Goal: Task Accomplishment & Management: Manage account settings

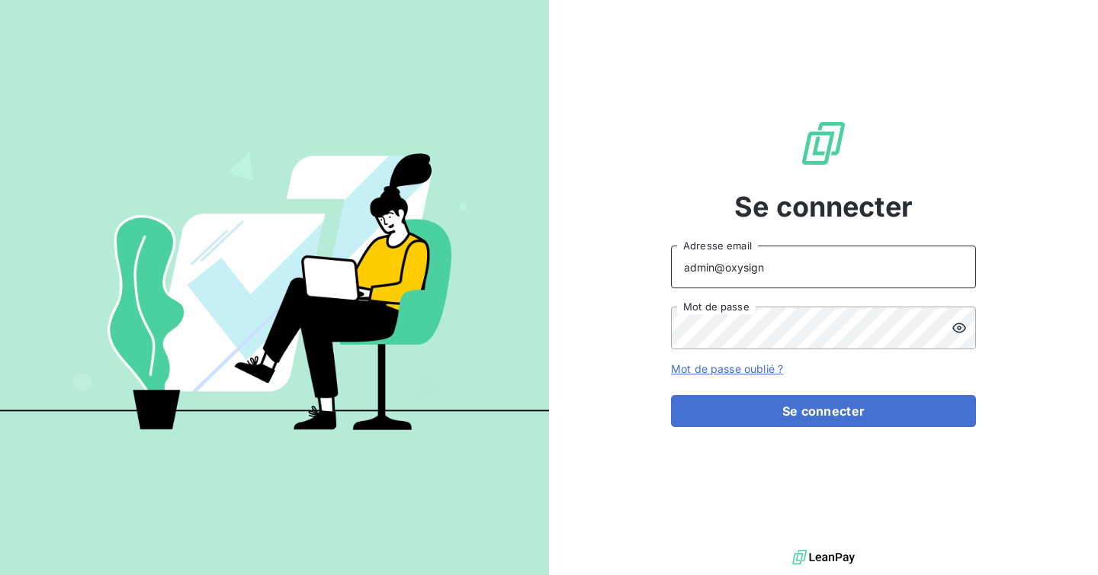
click at [817, 278] on input "admin@oxysign" at bounding box center [823, 267] width 305 height 43
type input "[EMAIL_ADDRESS][DOMAIN_NAME]"
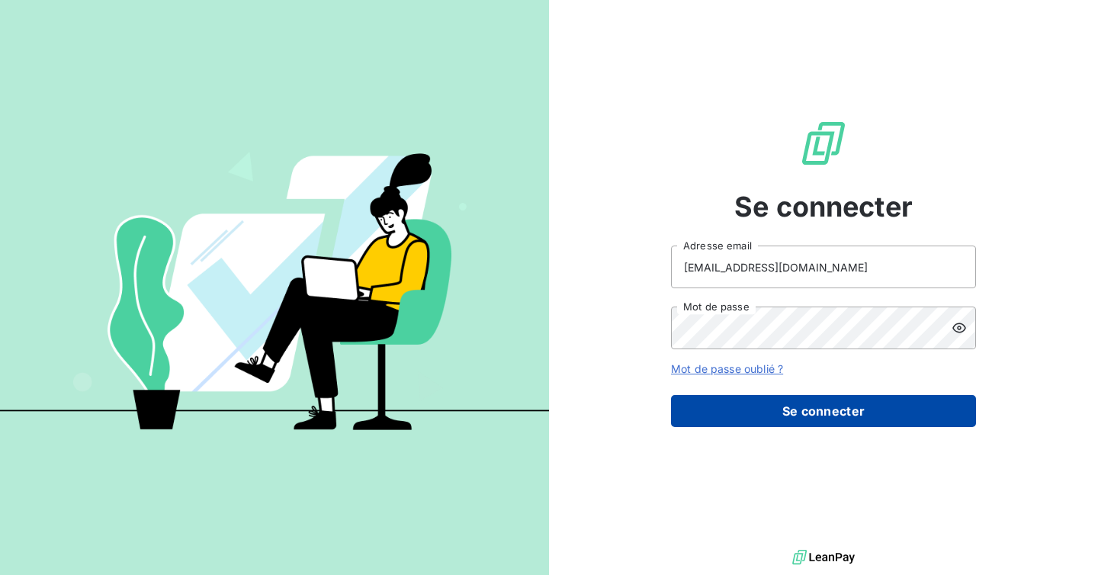
click at [801, 408] on button "Se connecter" at bounding box center [823, 411] width 305 height 32
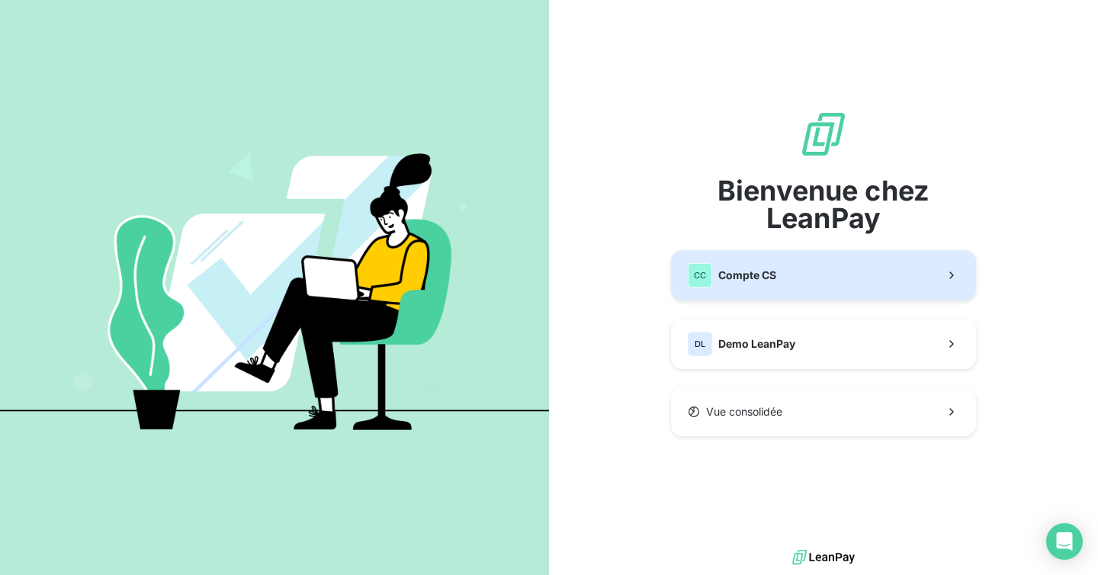
click at [786, 274] on button "CC Compte CS" at bounding box center [823, 275] width 305 height 50
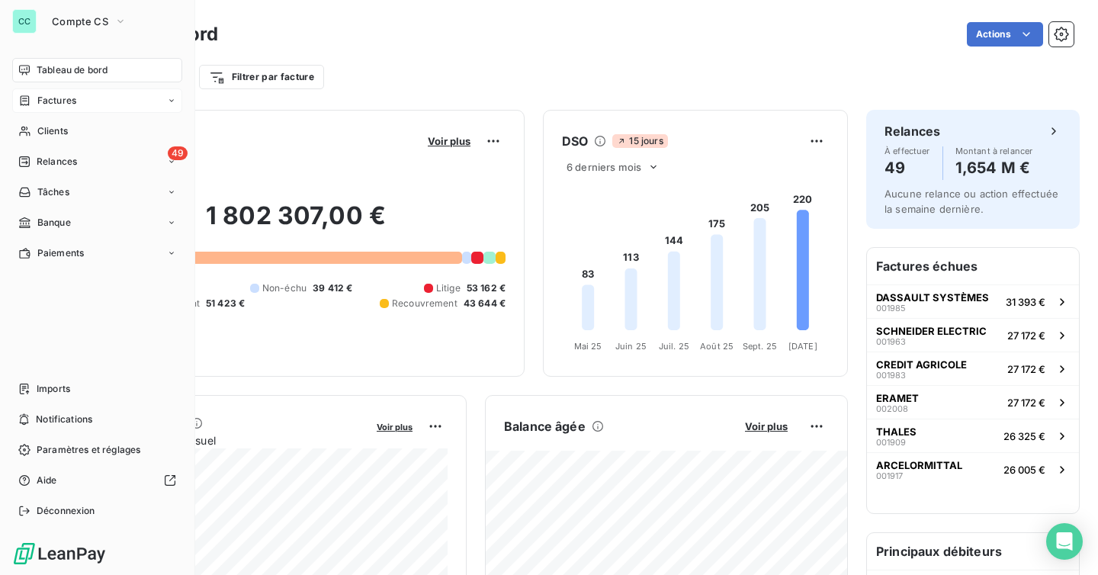
click at [66, 99] on span "Factures" at bounding box center [56, 101] width 39 height 14
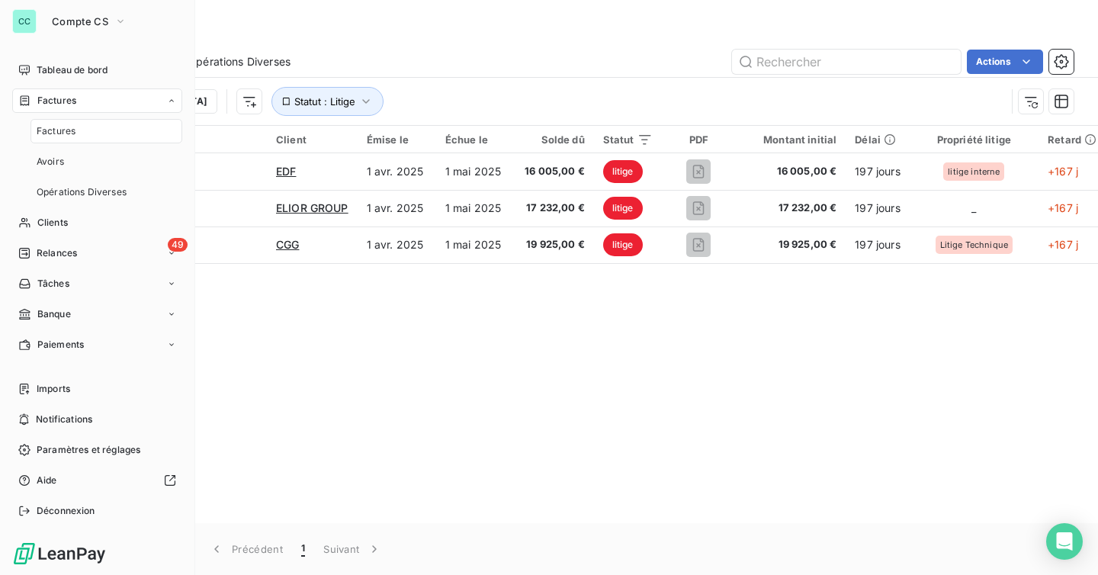
click at [69, 133] on span "Factures" at bounding box center [56, 131] width 39 height 14
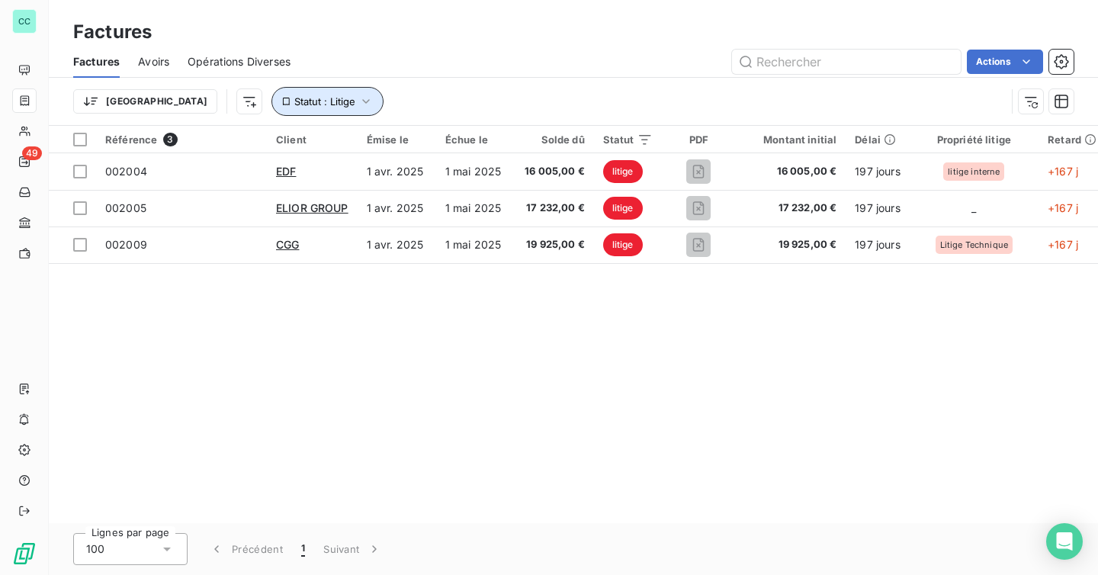
click at [358, 104] on icon "button" at bounding box center [365, 101] width 15 height 15
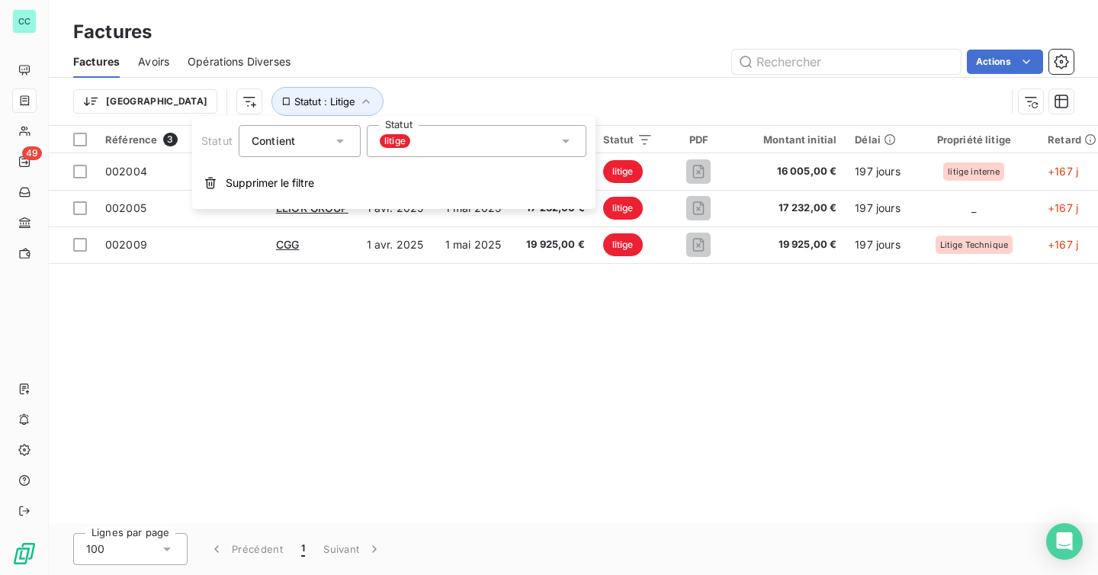
click at [426, 139] on div "litige" at bounding box center [477, 141] width 220 height 32
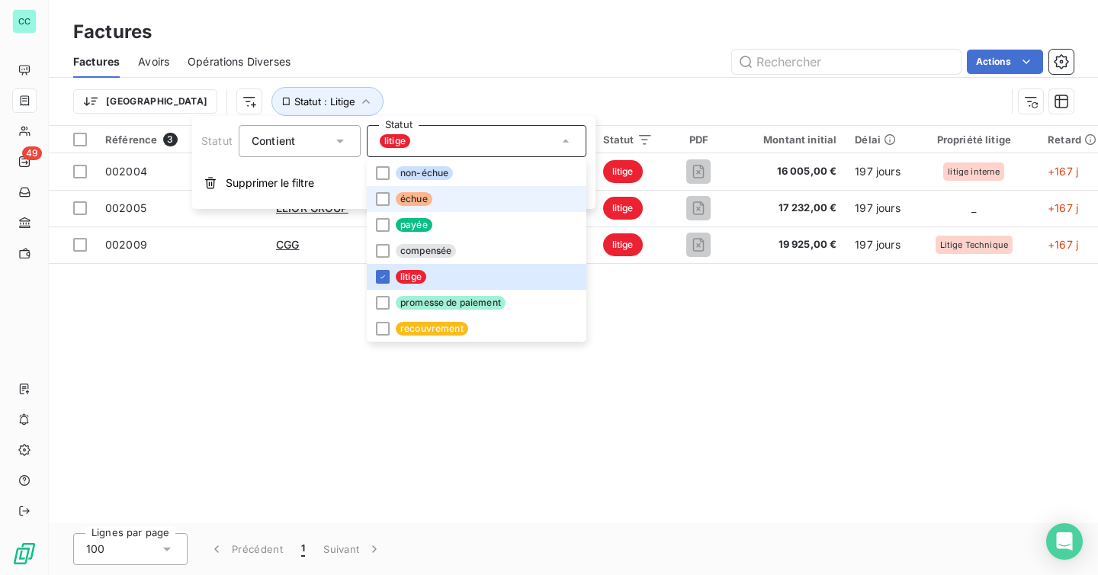
click at [374, 207] on li "échue" at bounding box center [477, 199] width 220 height 26
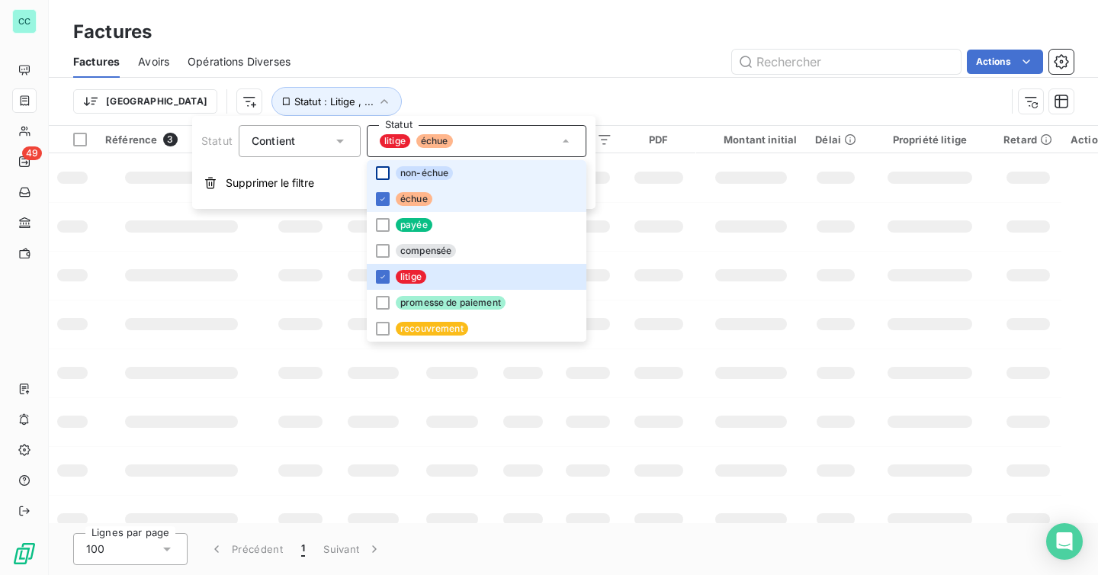
click at [381, 174] on div at bounding box center [383, 173] width 14 height 14
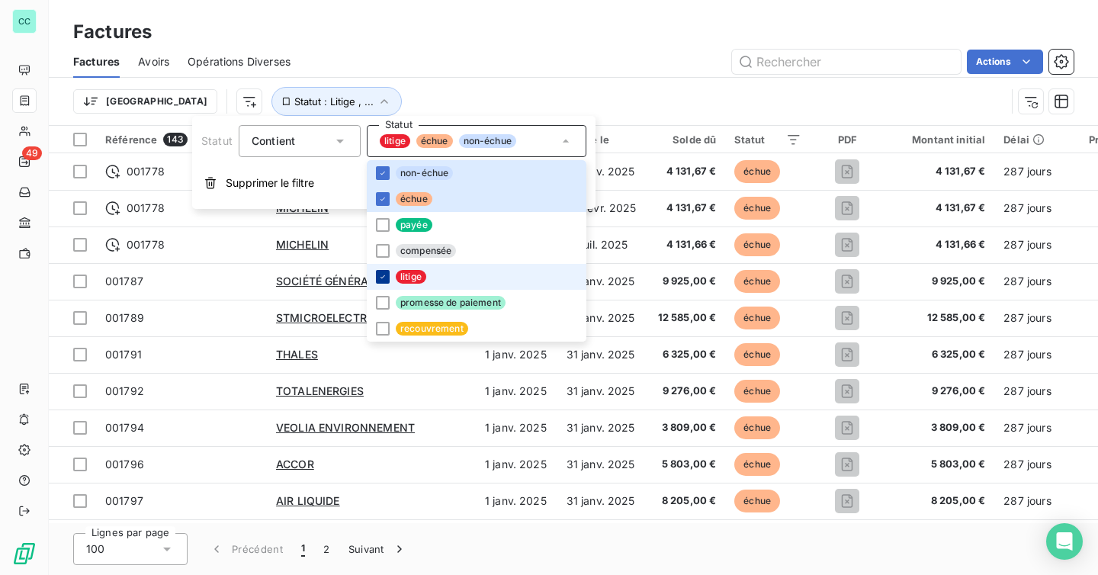
click at [383, 283] on div at bounding box center [383, 277] width 14 height 14
click at [410, 78] on div "Trier Statut : Échu , ..." at bounding box center [573, 101] width 1000 height 47
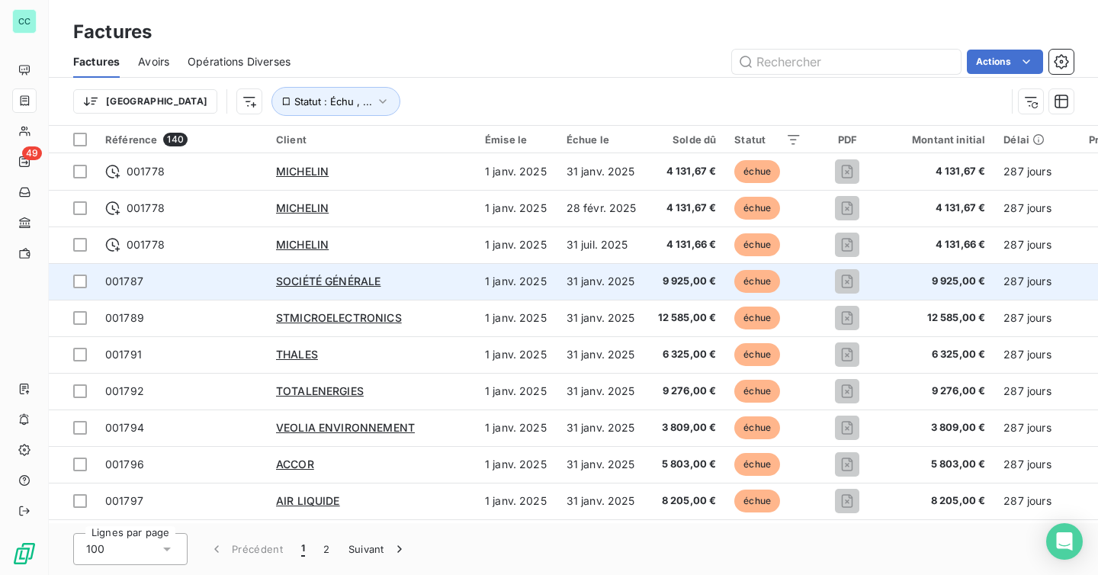
click at [422, 286] on div "SOCIÉTÉ GÉNÉRALE" at bounding box center [371, 281] width 191 height 15
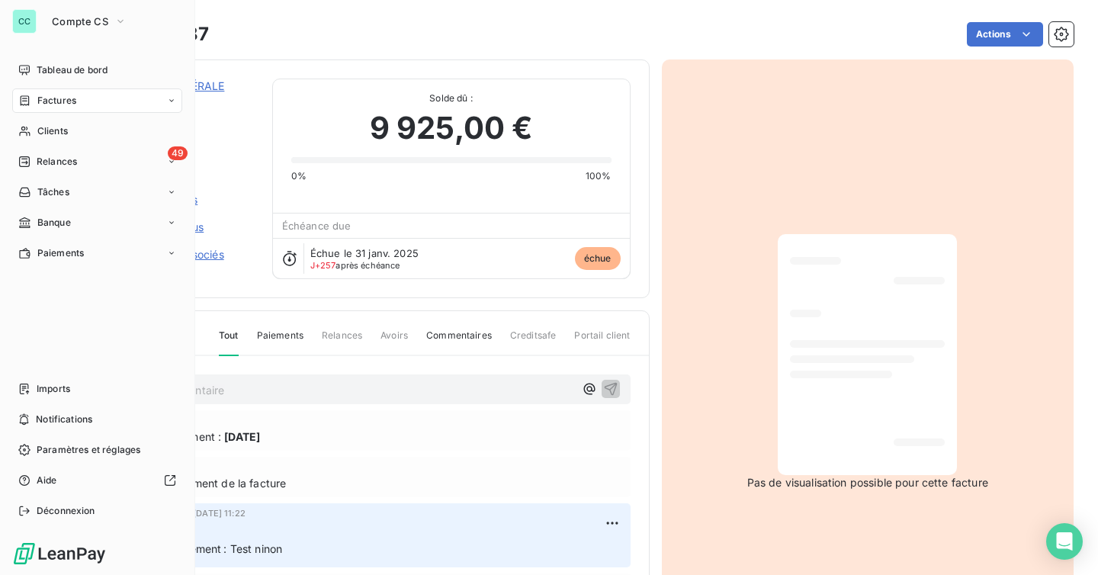
click at [29, 101] on icon at bounding box center [24, 101] width 13 height 12
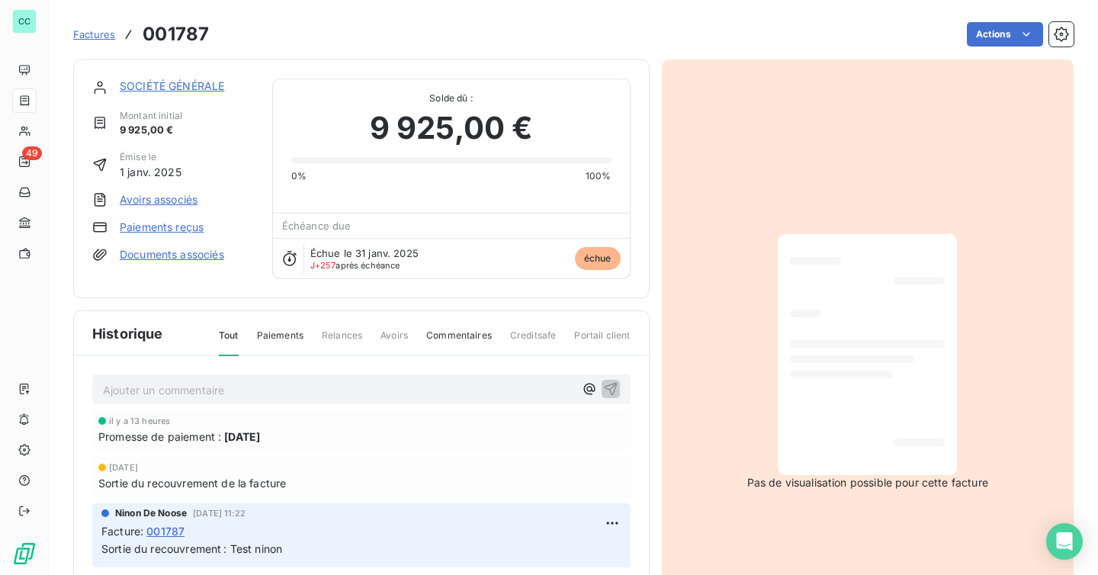
click at [94, 32] on span "Factures" at bounding box center [94, 34] width 42 height 12
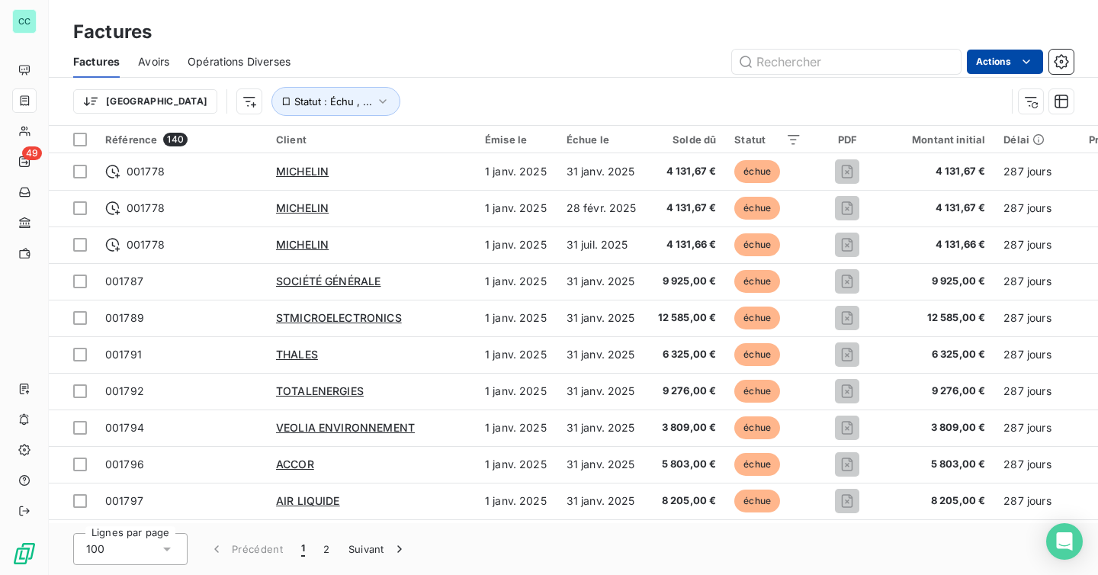
click at [1016, 53] on html "CC 49 Factures Factures Avoirs Opérations Diverses Actions Trier Statut : Échu …" at bounding box center [549, 287] width 1098 height 575
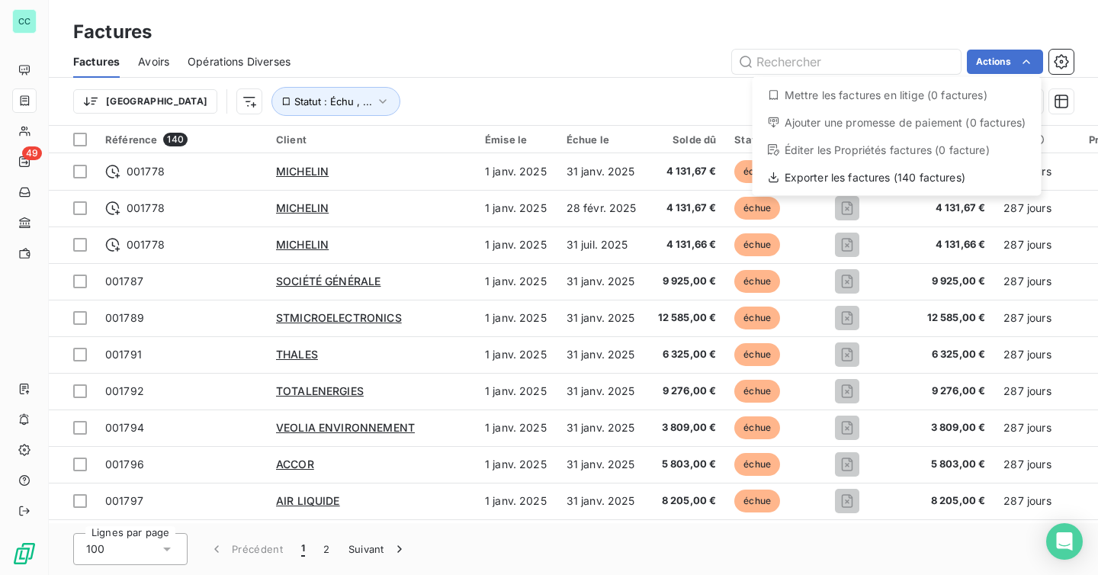
click at [1003, 65] on html "CC 49 Factures Factures Avoirs Opérations Diverses Actions Mettre les factures …" at bounding box center [549, 287] width 1098 height 575
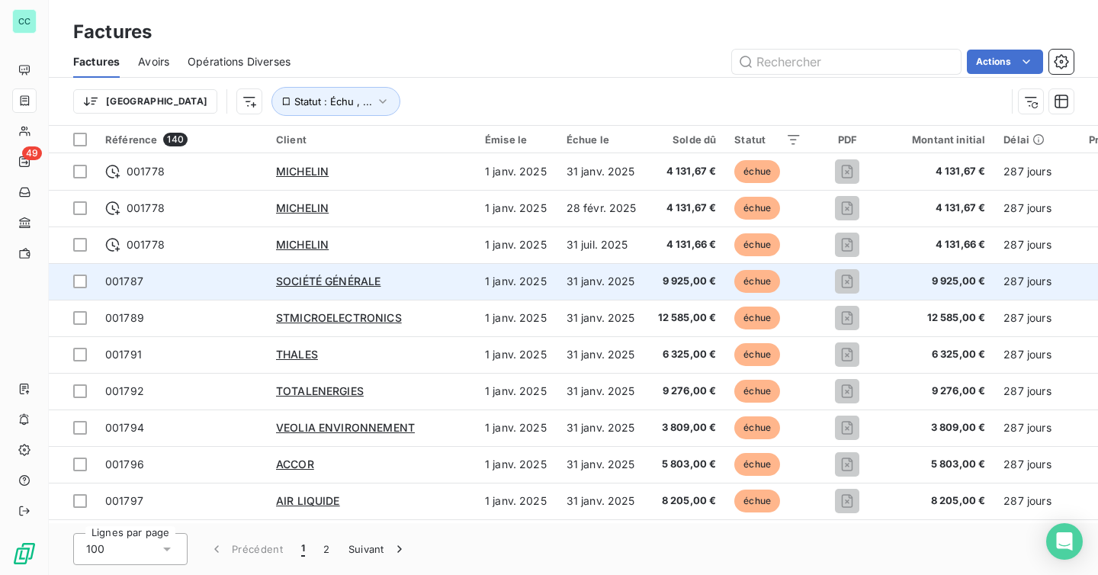
click at [239, 290] on td "001787" at bounding box center [181, 281] width 171 height 37
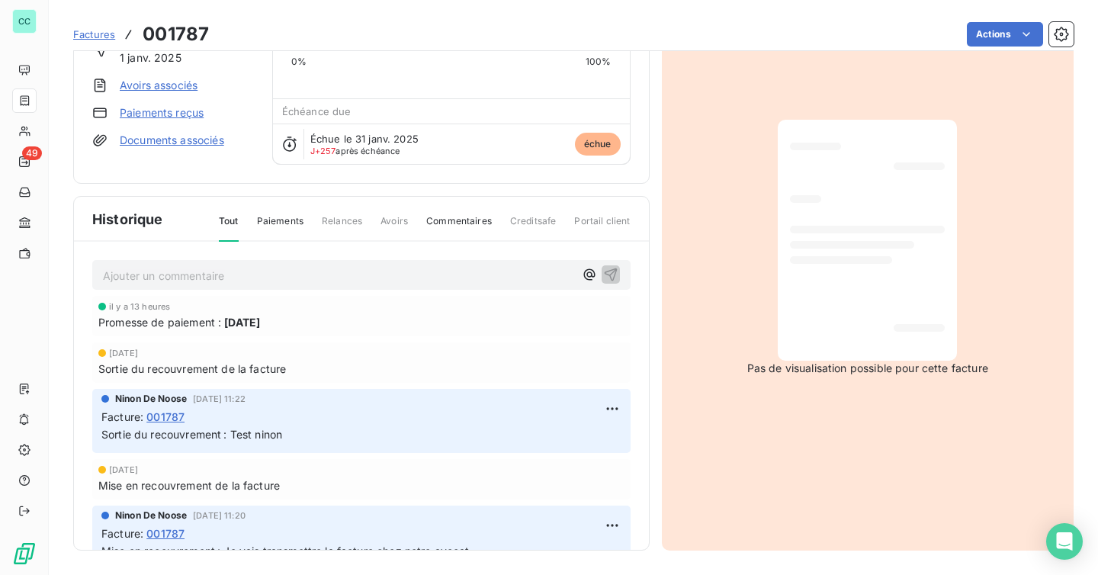
click at [279, 220] on span "Paiements" at bounding box center [280, 227] width 47 height 26
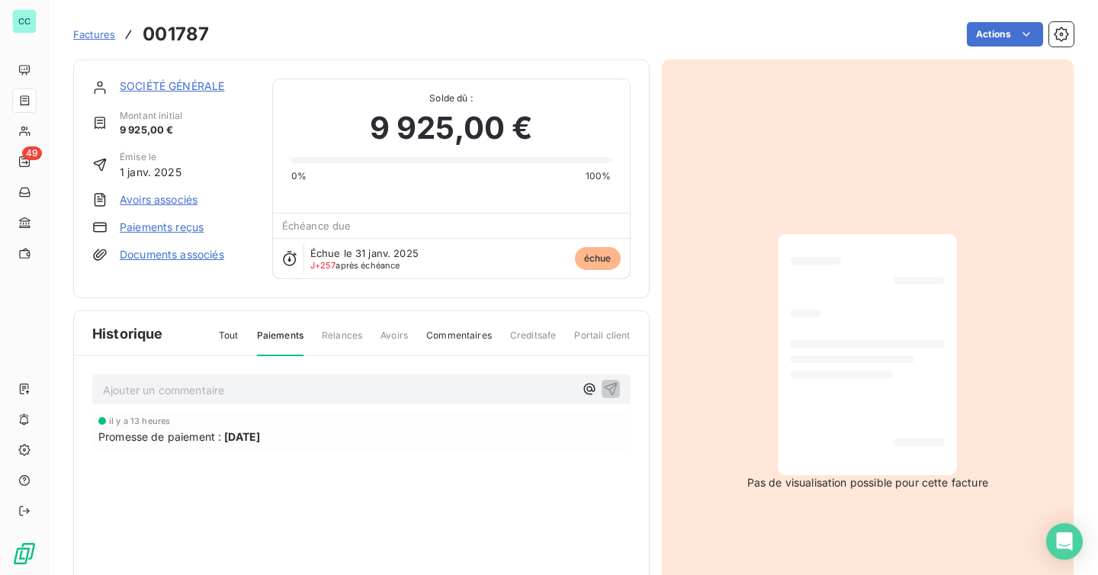
click at [340, 335] on span "Relances" at bounding box center [342, 342] width 40 height 26
click at [397, 339] on span "Avoirs" at bounding box center [394, 342] width 27 height 26
click at [445, 336] on span "Commentaires" at bounding box center [459, 342] width 66 height 26
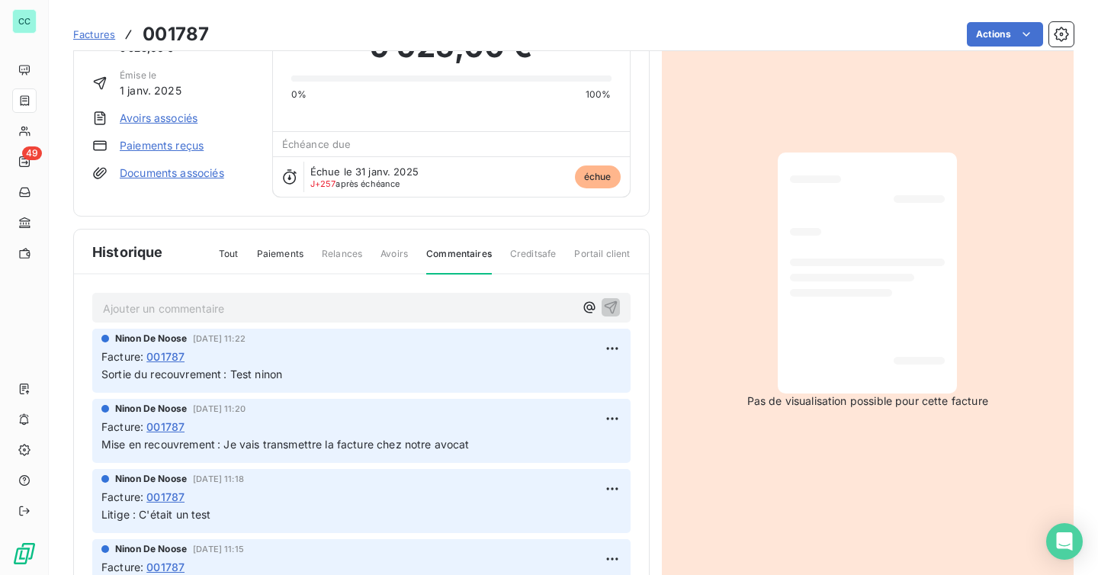
scroll to position [69, 0]
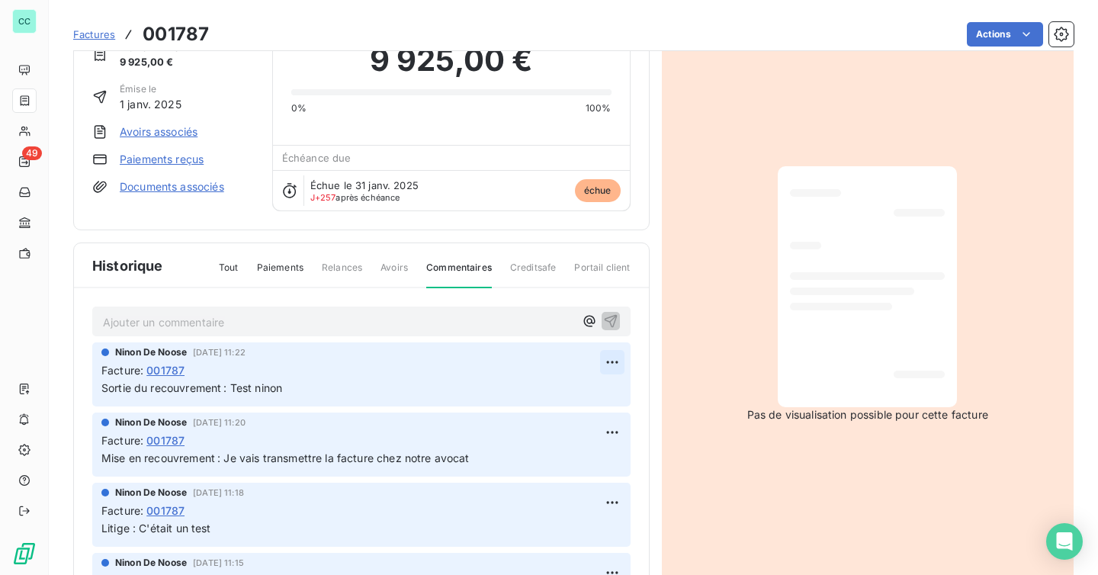
click at [605, 362] on html "CC 49 Factures 001787 Actions SOCIÉTÉ GÉNÉRALE Montant initial 9 925,00 € Émise…" at bounding box center [549, 287] width 1098 height 575
click at [589, 322] on html "CC 49 Factures 001787 Actions SOCIÉTÉ GÉNÉRALE Montant initial 9 925,00 € Émise…" at bounding box center [549, 287] width 1098 height 575
click at [589, 322] on icon "button" at bounding box center [589, 320] width 15 height 15
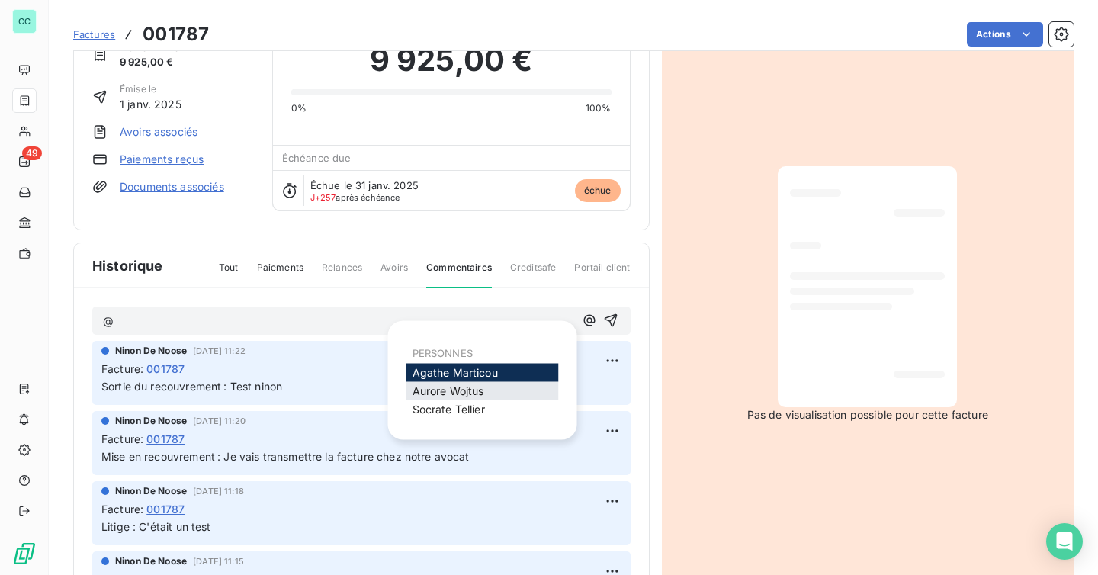
click at [522, 389] on div "[PERSON_NAME]" at bounding box center [482, 391] width 153 height 18
click at [398, 315] on p "@" at bounding box center [338, 322] width 471 height 18
click at [217, 313] on p "@" at bounding box center [338, 322] width 471 height 18
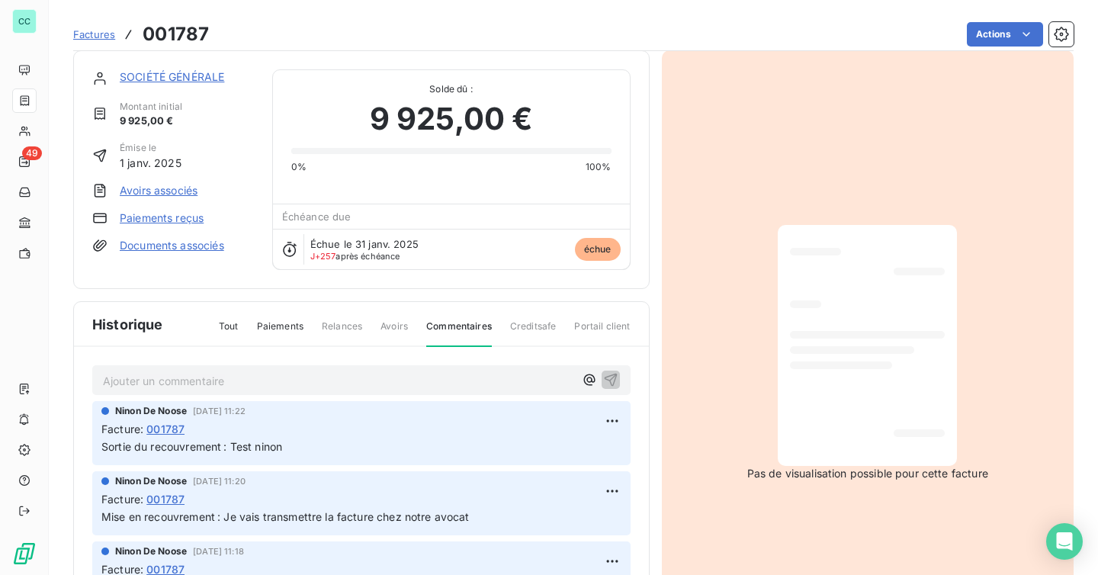
scroll to position [0, 0]
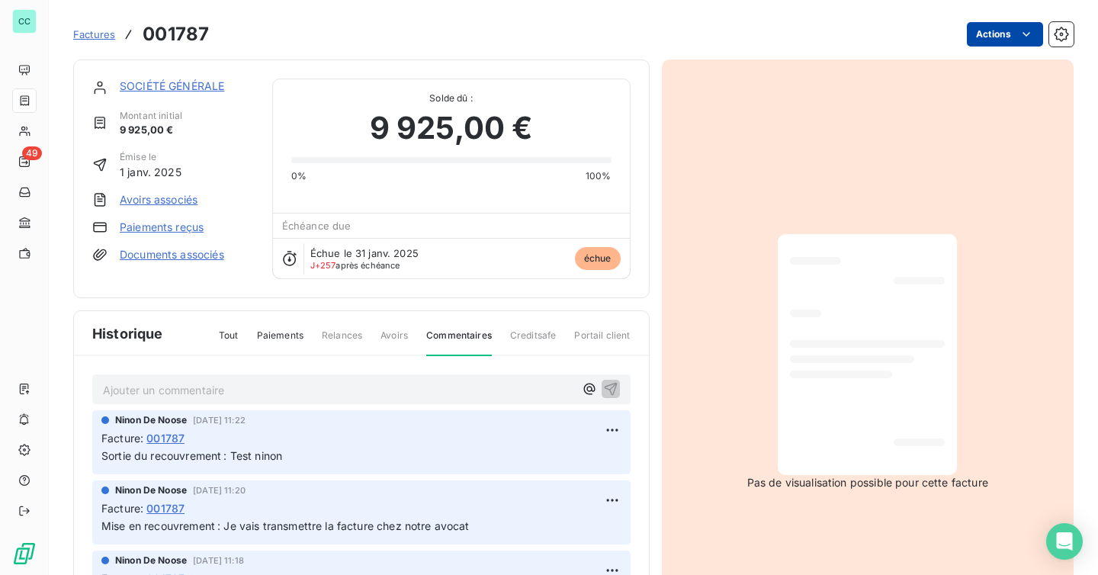
click at [1004, 21] on html "CC 49 Factures 001787 Actions SOCIÉTÉ GÉNÉRALE Montant initial 9 925,00 € Émise…" at bounding box center [549, 287] width 1098 height 575
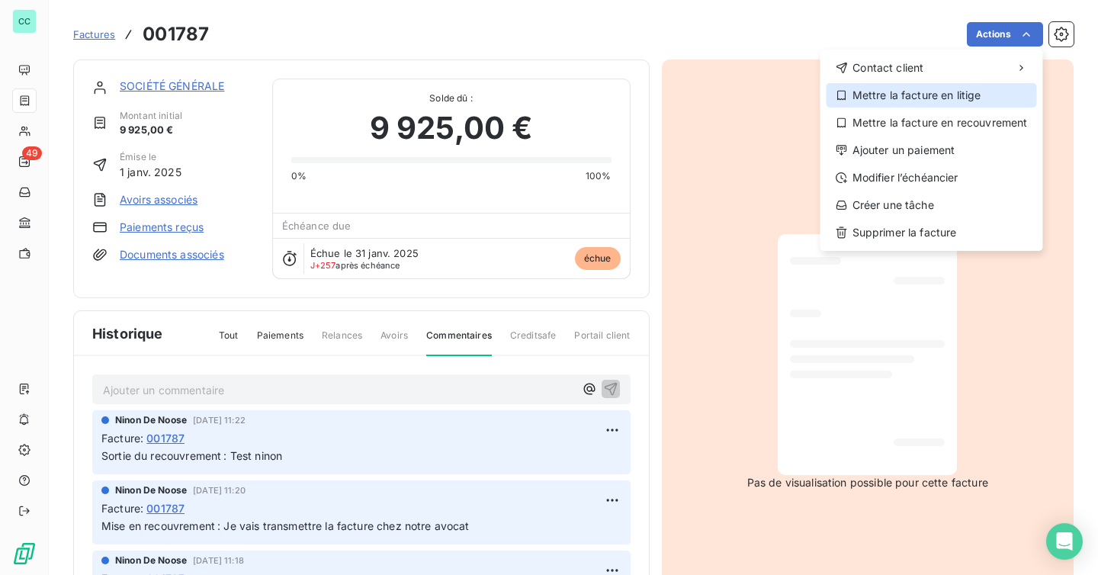
click at [907, 98] on div "Mettre la facture en litige" at bounding box center [932, 95] width 210 height 24
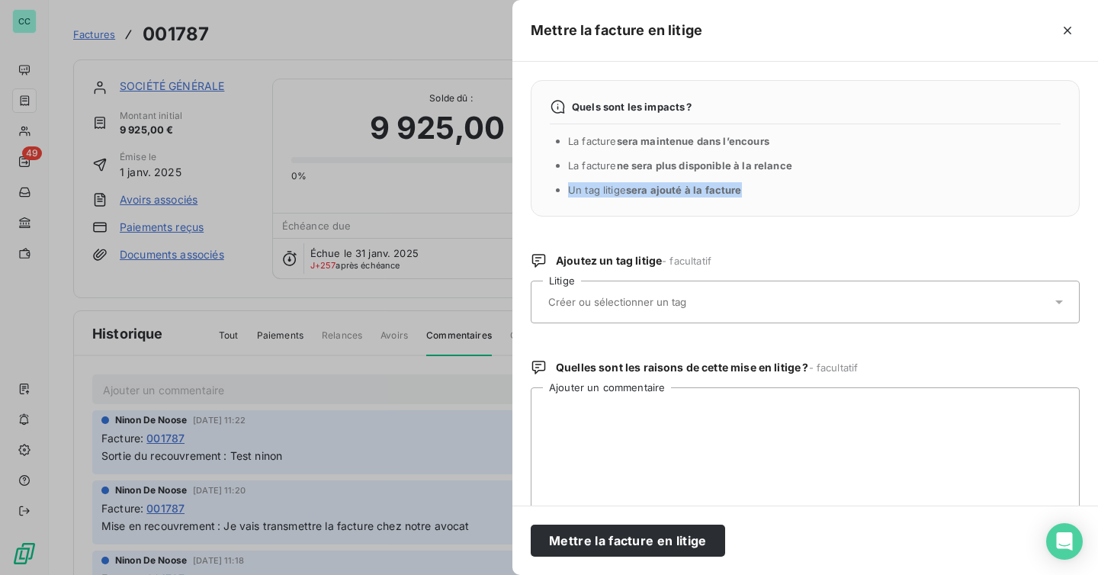
drag, startPoint x: 752, startPoint y: 191, endPoint x: 568, endPoint y: 189, distance: 183.8
click at [568, 189] on li "Un tag litige sera ajouté à la facture" at bounding box center [814, 189] width 493 height 15
click at [616, 303] on input "text" at bounding box center [658, 302] width 222 height 14
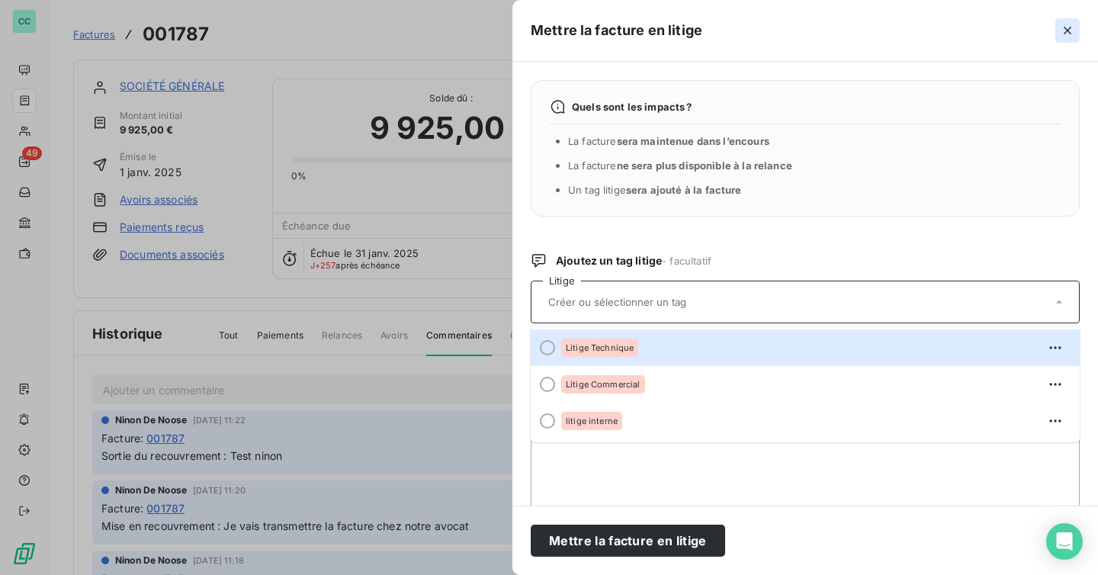
click at [1076, 31] on button "button" at bounding box center [1067, 30] width 24 height 24
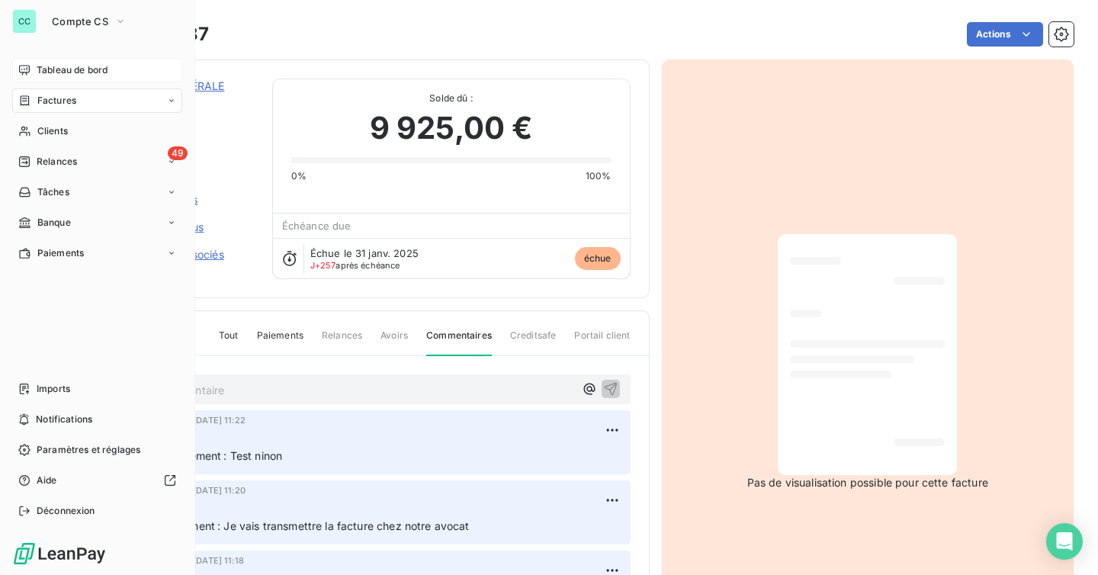
click at [117, 75] on div "Tableau de bord" at bounding box center [97, 70] width 170 height 24
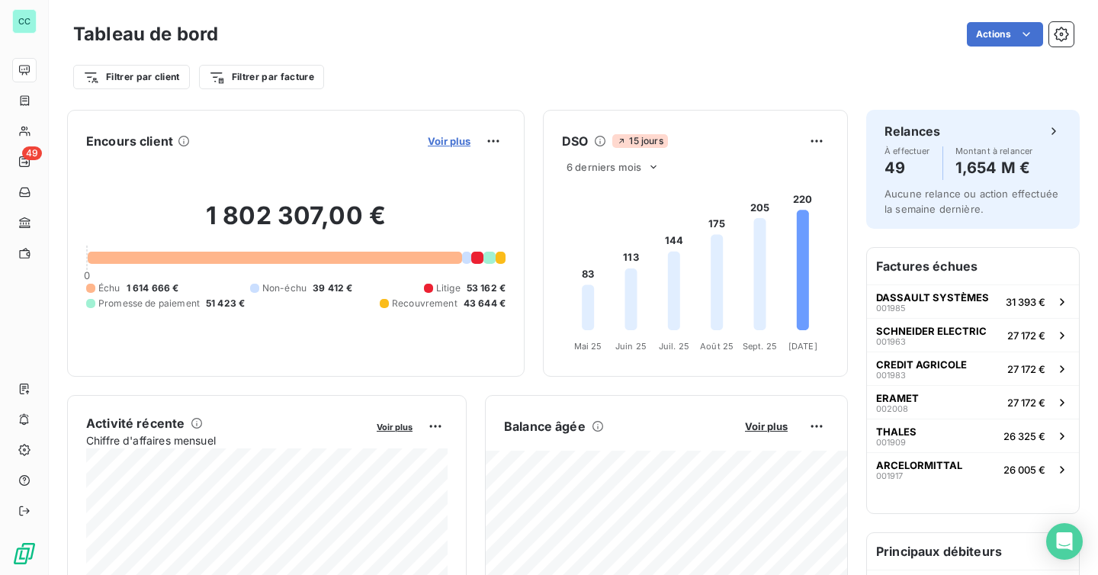
click at [451, 146] on span "Voir plus" at bounding box center [449, 141] width 43 height 12
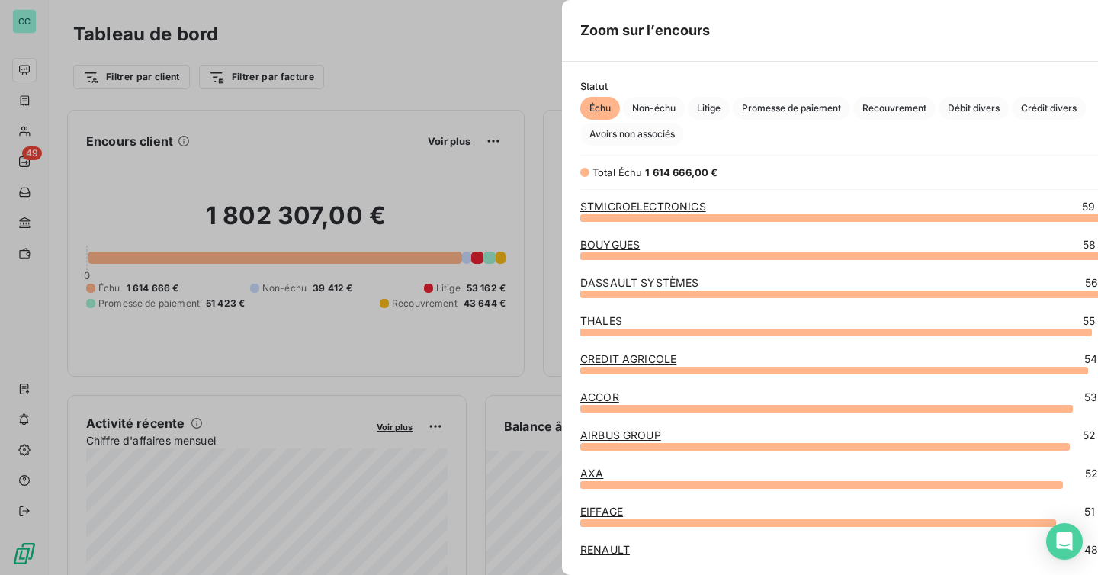
scroll to position [358, 586]
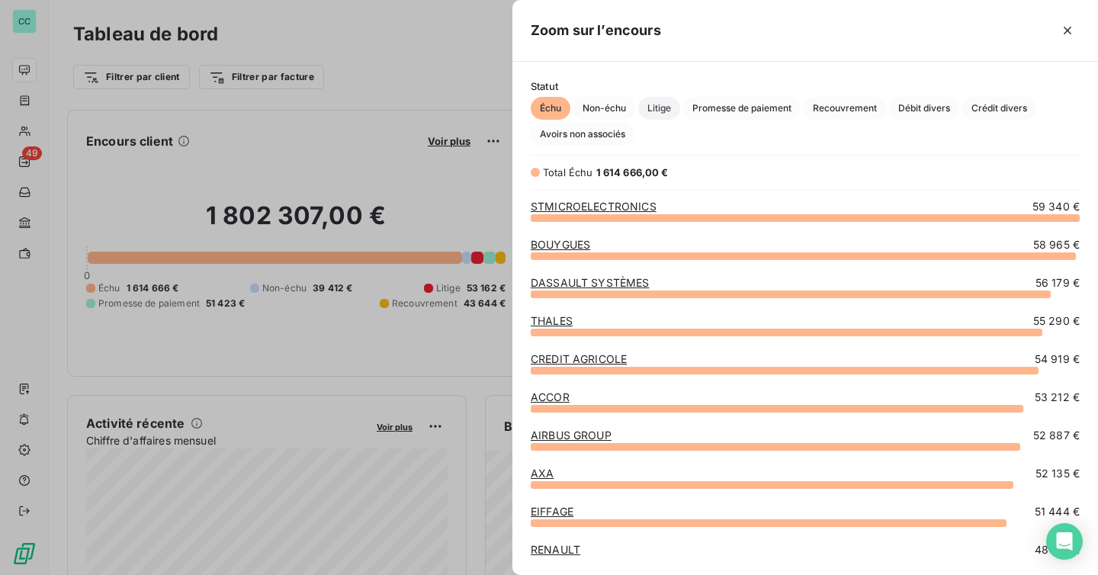
click at [650, 111] on span "Litige" at bounding box center [659, 108] width 42 height 23
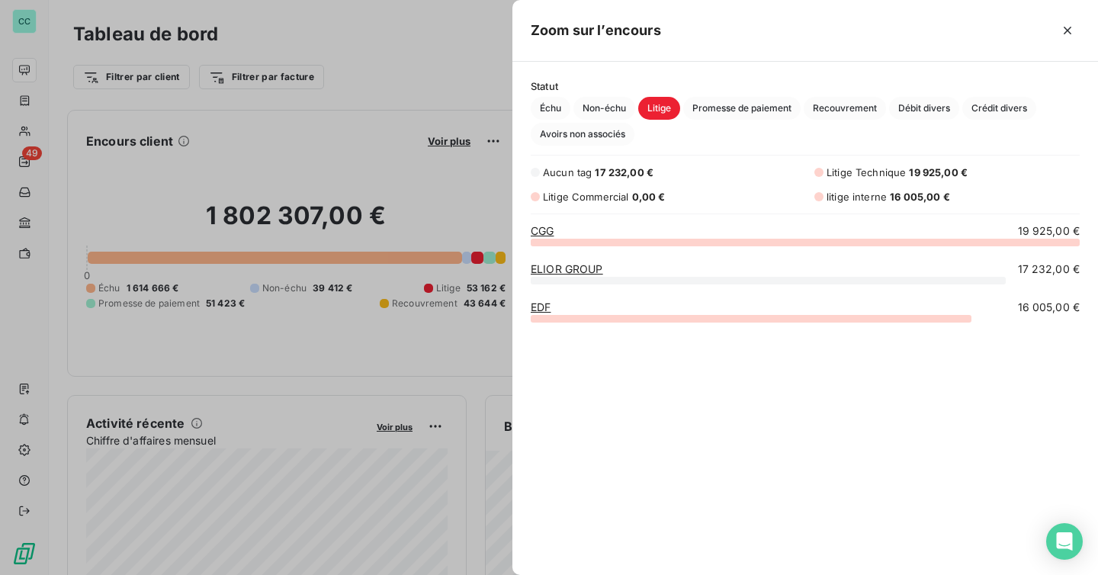
scroll to position [333, 586]
click at [1056, 33] on button "button" at bounding box center [1067, 30] width 24 height 24
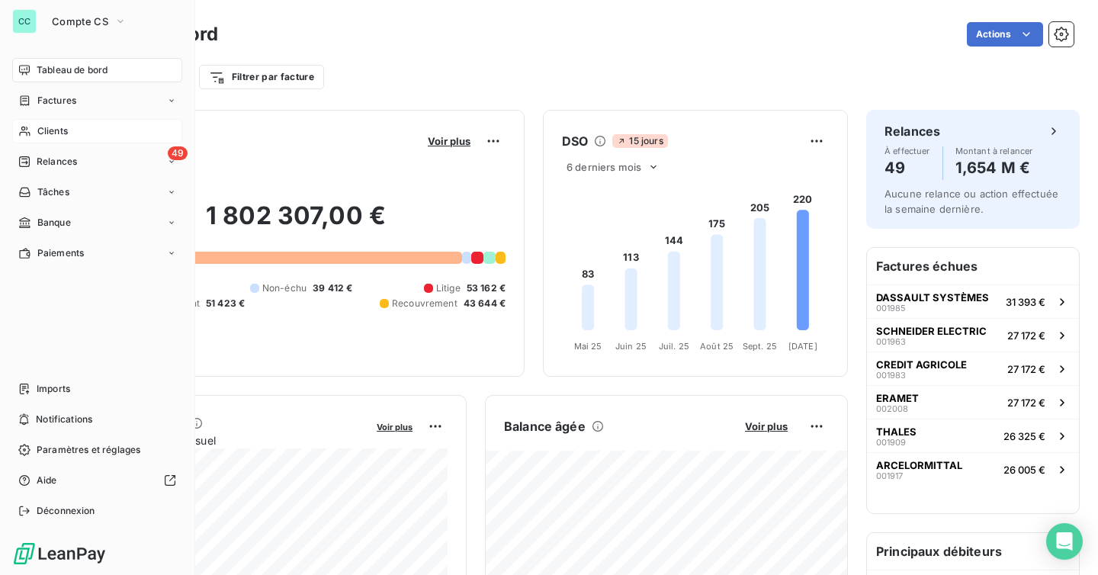
click at [67, 131] on span "Clients" at bounding box center [52, 131] width 31 height 14
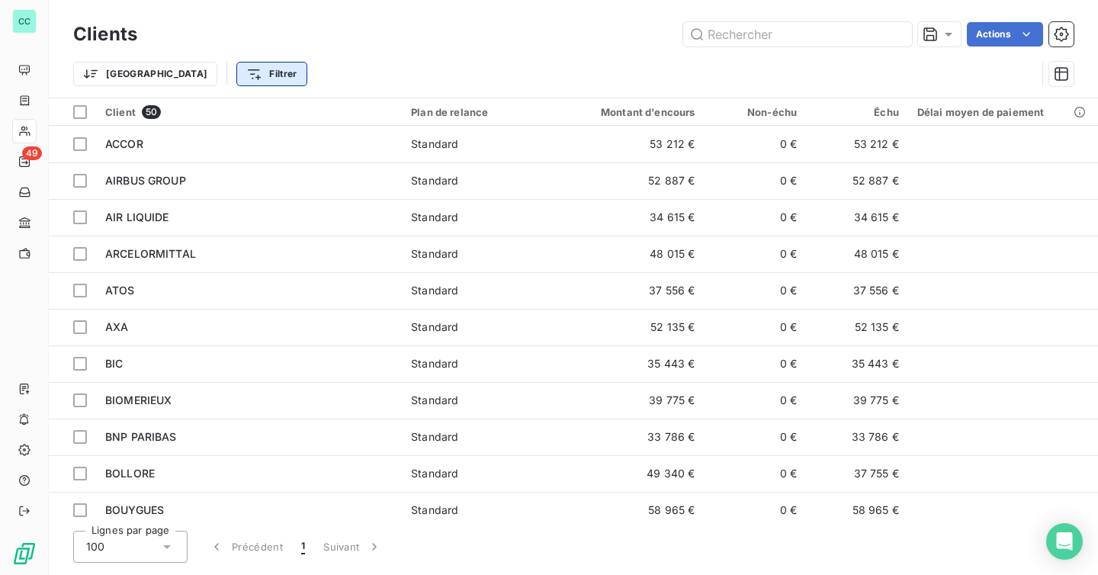
click at [180, 79] on html "CC 49 Clients Actions Trier Filtrer Client 50 Plan de relance Montant d'encours…" at bounding box center [549, 287] width 1098 height 575
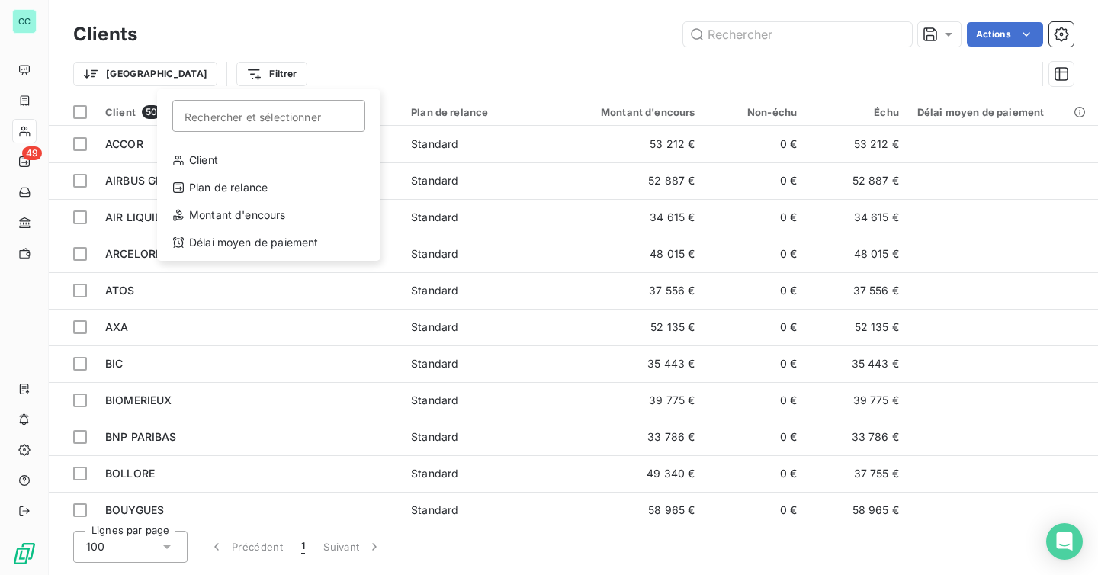
click at [31, 97] on html "CC 49 Clients Actions Trier Filtrer Rechercher et sélectionner Client Plan de r…" at bounding box center [549, 287] width 1098 height 575
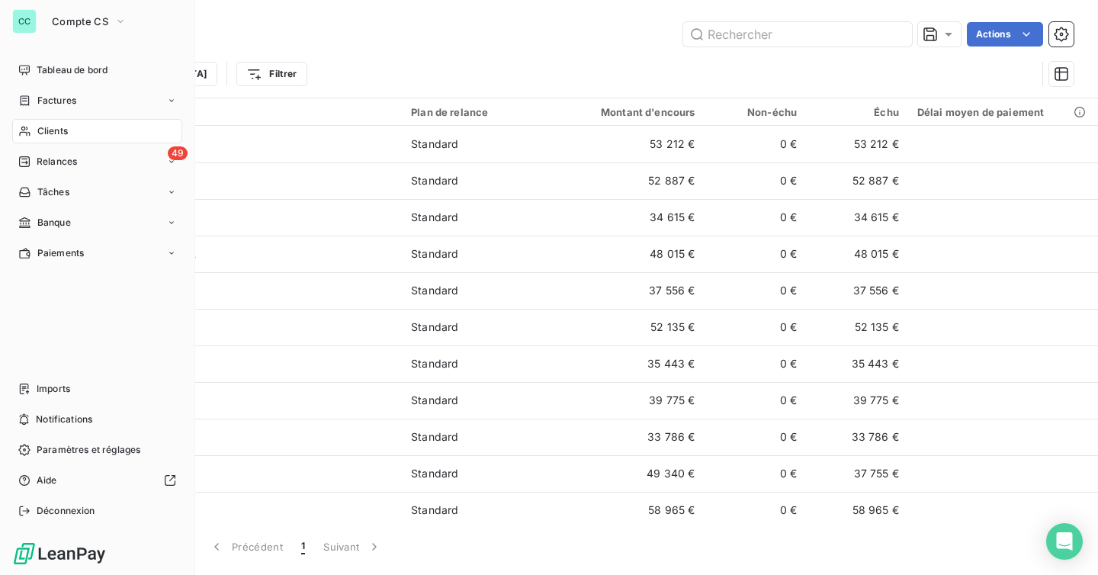
click at [31, 97] on div "Factures" at bounding box center [47, 101] width 58 height 14
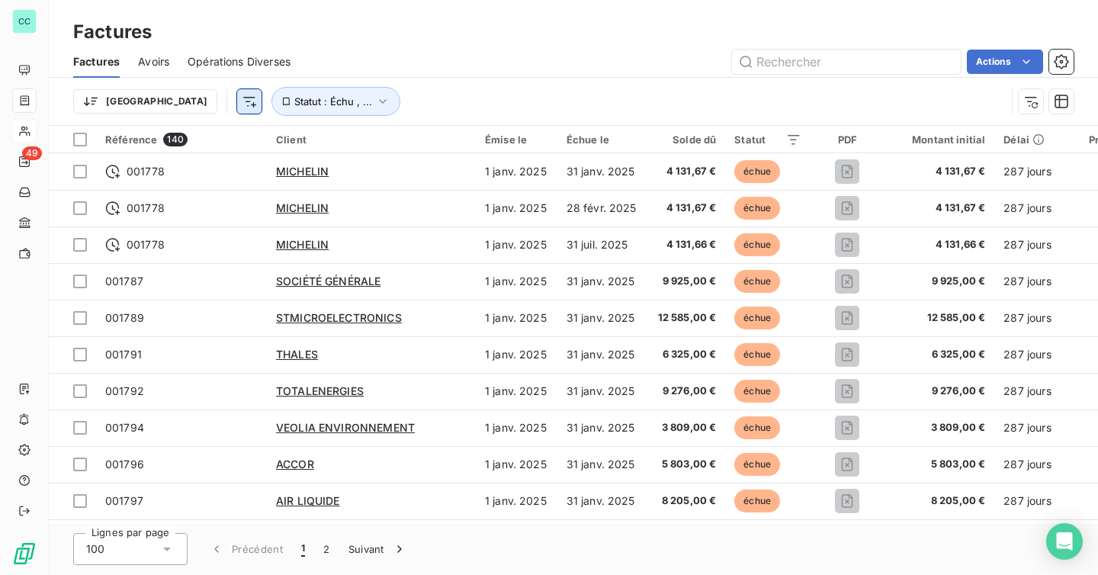
click at [173, 108] on html "CC 49 Factures Factures Avoirs Opérations Diverses Actions Trier Statut : Échu …" at bounding box center [549, 287] width 1098 height 575
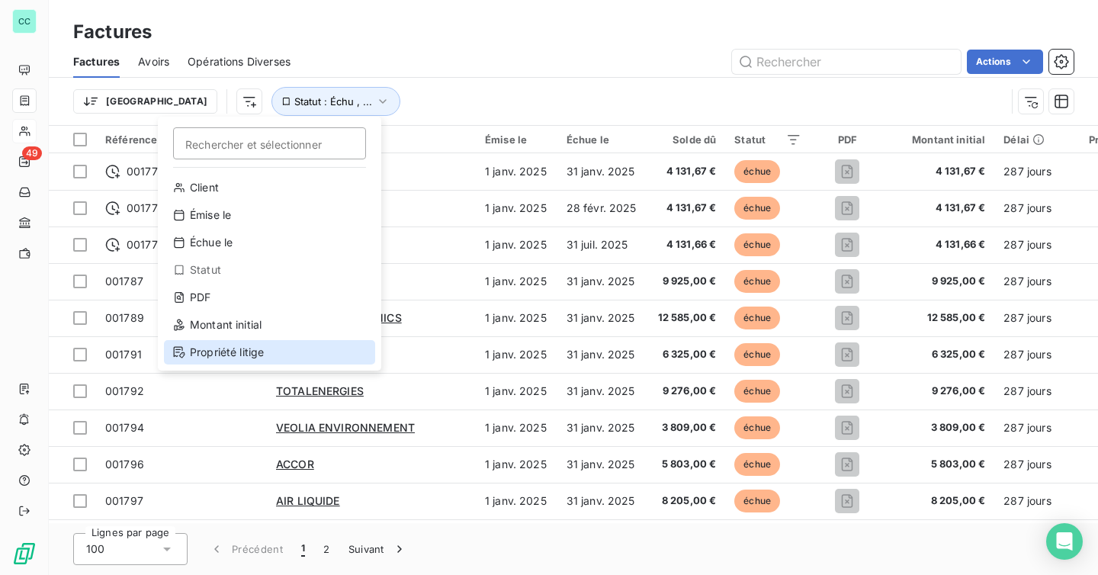
click at [267, 352] on div "Propriété litige" at bounding box center [269, 352] width 211 height 24
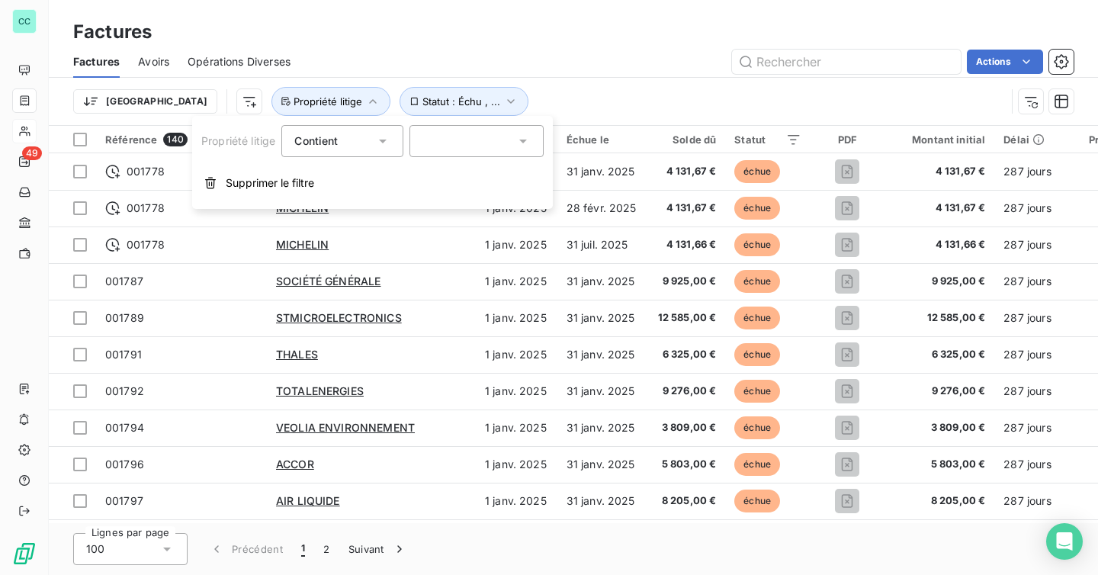
click at [442, 145] on div at bounding box center [476, 141] width 134 height 32
click at [462, 96] on div "Trier Statut : Échu , ... Propriété litige" at bounding box center [539, 101] width 933 height 29
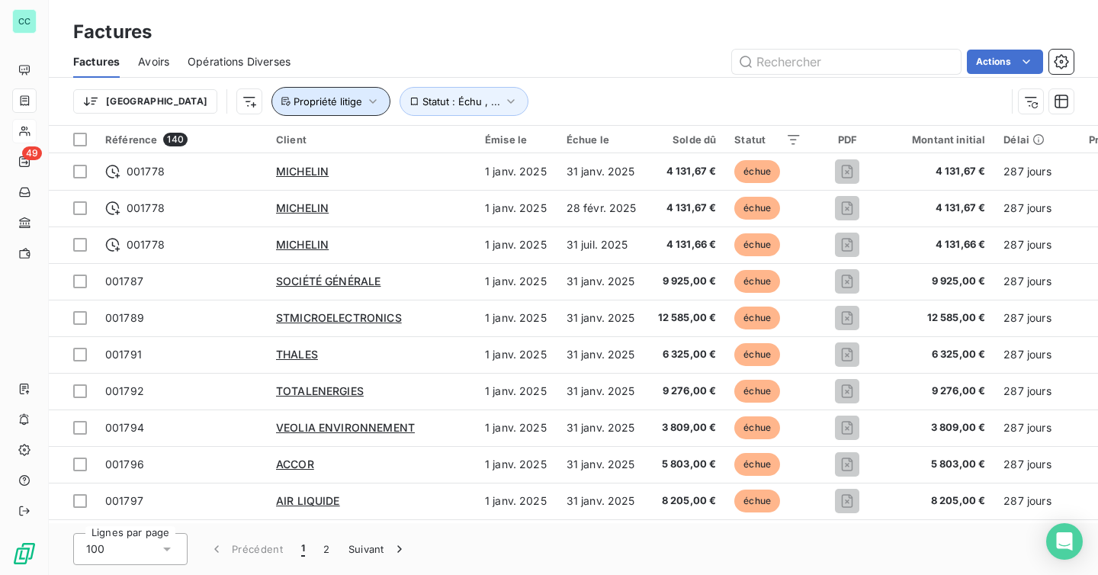
click at [294, 101] on span "Propriété litige" at bounding box center [328, 101] width 69 height 12
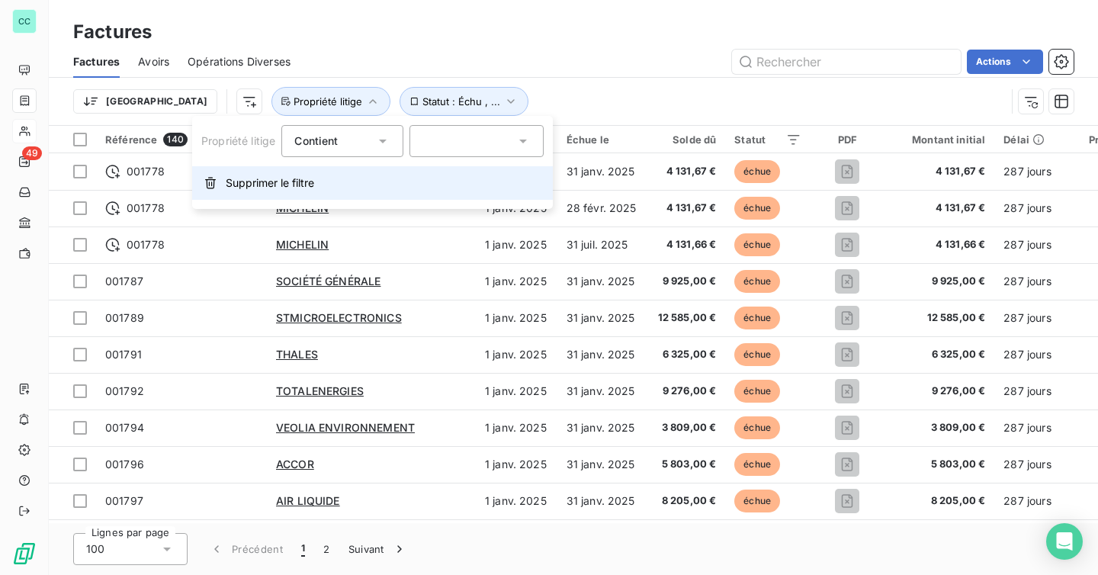
click at [248, 181] on span "Supprimer le filtre" at bounding box center [270, 182] width 88 height 15
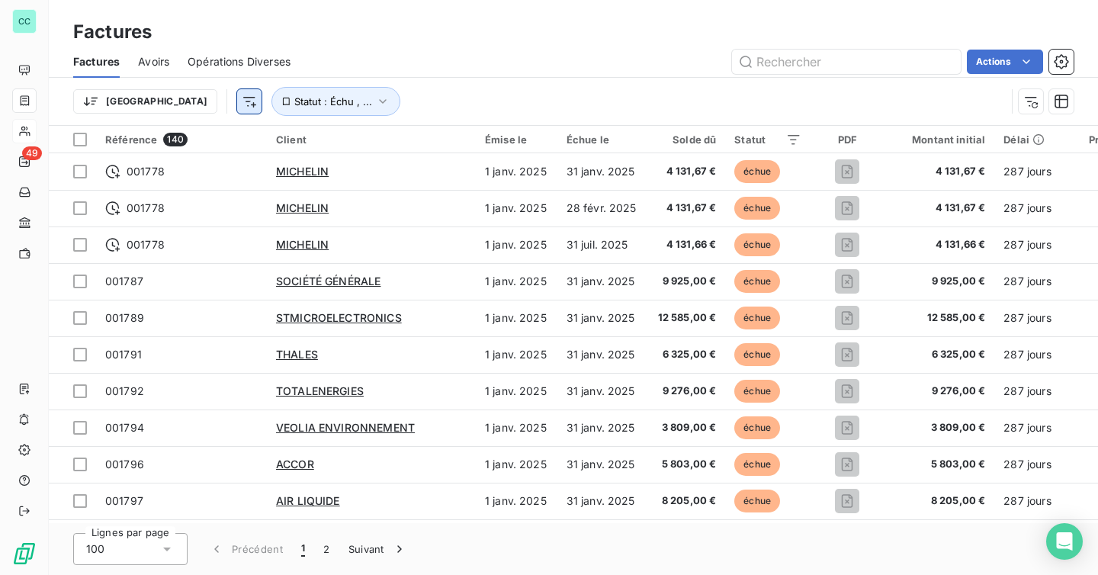
click at [175, 89] on html "CC 49 Factures Factures Avoirs Opérations Diverses Actions Trier Statut : Échu …" at bounding box center [549, 287] width 1098 height 575
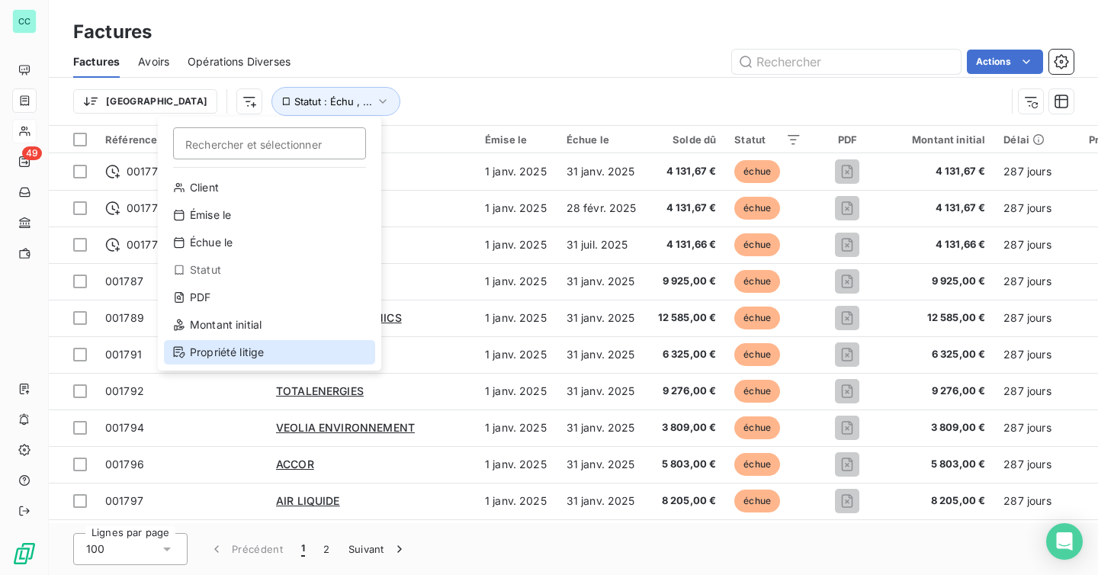
click at [214, 355] on div "Propriété litige" at bounding box center [269, 352] width 211 height 24
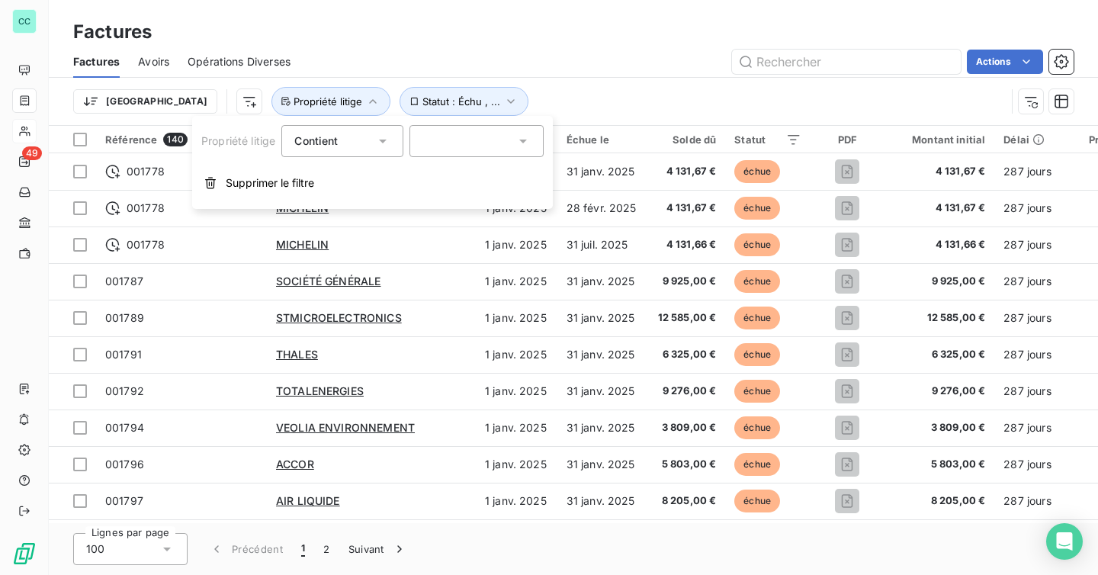
click at [837, 89] on div "Trier Statut : Échu , ... Propriété litige" at bounding box center [539, 101] width 933 height 29
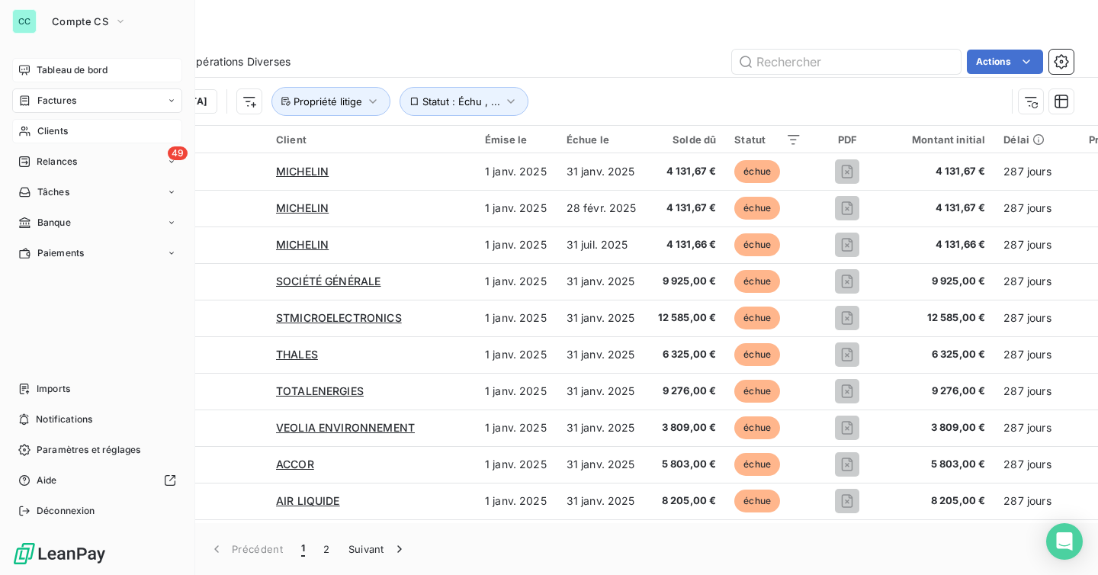
click at [24, 66] on icon at bounding box center [24, 70] width 12 height 12
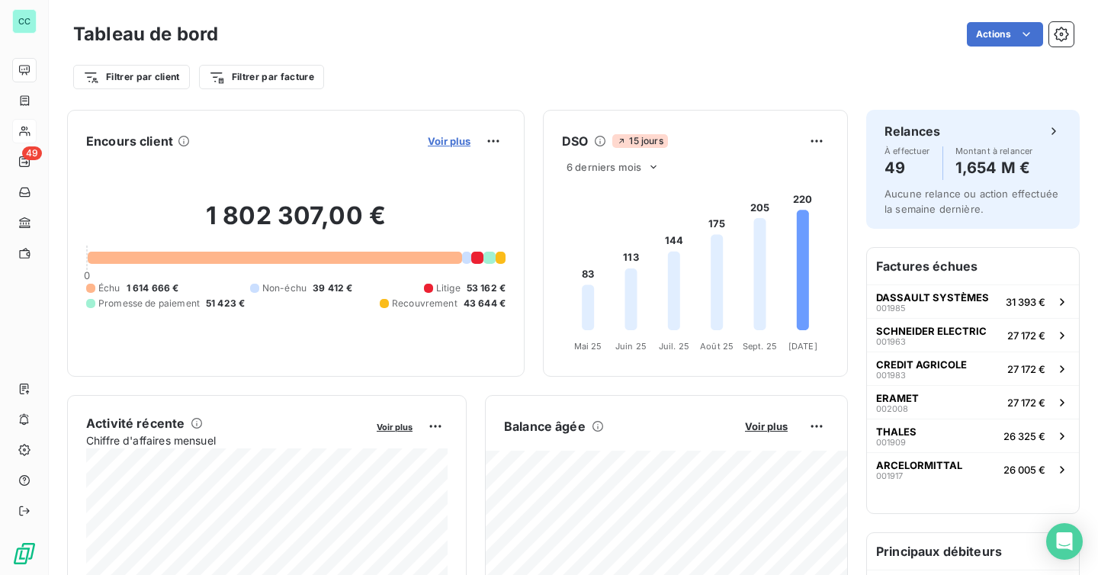
click at [458, 145] on span "Voir plus" at bounding box center [449, 141] width 43 height 12
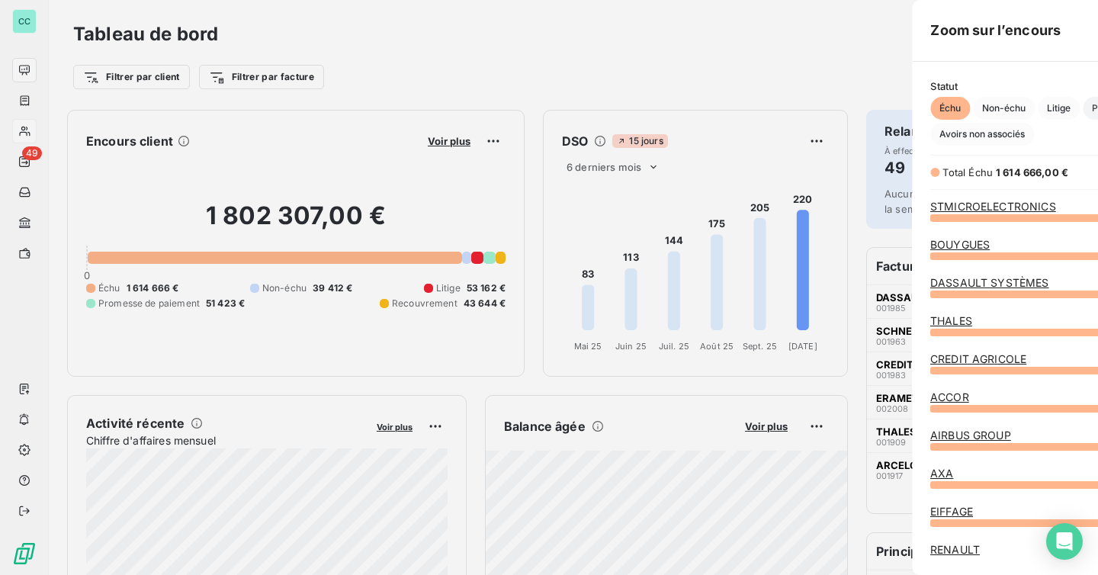
scroll to position [575, 586]
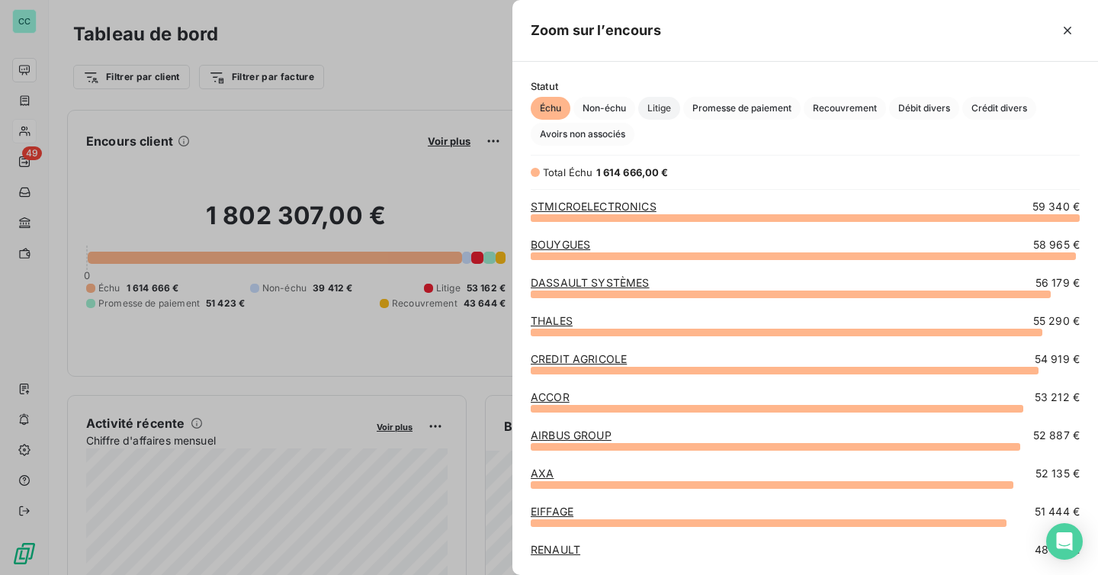
click at [666, 104] on span "Litige" at bounding box center [659, 108] width 42 height 23
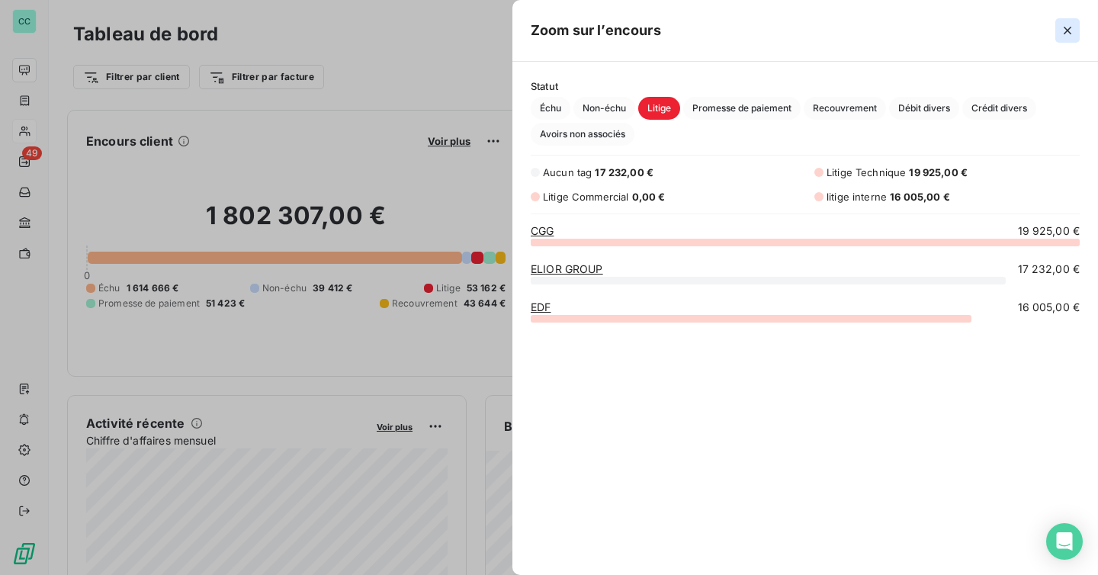
click at [1063, 28] on icon "button" at bounding box center [1067, 30] width 15 height 15
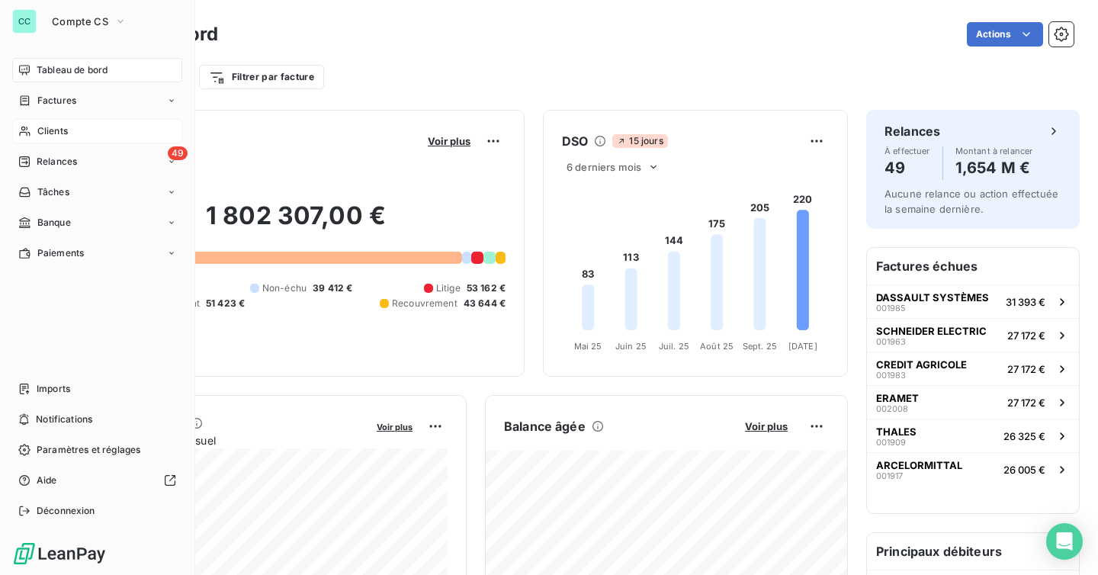
click at [43, 131] on span "Clients" at bounding box center [52, 131] width 31 height 14
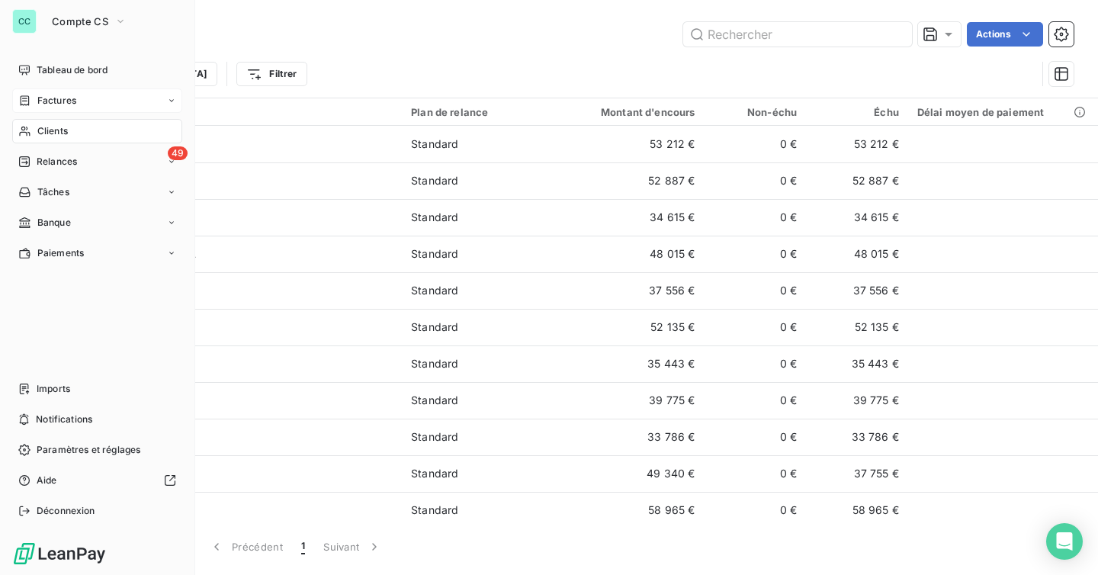
click at [33, 104] on div "Factures" at bounding box center [47, 101] width 58 height 14
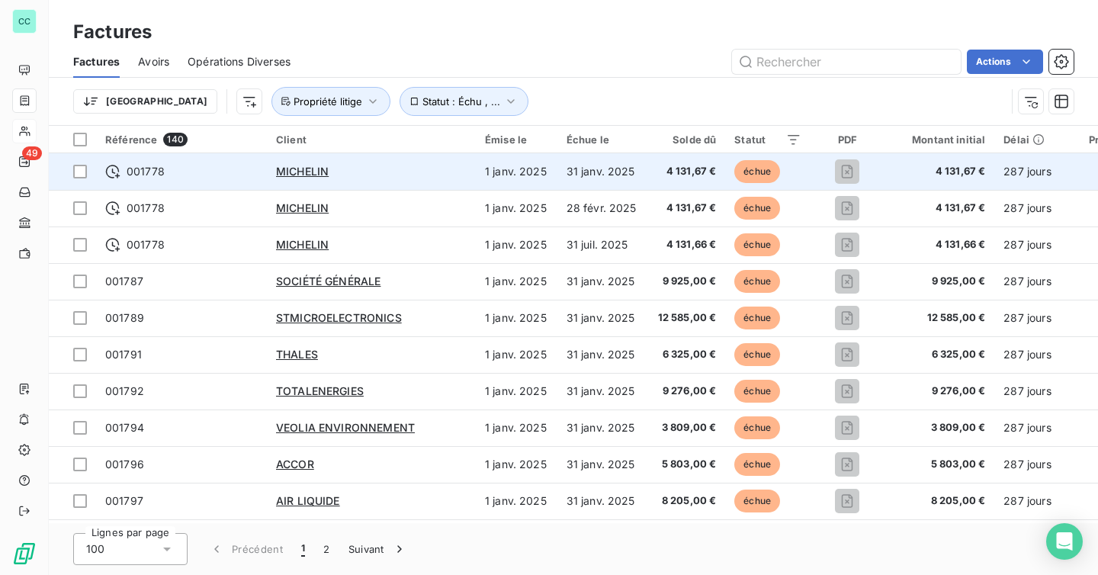
click at [393, 180] on td "MICHELIN" at bounding box center [371, 171] width 209 height 37
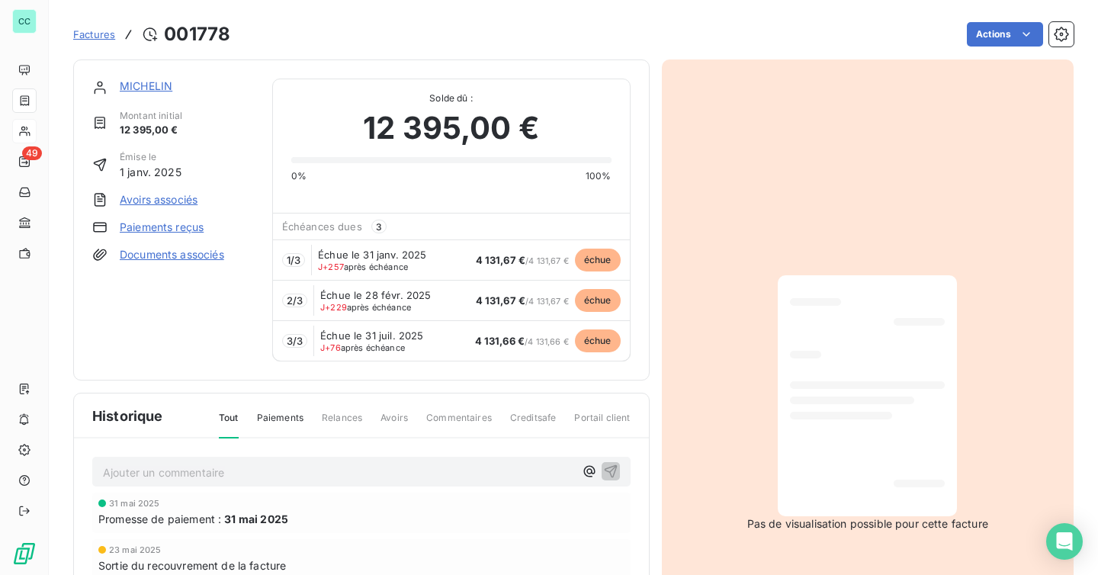
click at [92, 35] on span "Factures" at bounding box center [94, 34] width 42 height 12
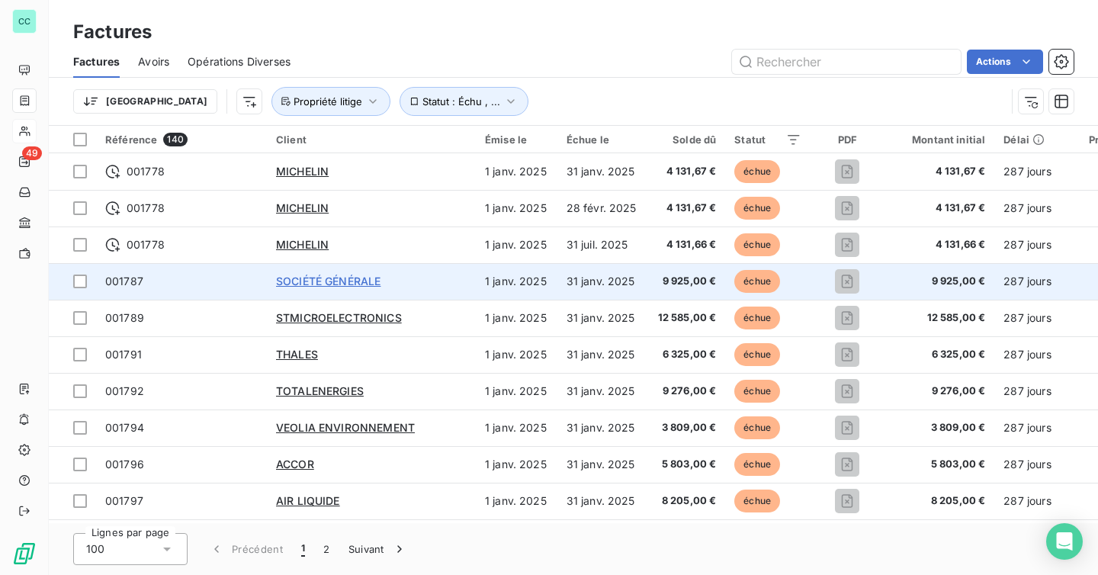
click at [348, 285] on span "SOCIÉTÉ GÉNÉRALE" at bounding box center [328, 281] width 104 height 13
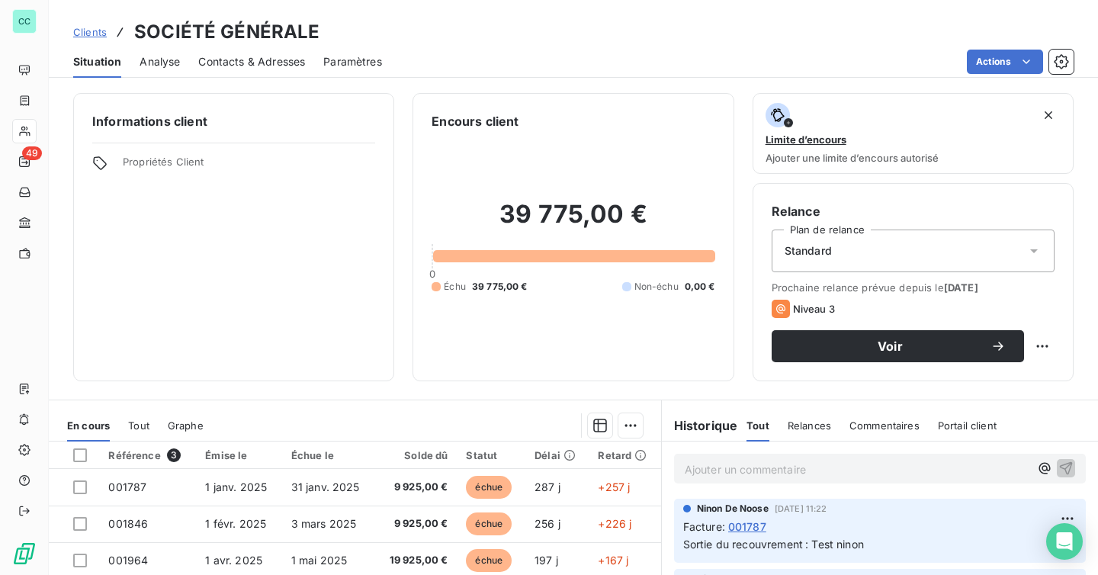
click at [87, 31] on span "Clients" at bounding box center [90, 32] width 34 height 12
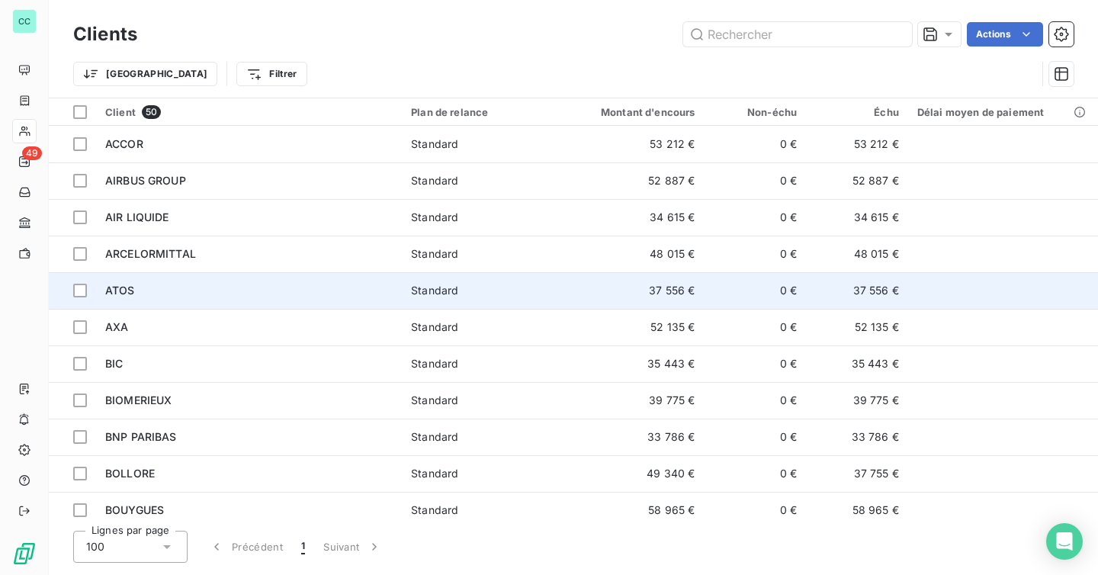
click at [335, 303] on td "ATOS" at bounding box center [249, 290] width 306 height 37
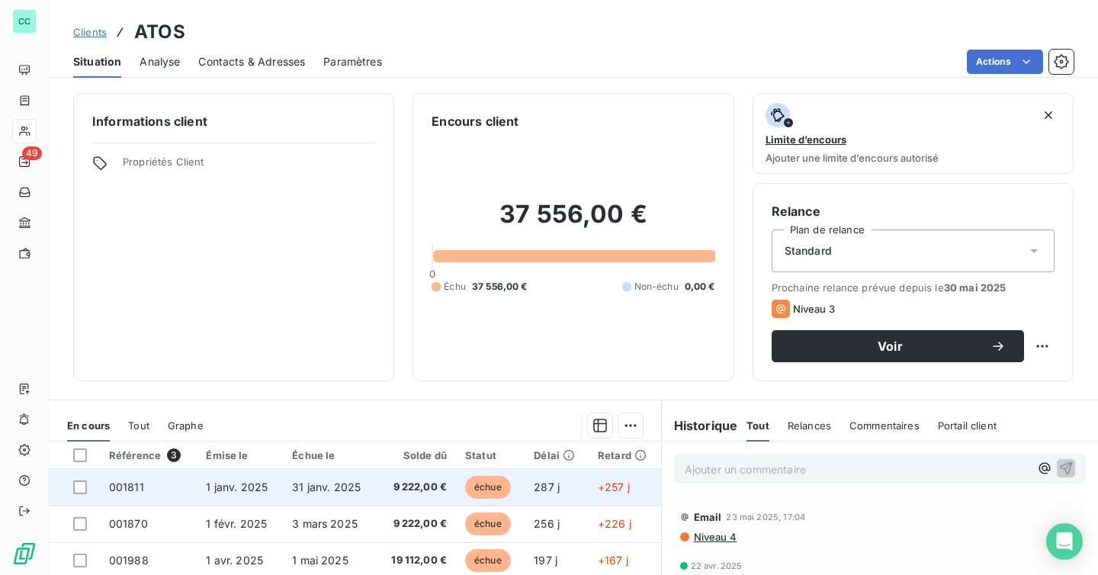
click at [355, 503] on td "31 janv. 2025" at bounding box center [330, 487] width 94 height 37
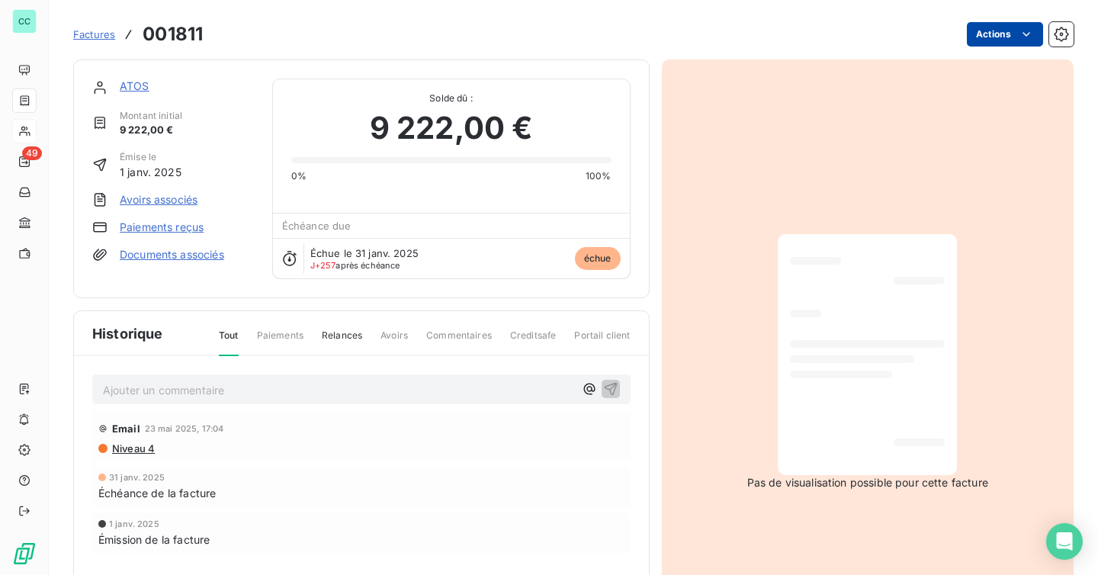
click at [987, 32] on html "CC 49 Factures 001811 Actions ATOS Montant initial 9 222,00 € Émise le [DATE] A…" at bounding box center [549, 287] width 1098 height 575
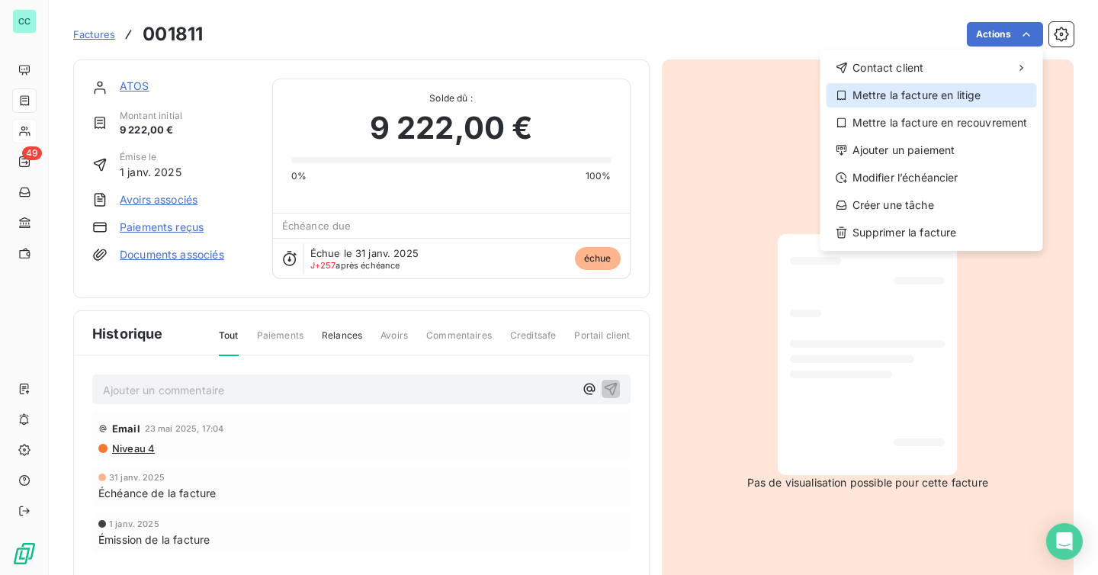
click at [939, 104] on div "Mettre la facture en litige" at bounding box center [932, 95] width 210 height 24
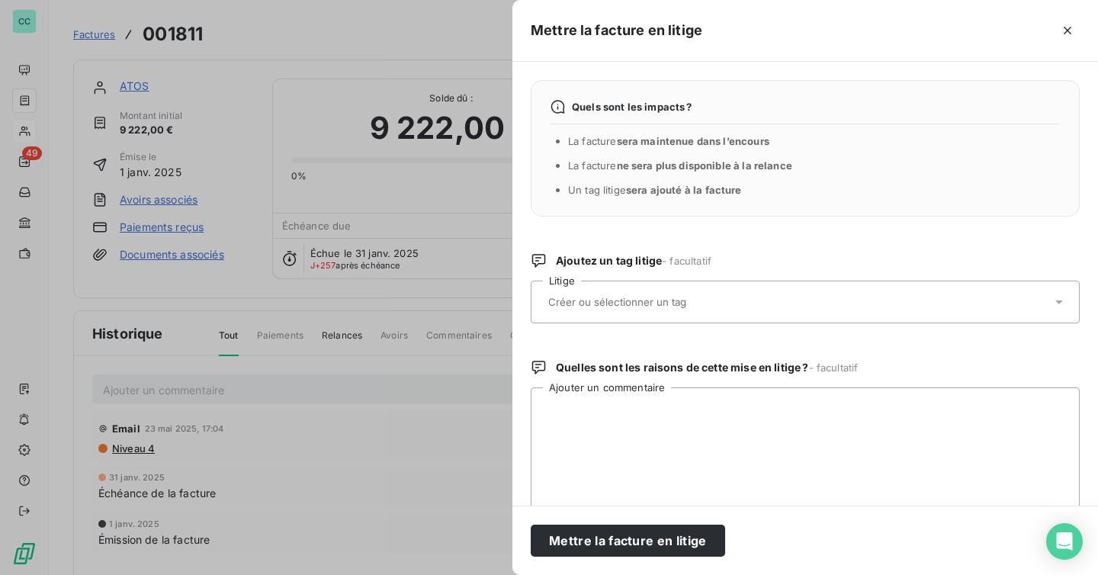
click at [670, 307] on input "text" at bounding box center [658, 302] width 222 height 14
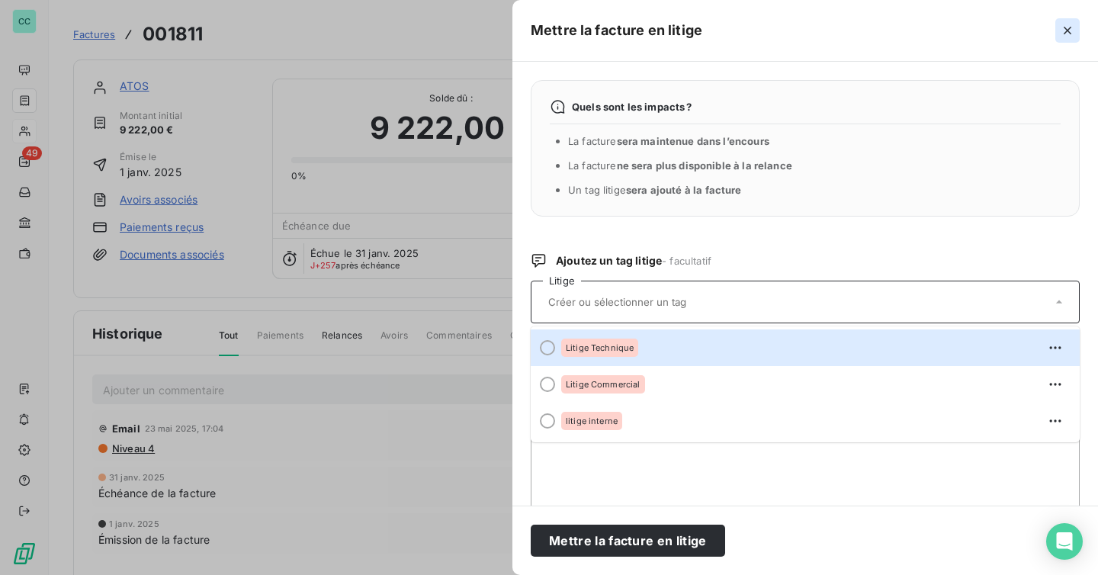
click at [1067, 29] on icon "button" at bounding box center [1068, 31] width 8 height 8
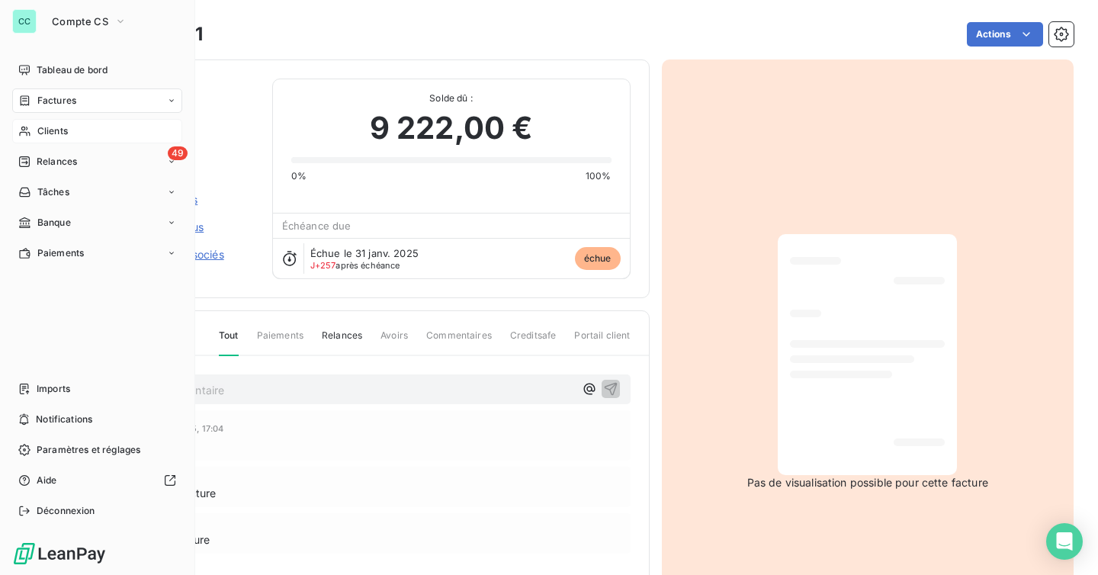
click at [35, 135] on div "Clients" at bounding box center [97, 131] width 170 height 24
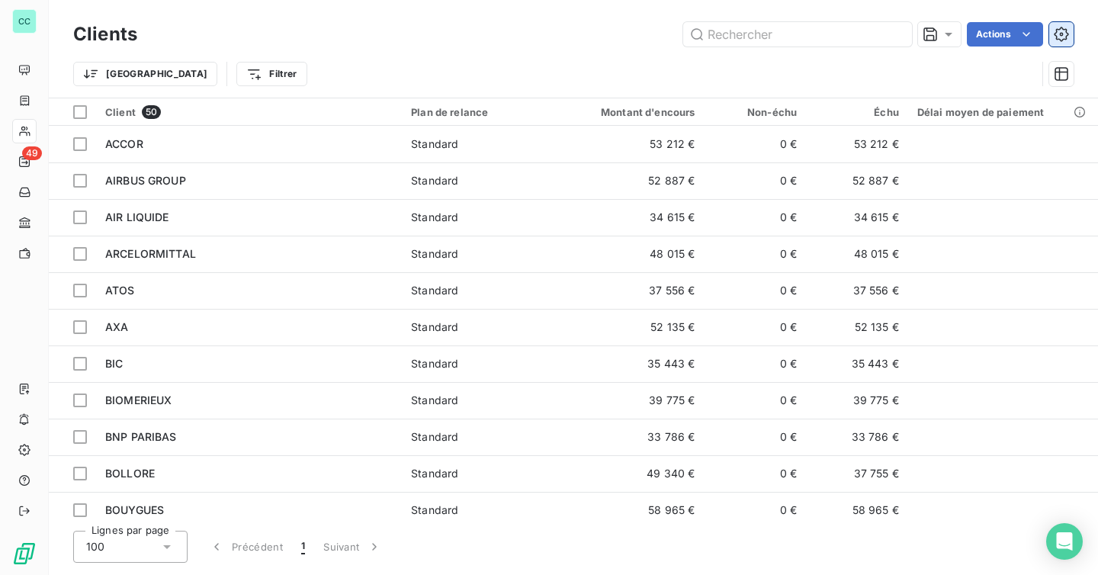
click at [1065, 34] on icon "button" at bounding box center [1061, 34] width 15 height 15
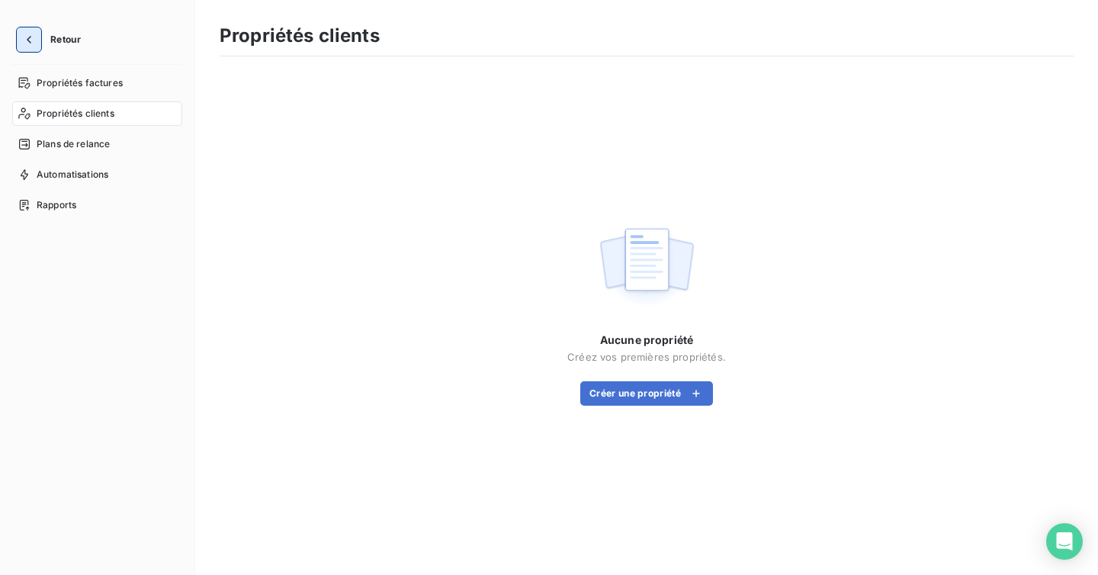
click at [27, 31] on button "button" at bounding box center [29, 39] width 24 height 24
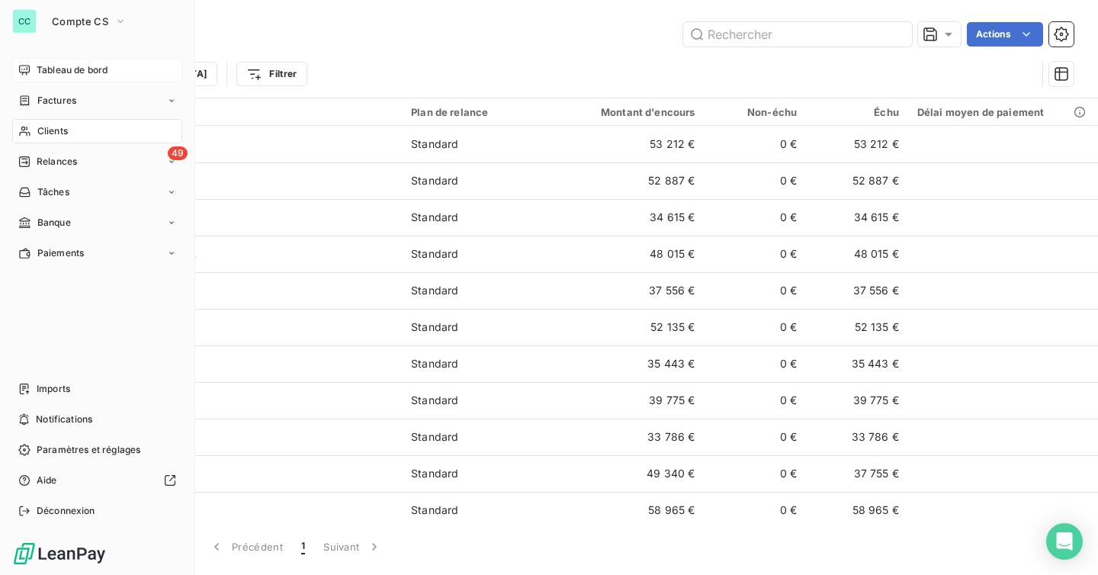
click at [37, 61] on div "Tableau de bord" at bounding box center [97, 70] width 170 height 24
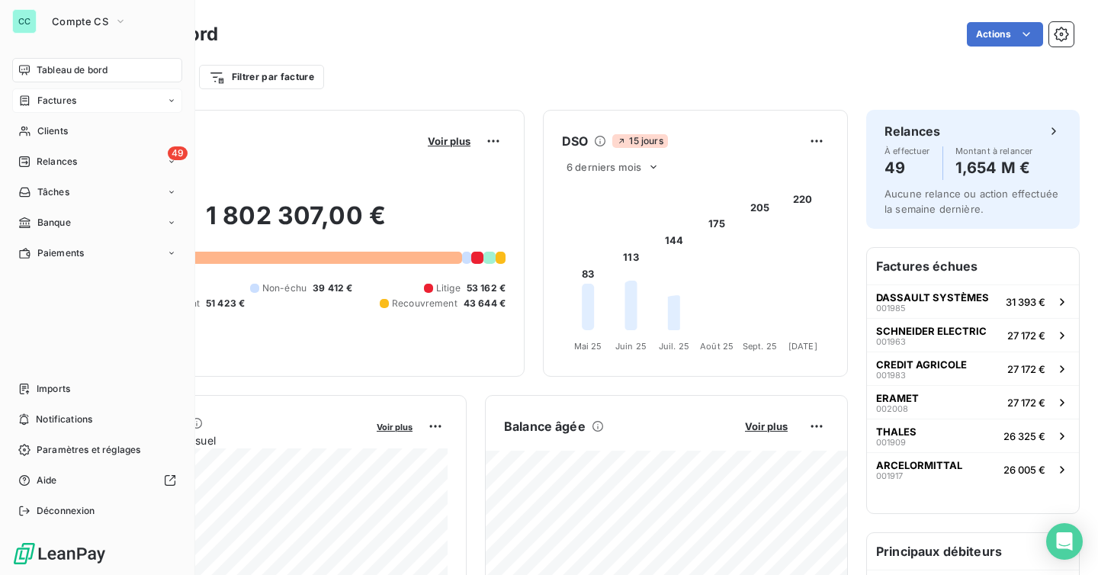
click at [55, 98] on span "Factures" at bounding box center [56, 101] width 39 height 14
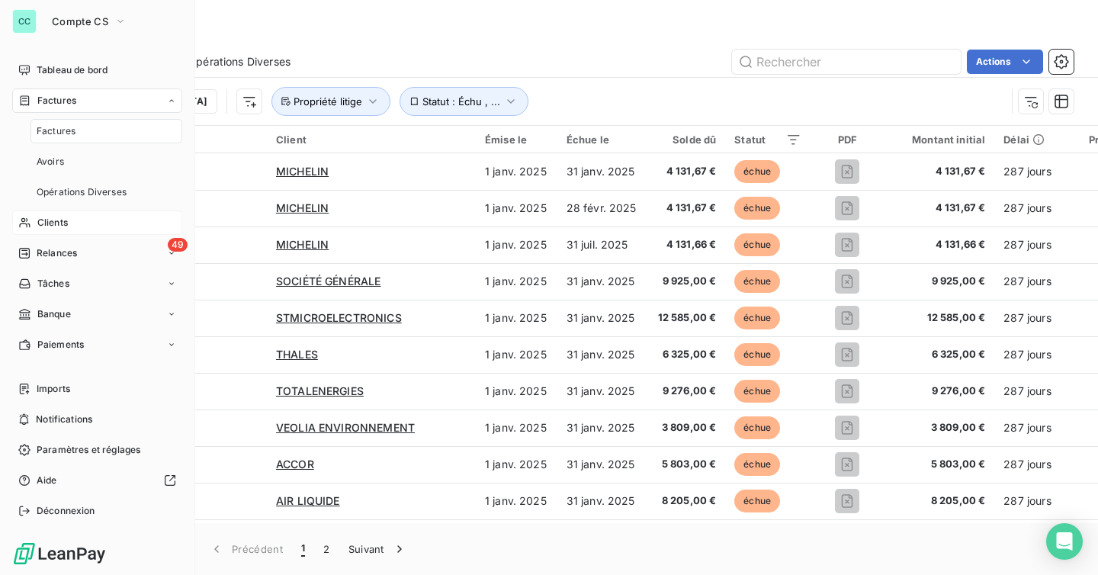
click at [57, 136] on span "Factures" at bounding box center [56, 131] width 39 height 14
click at [67, 220] on span "Clients" at bounding box center [52, 223] width 31 height 14
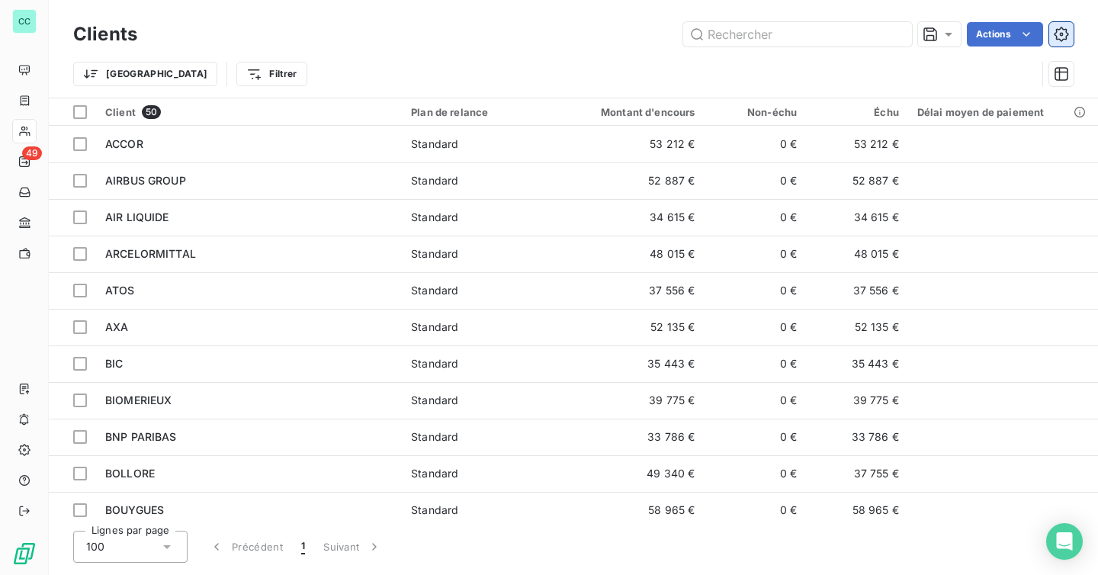
click at [1066, 36] on icon "button" at bounding box center [1061, 34] width 14 height 14
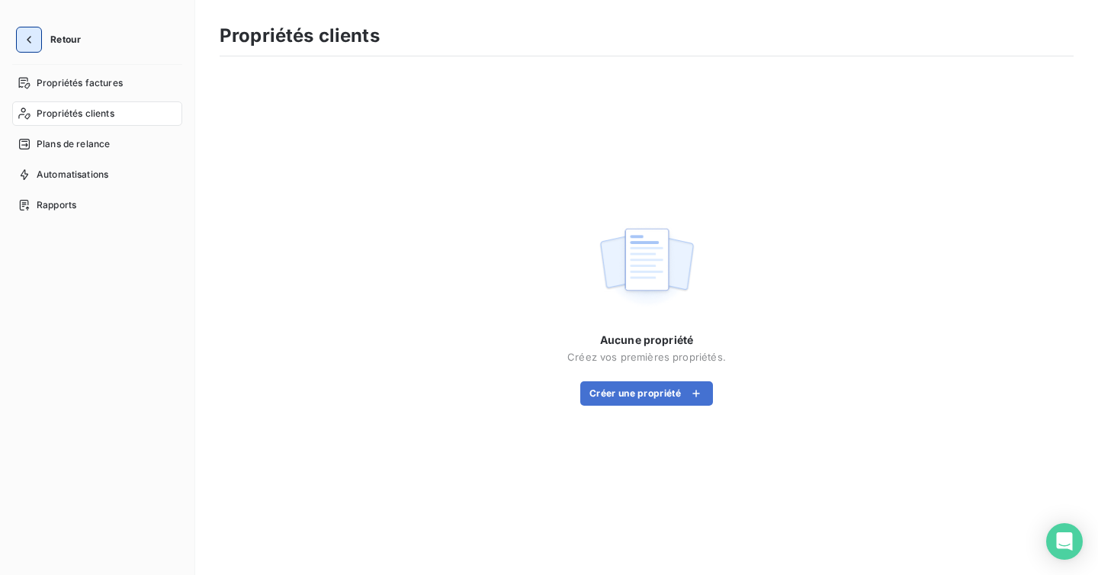
click at [30, 44] on icon "button" at bounding box center [28, 39] width 15 height 15
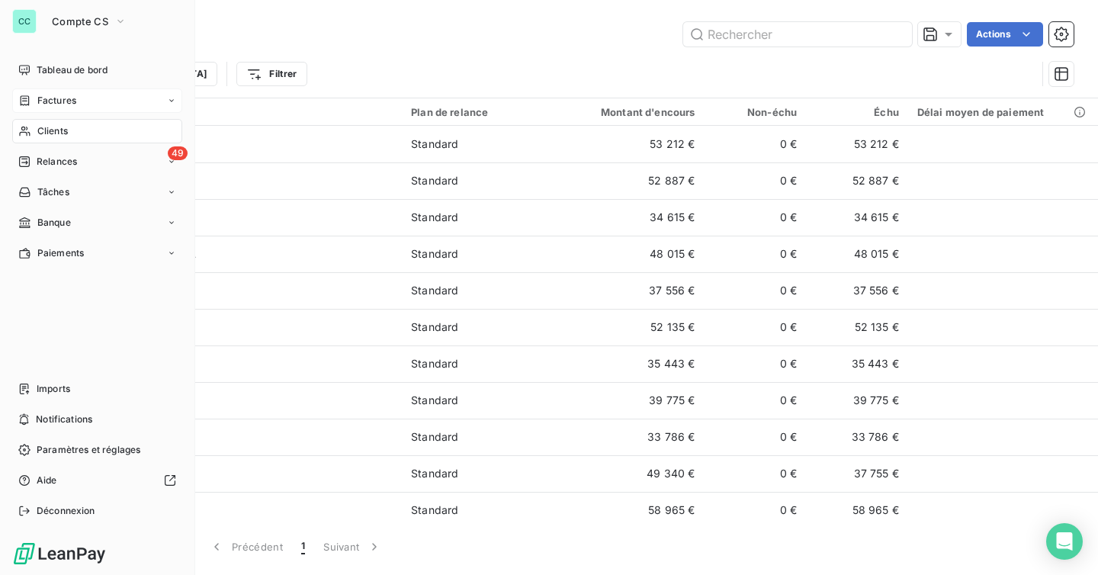
click at [24, 98] on icon at bounding box center [25, 100] width 9 height 10
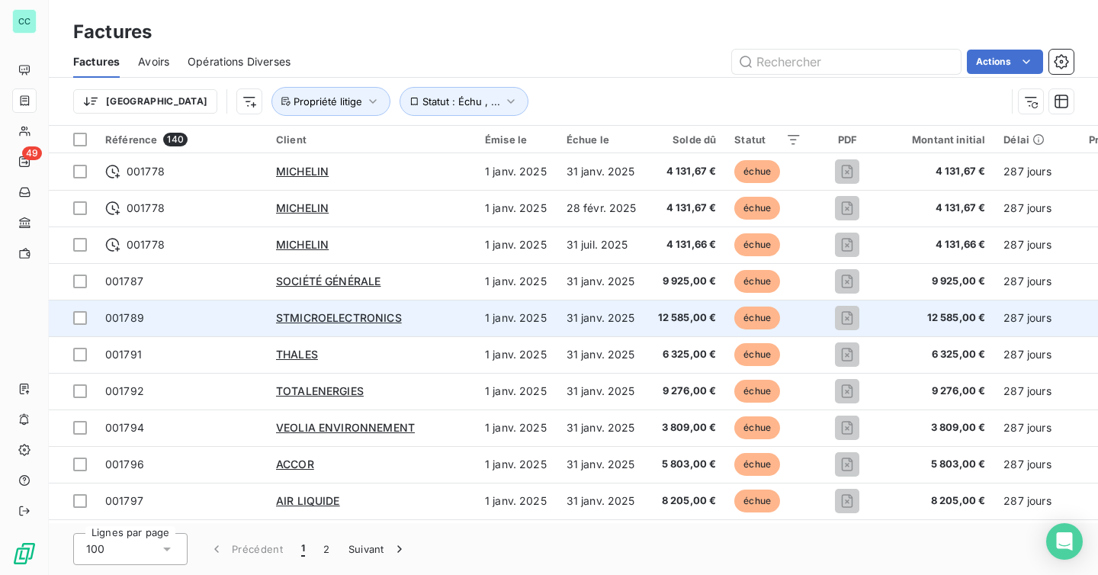
scroll to position [11, 0]
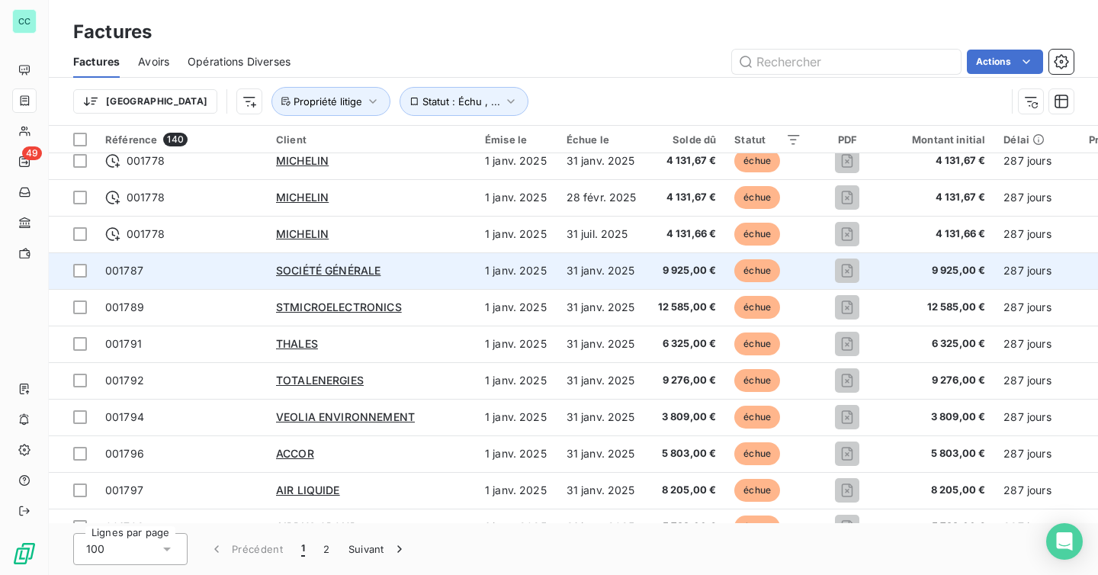
click at [226, 276] on span "001787" at bounding box center [181, 270] width 153 height 15
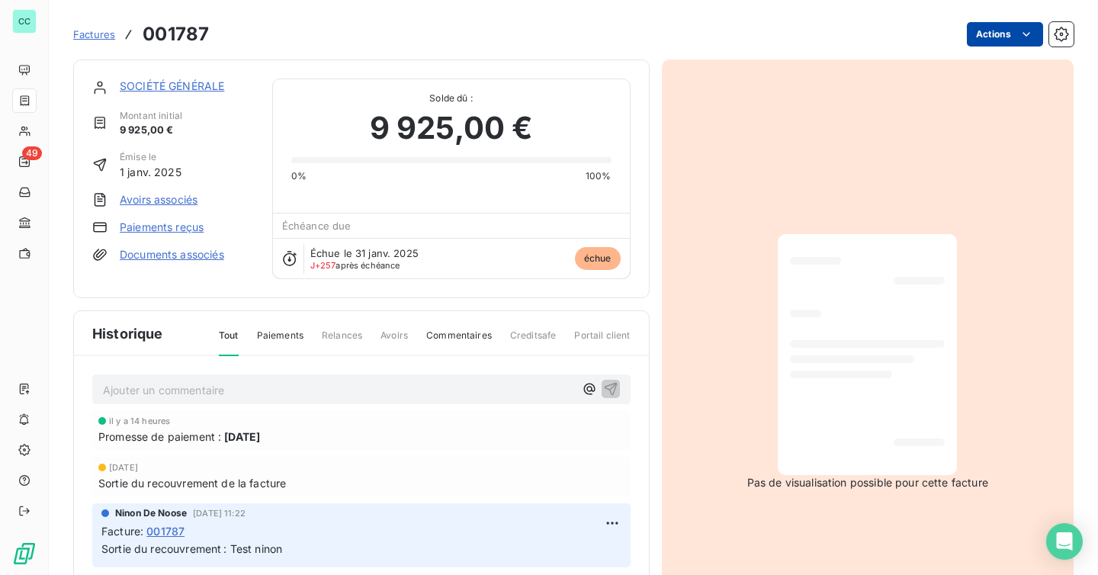
click at [980, 34] on html "CC 49 Factures 001787 Actions SOCIÉTÉ GÉNÉRALE Montant initial 9 925,00 € Émise…" at bounding box center [549, 287] width 1098 height 575
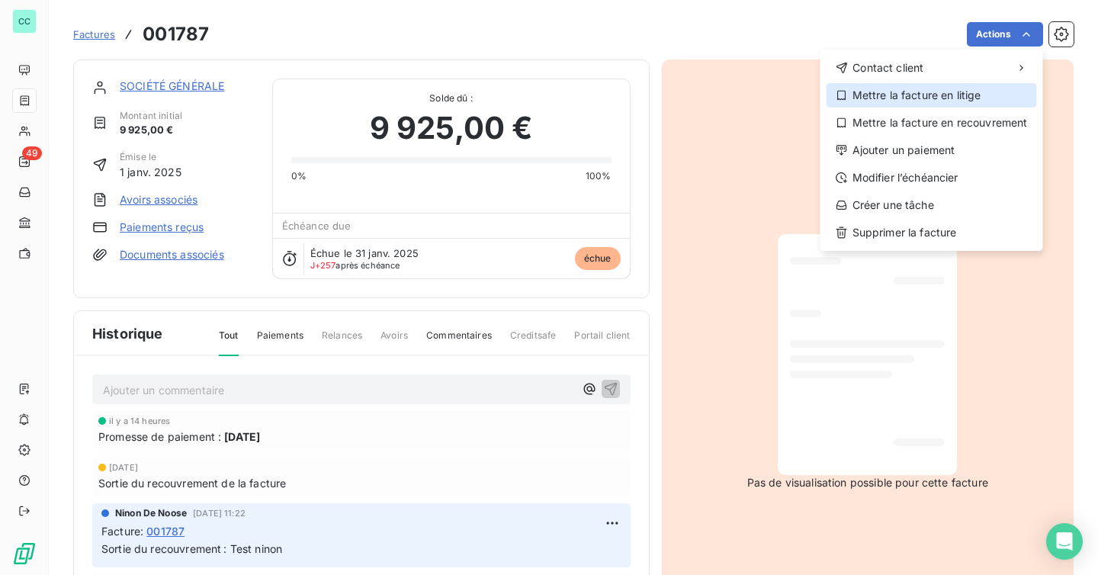
click at [917, 102] on div "Mettre la facture en litige" at bounding box center [932, 95] width 210 height 24
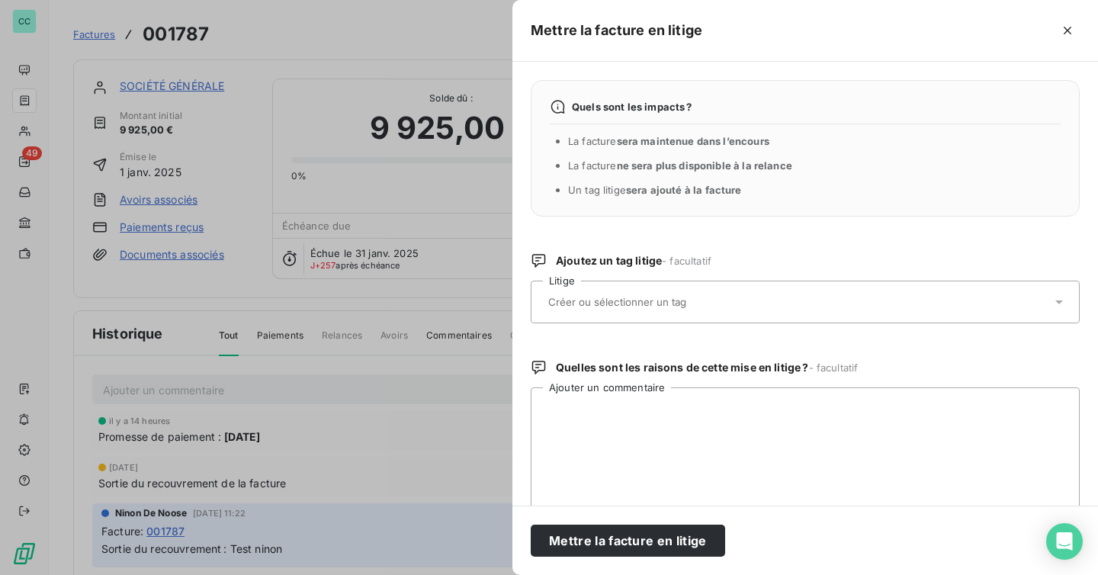
click at [702, 303] on input "text" at bounding box center [658, 302] width 222 height 14
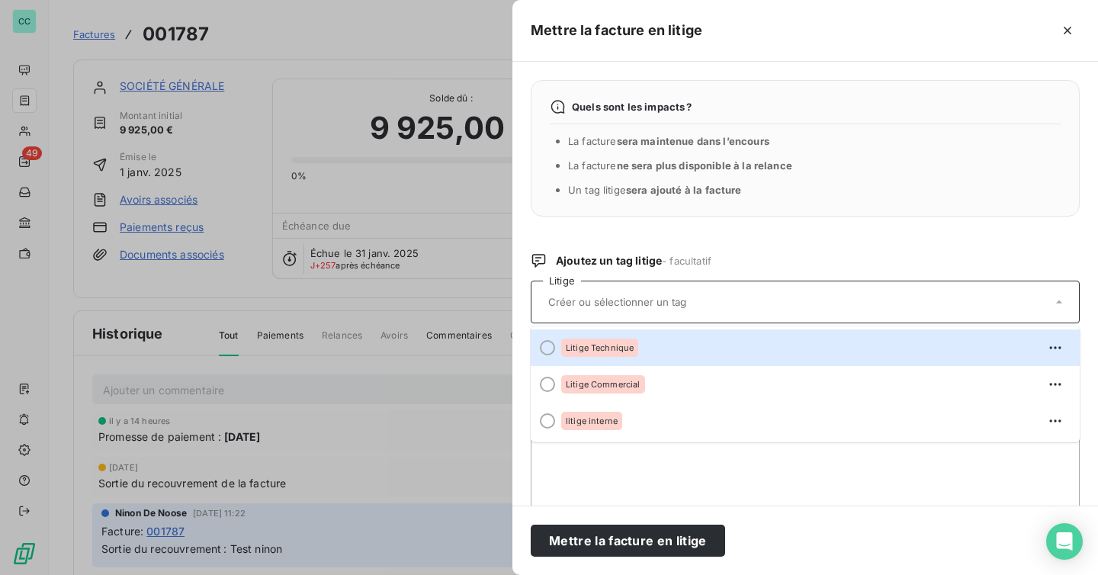
click at [727, 252] on div "Quels sont les impacts ? La facture sera maintenue dans l’encours La facture ne…" at bounding box center [805, 284] width 586 height 444
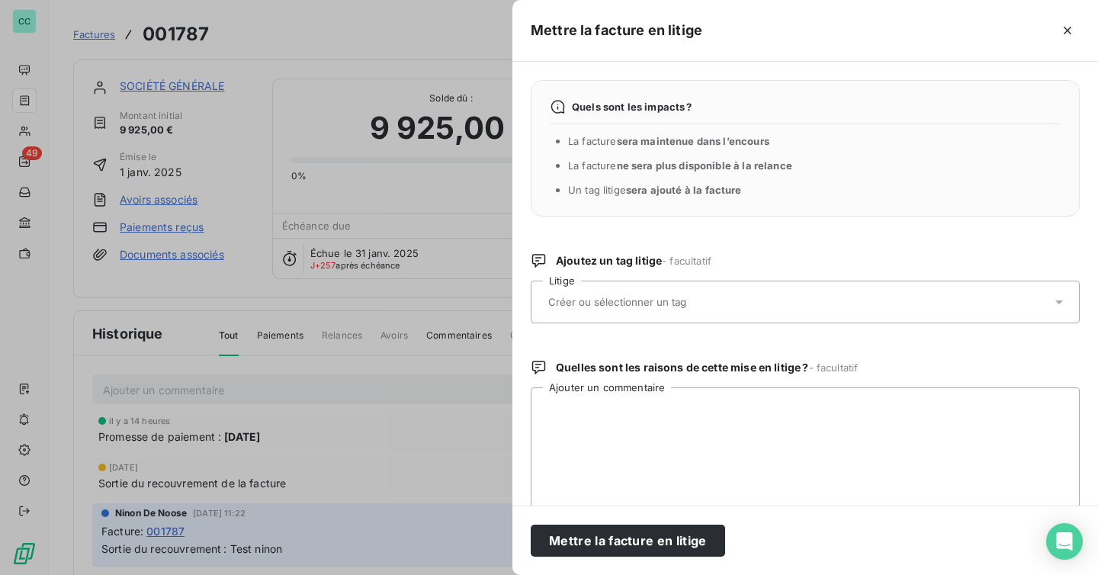
click at [705, 300] on input "text" at bounding box center [658, 302] width 222 height 14
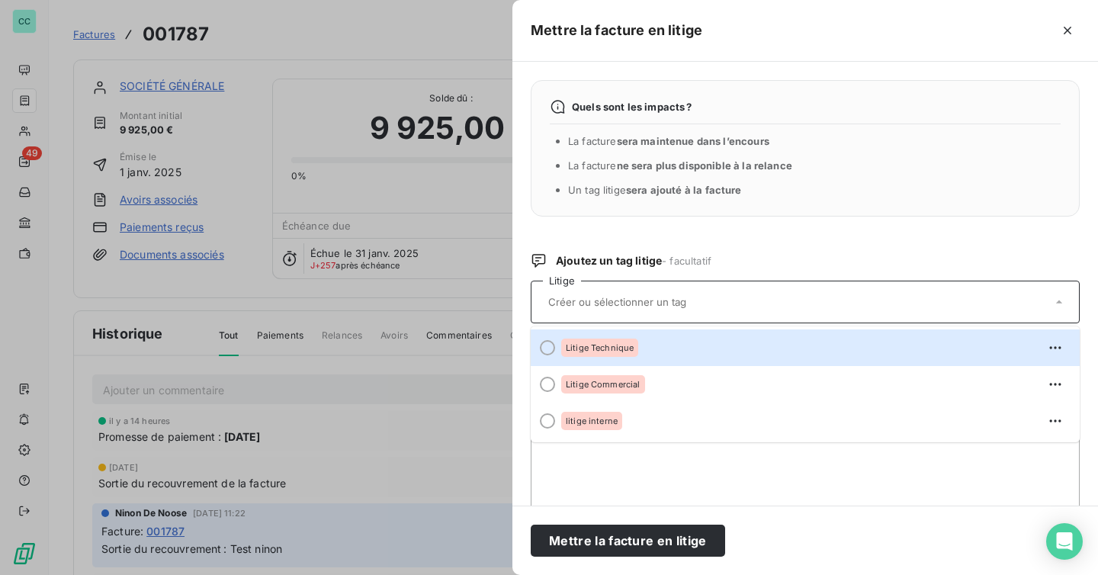
click at [702, 300] on input "text" at bounding box center [658, 302] width 222 height 14
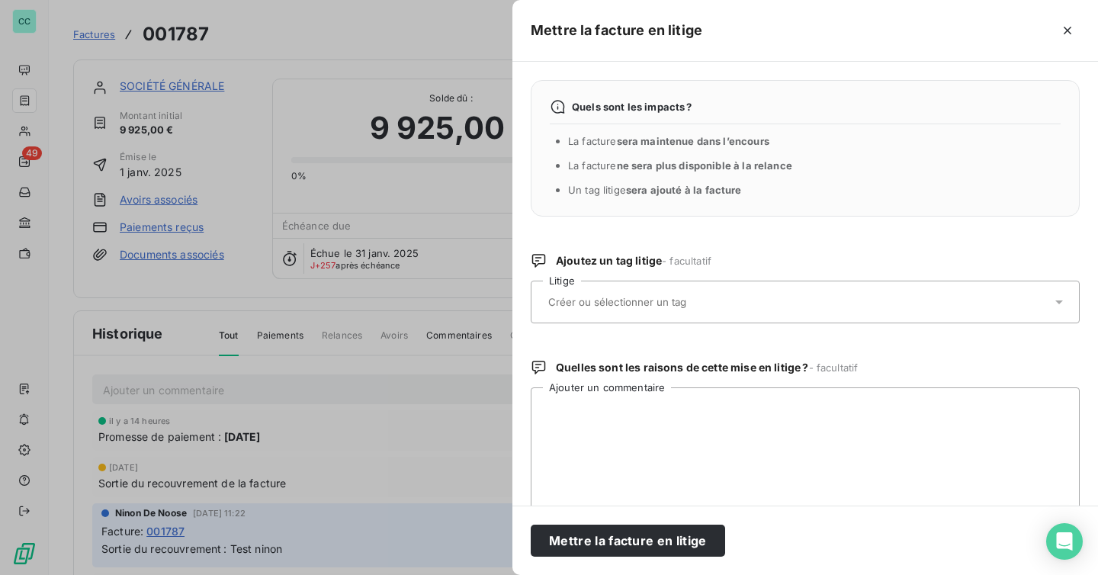
click at [702, 300] on input "text" at bounding box center [658, 302] width 222 height 14
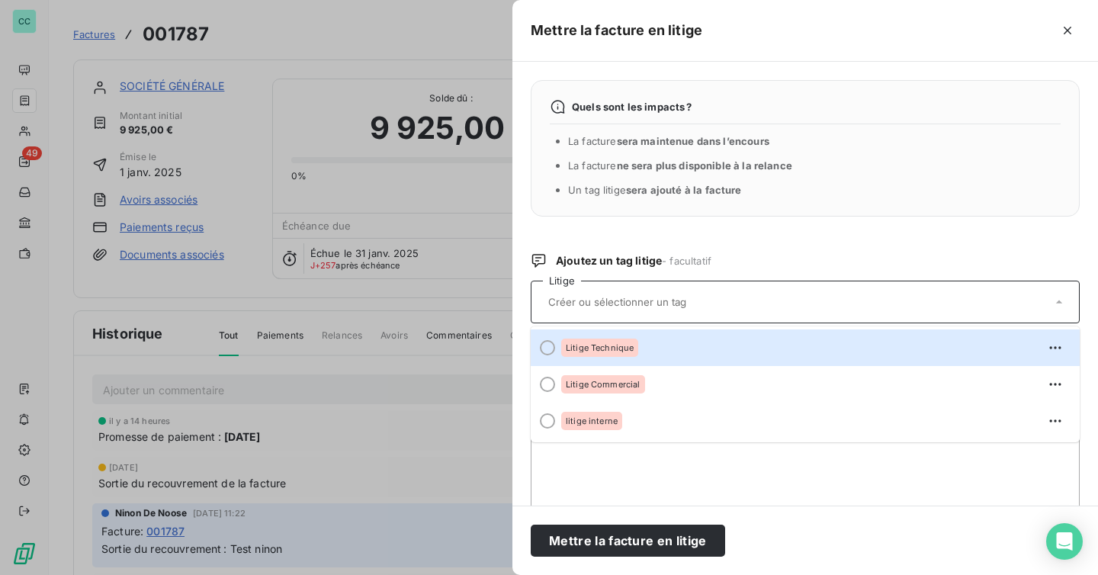
click at [702, 300] on input "text" at bounding box center [658, 302] width 222 height 14
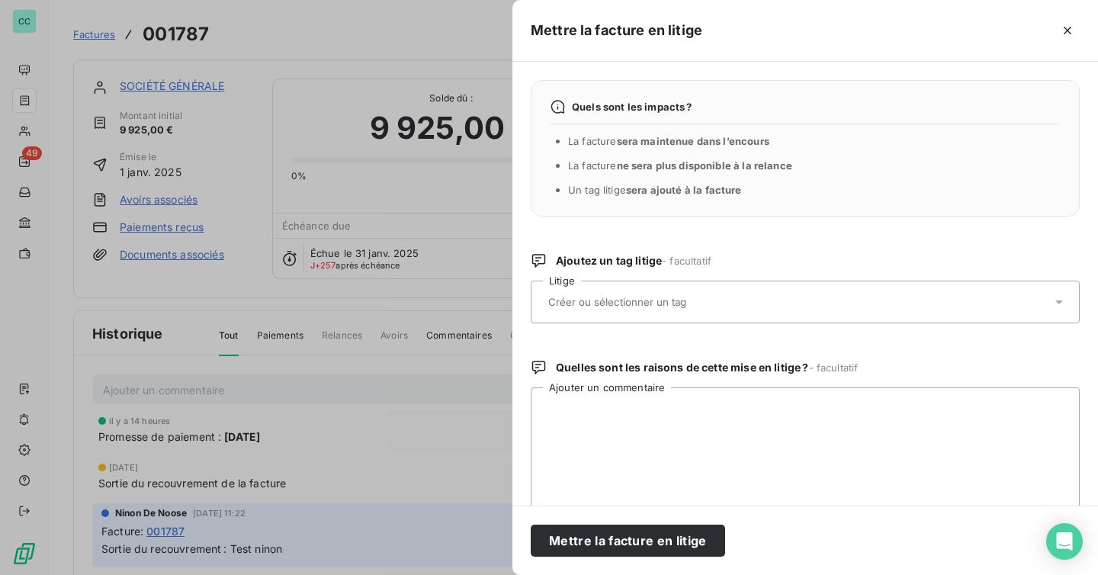
click at [702, 300] on input "text" at bounding box center [658, 302] width 222 height 14
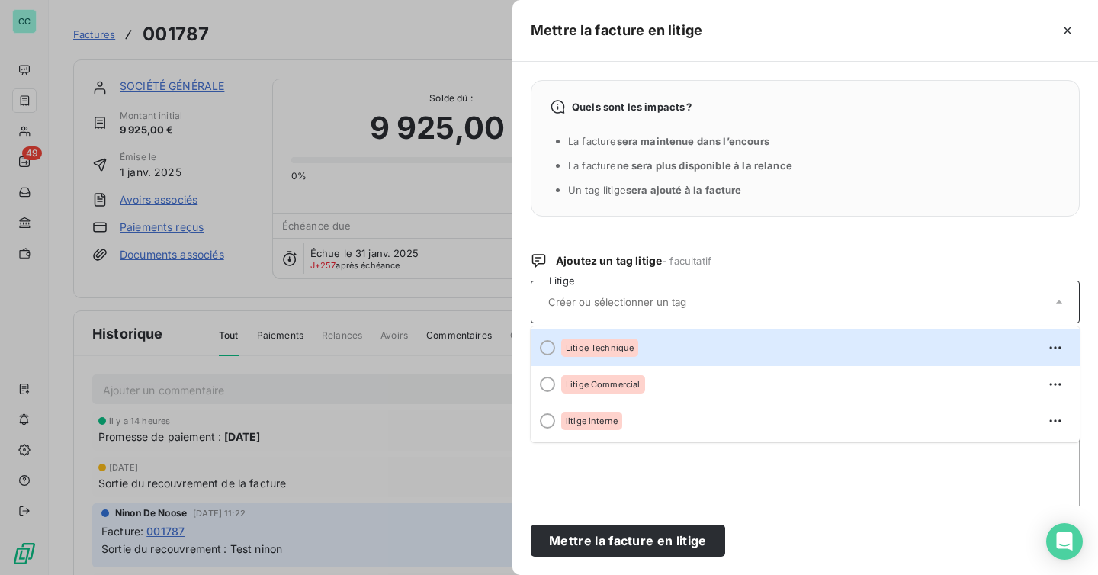
click at [711, 303] on input "text" at bounding box center [658, 302] width 222 height 14
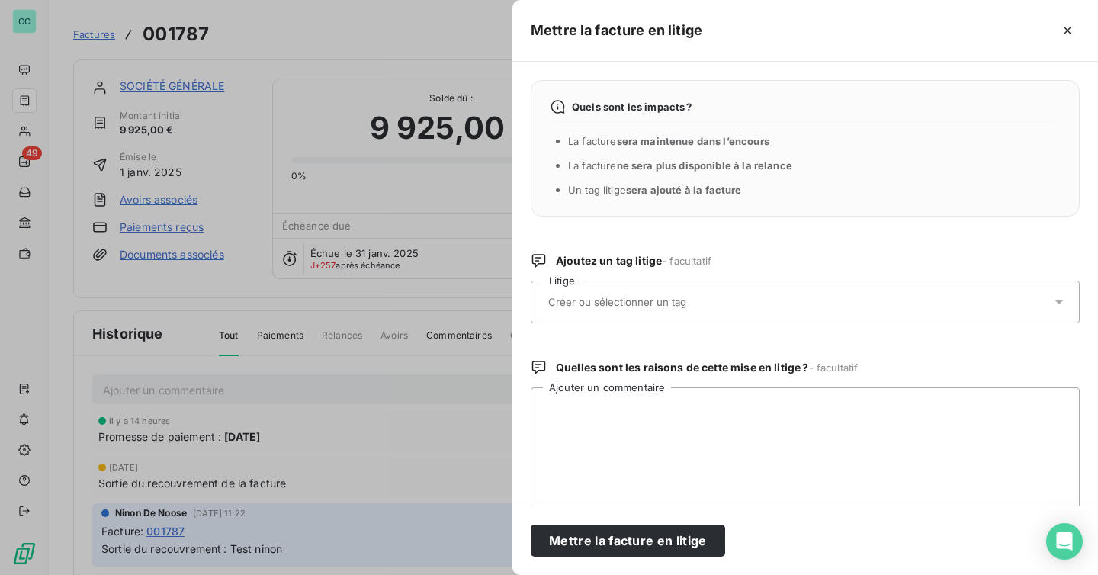
type input "t"
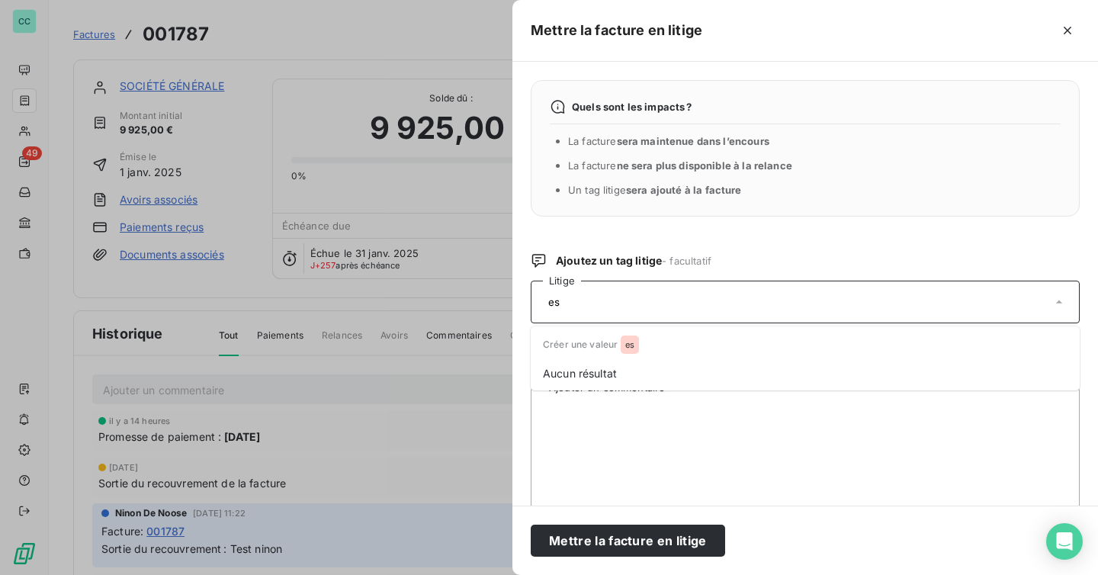
type input "e"
type input "test"
click at [697, 232] on div "Quels sont les impacts ? La facture sera maintenue dans l’encours La facture ne…" at bounding box center [805, 284] width 586 height 444
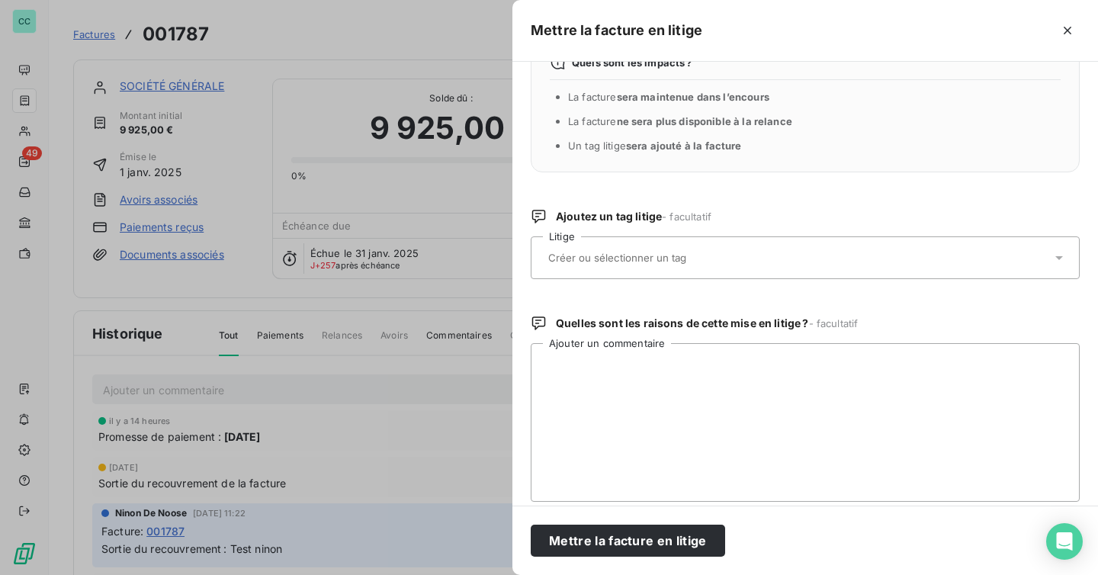
scroll to position [53, 0]
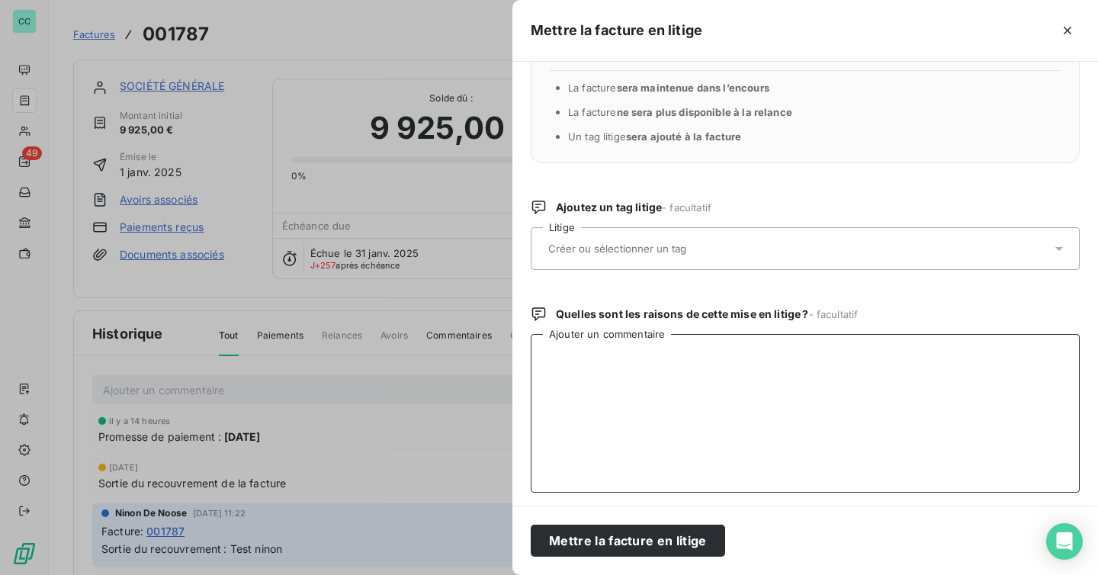
click at [698, 377] on textarea "Ajouter un commentaire" at bounding box center [805, 413] width 549 height 159
click at [672, 252] on input "text" at bounding box center [658, 249] width 222 height 14
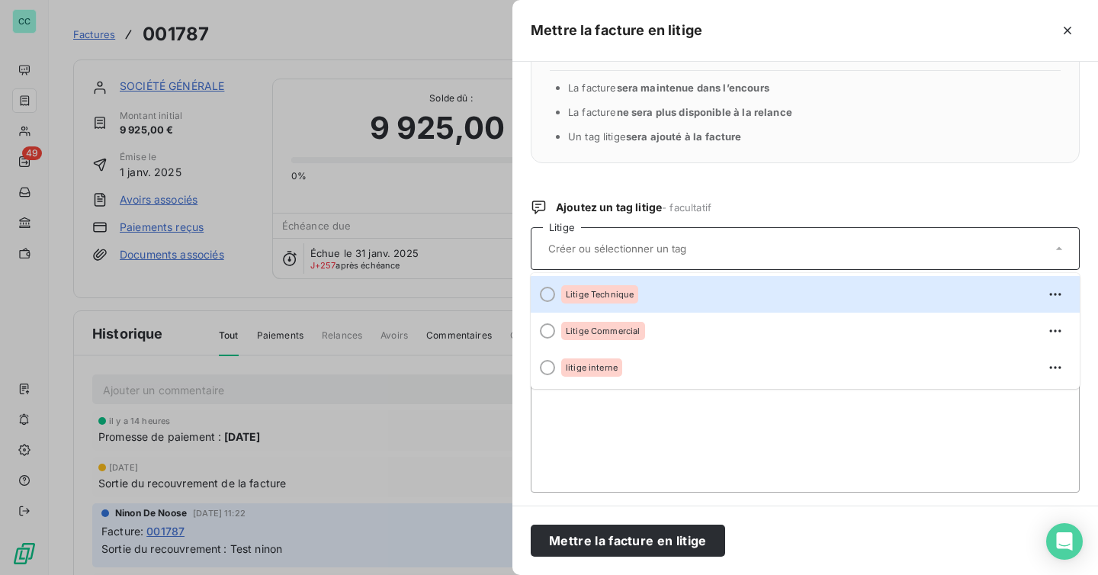
click at [672, 252] on input "text" at bounding box center [658, 249] width 222 height 14
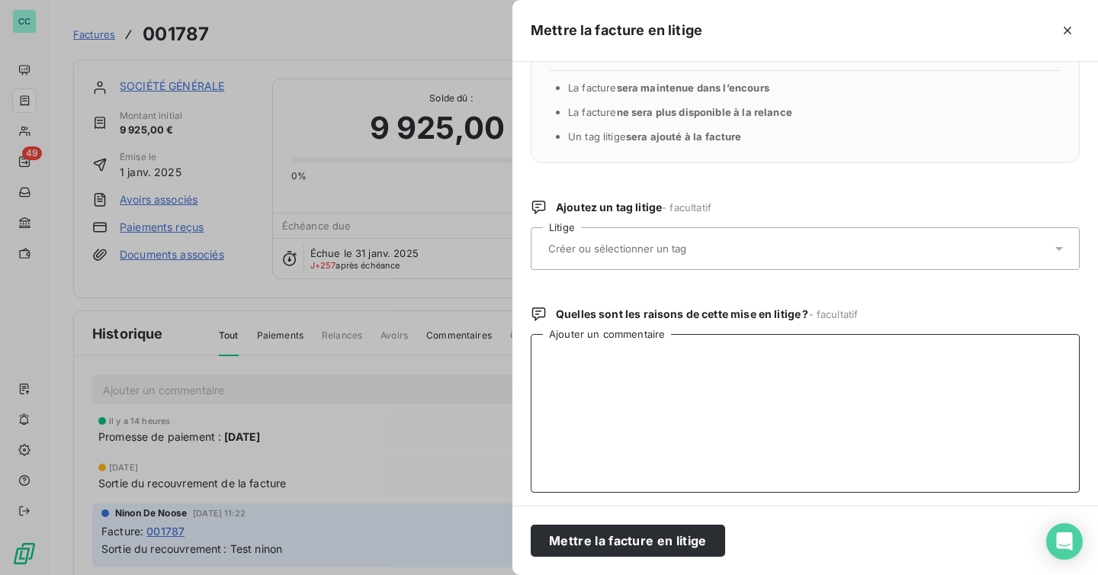
click at [651, 401] on textarea "Ajouter un commentaire" at bounding box center [805, 413] width 549 height 159
click at [1076, 31] on button "button" at bounding box center [1067, 30] width 24 height 24
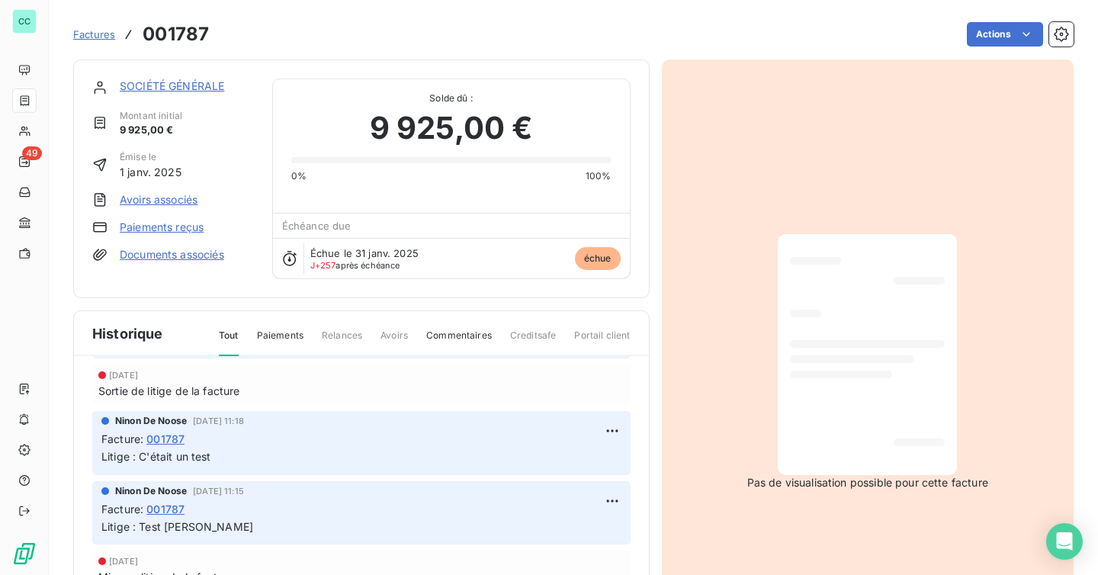
scroll to position [362, 0]
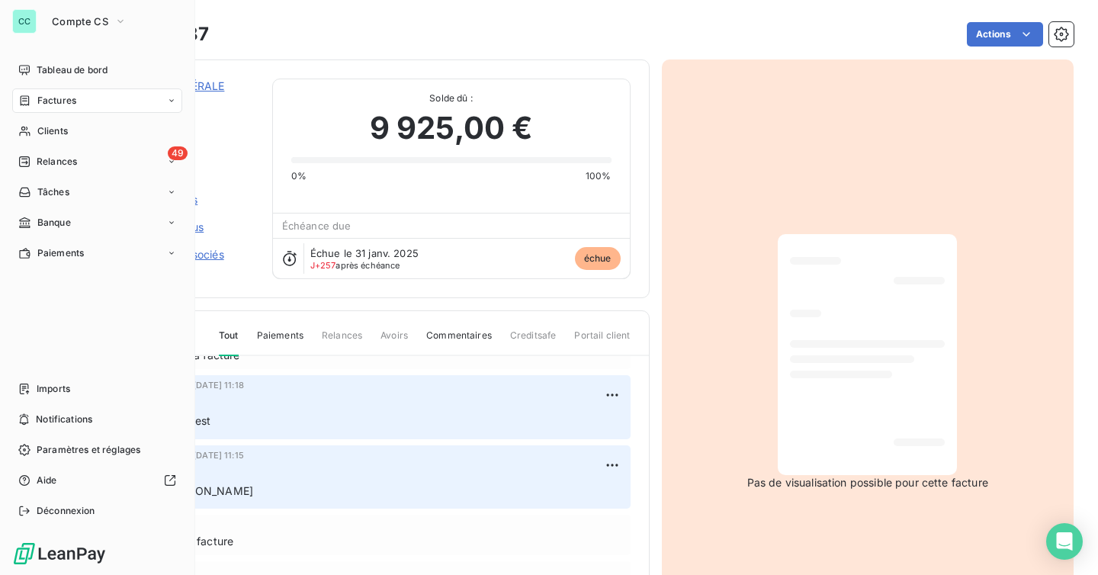
click at [24, 104] on icon at bounding box center [25, 100] width 9 height 10
click at [40, 103] on span "Factures" at bounding box center [56, 101] width 39 height 14
click at [123, 128] on div "Factures" at bounding box center [107, 131] width 152 height 24
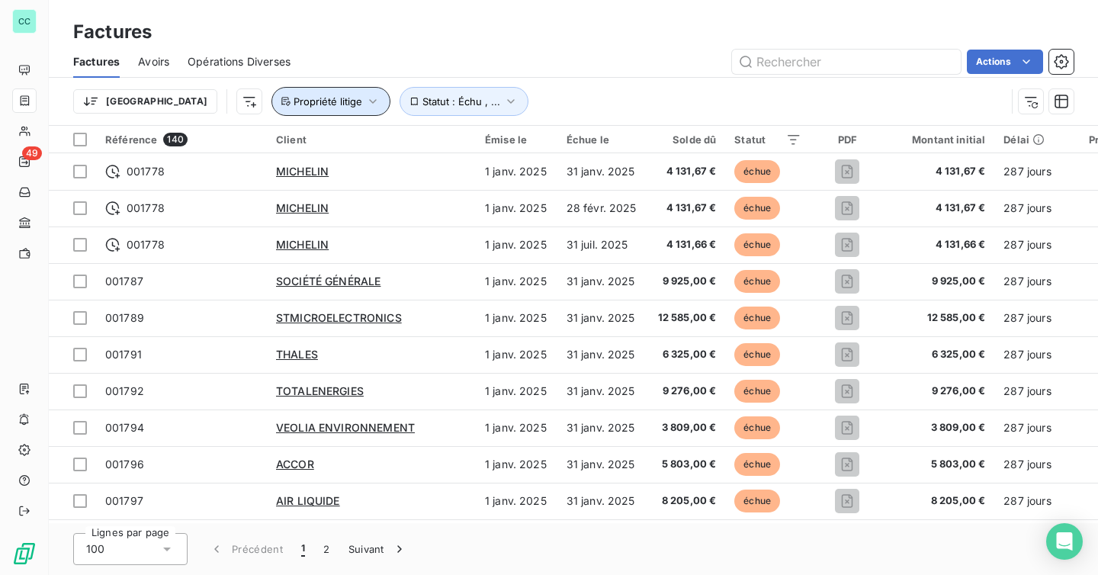
click at [365, 106] on icon "button" at bounding box center [372, 101] width 15 height 15
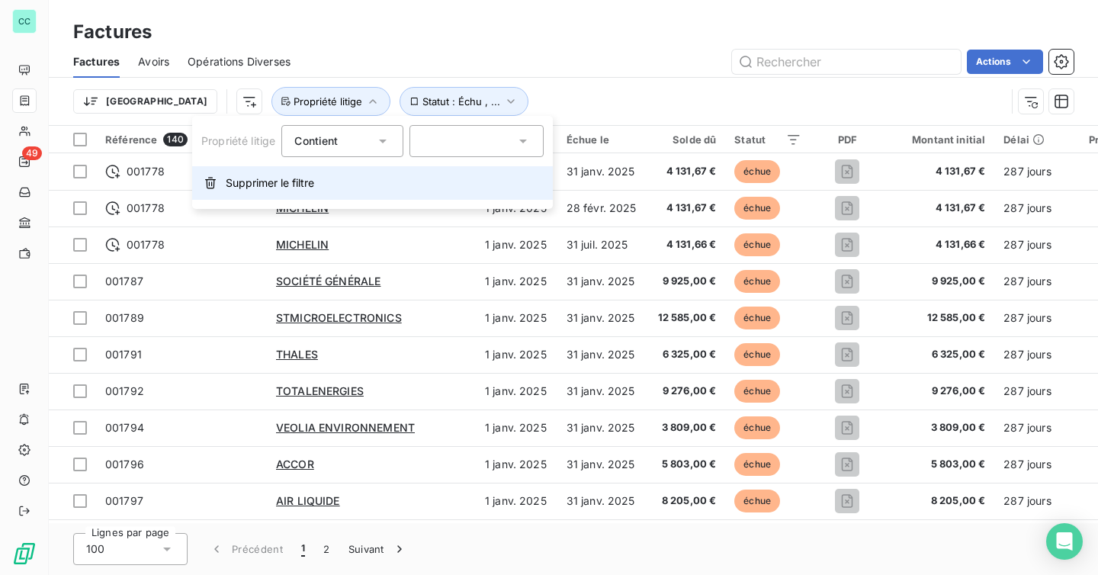
click at [294, 185] on span "Supprimer le filtre" at bounding box center [270, 182] width 88 height 15
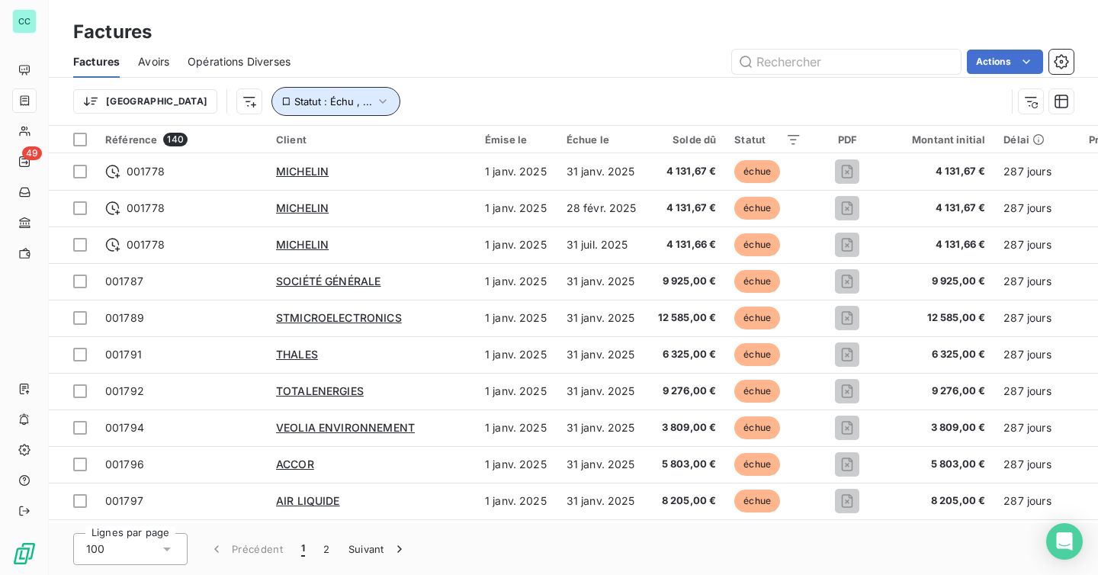
click at [294, 104] on span "Statut : Échu , ..." at bounding box center [333, 101] width 78 height 12
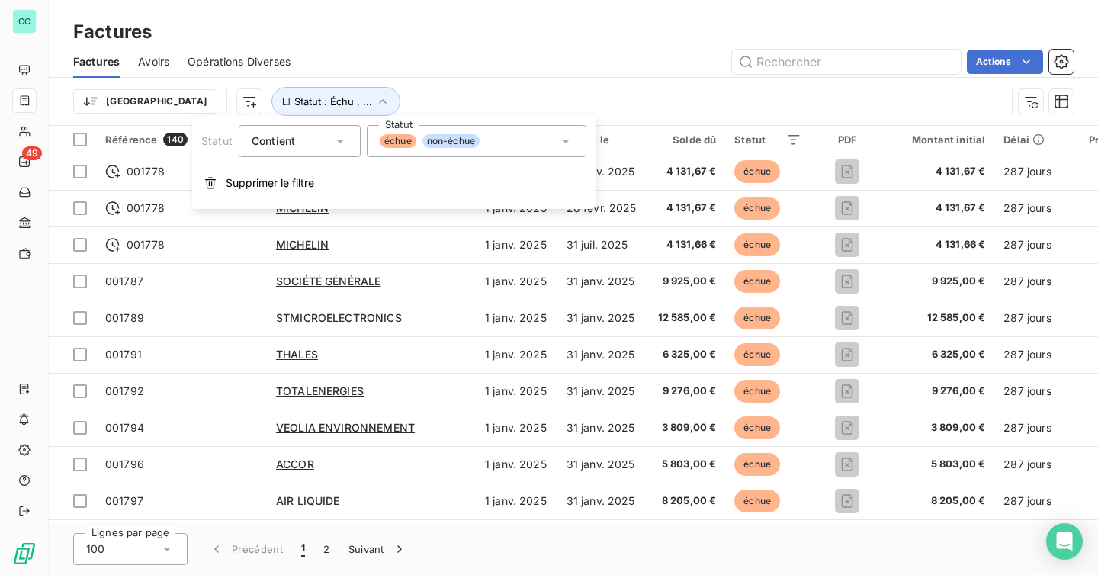
click at [478, 133] on div "échue non-échue" at bounding box center [477, 141] width 220 height 32
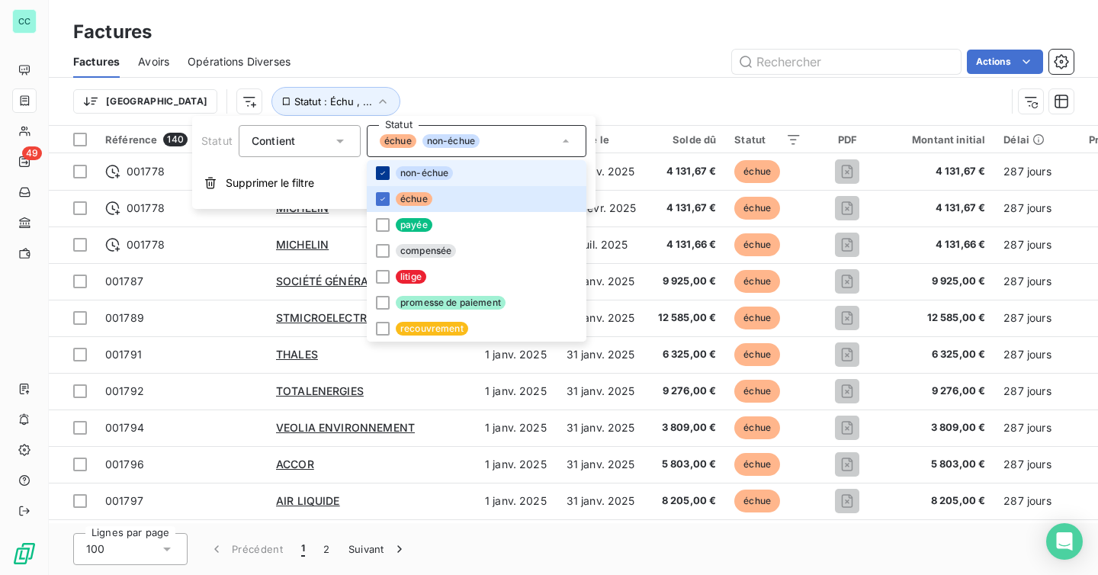
click at [384, 173] on icon at bounding box center [382, 173] width 9 height 9
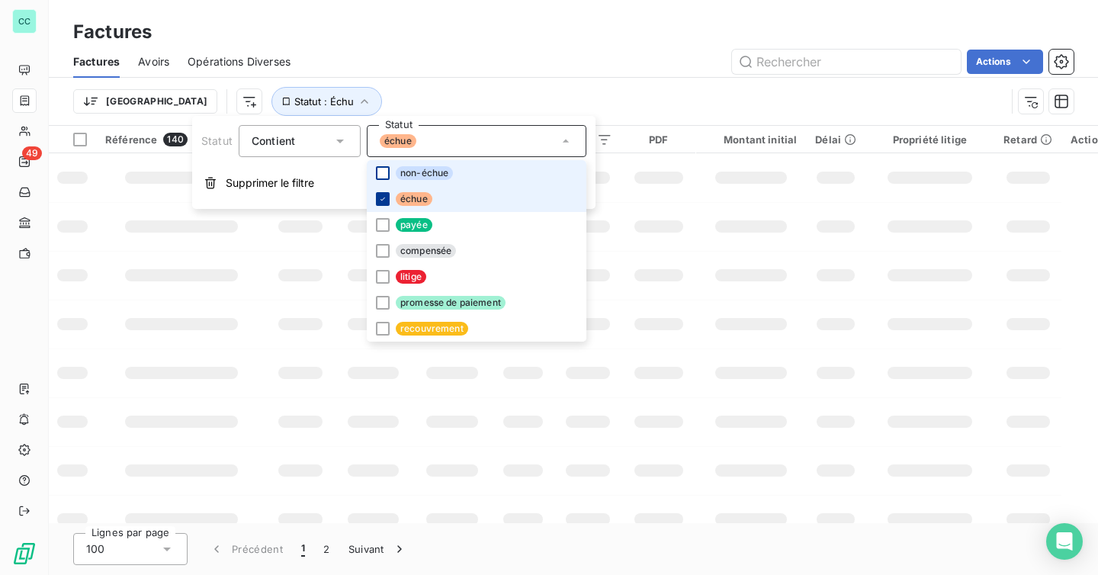
click at [382, 194] on icon at bounding box center [382, 198] width 9 height 9
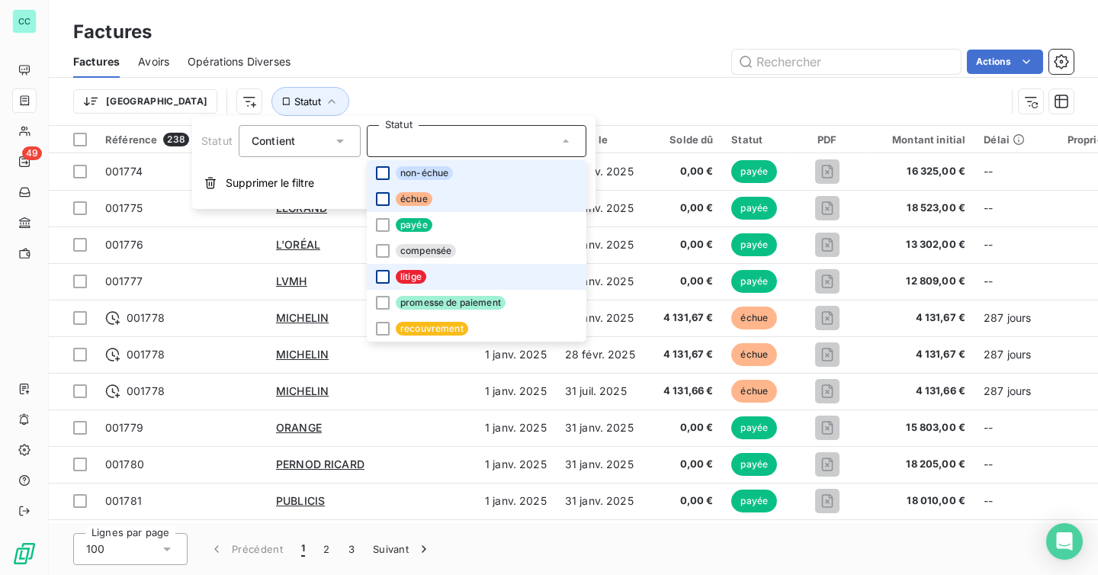
click at [382, 273] on div at bounding box center [383, 277] width 14 height 14
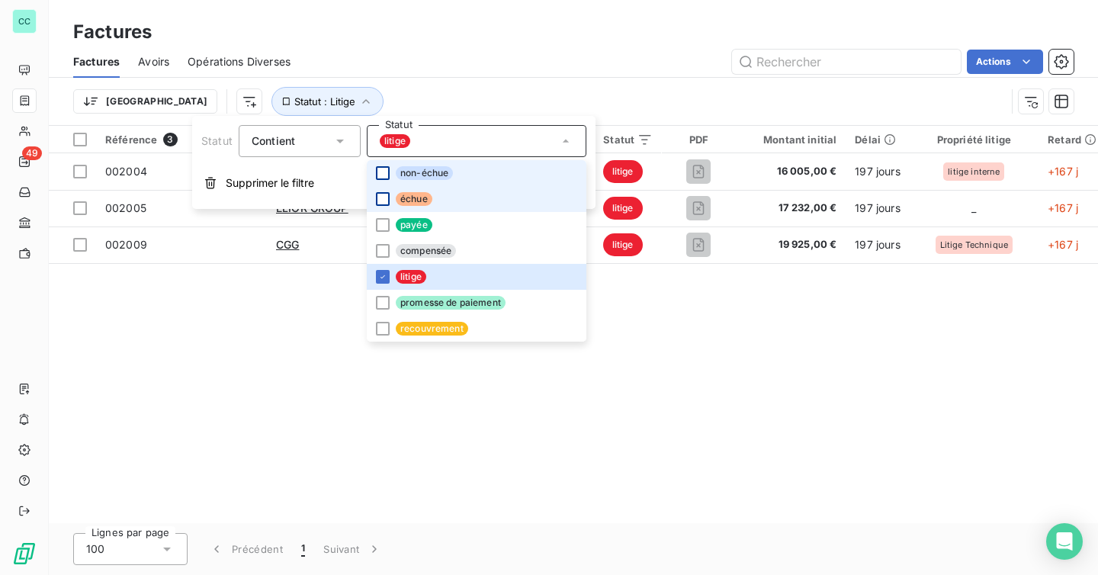
click at [477, 79] on div "Trier Statut : Litige" at bounding box center [573, 101] width 1000 height 47
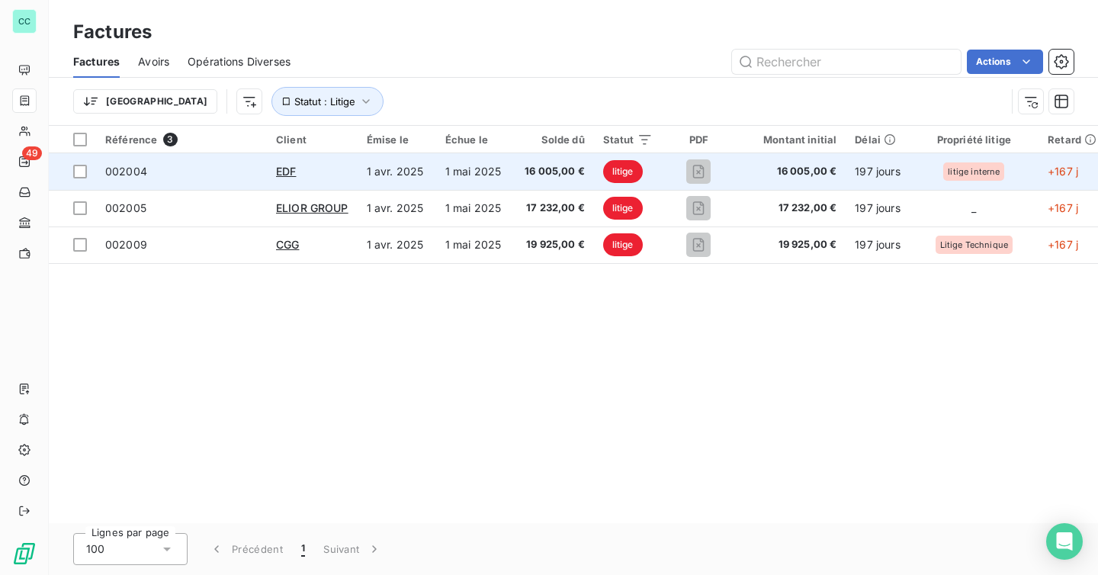
click at [223, 169] on span "002004" at bounding box center [181, 171] width 153 height 15
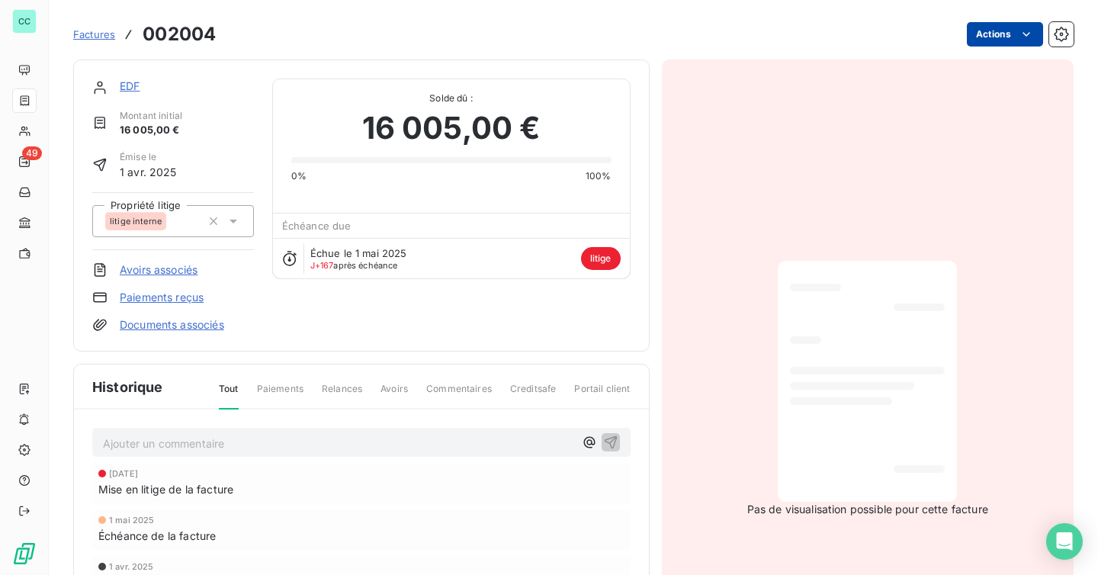
click at [1004, 27] on html "CC 49 Factures 002004 Actions EDF Montant initial 16 005,00 € Émise le [DATE] P…" at bounding box center [549, 287] width 1098 height 575
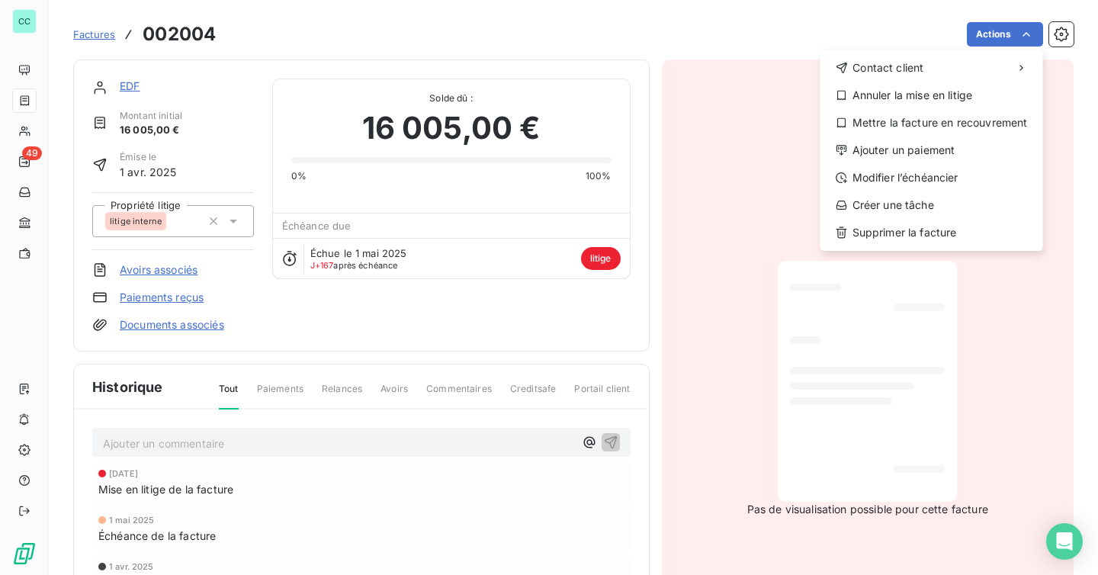
click at [796, 111] on html "CC 49 Factures 002004 Actions Contact client Annuler la mise en litige Mettre l…" at bounding box center [549, 287] width 1098 height 575
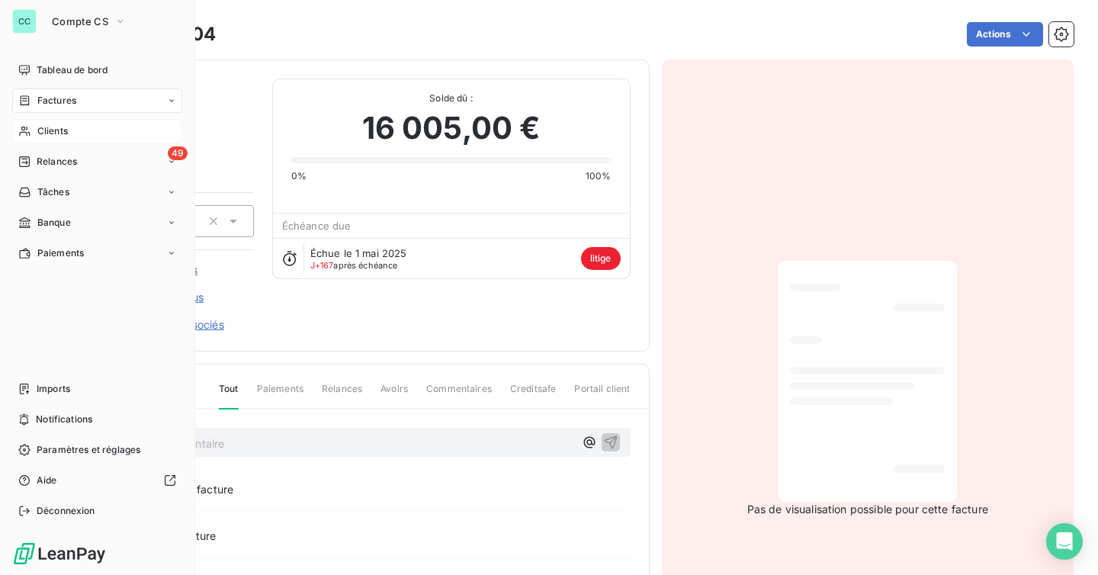
click at [23, 133] on icon at bounding box center [24, 131] width 13 height 12
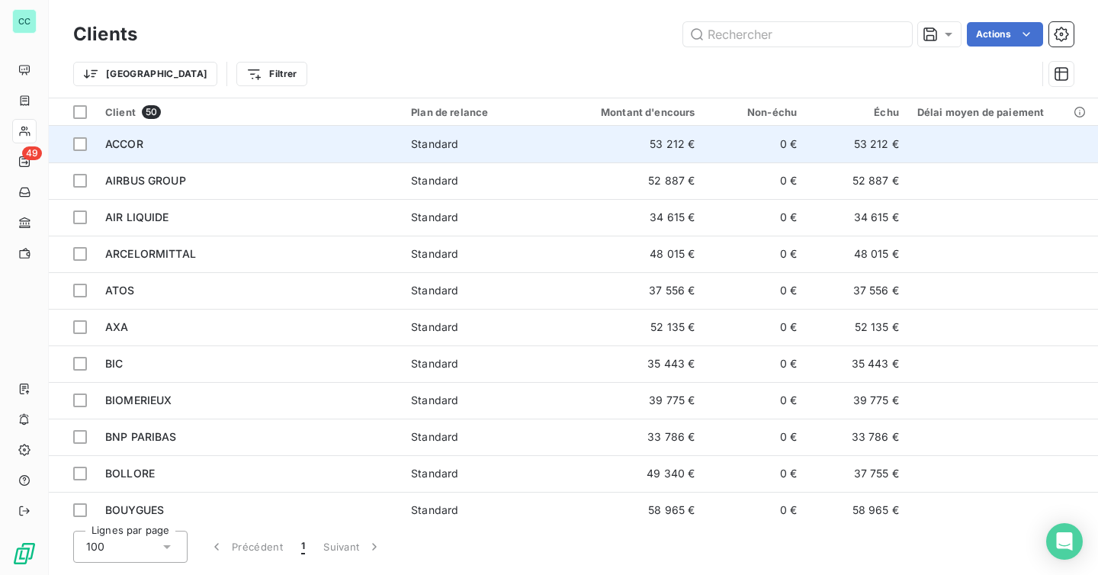
click at [307, 143] on div "ACCOR" at bounding box center [248, 143] width 287 height 15
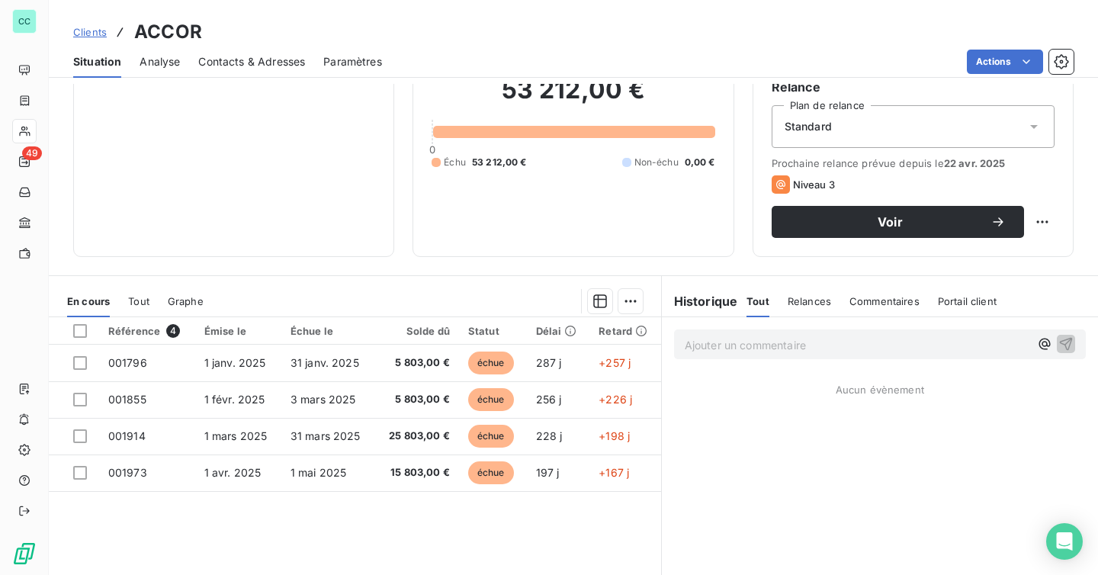
scroll to position [150, 0]
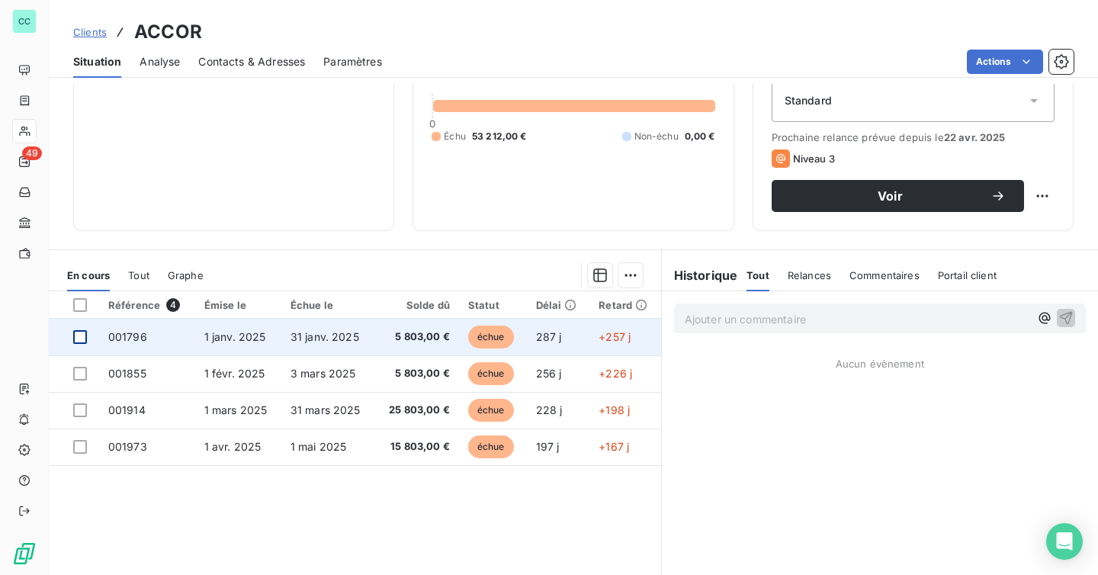
click at [82, 340] on div at bounding box center [80, 337] width 14 height 14
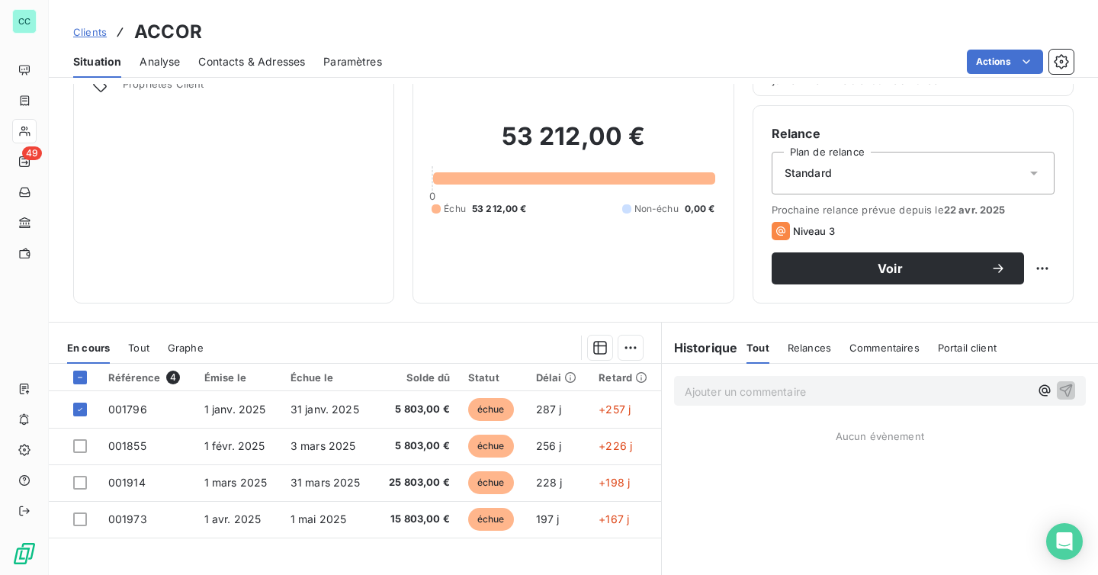
scroll to position [67, 0]
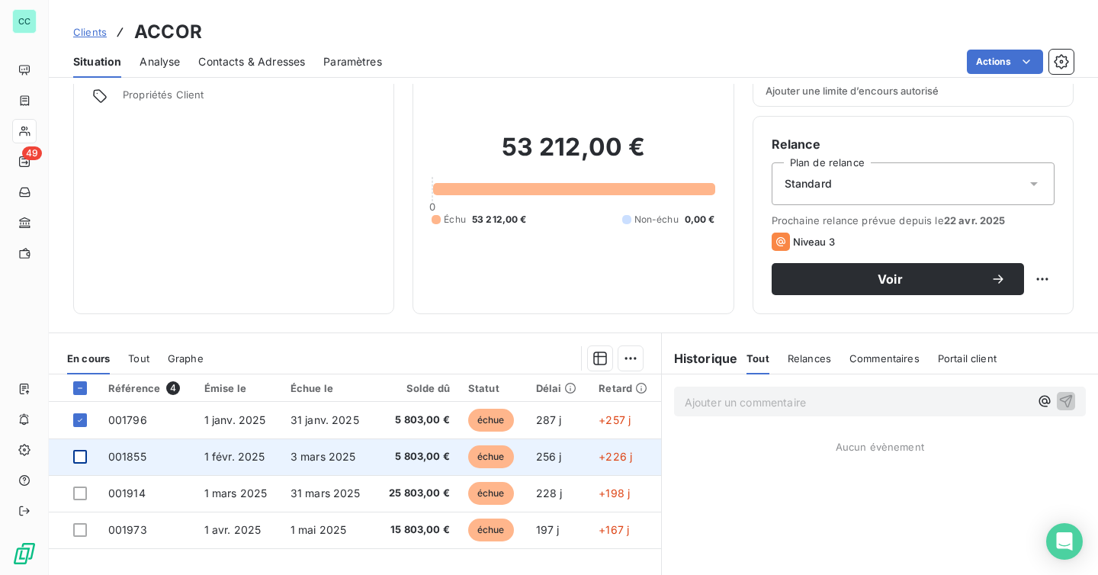
click at [82, 460] on div at bounding box center [80, 457] width 14 height 14
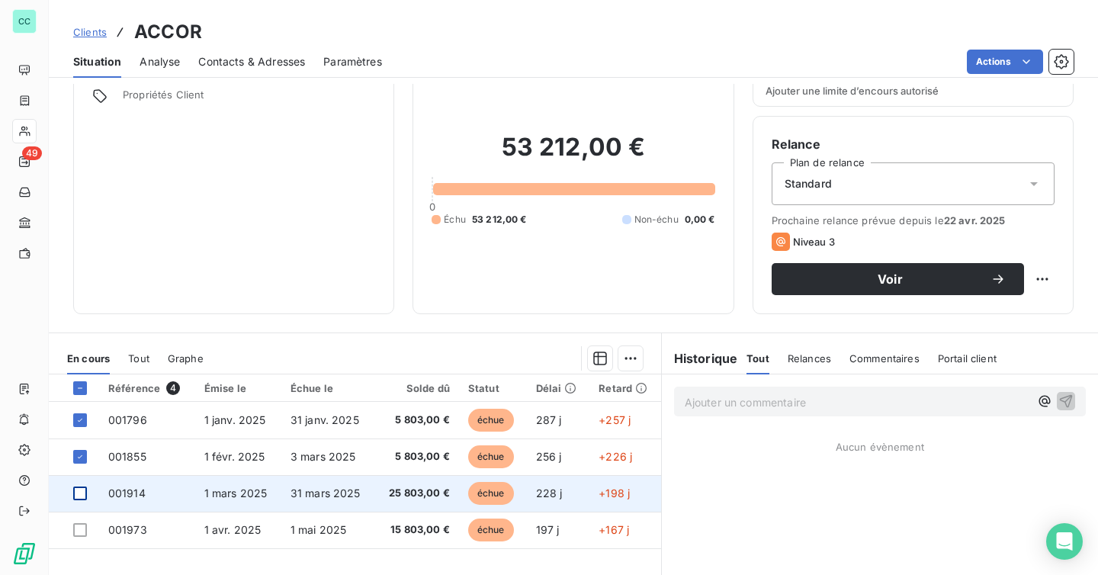
click at [81, 495] on div at bounding box center [80, 494] width 14 height 14
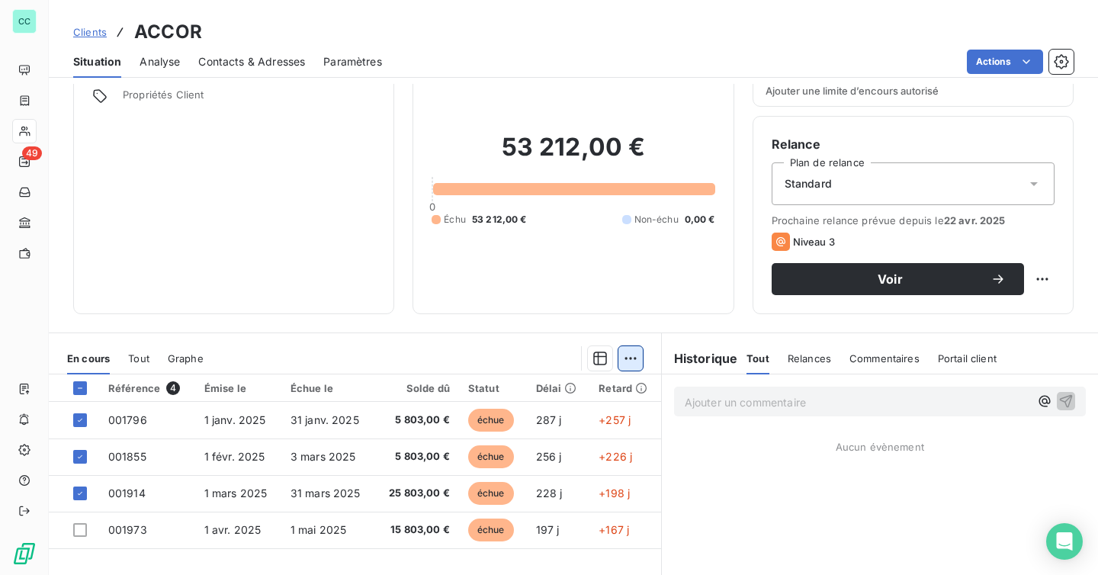
click at [636, 361] on html "CC 49 Clients ACCOR Situation Analyse Contacts & Adresses Paramètres Actions In…" at bounding box center [549, 287] width 1098 height 575
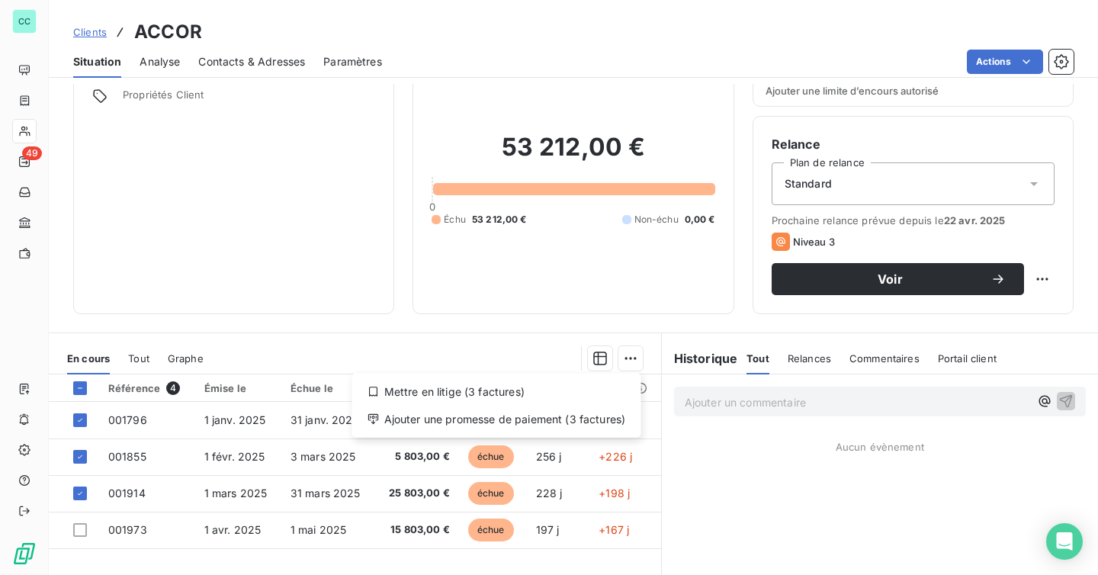
click at [519, 336] on html "CC 49 Clients ACCOR Situation Analyse Contacts & Adresses Paramètres Actions In…" at bounding box center [549, 287] width 1098 height 575
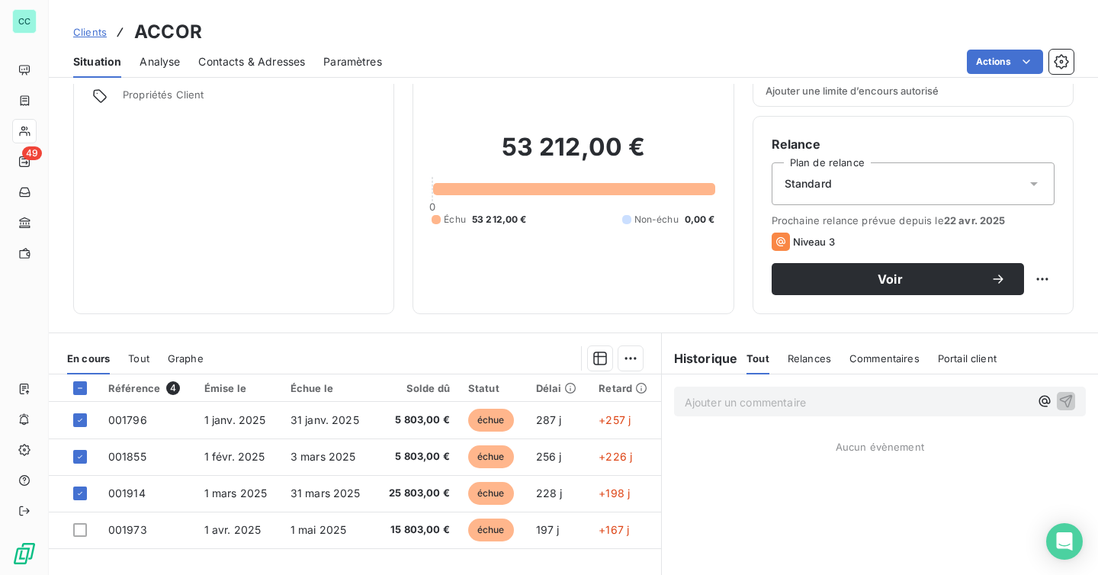
click at [88, 392] on div at bounding box center [81, 388] width 17 height 14
click at [79, 391] on icon at bounding box center [79, 388] width 9 height 9
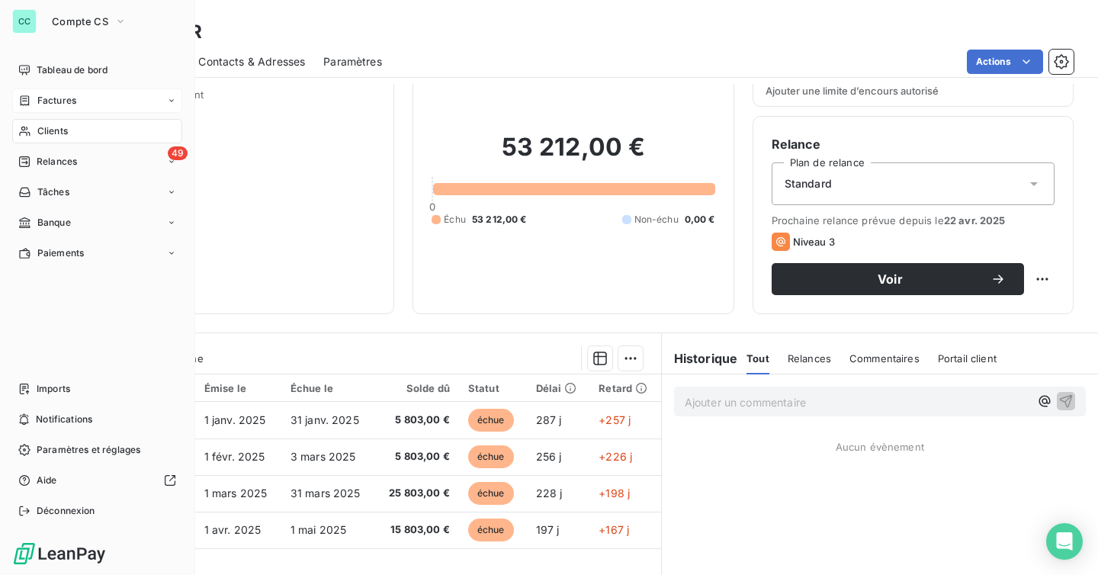
click at [59, 98] on span "Factures" at bounding box center [56, 101] width 39 height 14
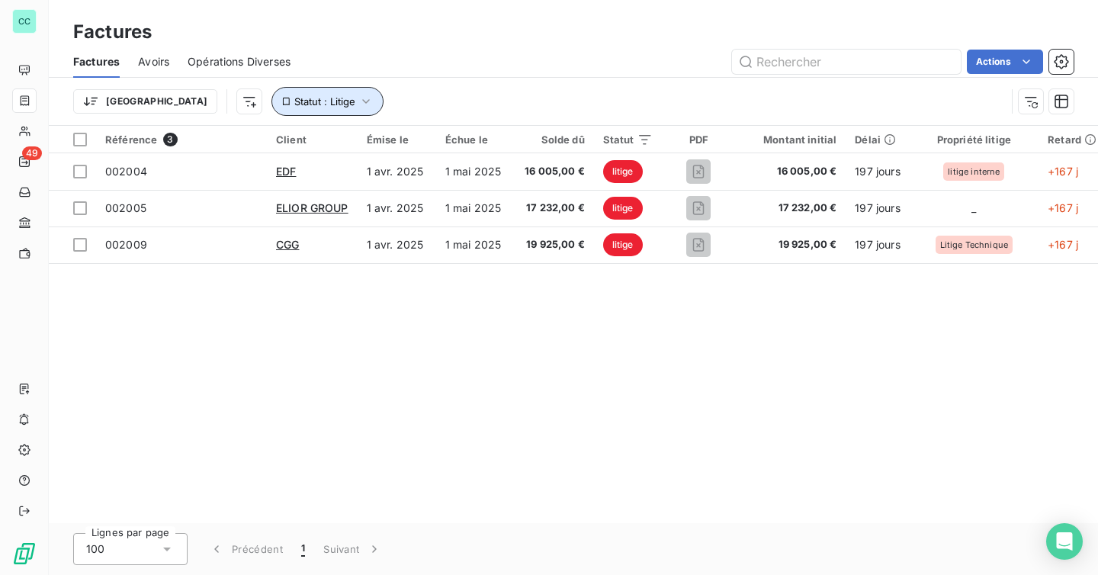
click at [294, 98] on span "Statut : Litige" at bounding box center [324, 101] width 61 height 12
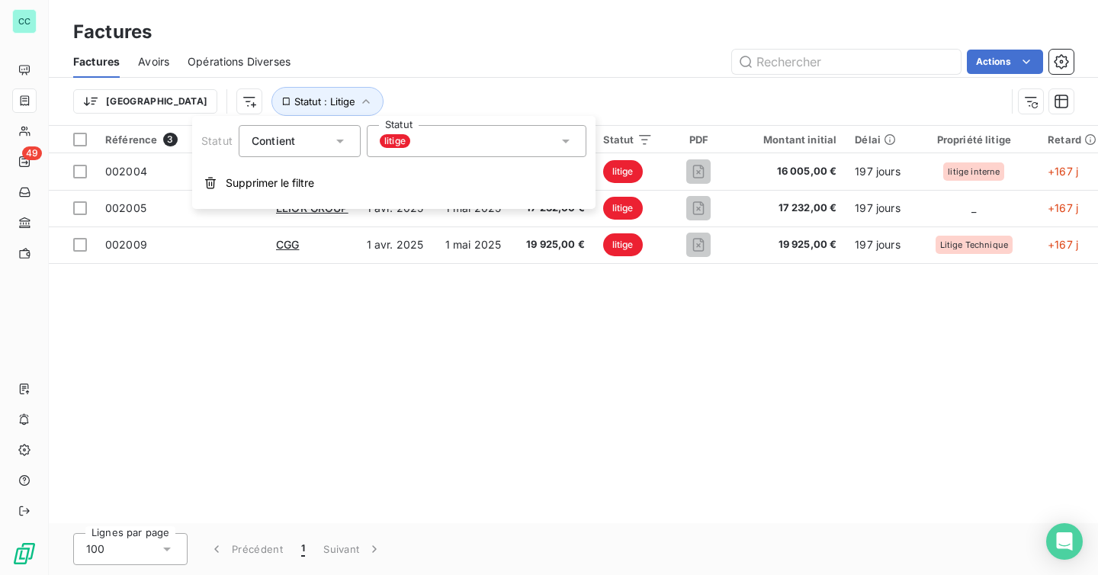
click at [426, 146] on div "litige" at bounding box center [477, 141] width 220 height 32
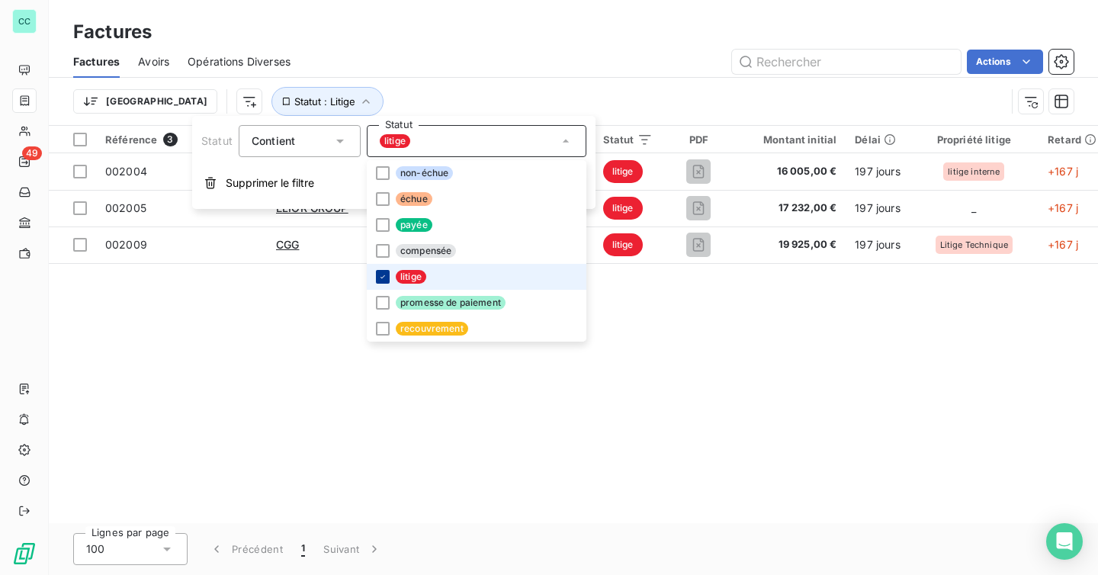
click at [382, 273] on icon at bounding box center [382, 276] width 9 height 9
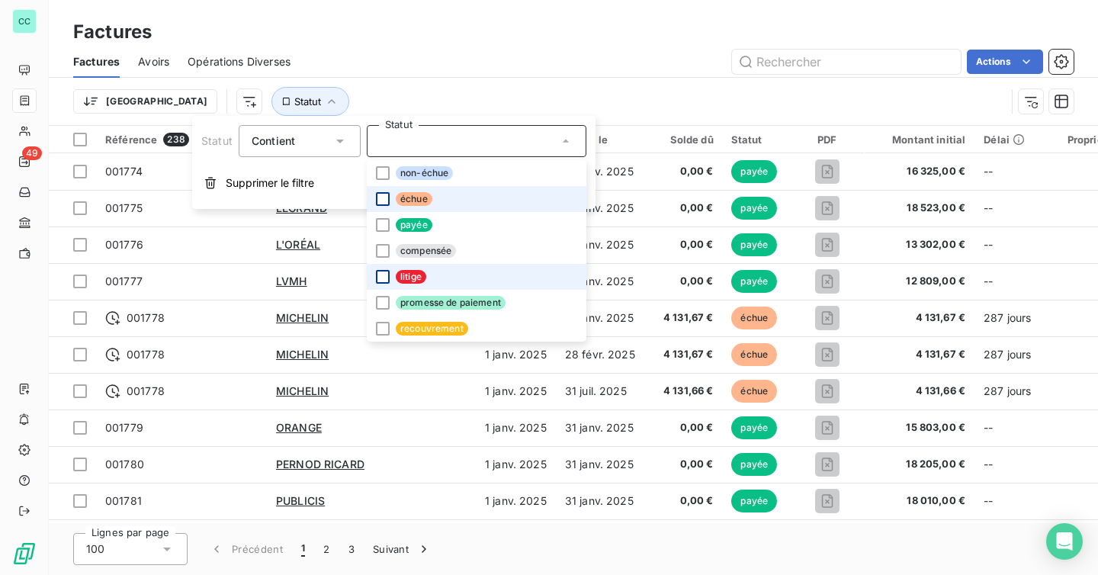
click at [384, 199] on div at bounding box center [383, 199] width 14 height 14
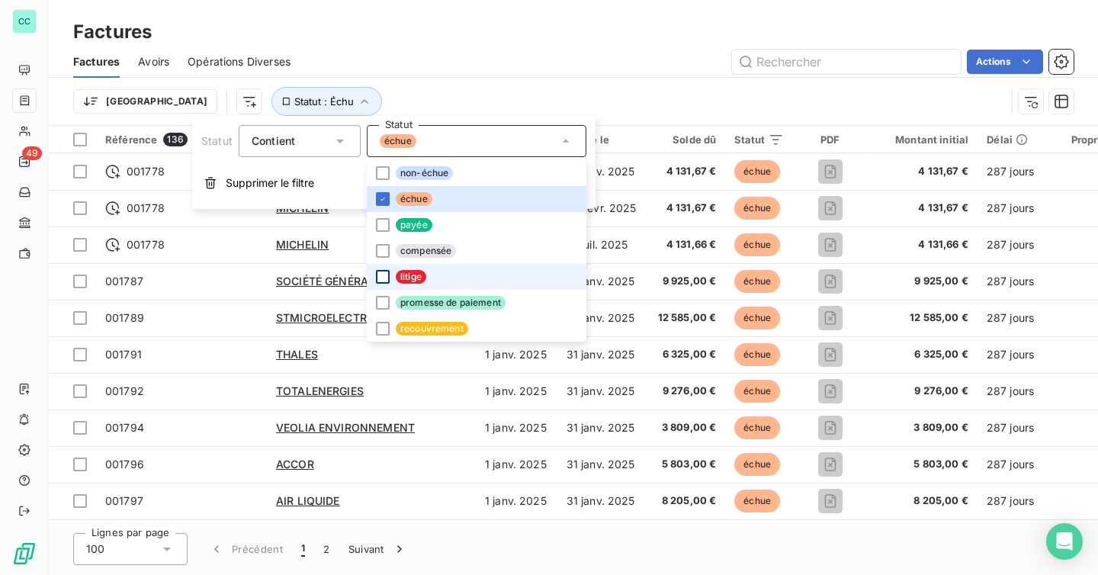
click at [408, 89] on div "Trier Statut : Échu" at bounding box center [539, 101] width 933 height 29
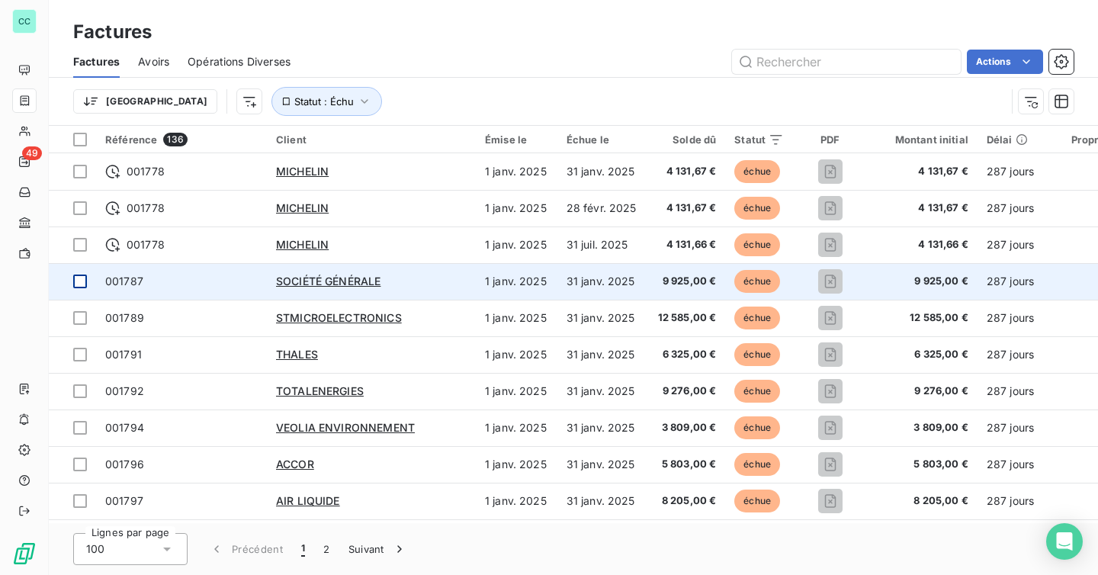
click at [83, 281] on div at bounding box center [80, 282] width 14 height 14
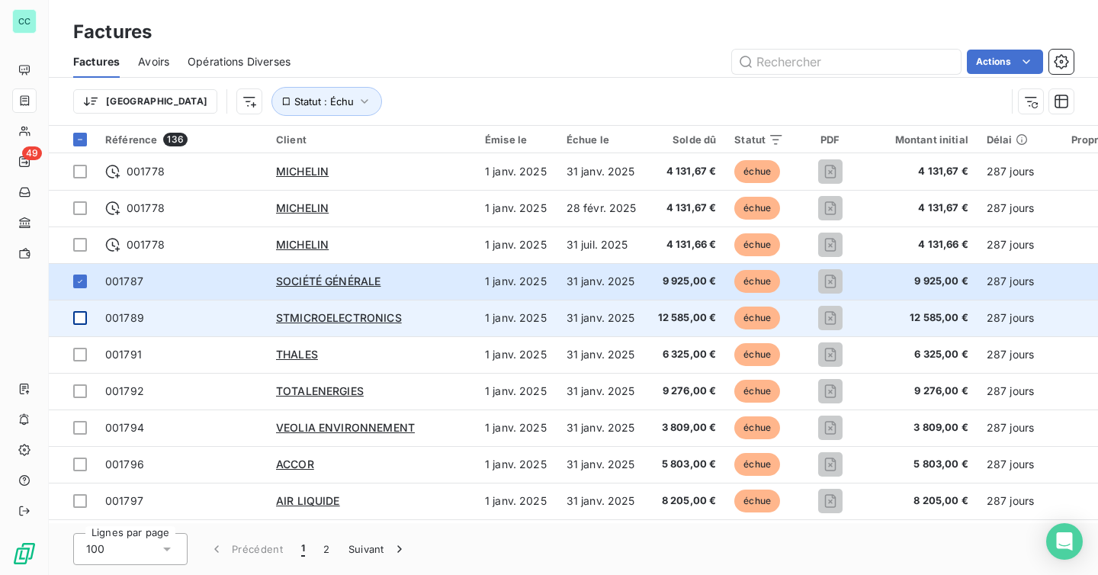
click at [82, 315] on div at bounding box center [80, 318] width 14 height 14
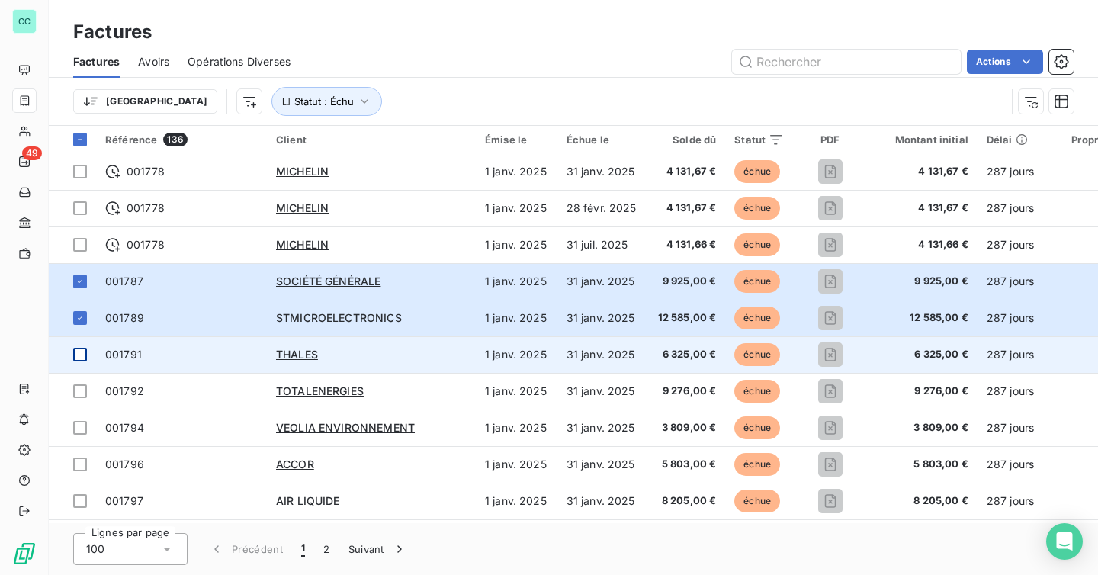
click at [82, 350] on div at bounding box center [80, 355] width 14 height 14
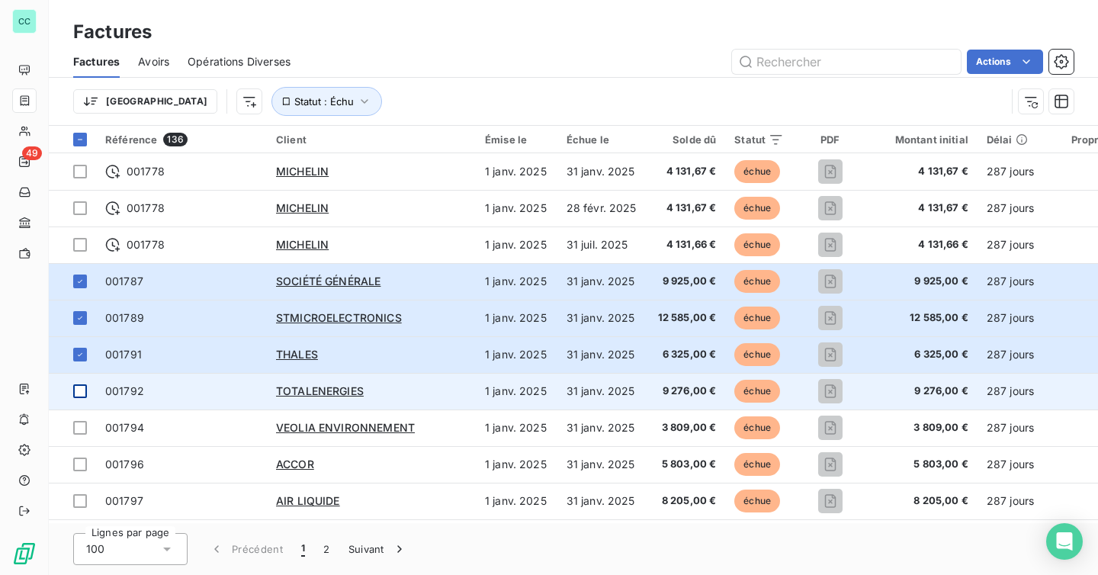
click at [80, 392] on div at bounding box center [80, 391] width 14 height 14
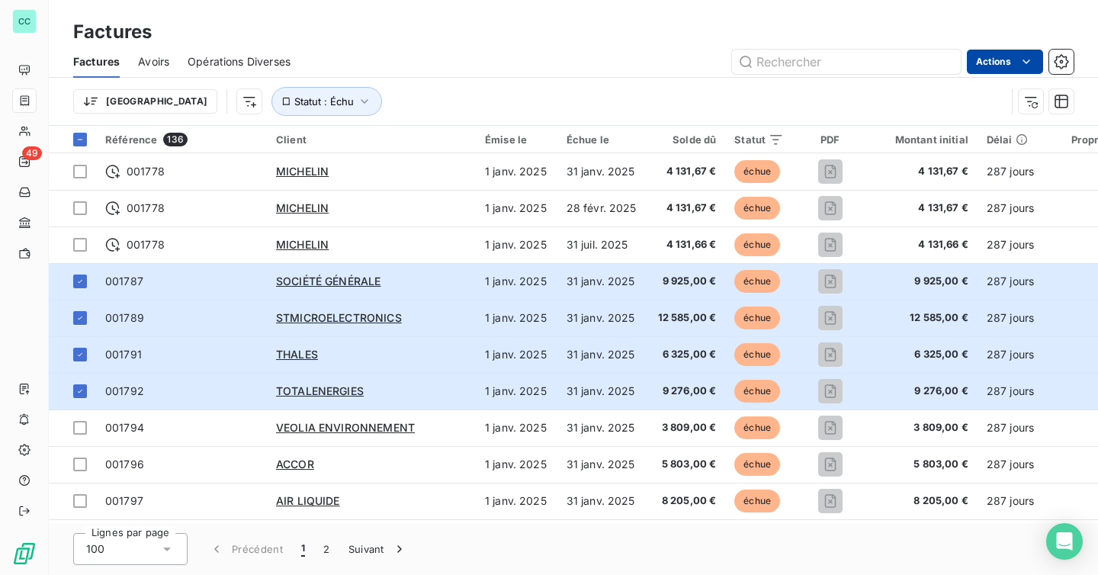
click at [999, 62] on html "CC 49 Factures Factures Avoirs Opérations Diverses Actions Trier Statut : Échu …" at bounding box center [549, 287] width 1098 height 575
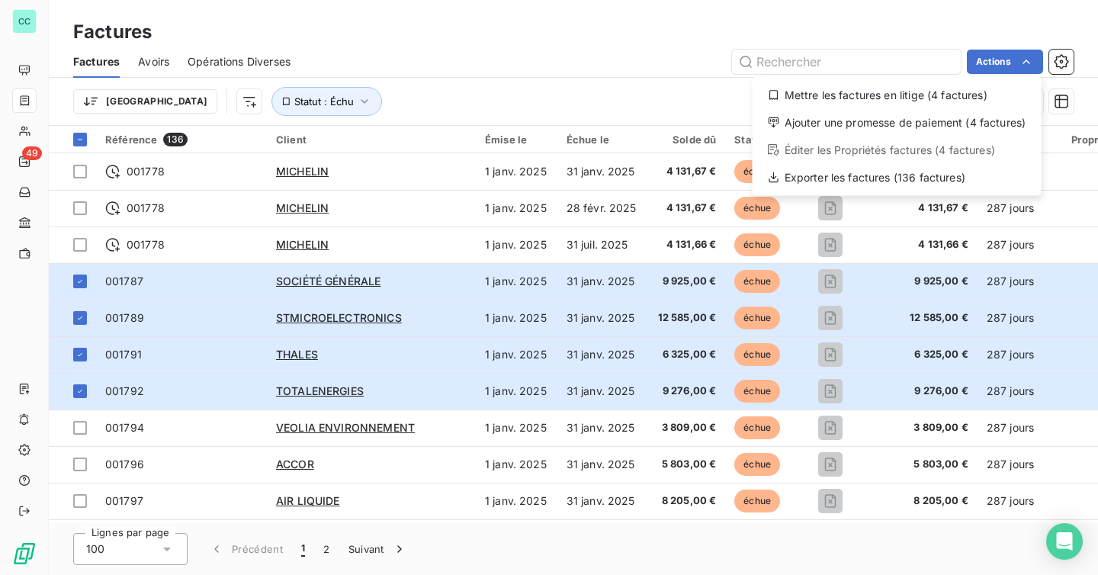
click at [624, 82] on html "CC 49 Factures Factures Avoirs Opérations Diverses Actions Mettre les factures …" at bounding box center [549, 287] width 1098 height 575
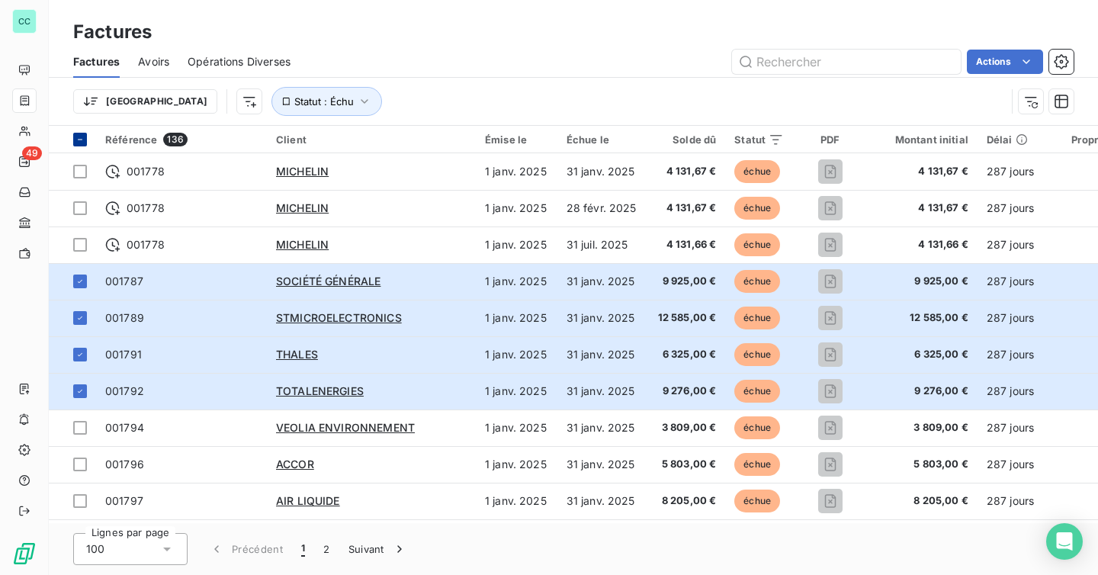
click at [76, 140] on icon at bounding box center [79, 139] width 9 height 9
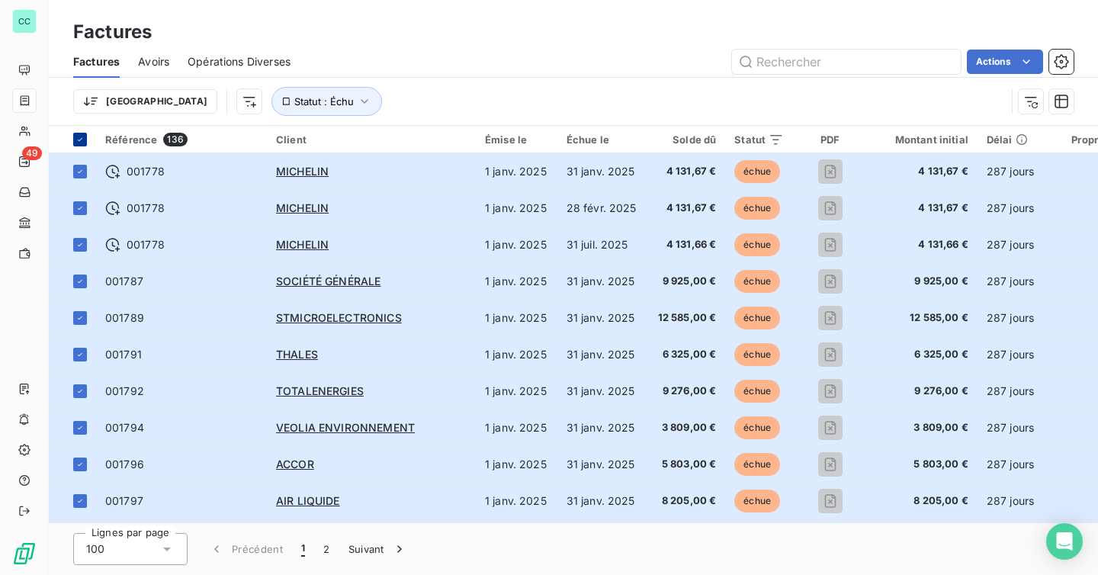
click at [76, 140] on icon at bounding box center [79, 139] width 9 height 9
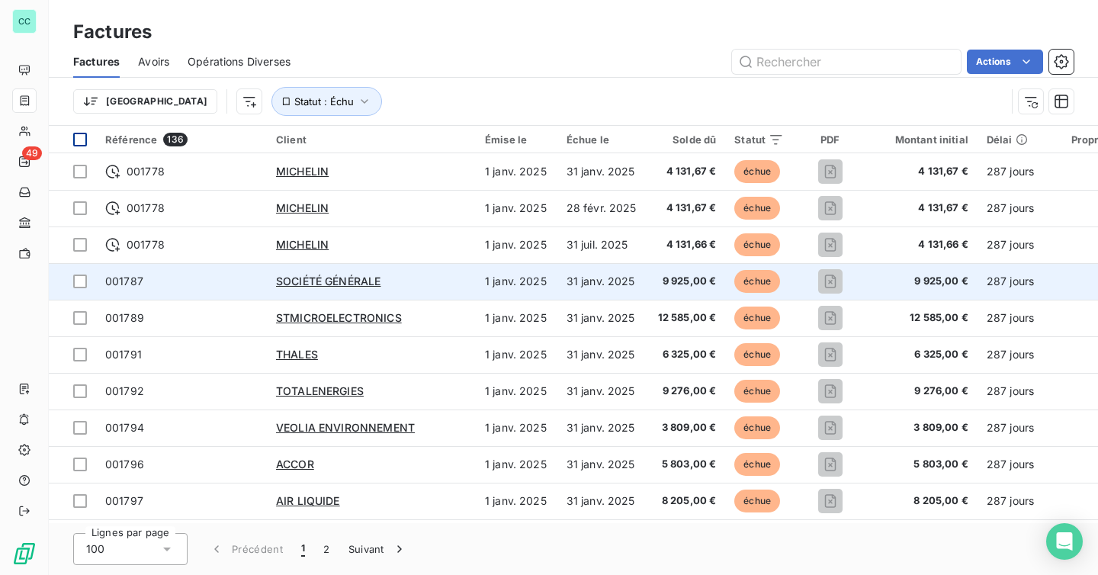
click at [198, 275] on span "001787" at bounding box center [181, 281] width 153 height 15
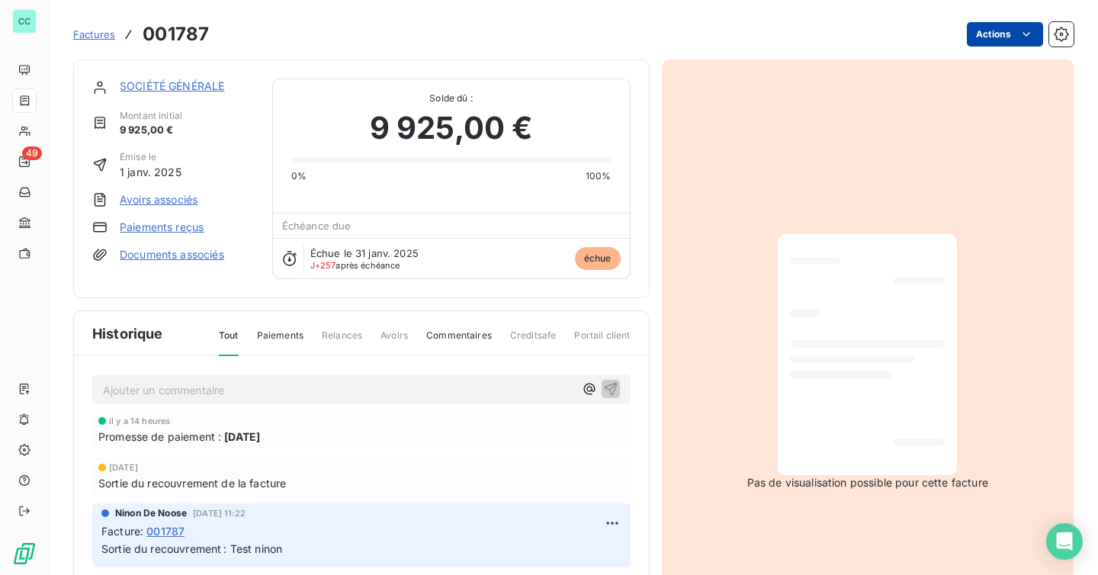
click at [1009, 35] on html "CC 49 Factures 001787 Actions SOCIÉTÉ GÉNÉRALE Montant initial 9 925,00 € Émise…" at bounding box center [549, 287] width 1098 height 575
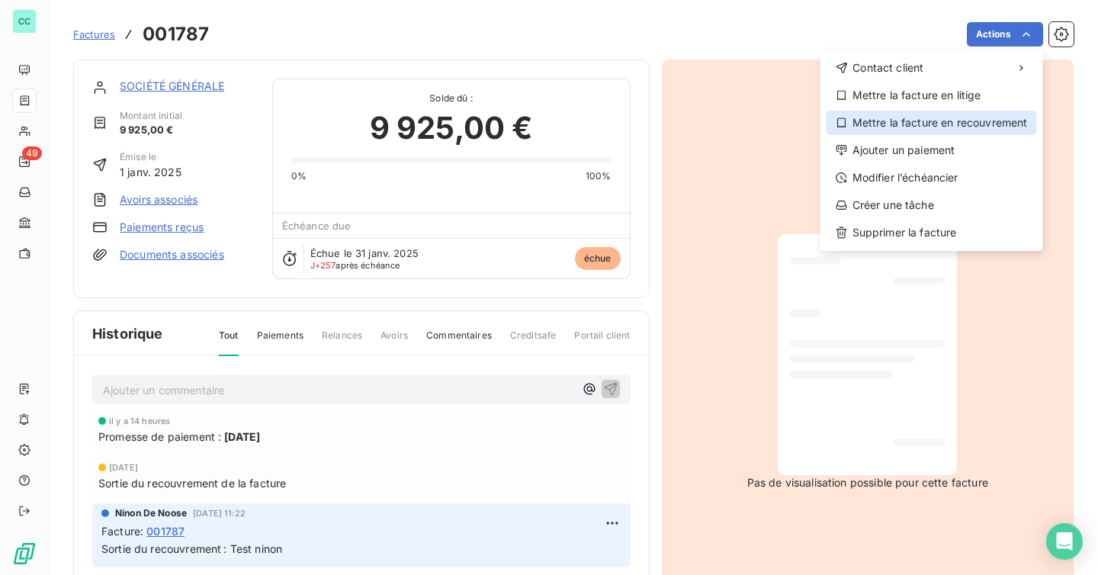
click at [968, 121] on div "Mettre la facture en recouvrement" at bounding box center [932, 123] width 210 height 24
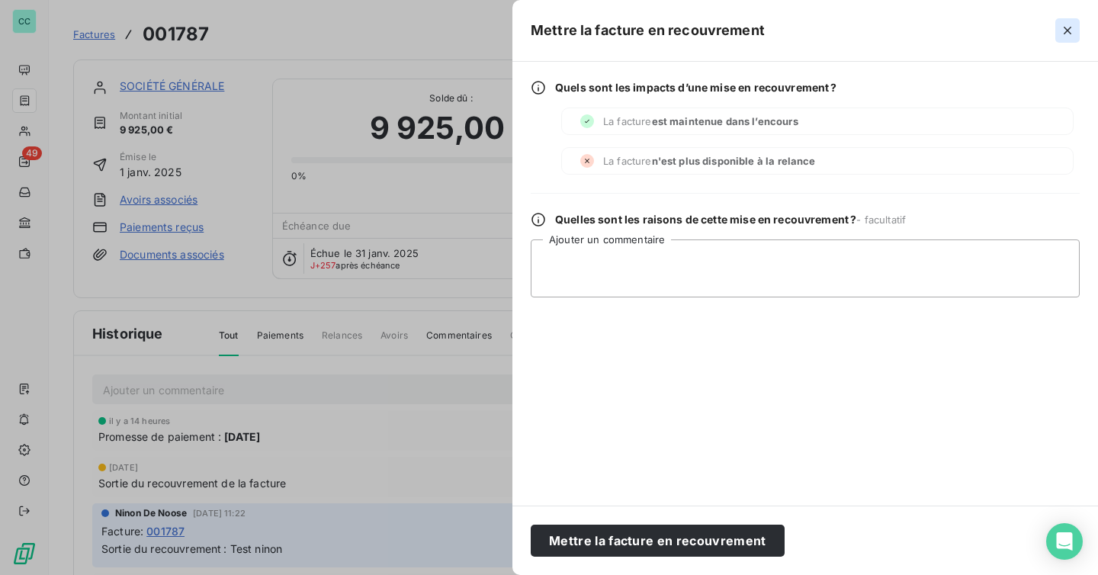
click at [1074, 36] on icon "button" at bounding box center [1067, 30] width 15 height 15
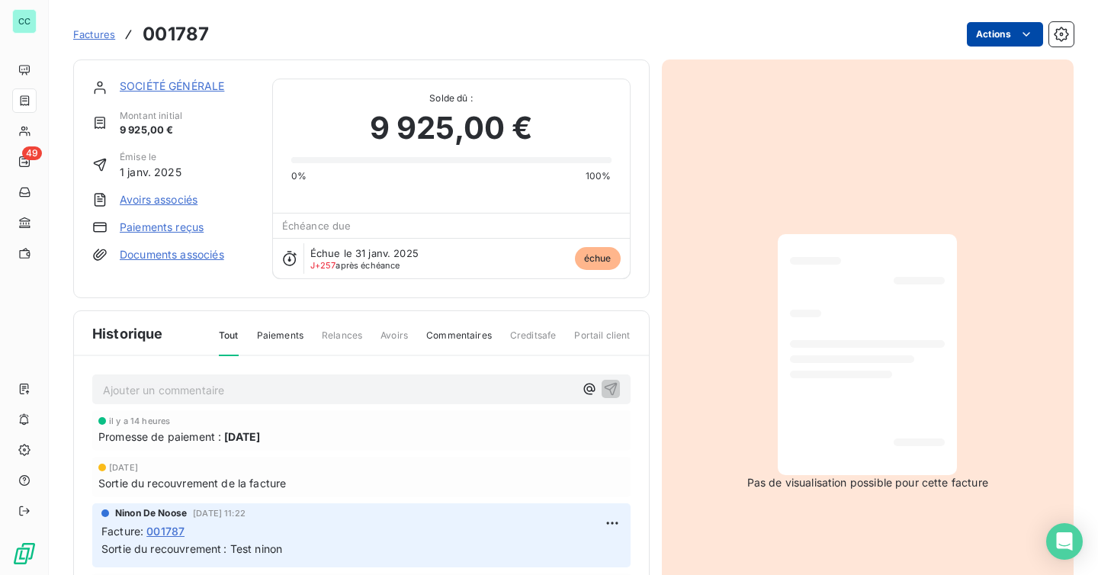
click at [1000, 45] on html "CC 49 Factures 001787 Actions SOCIÉTÉ GÉNÉRALE Montant initial 9 925,00 € Émise…" at bounding box center [549, 287] width 1098 height 575
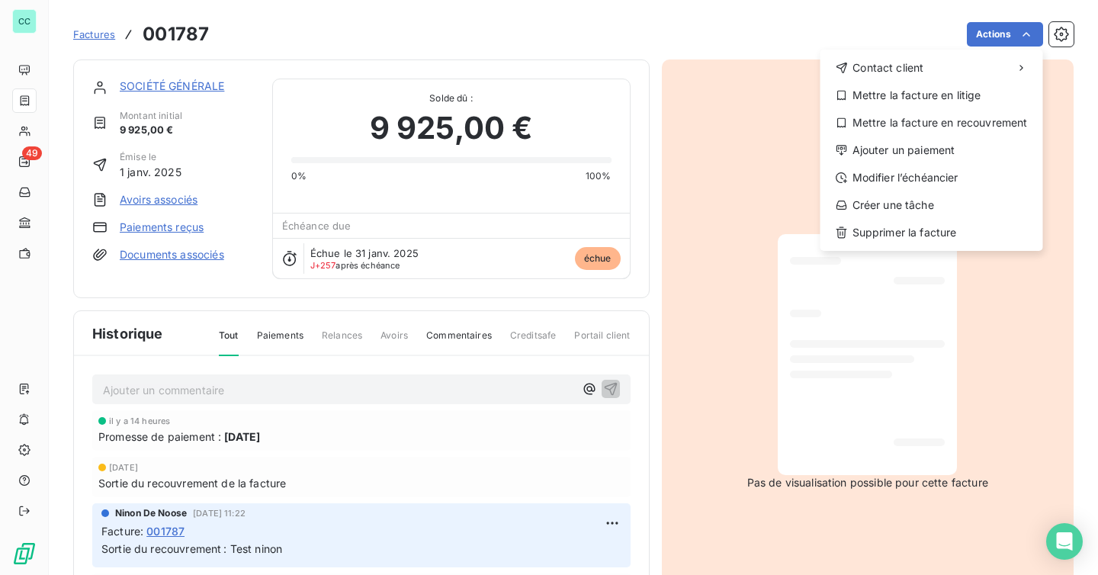
click at [651, 38] on html "CC 49 Factures 001787 Actions Contact client Mettre la facture en litige Mettre…" at bounding box center [549, 287] width 1098 height 575
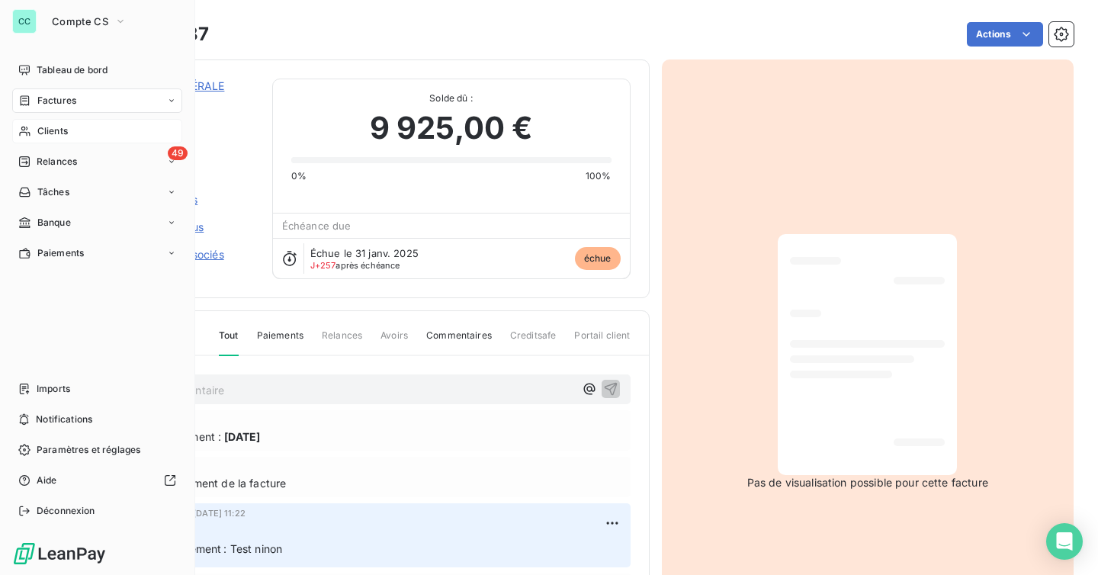
click at [17, 134] on div "Clients" at bounding box center [97, 131] width 170 height 24
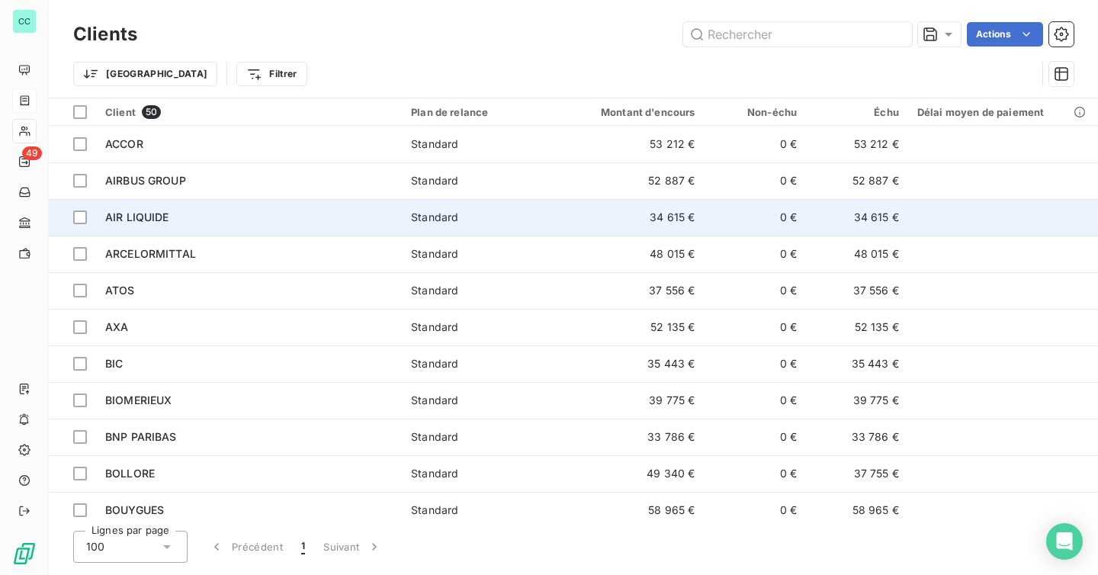
click at [320, 203] on td "AIR LIQUIDE" at bounding box center [249, 217] width 306 height 37
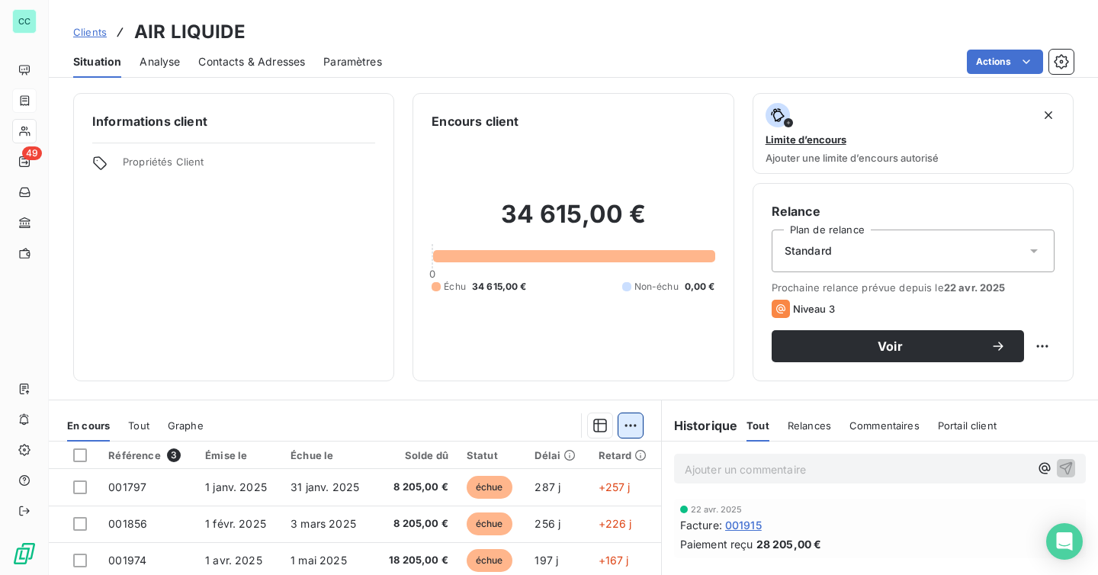
click at [624, 429] on html "CC 49 Clients AIR LIQUIDE Situation Analyse Contacts & Adresses Paramètres Acti…" at bounding box center [549, 287] width 1098 height 575
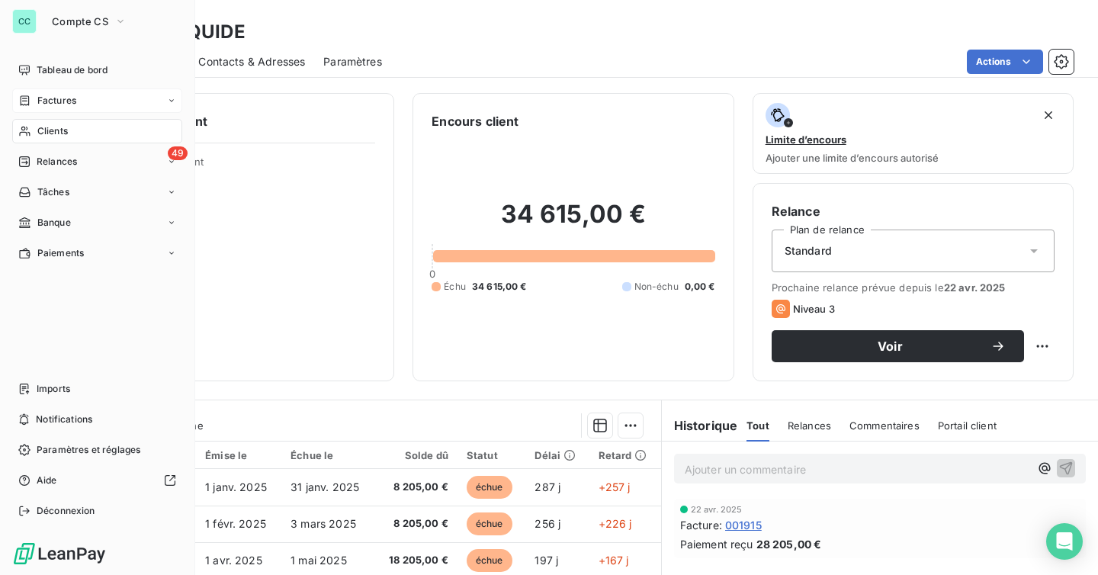
click at [48, 97] on span "Factures" at bounding box center [56, 101] width 39 height 14
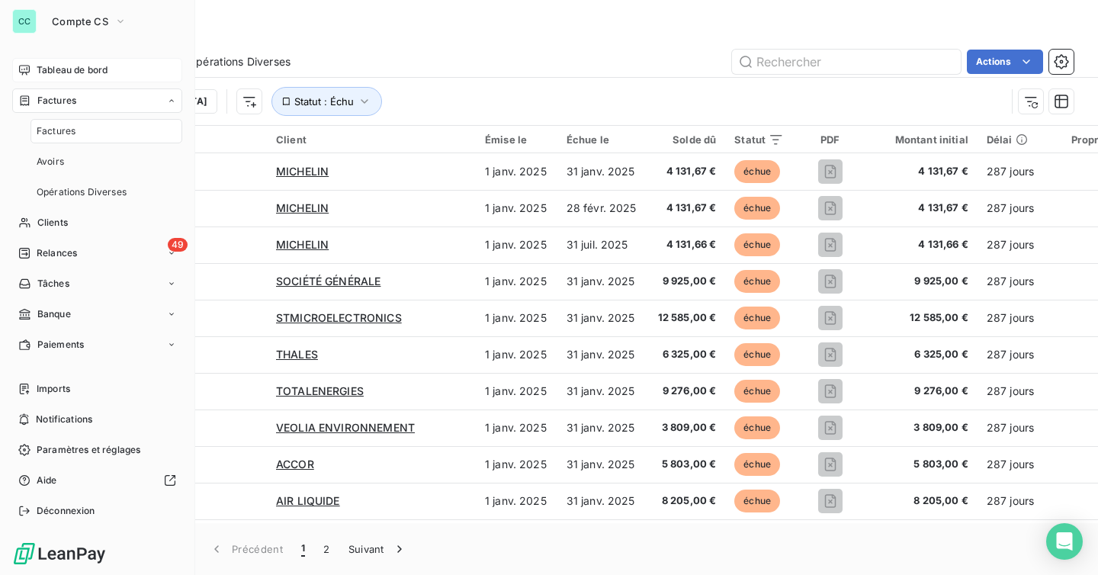
click at [69, 72] on span "Tableau de bord" at bounding box center [72, 70] width 71 height 14
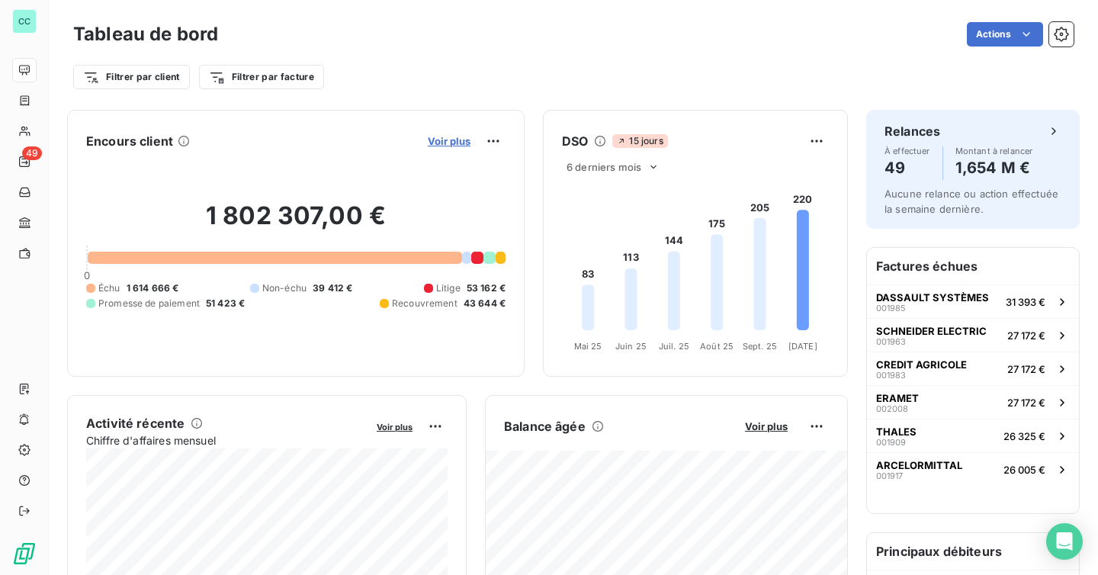
click at [451, 143] on span "Voir plus" at bounding box center [449, 141] width 43 height 12
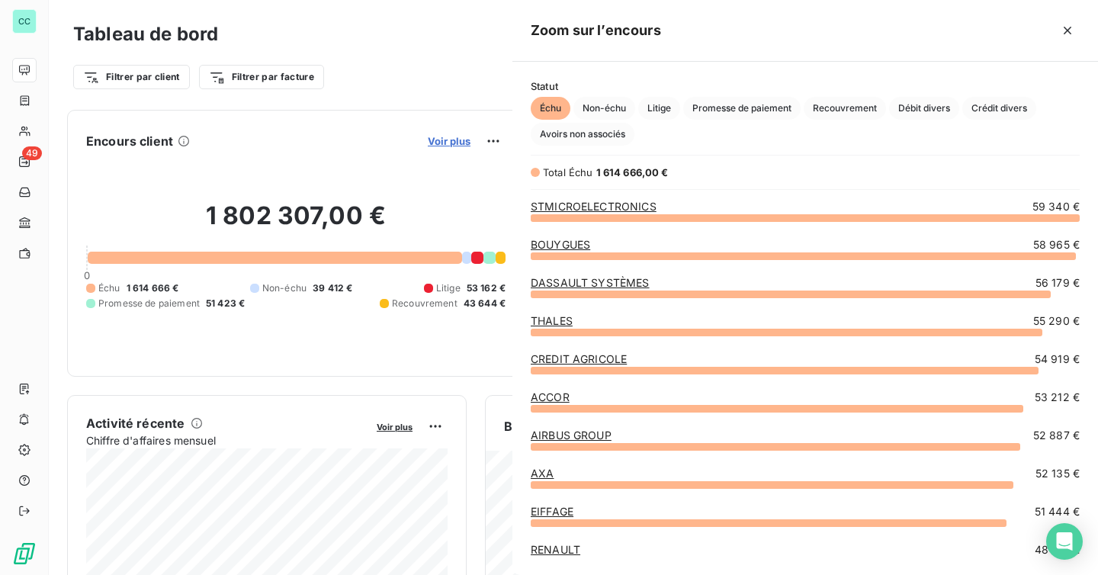
scroll to position [358, 586]
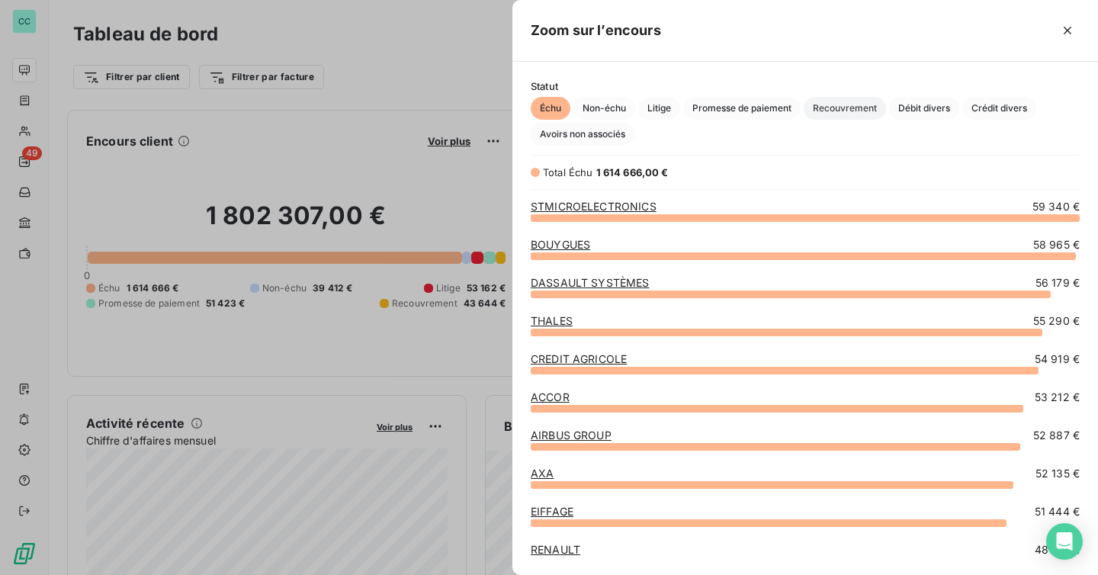
click at [855, 112] on span "Recouvrement" at bounding box center [845, 108] width 82 height 23
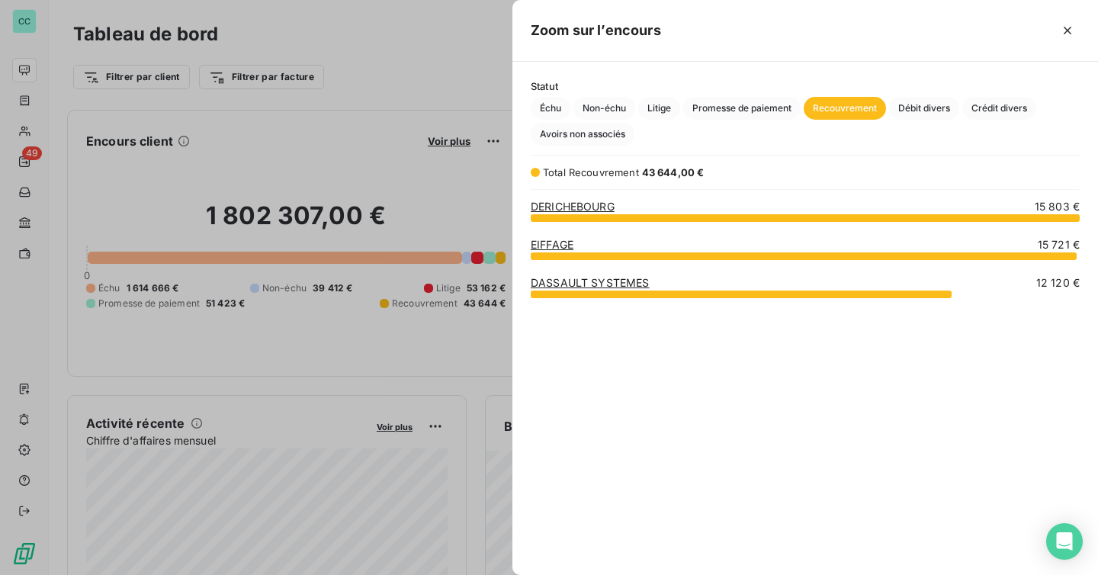
click at [599, 201] on link "DERICHEBOURG" at bounding box center [573, 206] width 84 height 13
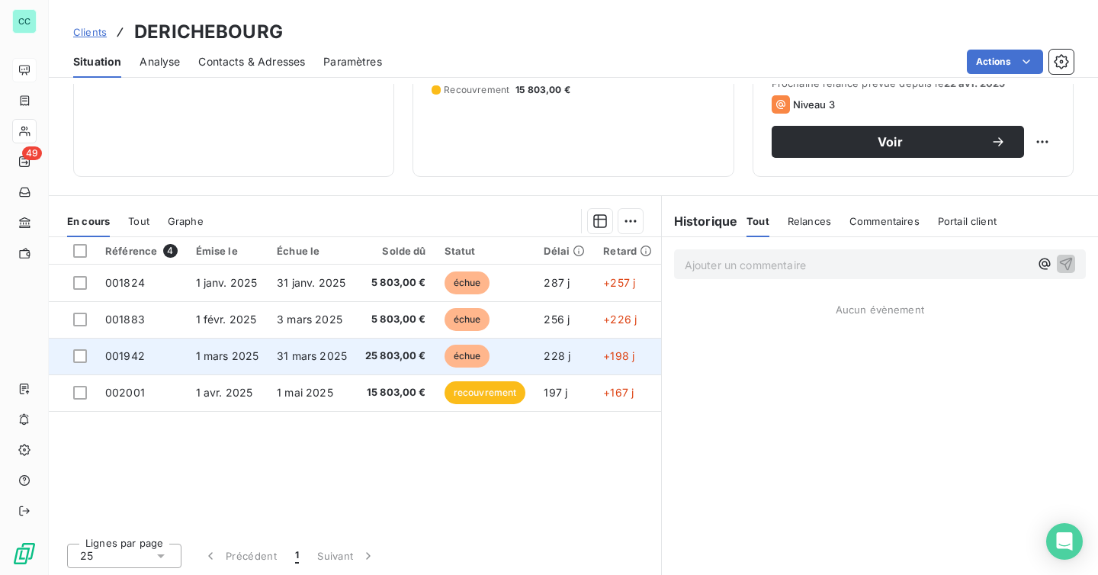
scroll to position [206, 0]
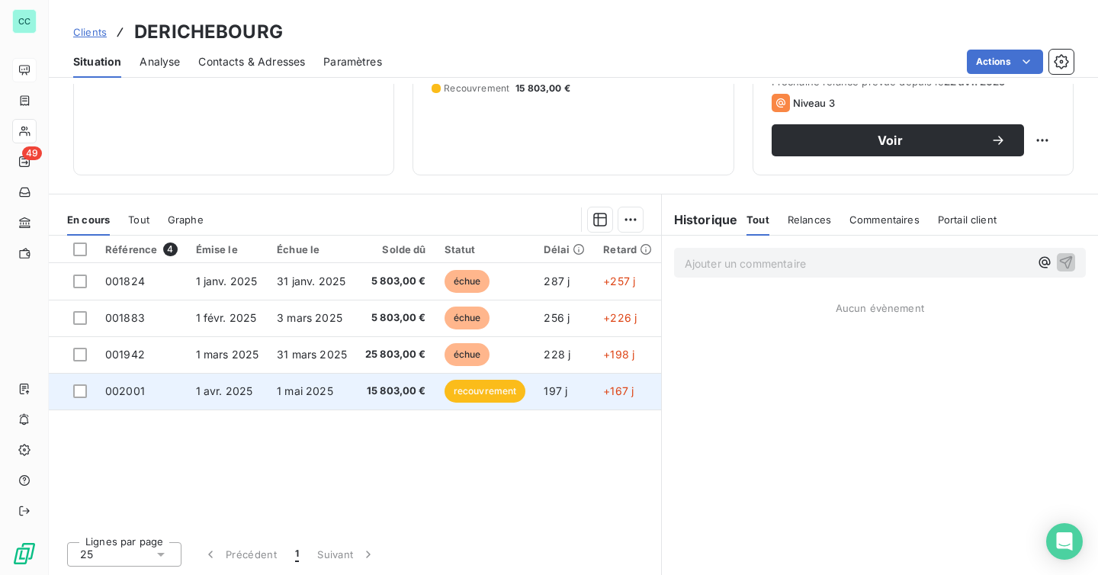
click at [438, 399] on td "recouvrement" at bounding box center [485, 391] width 100 height 37
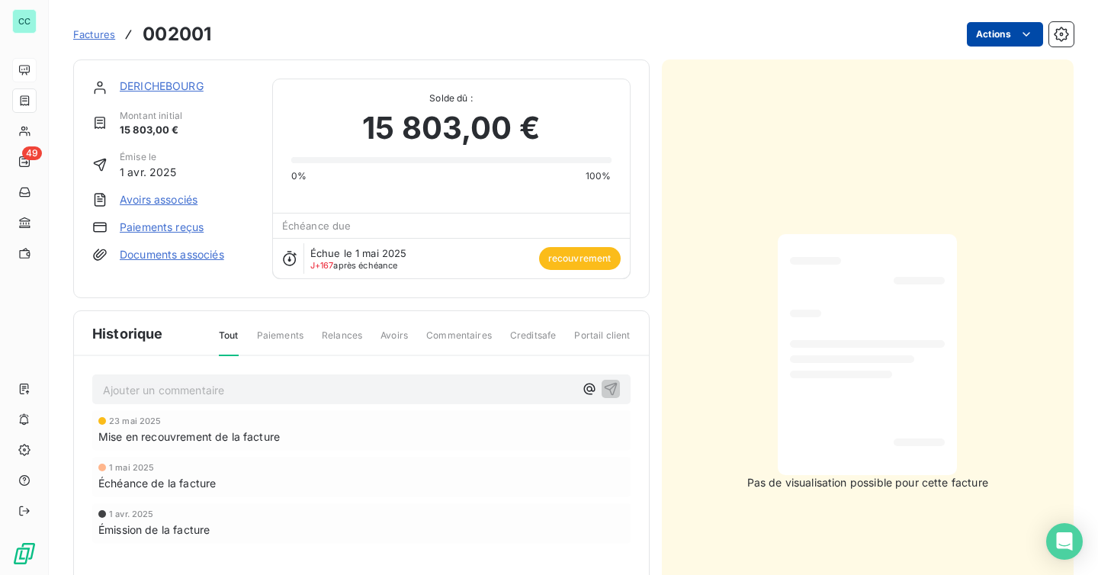
click at [1001, 40] on html "CC 49 Factures 002001 Actions DERICHEBOURG Montant initial 15 803,00 € Émise le…" at bounding box center [549, 287] width 1098 height 575
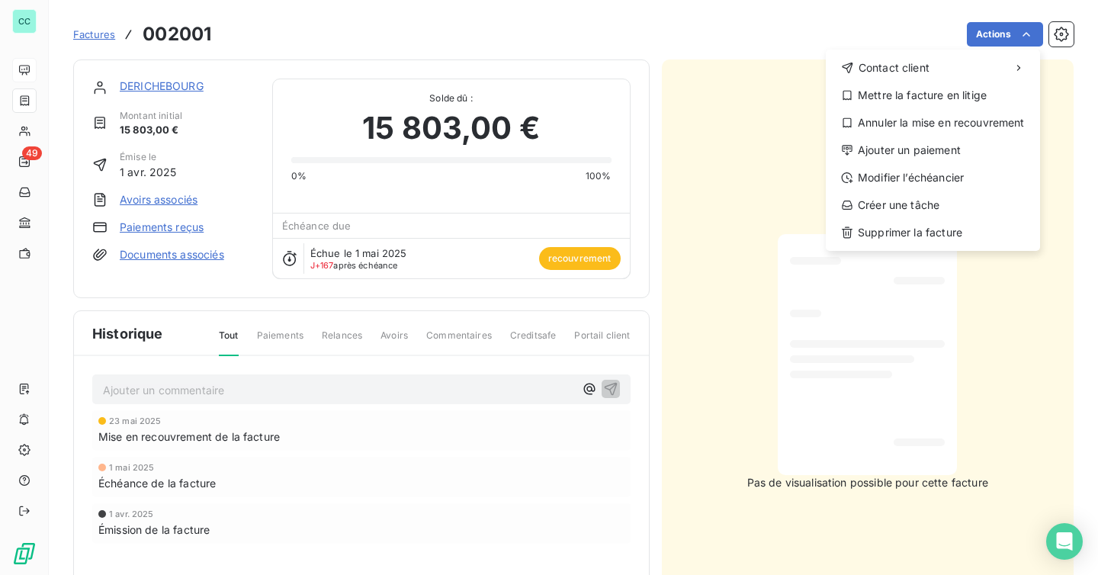
click at [698, 97] on html "CC 49 Factures 002001 Actions Contact client Mettre la facture en litige Annule…" at bounding box center [549, 287] width 1098 height 575
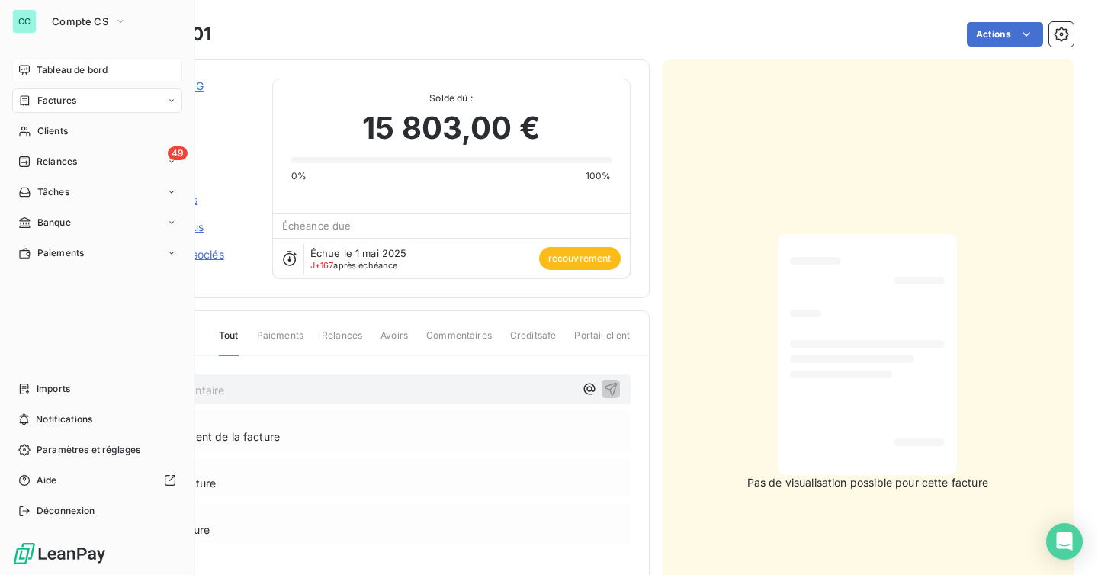
click at [52, 97] on span "Factures" at bounding box center [56, 101] width 39 height 14
click at [83, 143] on nav "Factures Avoirs Opérations Diverses" at bounding box center [107, 161] width 152 height 85
click at [84, 134] on div "Factures" at bounding box center [107, 131] width 152 height 24
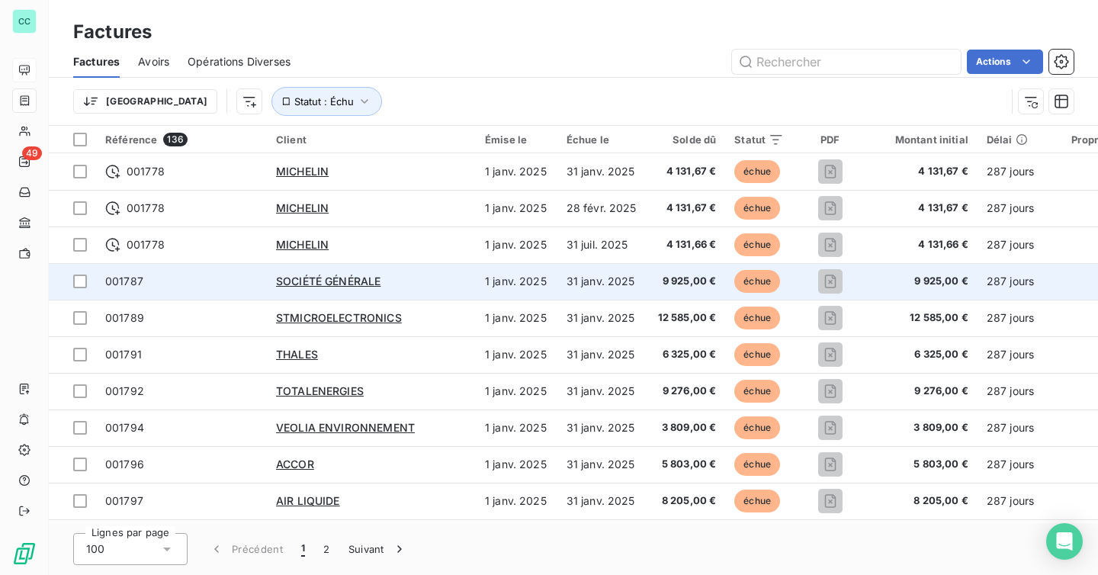
click at [199, 284] on span "001787" at bounding box center [181, 281] width 153 height 15
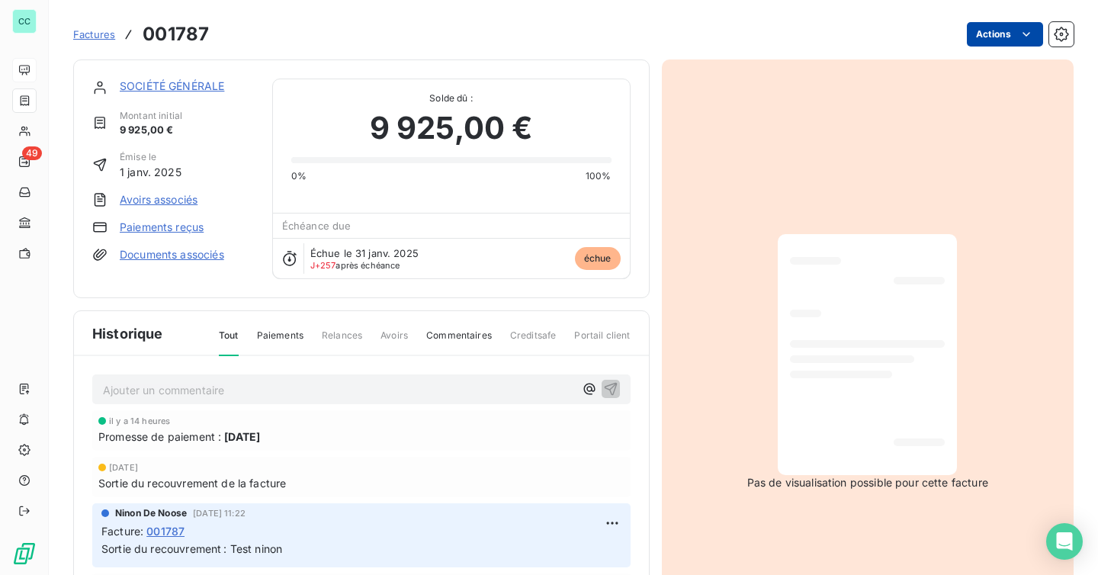
click at [984, 40] on html "CC 49 Factures 001787 Actions SOCIÉTÉ GÉNÉRALE Montant initial 9 925,00 € Émise…" at bounding box center [549, 287] width 1098 height 575
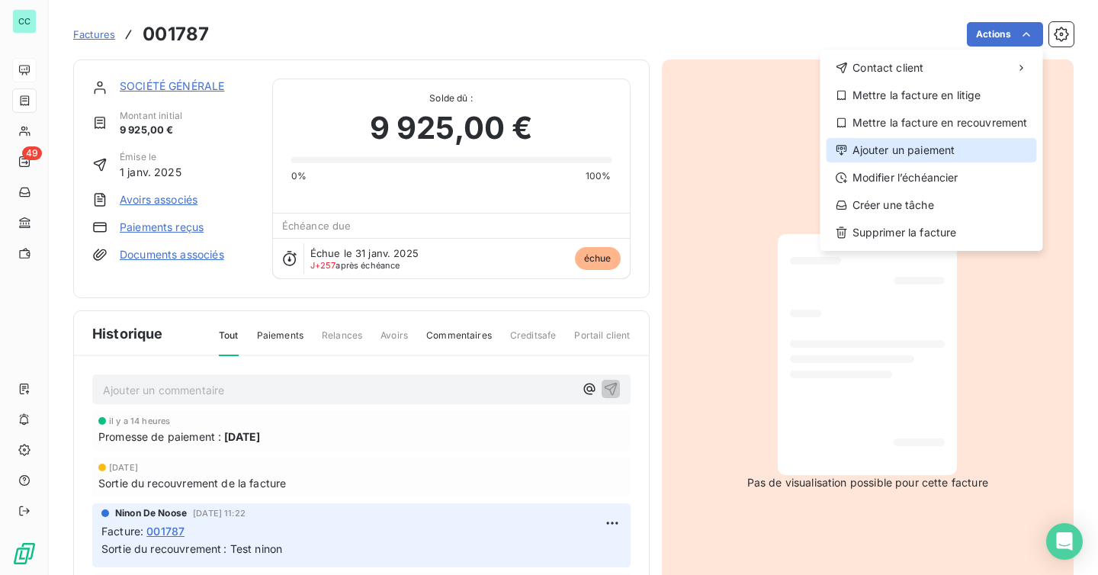
click at [930, 155] on div "Ajouter un paiement" at bounding box center [932, 150] width 210 height 24
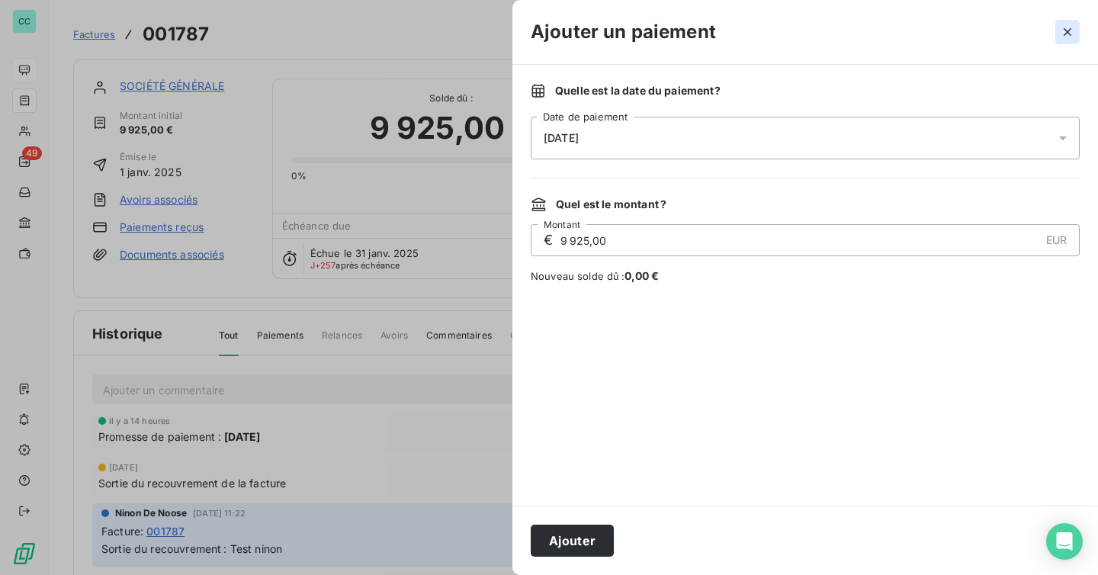
click at [1064, 34] on icon "button" at bounding box center [1067, 31] width 15 height 15
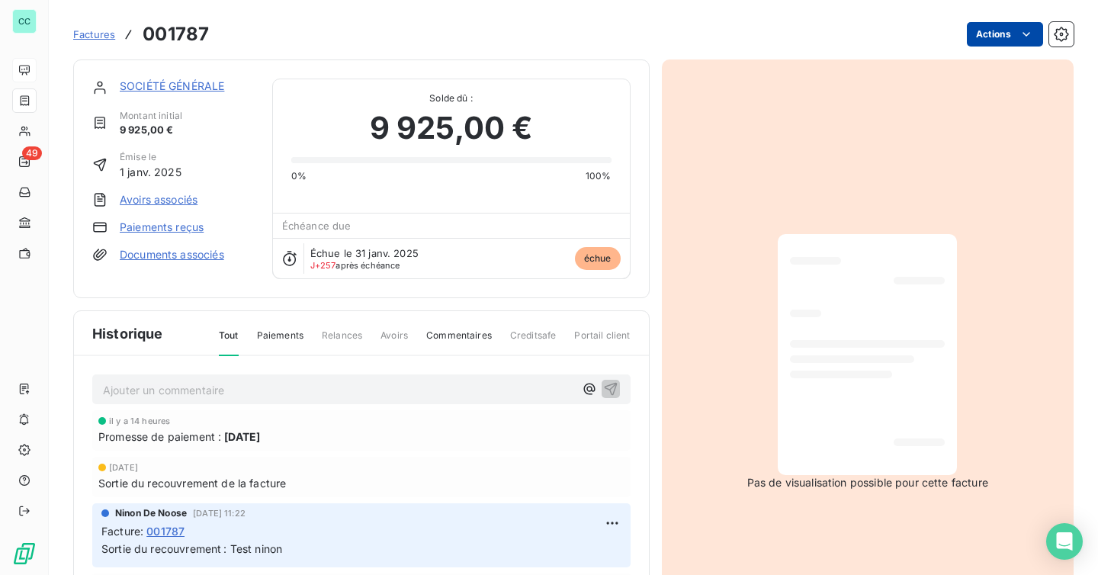
click at [982, 37] on html "CC 49 Factures 001787 Actions SOCIÉTÉ GÉNÉRALE Montant initial 9 925,00 € Émise…" at bounding box center [549, 287] width 1098 height 575
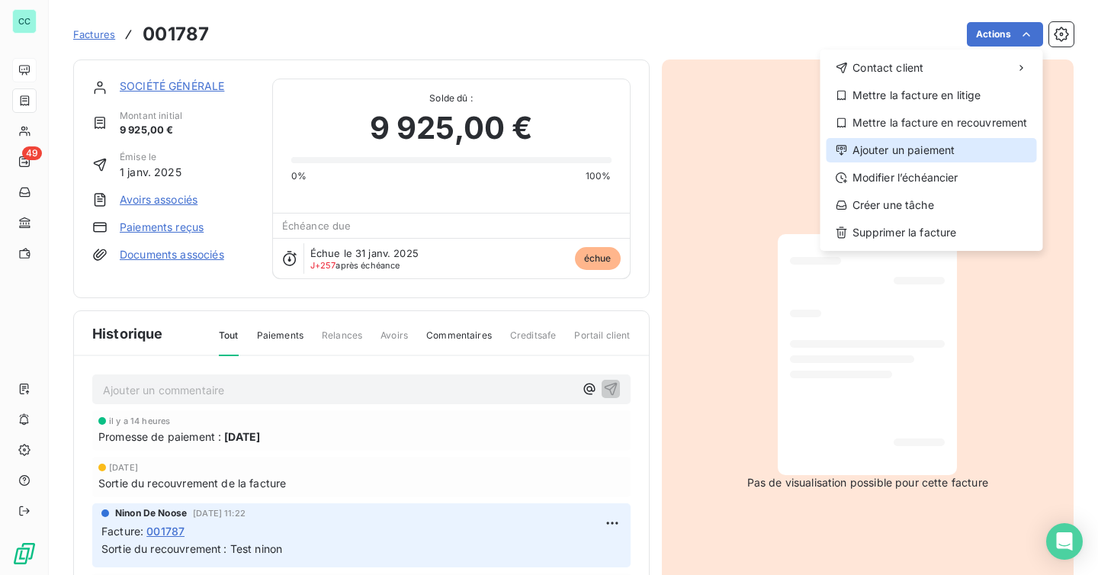
click at [909, 145] on div "Ajouter un paiement" at bounding box center [932, 150] width 210 height 24
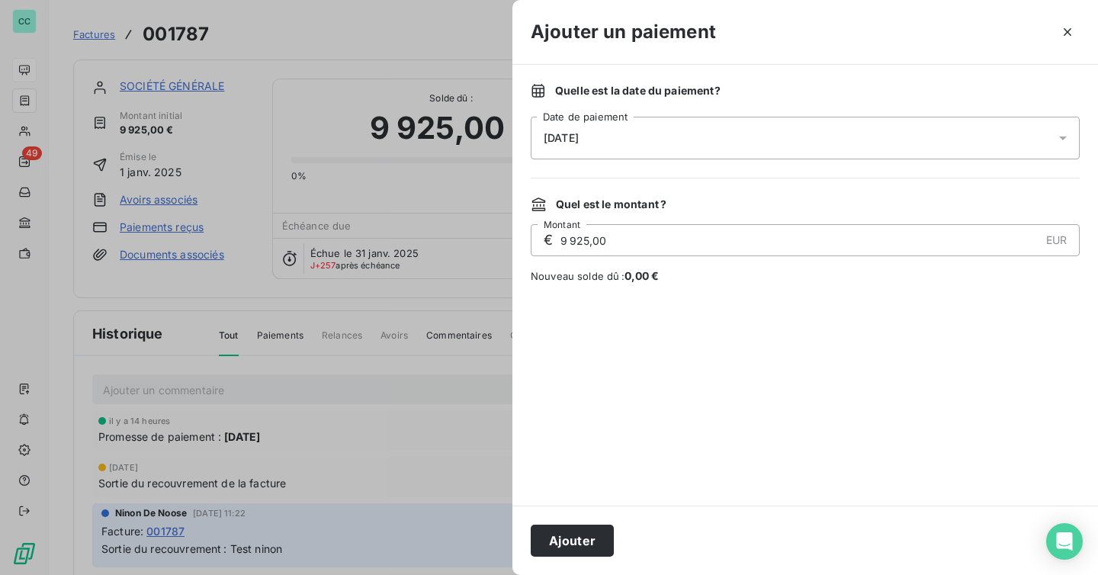
click at [750, 136] on div "[DATE]" at bounding box center [805, 138] width 549 height 43
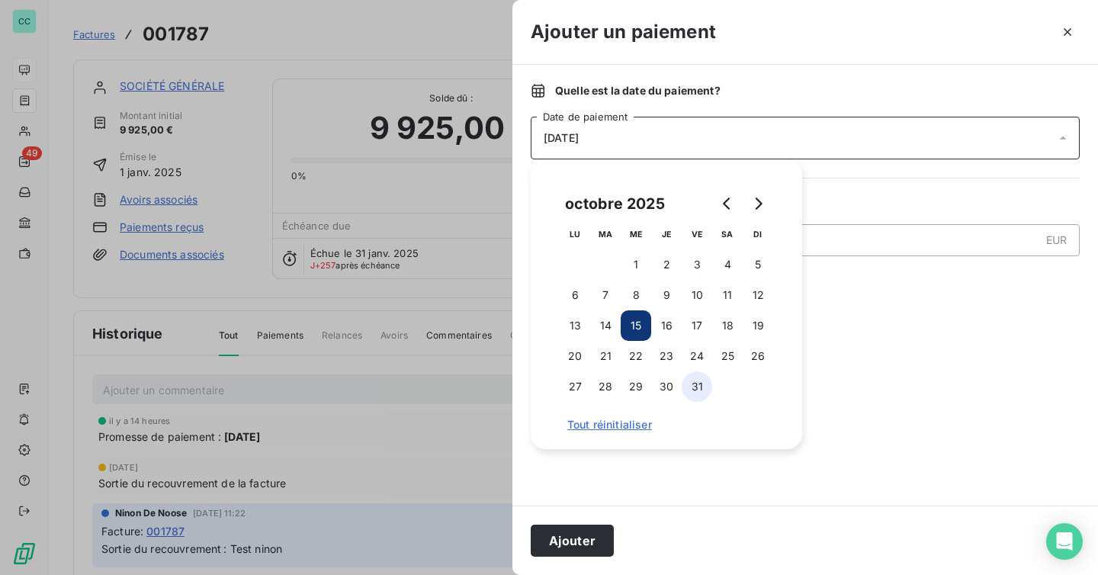
click at [686, 385] on button "31" at bounding box center [697, 386] width 31 height 31
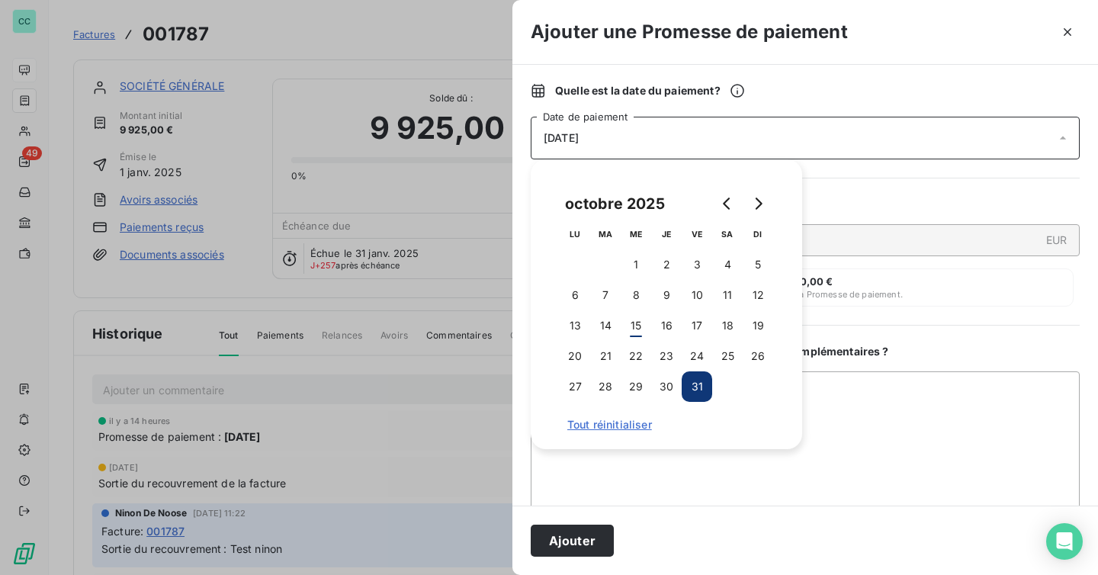
click at [891, 202] on div "Quel est le montant ?" at bounding box center [805, 204] width 549 height 15
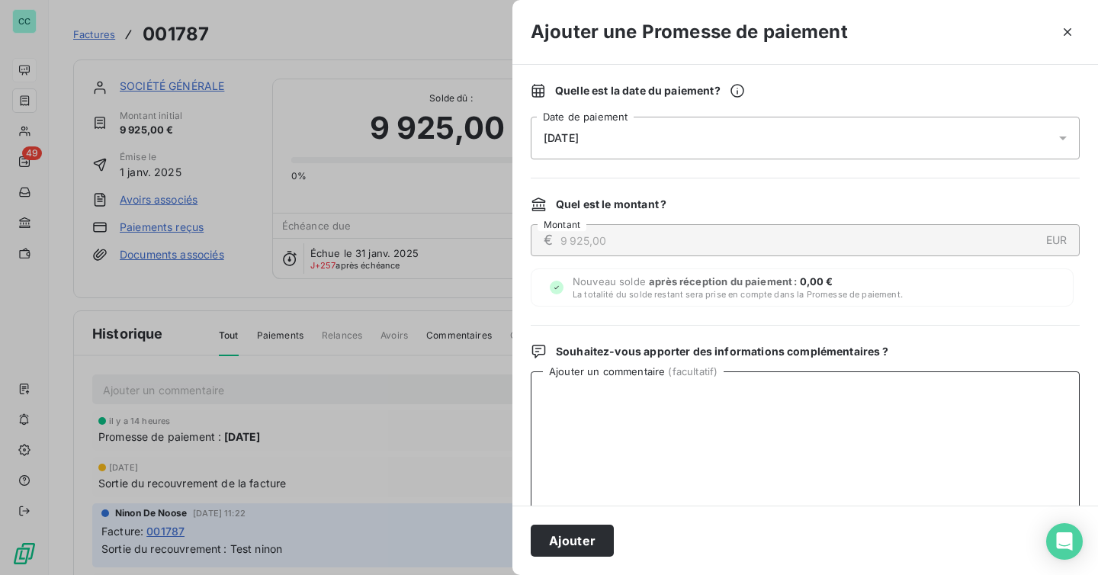
click at [671, 427] on textarea "Ajouter un commentaire ( facultatif )" at bounding box center [805, 450] width 549 height 159
click at [1069, 24] on icon "button" at bounding box center [1067, 31] width 15 height 15
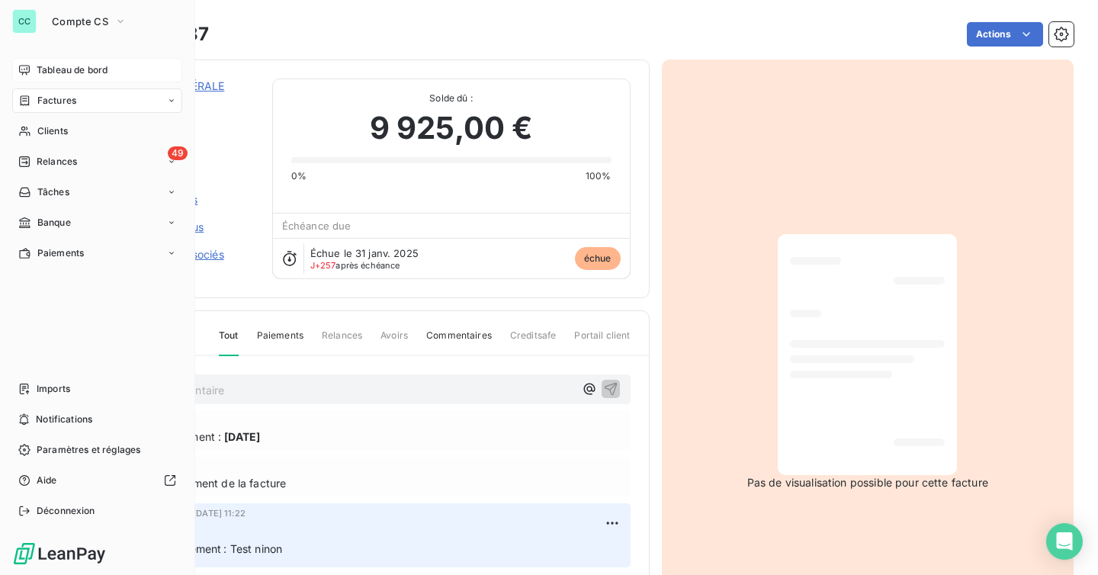
click at [28, 72] on icon at bounding box center [24, 70] width 11 height 10
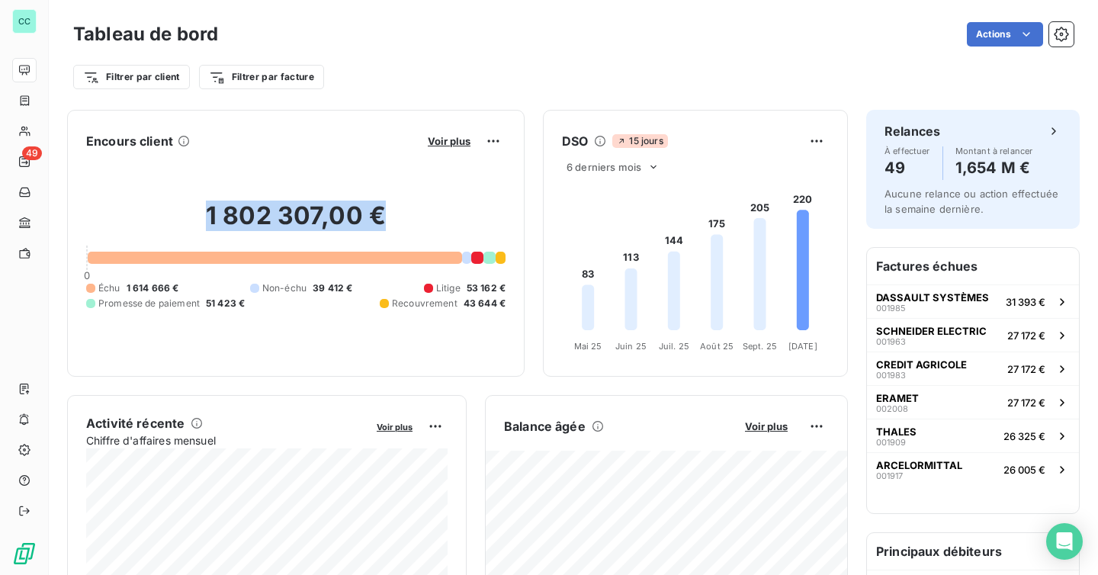
drag, startPoint x: 386, startPoint y: 223, endPoint x: 207, endPoint y: 217, distance: 178.5
click at [207, 217] on h2 "1 802 307,00 €" at bounding box center [295, 224] width 419 height 46
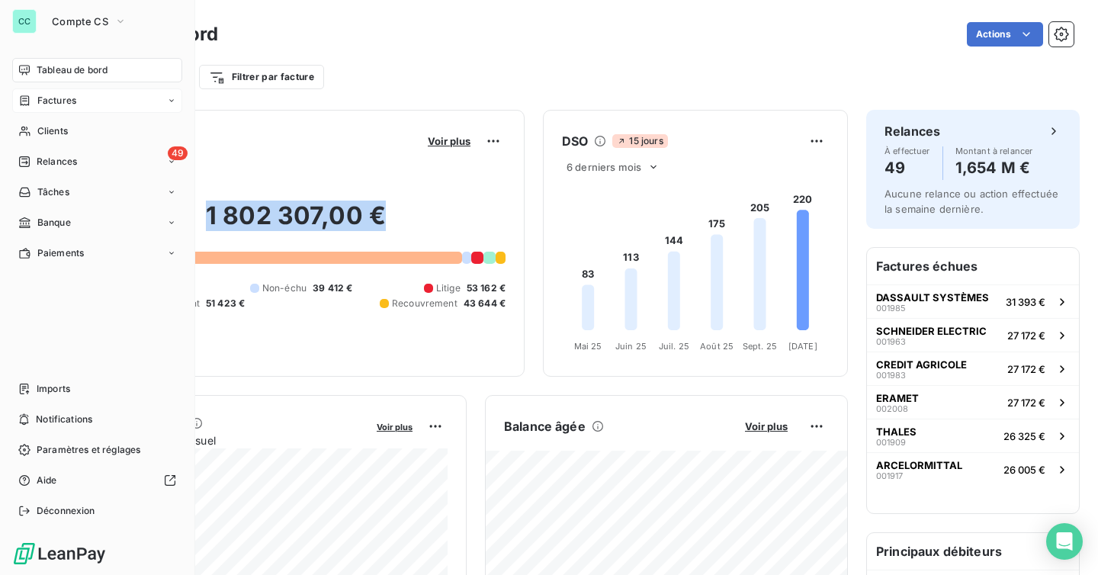
click at [52, 101] on span "Factures" at bounding box center [56, 101] width 39 height 14
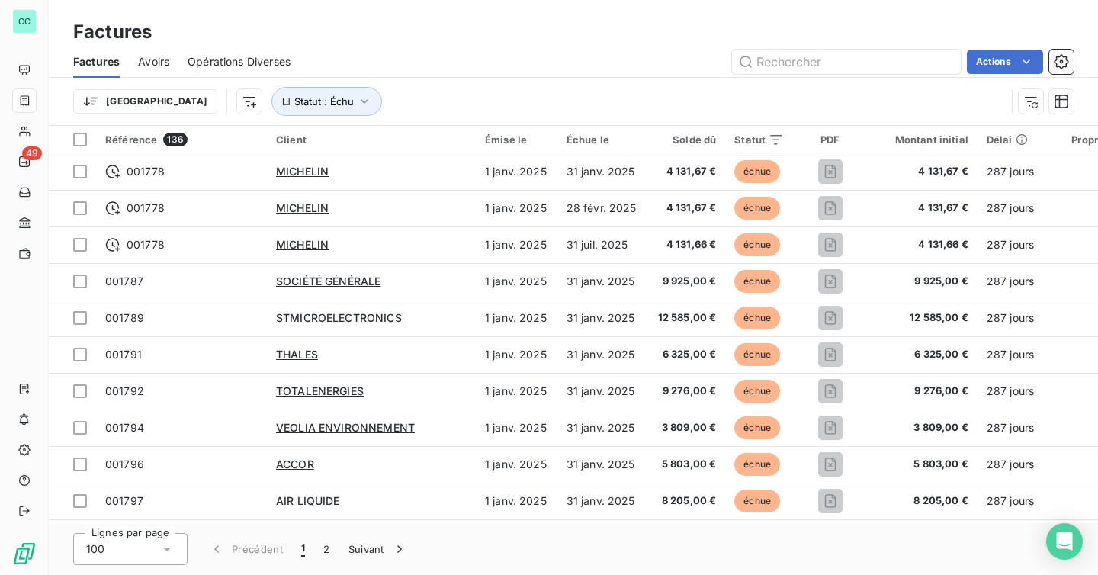
click at [276, 56] on span "Opérations Diverses" at bounding box center [239, 61] width 103 height 15
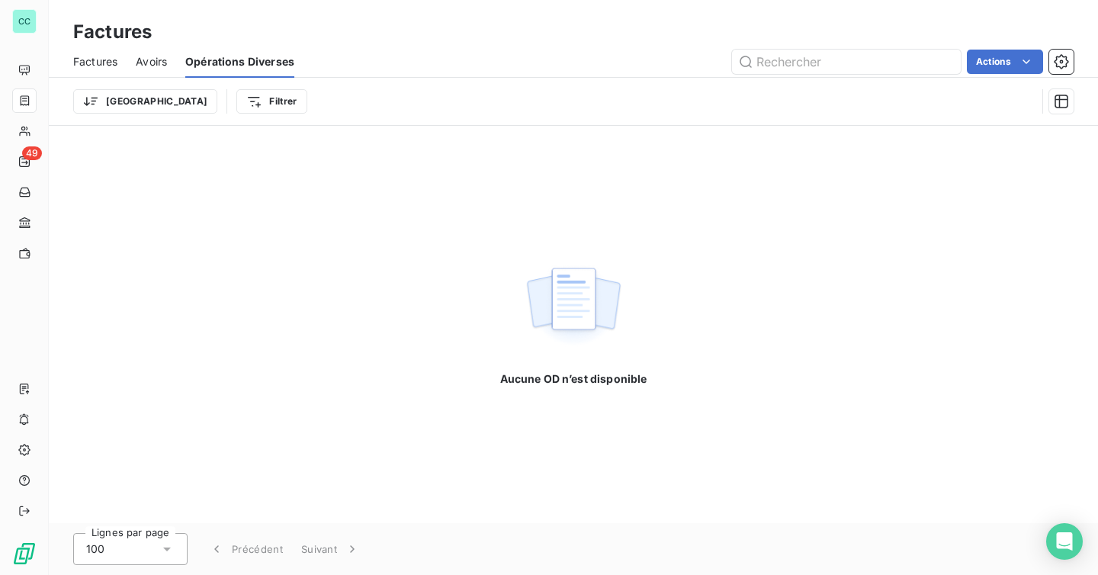
click at [97, 66] on span "Factures" at bounding box center [95, 61] width 44 height 15
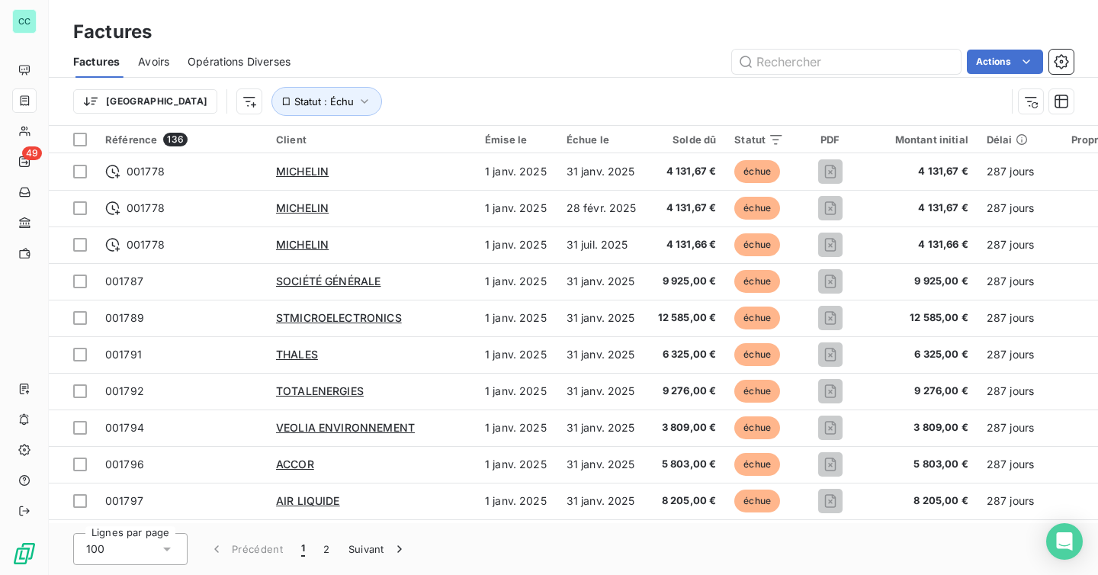
click at [97, 66] on span "Factures" at bounding box center [96, 61] width 47 height 15
click at [294, 103] on span "Statut : Échu" at bounding box center [323, 101] width 59 height 12
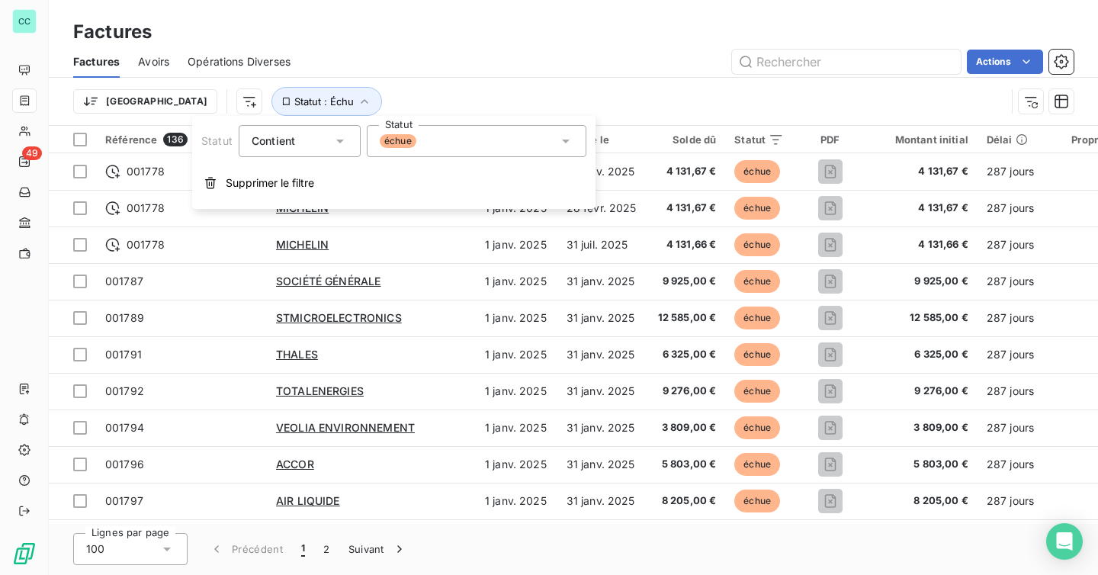
click at [435, 140] on div "échue" at bounding box center [477, 141] width 220 height 32
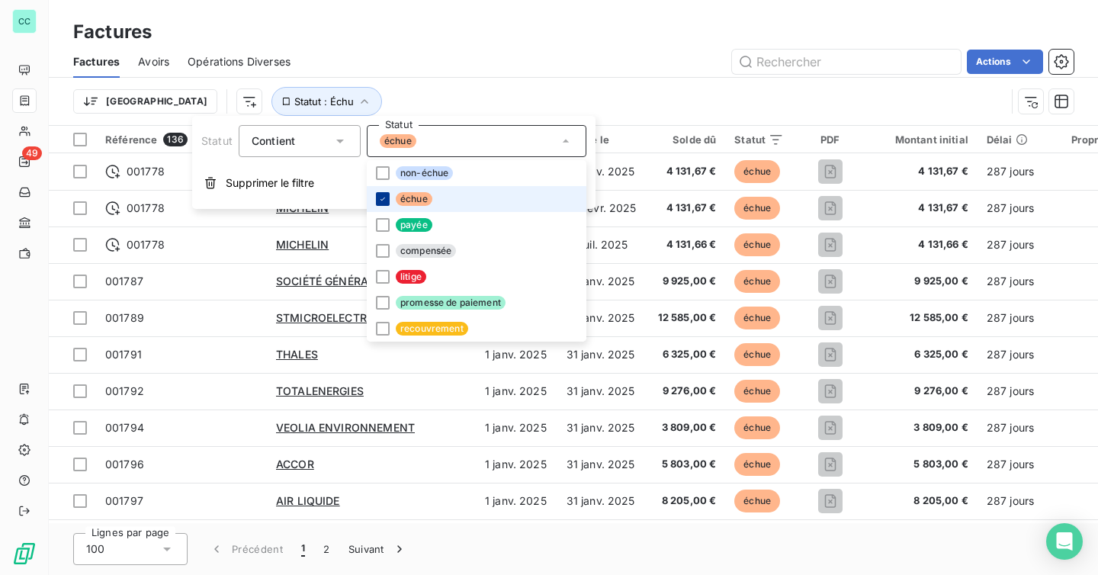
click at [381, 198] on icon at bounding box center [382, 198] width 9 height 9
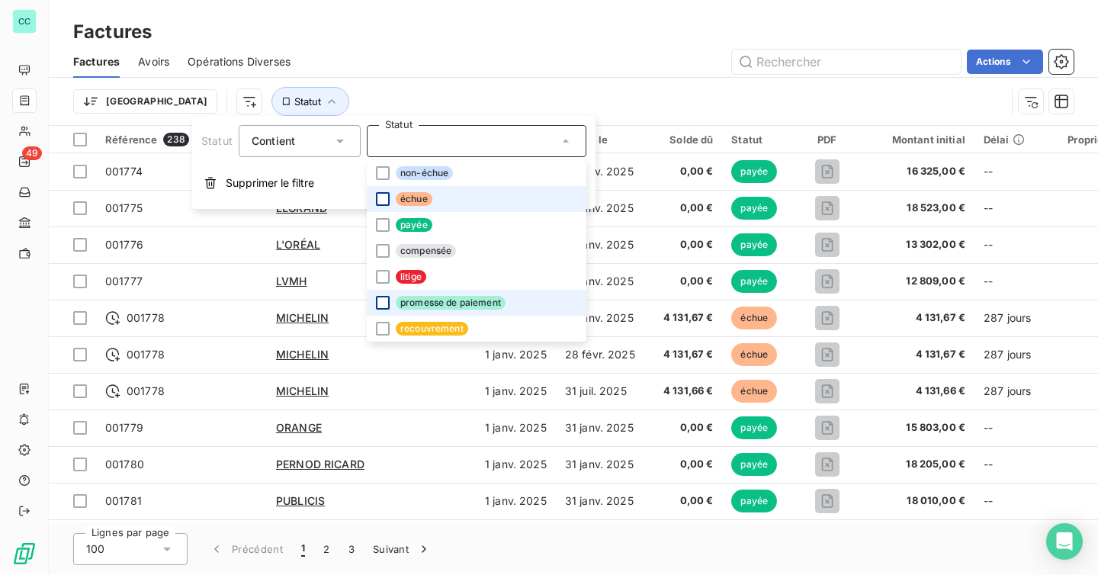
click at [383, 304] on div at bounding box center [383, 303] width 14 height 14
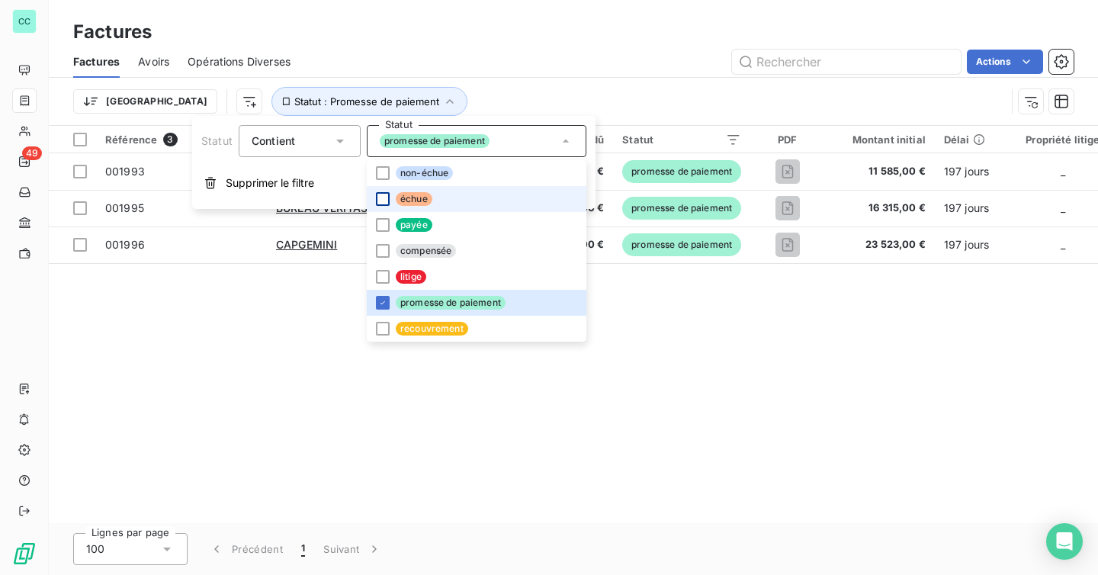
click at [481, 31] on div "Factures" at bounding box center [573, 31] width 1049 height 27
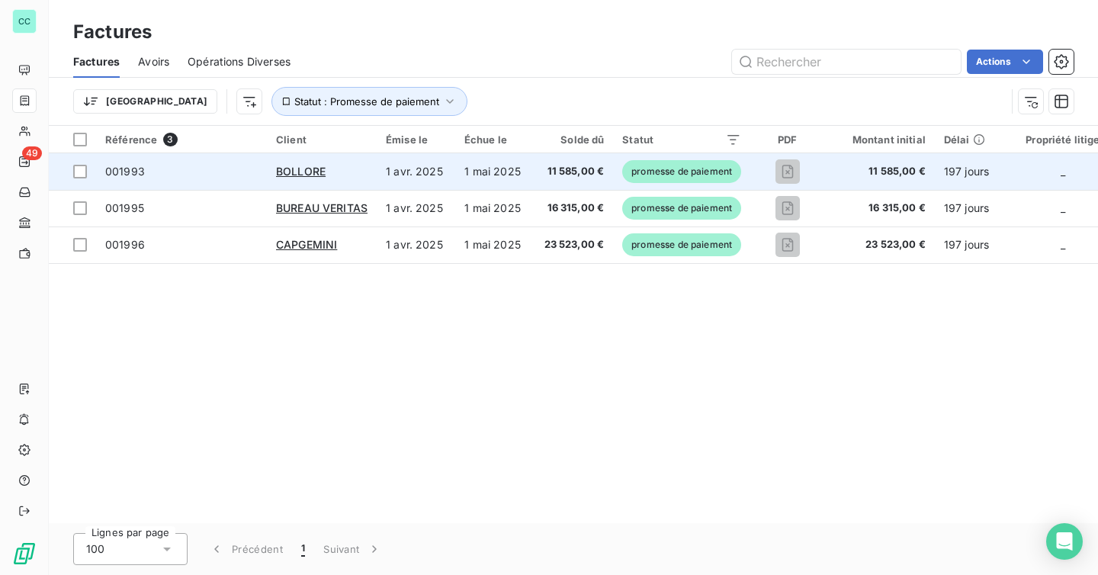
click at [225, 169] on span "001993" at bounding box center [181, 171] width 153 height 15
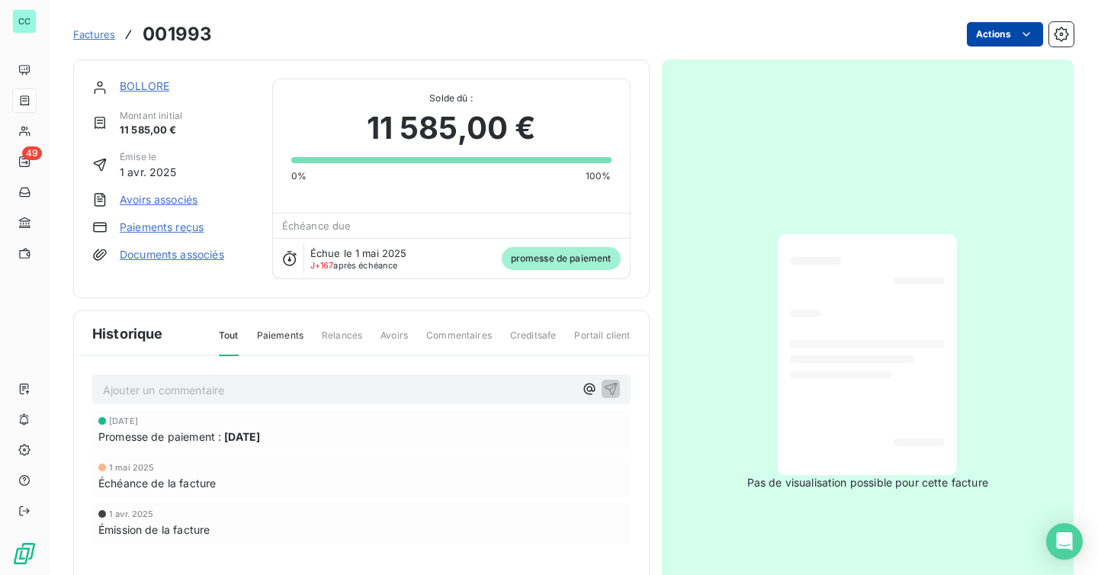
click at [1000, 34] on html "CC 49 Factures 001993 Actions BOLLORE Montant initial 11 585,00 € Émise le [DAT…" at bounding box center [549, 287] width 1098 height 575
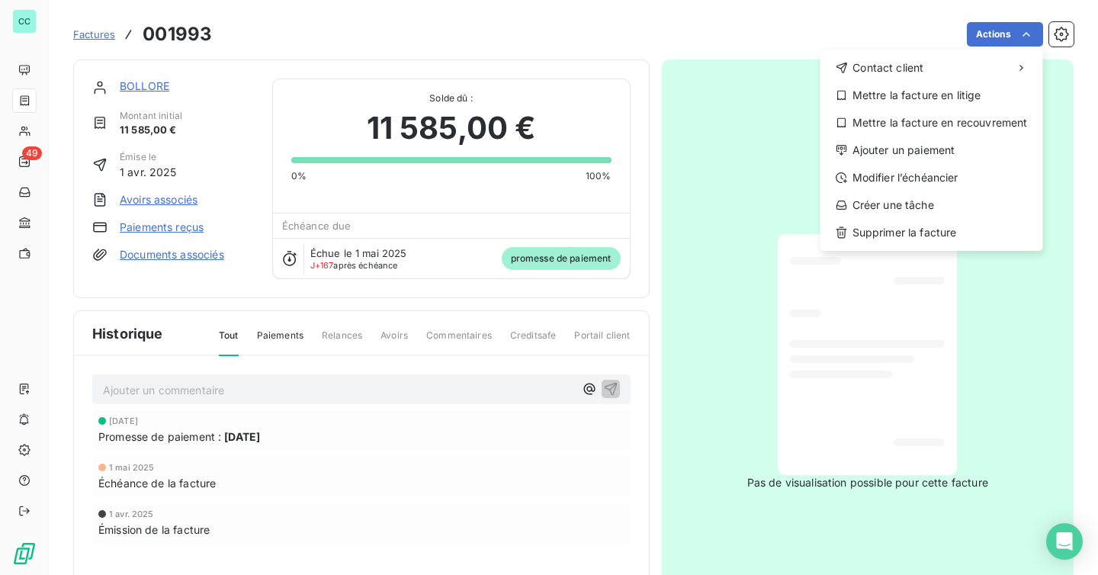
click at [149, 220] on html "CC 49 Factures 001993 Actions Contact client Mettre la facture en litige Mettre…" at bounding box center [549, 287] width 1098 height 575
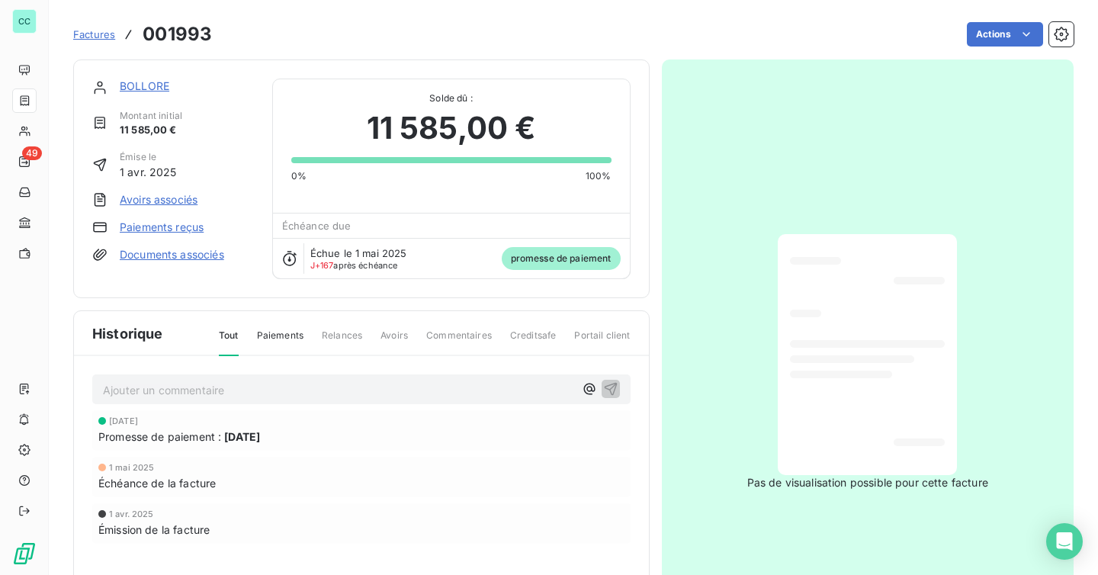
click at [160, 226] on link "Paiements reçus" at bounding box center [162, 227] width 84 height 15
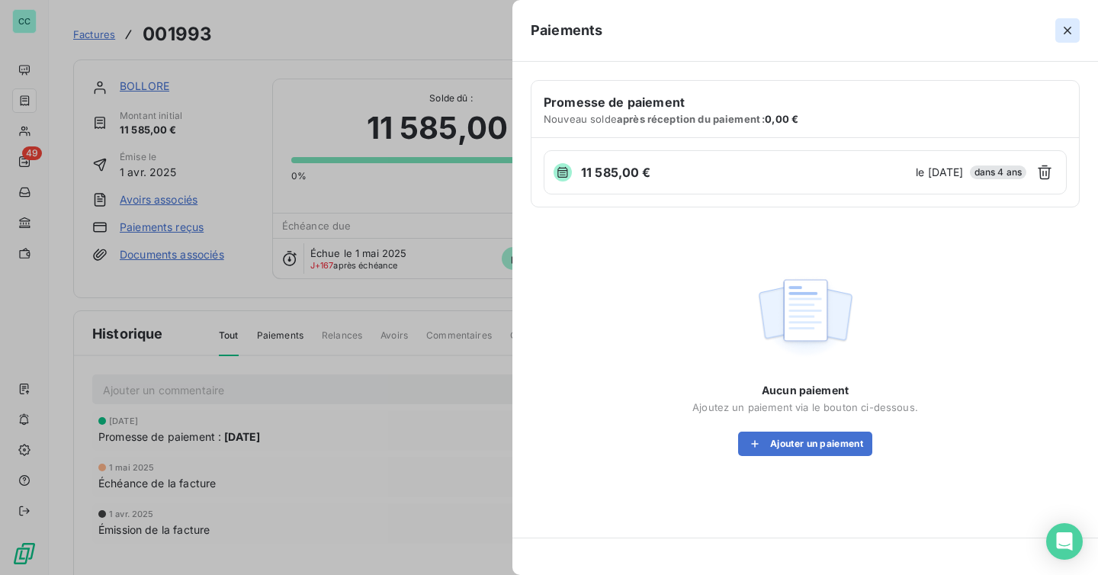
click at [1067, 37] on icon "button" at bounding box center [1067, 30] width 15 height 15
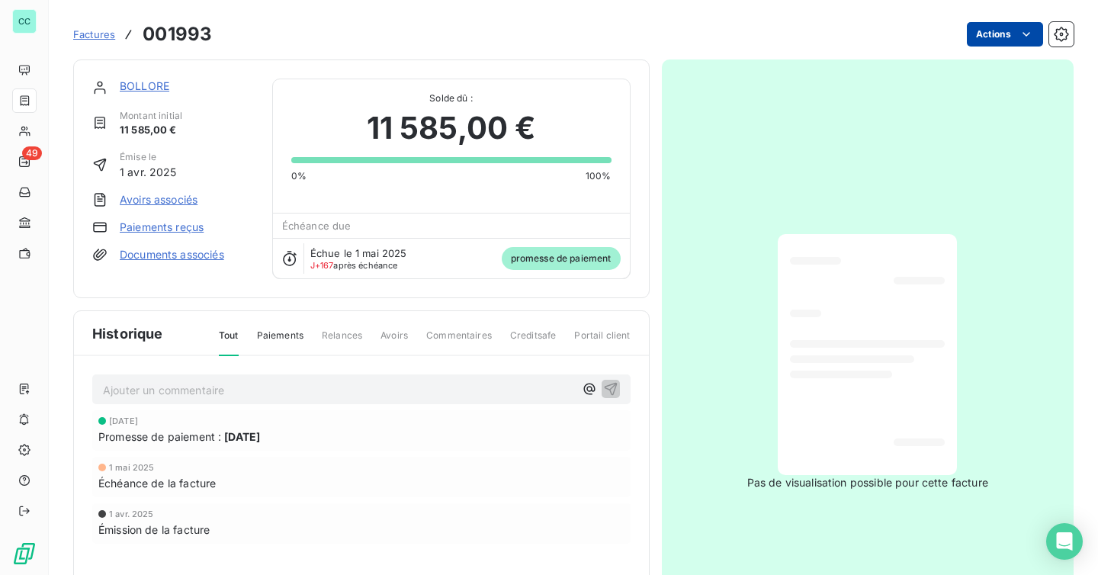
click at [1000, 41] on html "CC 49 Factures 001993 Actions BOLLORE Montant initial 11 585,00 € Émise le [DAT…" at bounding box center [549, 287] width 1098 height 575
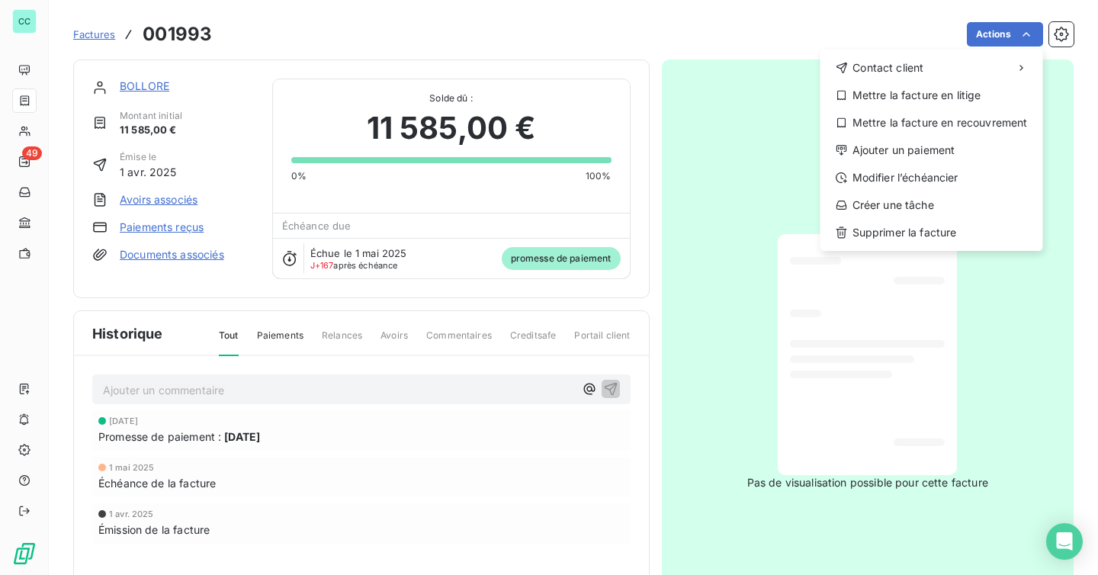
click at [779, 27] on html "CC 49 Factures 001993 Actions Contact client Mettre la facture en litige Mettre…" at bounding box center [549, 287] width 1098 height 575
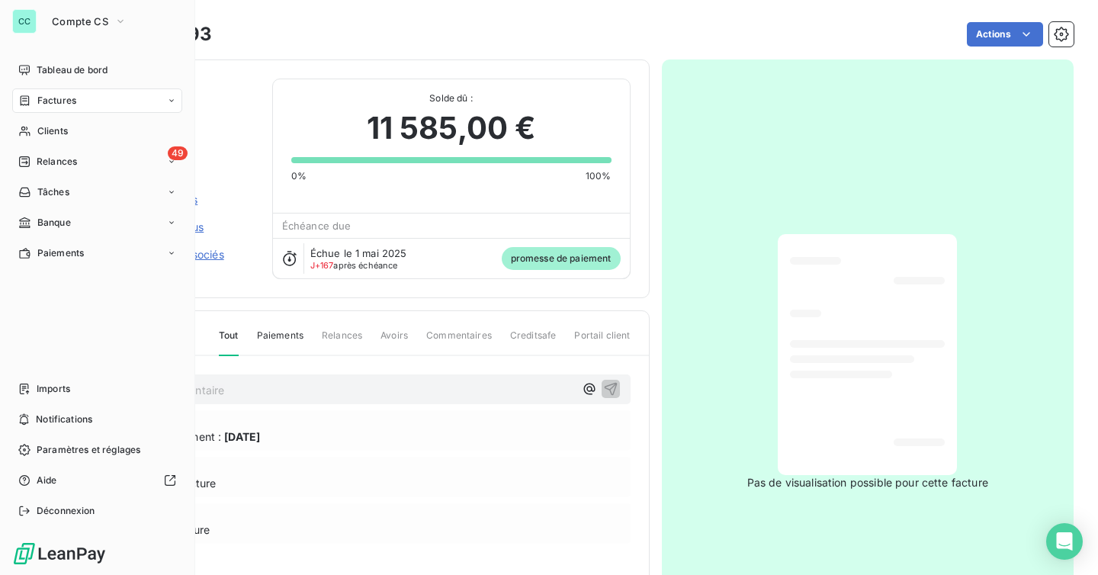
click at [69, 92] on div "Factures" at bounding box center [97, 100] width 170 height 24
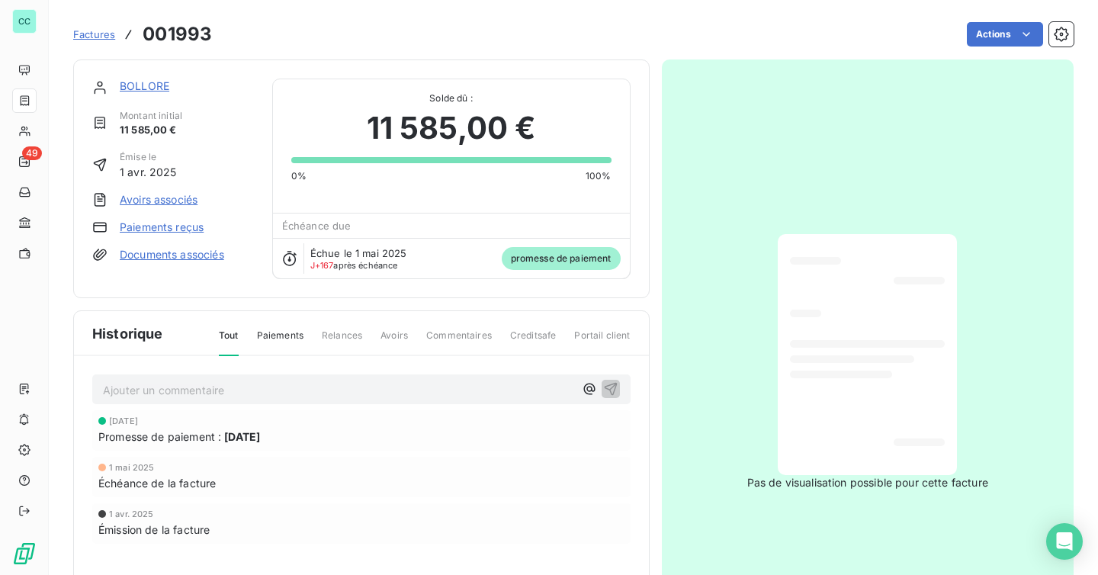
click at [96, 31] on span "Factures" at bounding box center [94, 34] width 42 height 12
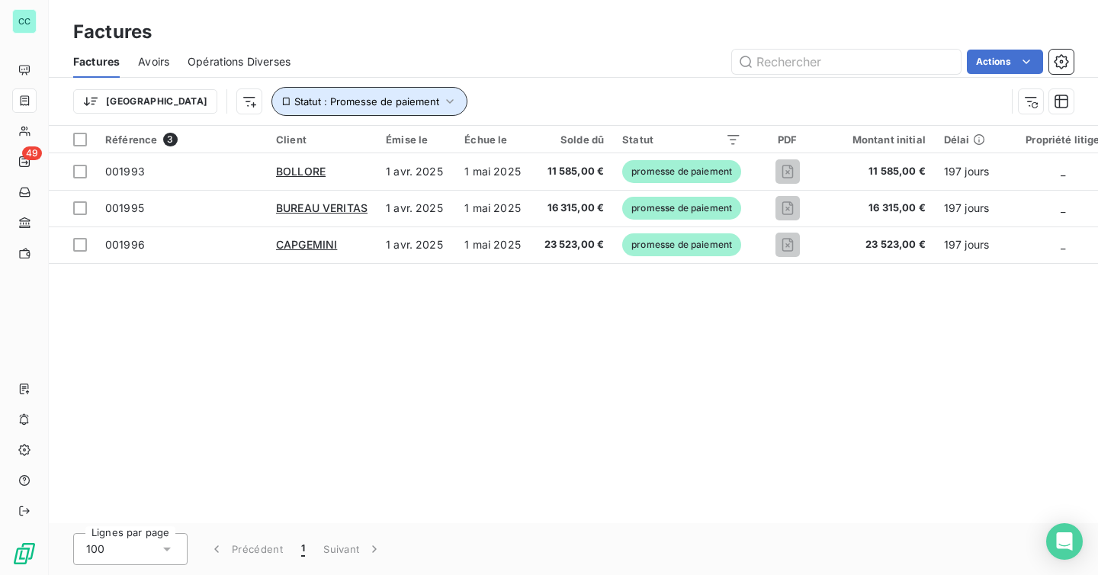
click at [294, 101] on span "Statut : Promesse de paiement" at bounding box center [366, 101] width 145 height 12
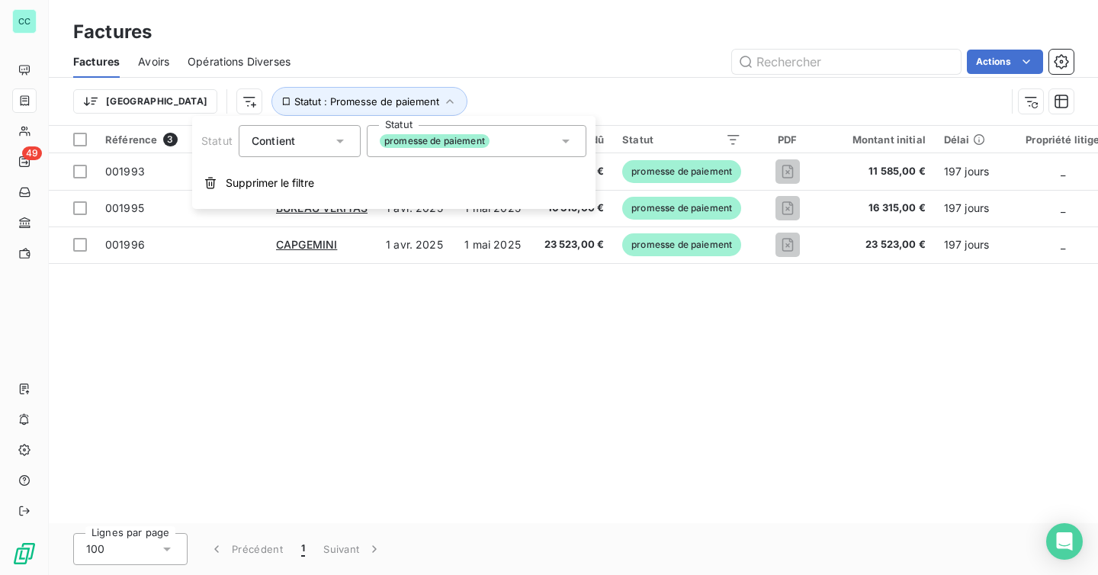
click at [513, 140] on div "promesse de paiement" at bounding box center [477, 141] width 220 height 32
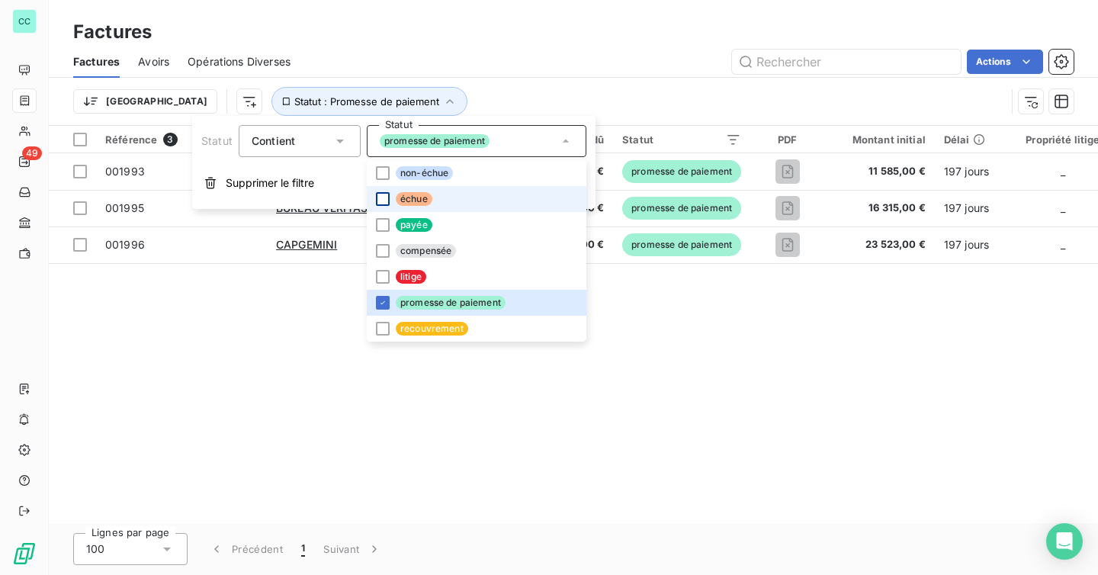
click at [377, 204] on div at bounding box center [383, 199] width 14 height 14
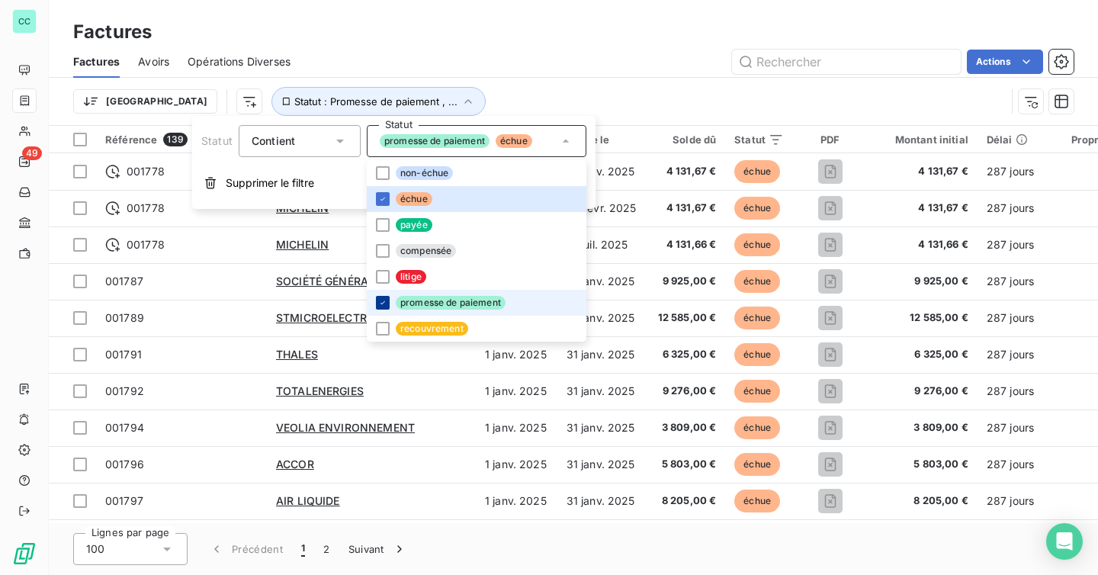
click at [383, 298] on icon at bounding box center [382, 302] width 9 height 9
click at [459, 83] on div "Trier Statut : Échu" at bounding box center [573, 101] width 1000 height 47
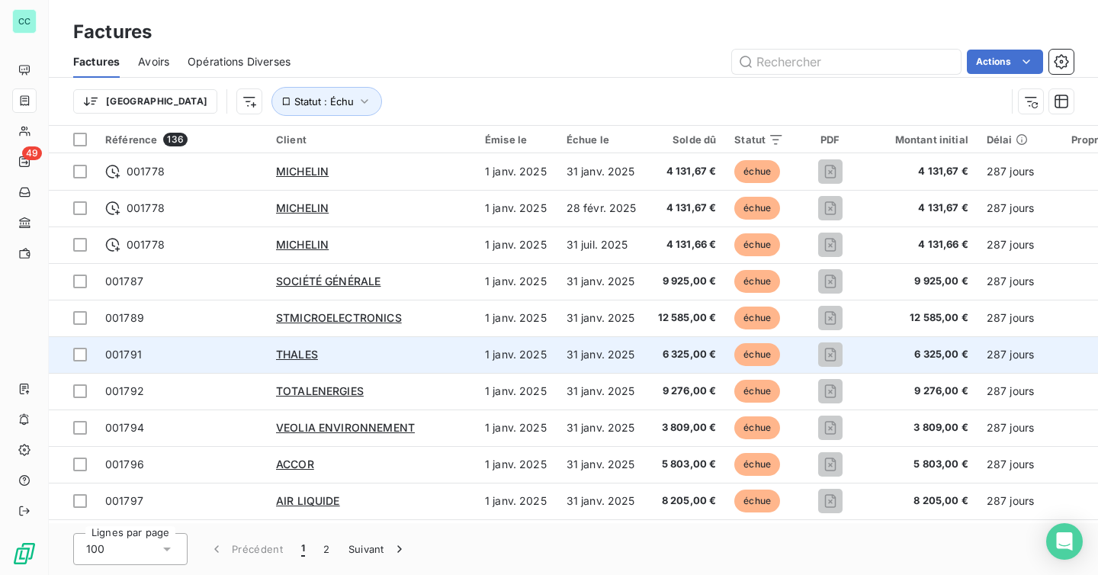
click at [334, 351] on div "THALES" at bounding box center [371, 354] width 191 height 15
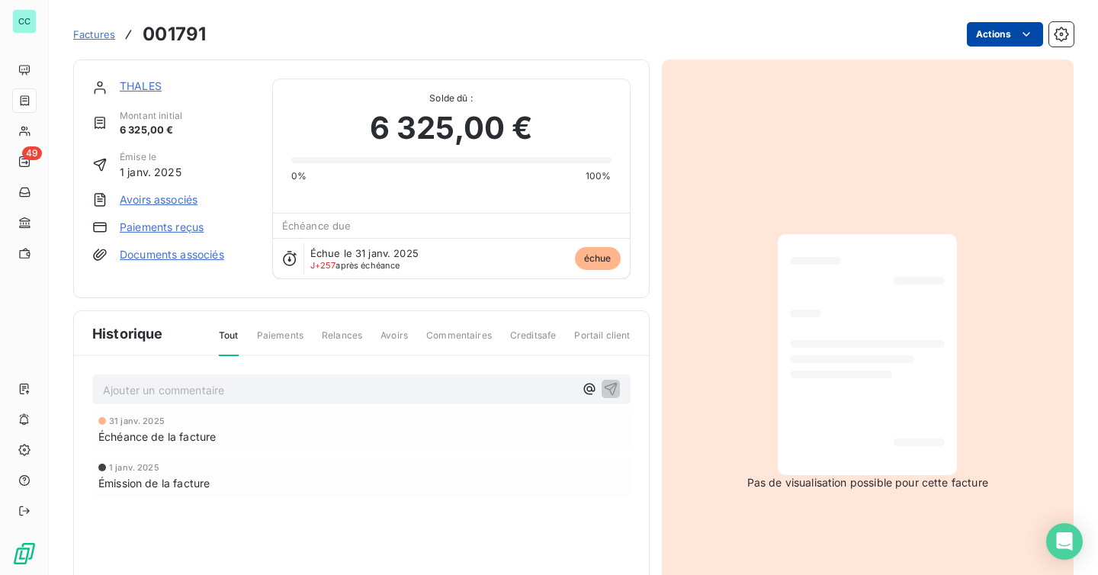
click at [1014, 41] on html "CC 49 Factures 001791 Actions THALES Montant initial 6 325,00 € Émise le [DATE]…" at bounding box center [549, 287] width 1098 height 575
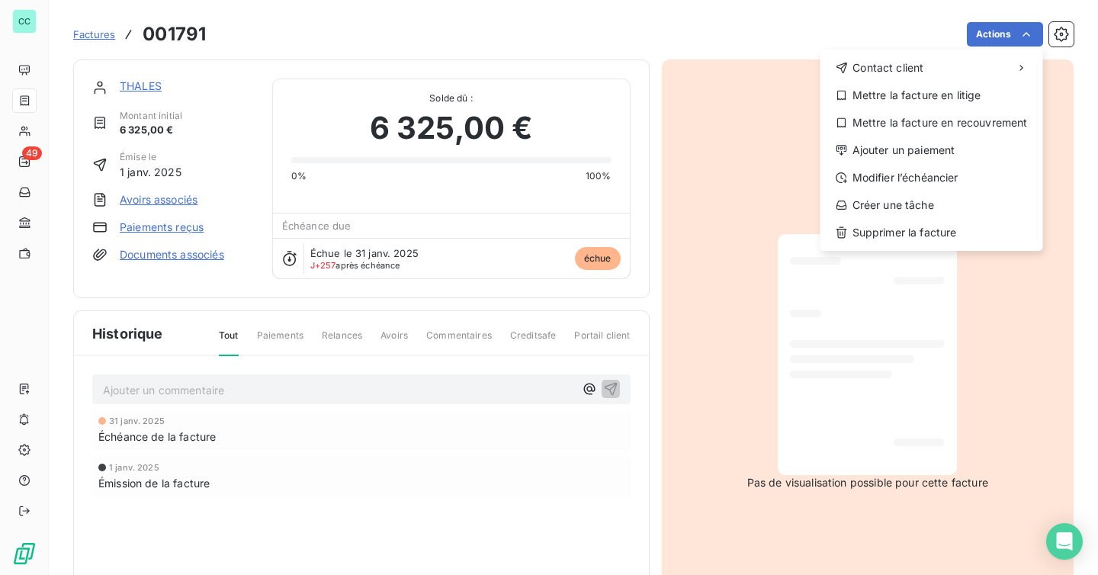
click at [747, 34] on html "CC 49 Factures 001791 Actions Contact client Mettre la facture en litige Mettre…" at bounding box center [549, 287] width 1098 height 575
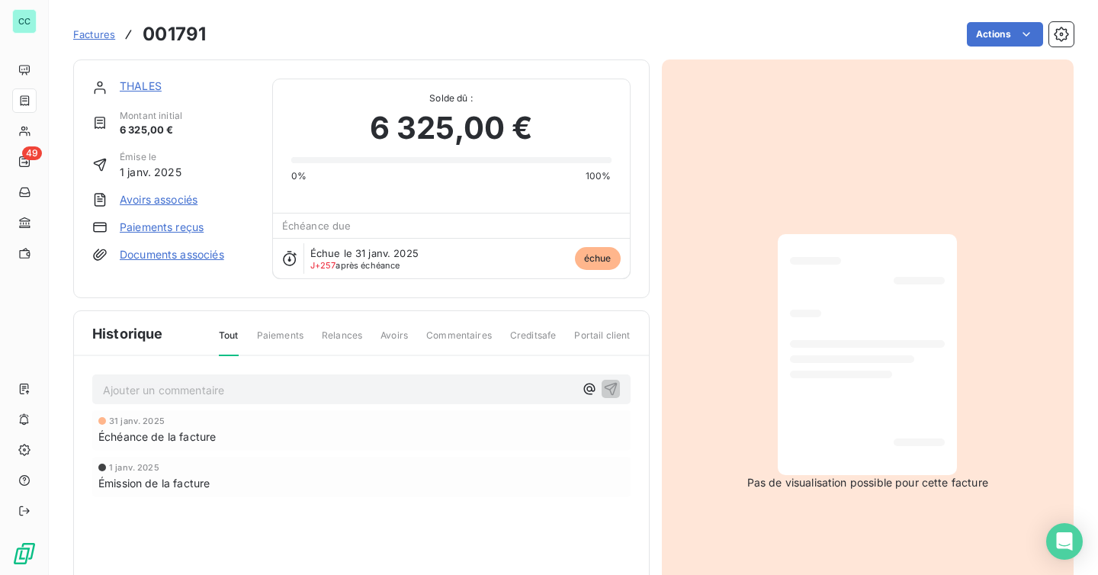
click at [991, 48] on div "Factures 001791 Actions" at bounding box center [573, 34] width 1000 height 32
click at [1002, 27] on html "CC 49 Factures 001791 Actions THALES Montant initial 6 325,00 € Émise le [DATE]…" at bounding box center [549, 287] width 1098 height 575
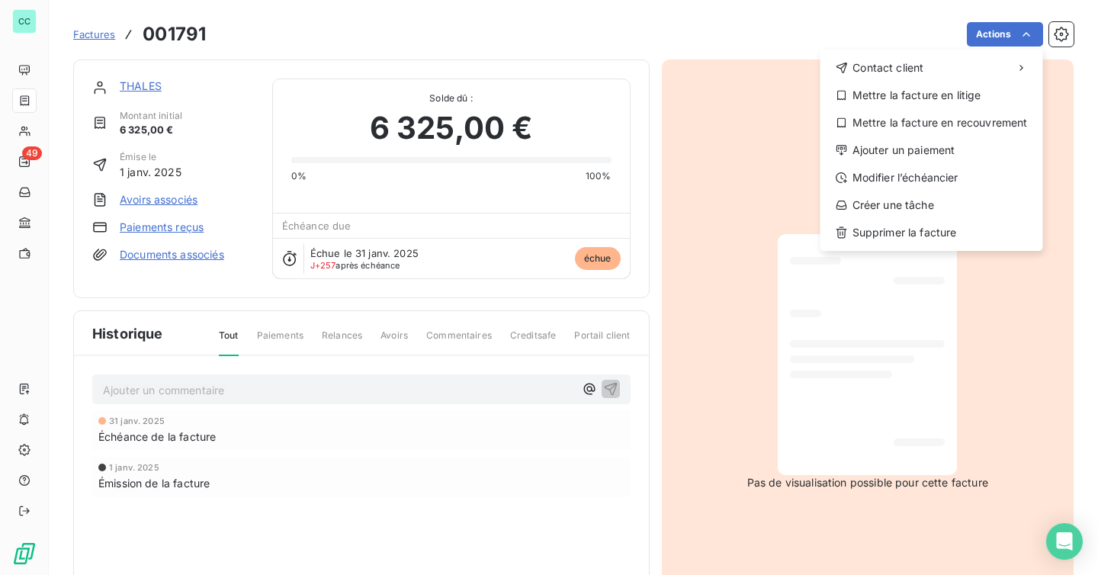
click at [698, 26] on html "CC 49 Factures 001791 Actions Contact client Mettre la facture en litige Mettre…" at bounding box center [549, 287] width 1098 height 575
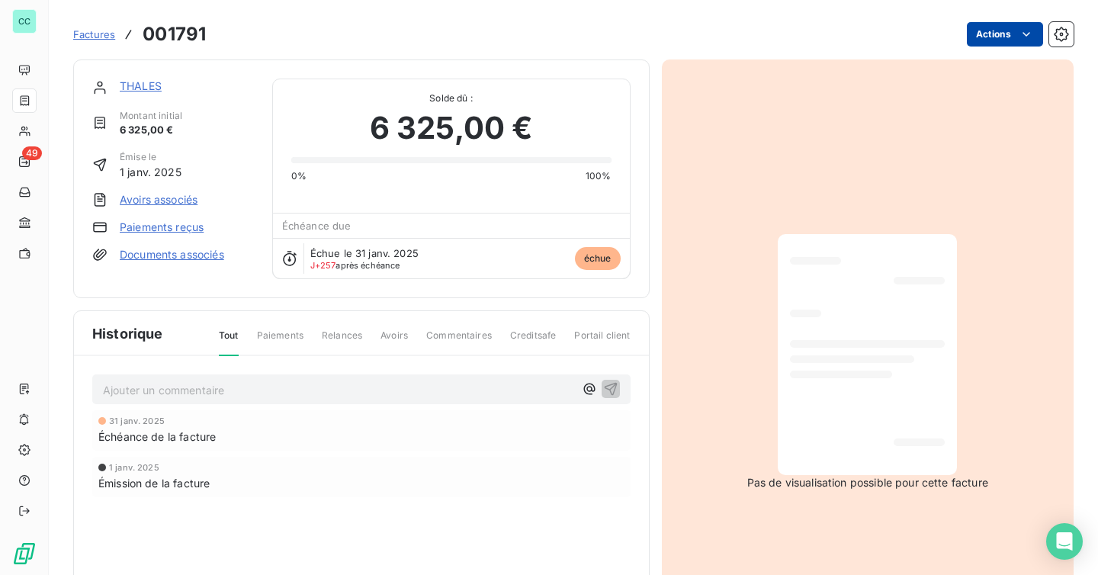
click at [980, 34] on html "CC 49 Factures 001791 Actions THALES Montant initial 6 325,00 € Émise le [DATE]…" at bounding box center [549, 287] width 1098 height 575
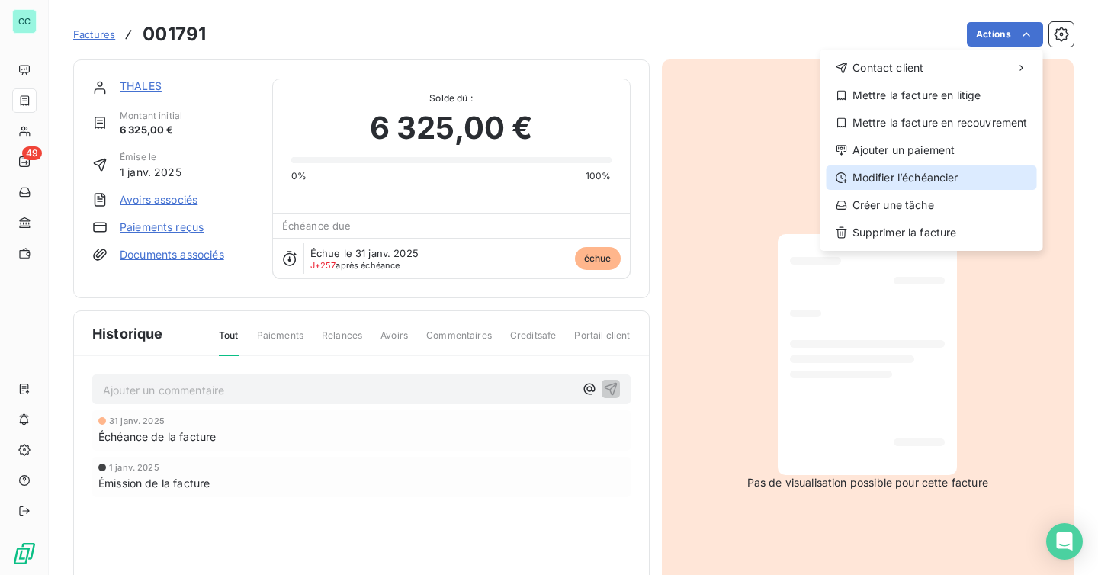
click at [928, 175] on div "Modifier l’échéancier" at bounding box center [932, 177] width 210 height 24
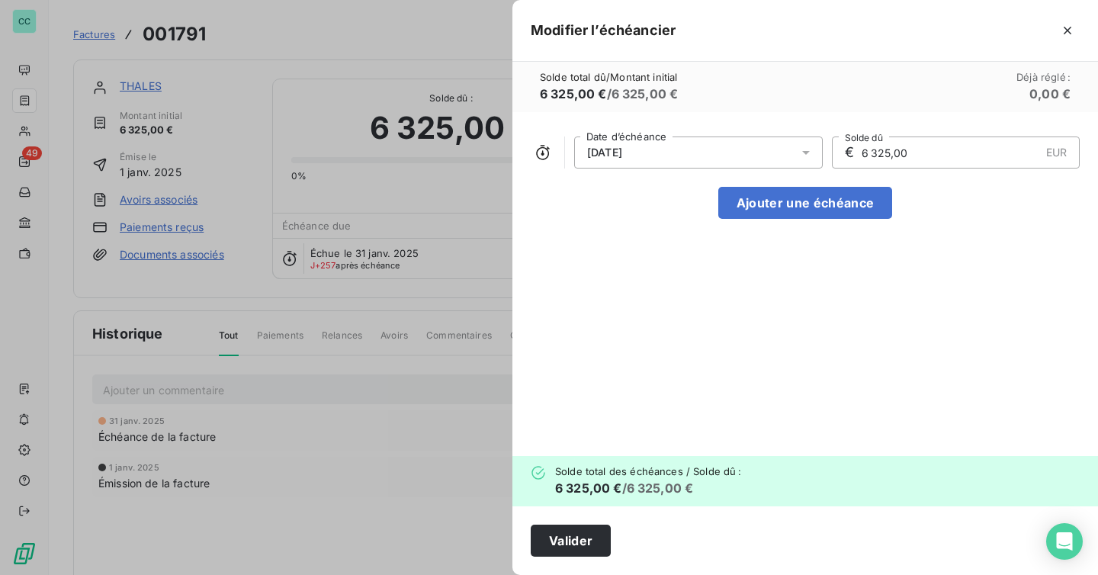
click at [701, 154] on div "[DATE]" at bounding box center [698, 152] width 249 height 32
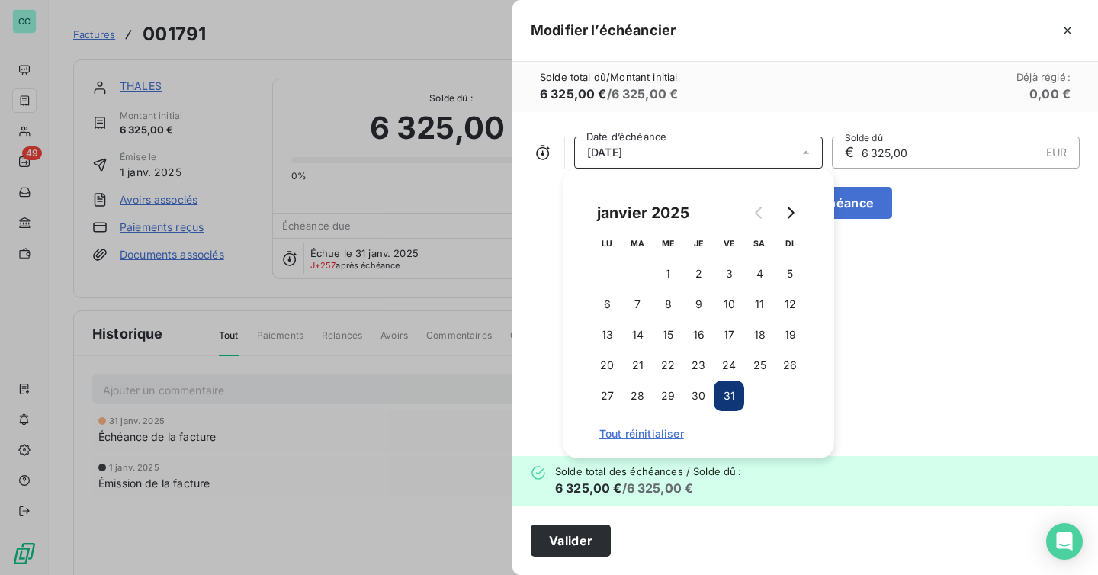
click at [701, 154] on div "[DATE]" at bounding box center [698, 152] width 249 height 32
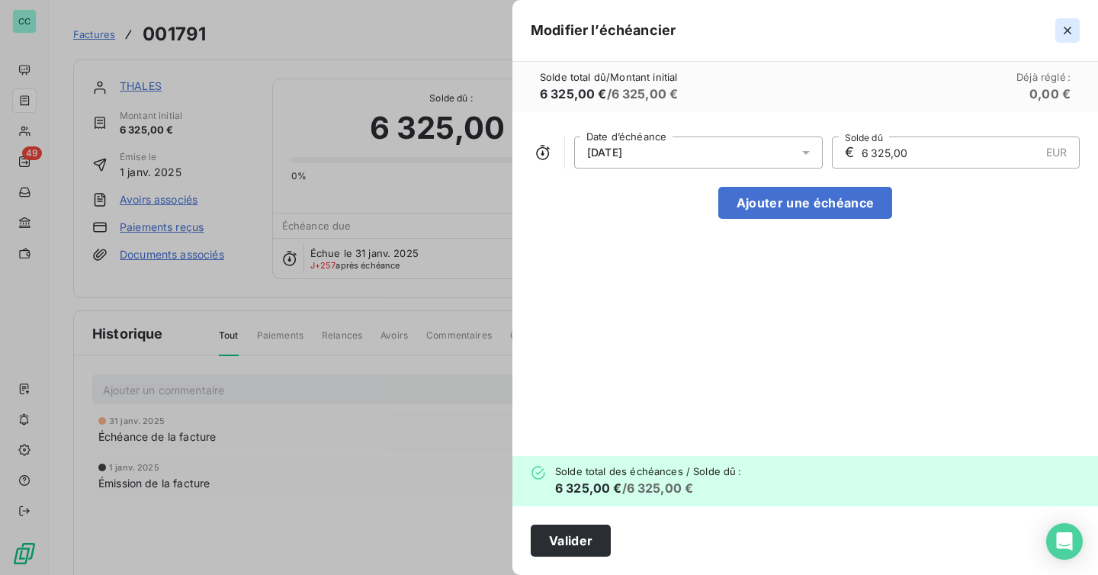
click at [1068, 29] on icon "button" at bounding box center [1068, 31] width 8 height 8
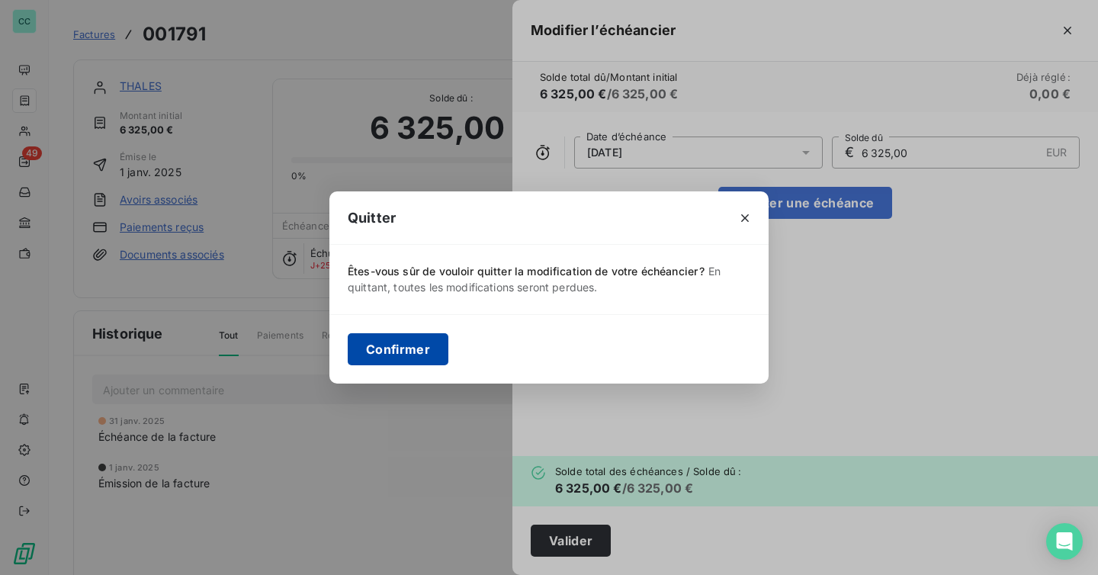
click at [429, 336] on button "Confirmer" at bounding box center [398, 349] width 101 height 32
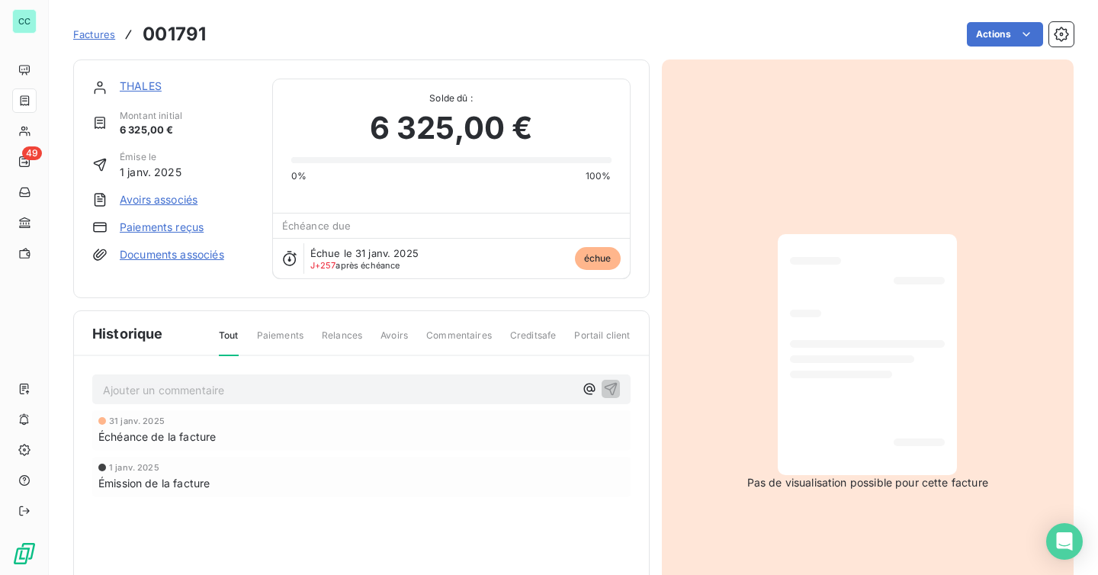
click at [95, 33] on span "Factures" at bounding box center [94, 34] width 42 height 12
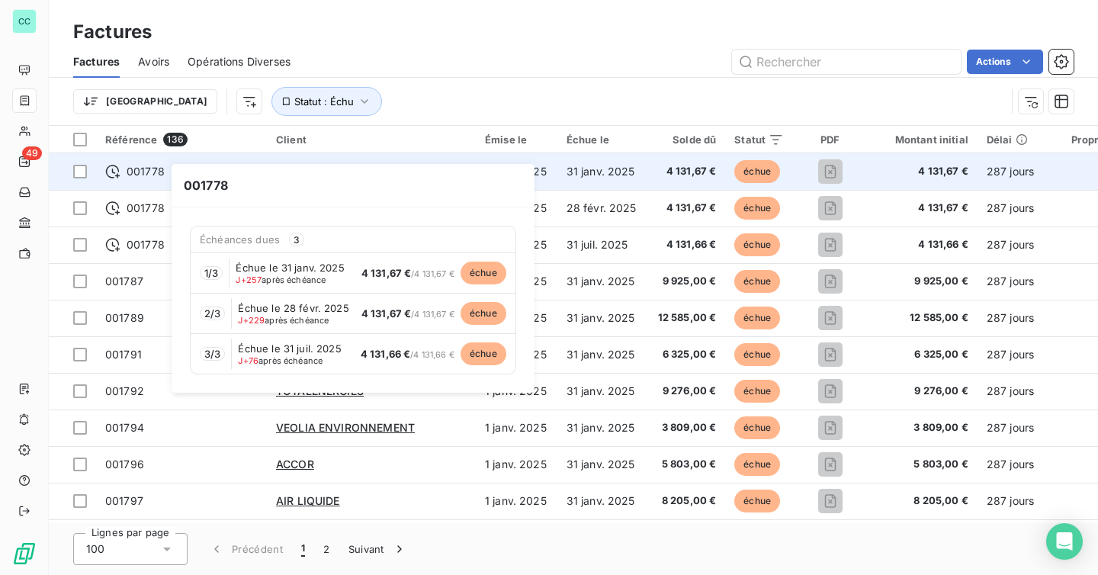
click at [149, 173] on span "001778" at bounding box center [146, 171] width 38 height 15
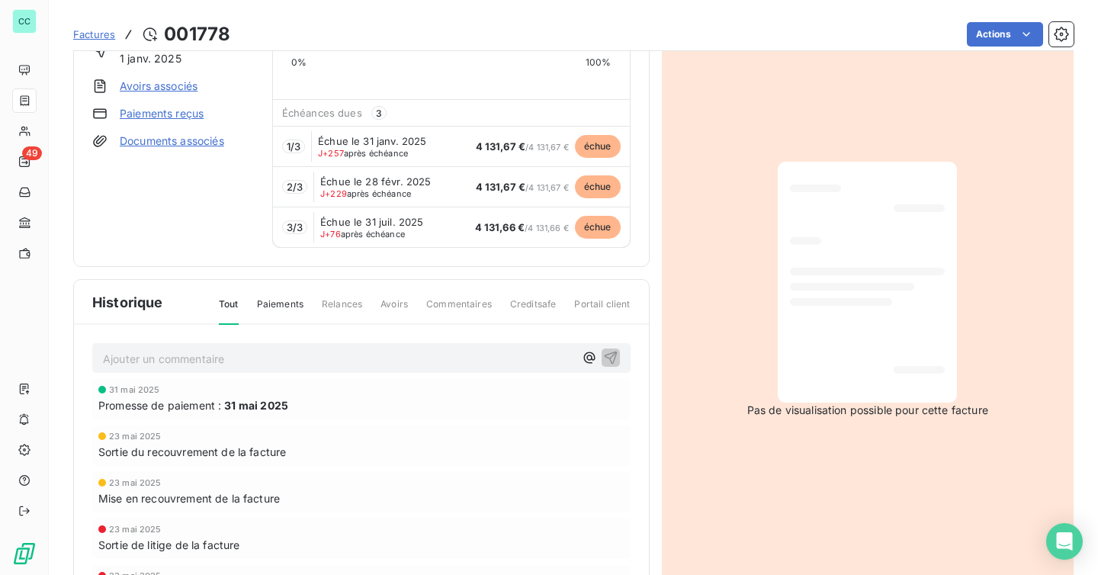
scroll to position [37, 0]
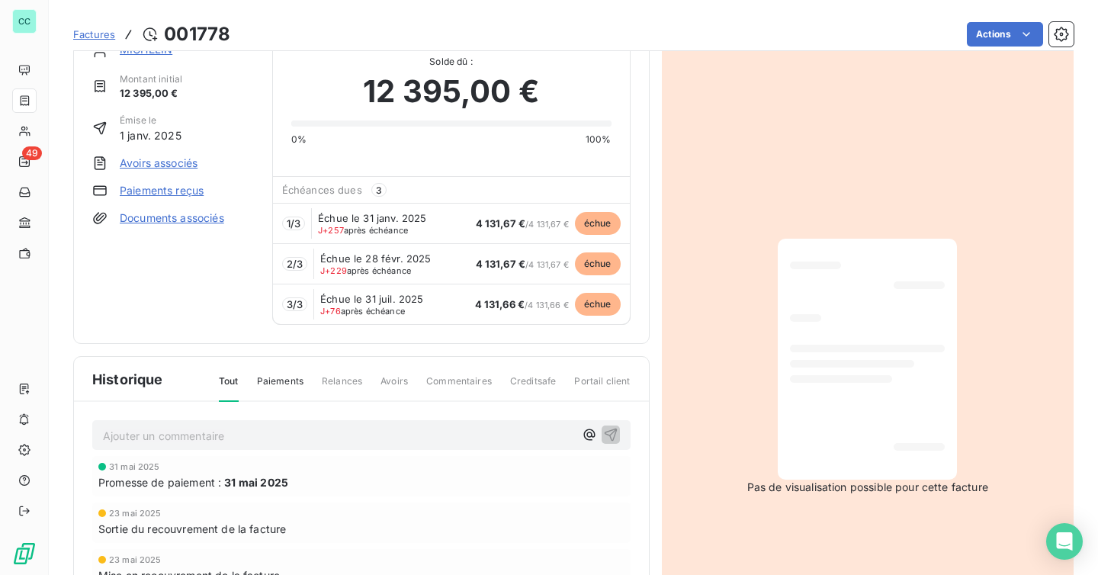
click at [448, 323] on div "3 / 3 Échue le [DATE] J+76 après échéance 4 131,66 € / 4 131,66 € échue" at bounding box center [451, 304] width 357 height 40
click at [446, 308] on div "3 / 3 Échue le [DATE] J+76 après échéance 4 131,66 € / 4 131,66 € échue" at bounding box center [451, 304] width 357 height 40
click at [994, 25] on html "CC 49 Factures 001778 Actions MICHELIN Montant initial 12 395,00 € Émise le [DA…" at bounding box center [549, 287] width 1098 height 575
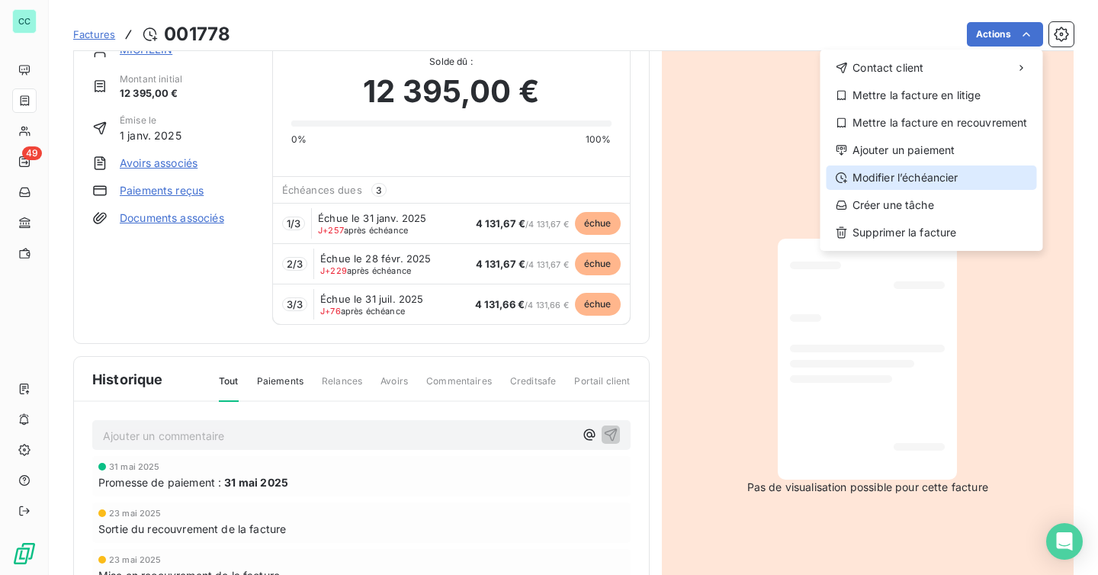
click at [901, 179] on div "Modifier l’échéancier" at bounding box center [932, 177] width 210 height 24
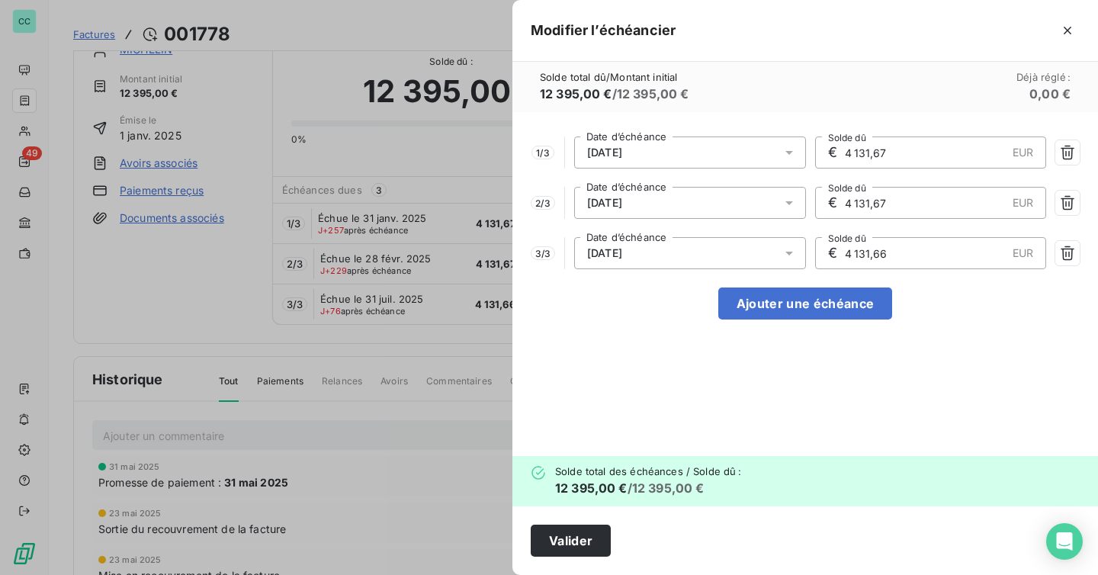
click at [720, 255] on div "[DATE]" at bounding box center [690, 253] width 232 height 32
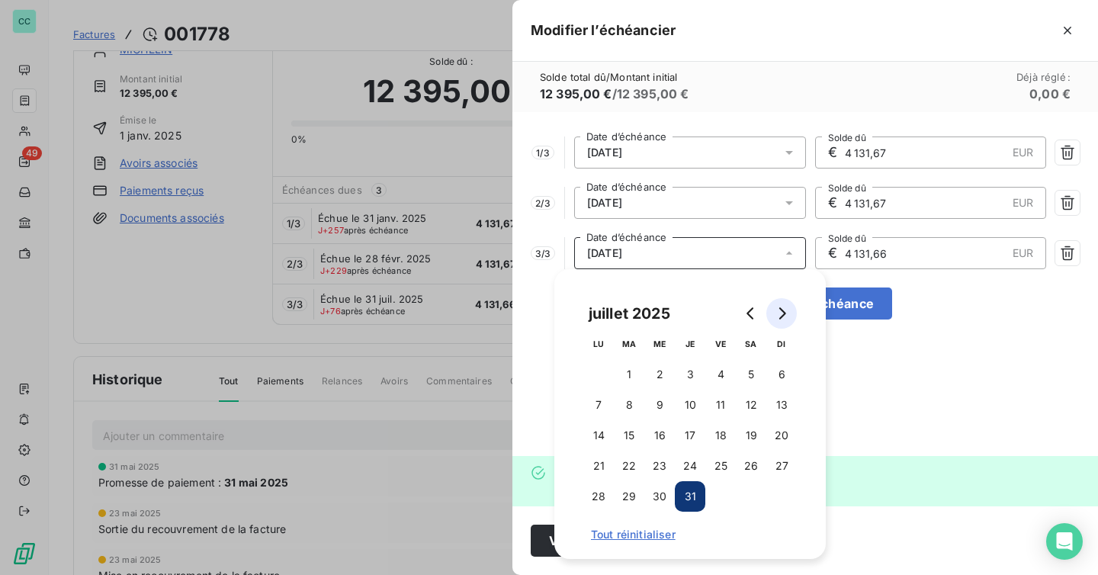
click at [779, 314] on icon "Go to next month" at bounding box center [782, 313] width 12 height 12
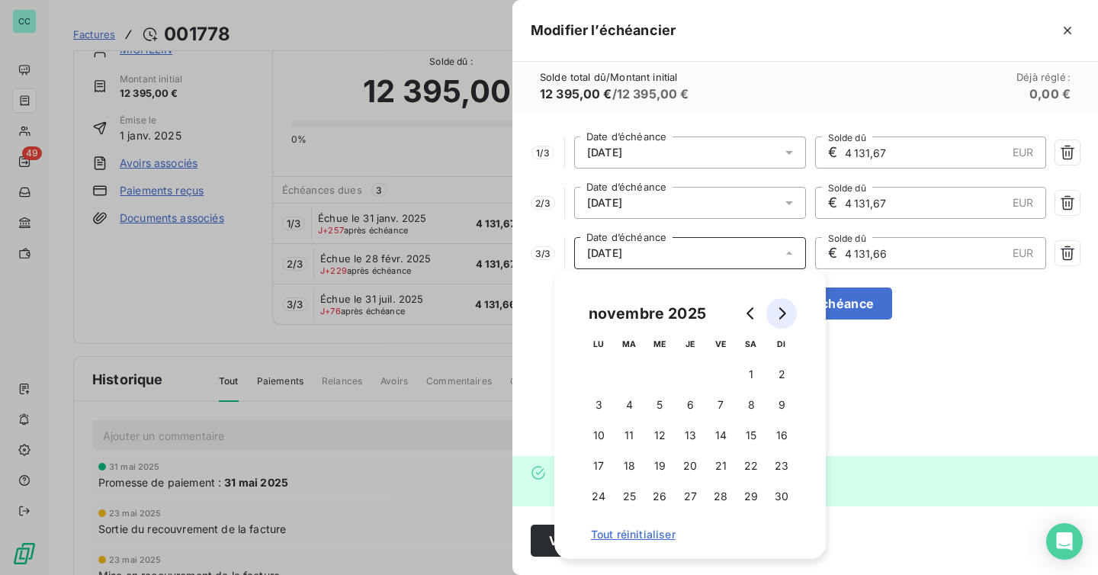
click at [779, 314] on icon "Go to next month" at bounding box center [782, 313] width 12 height 12
click at [751, 499] on button "28" at bounding box center [751, 496] width 31 height 31
click at [782, 323] on button "Go to next month" at bounding box center [781, 313] width 31 height 31
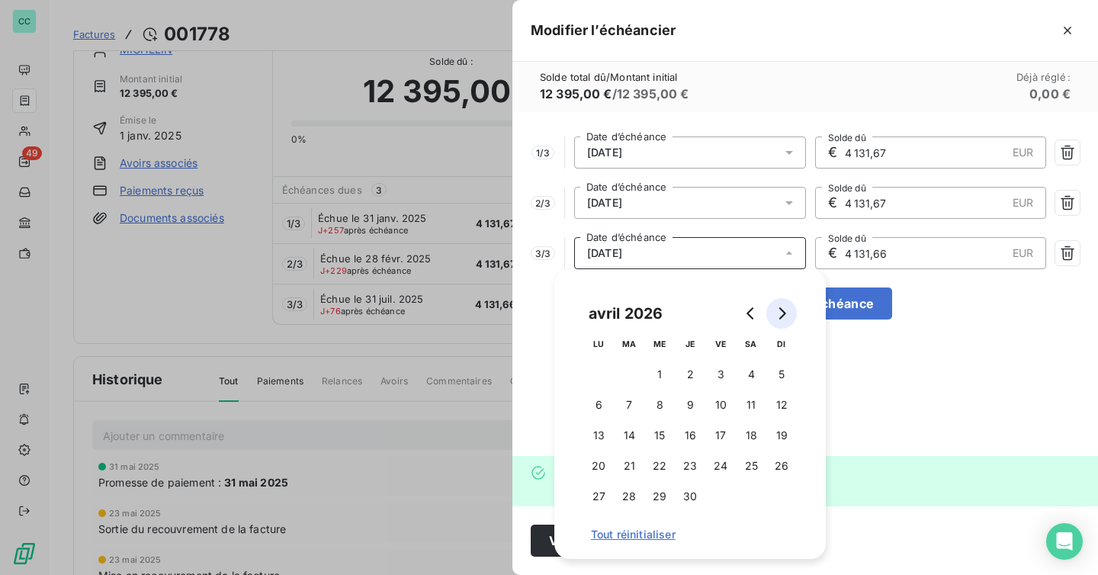
click at [782, 323] on button "Go to next month" at bounding box center [781, 313] width 31 height 31
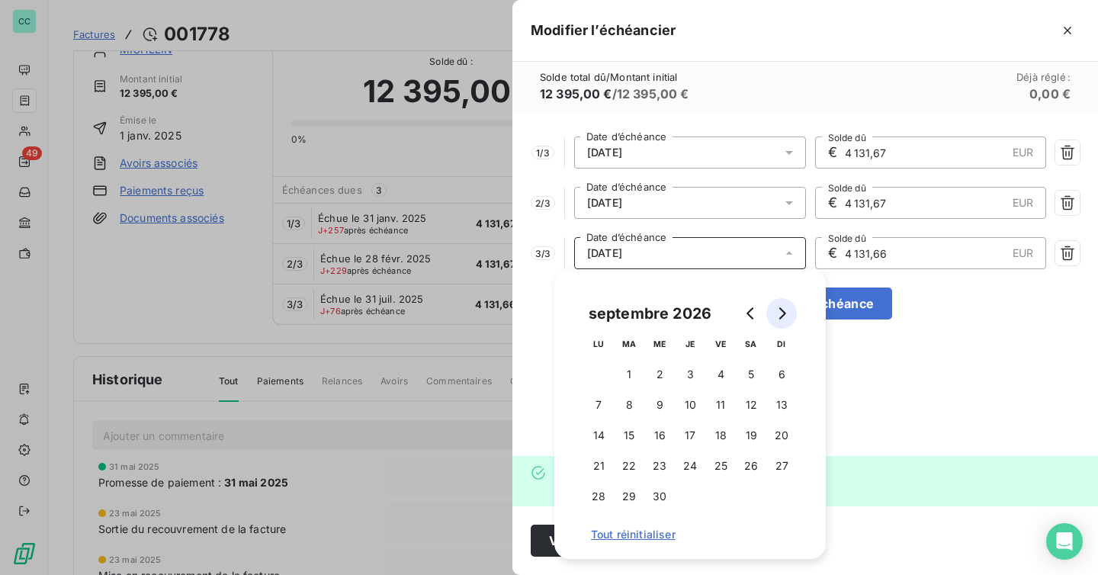
click at [782, 323] on button "Go to next month" at bounding box center [781, 313] width 31 height 31
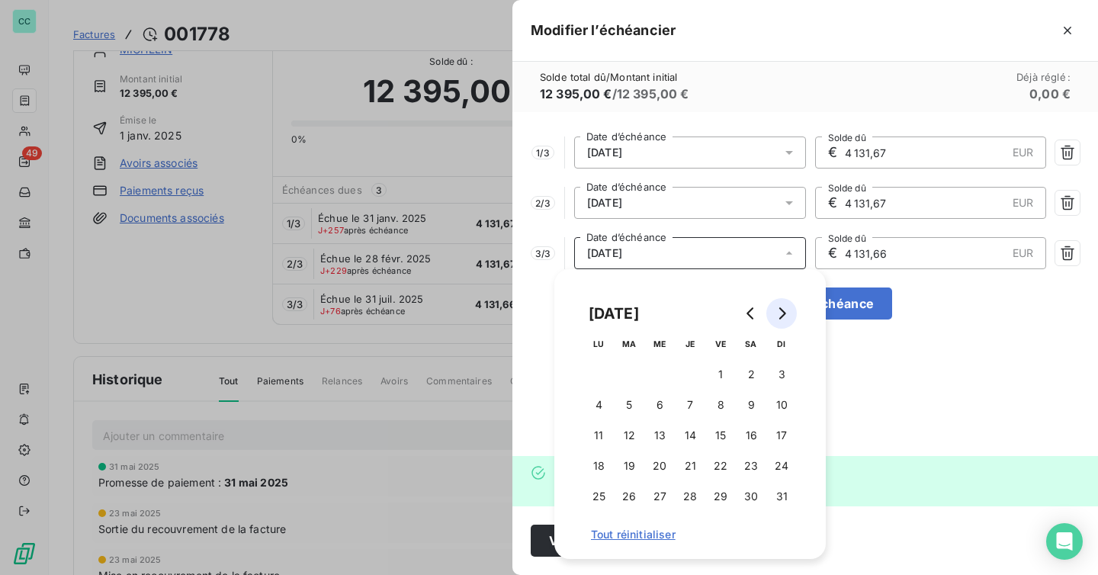
click at [782, 323] on button "Go to next month" at bounding box center [781, 313] width 31 height 31
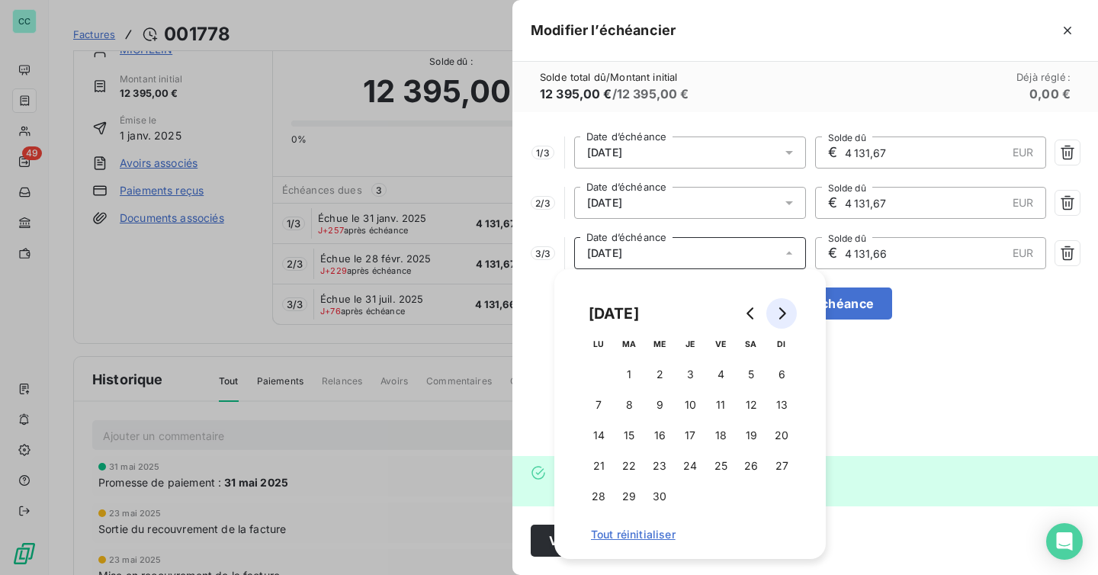
click at [782, 323] on button "Go to next month" at bounding box center [781, 313] width 31 height 31
click at [622, 494] on button "30" at bounding box center [629, 496] width 31 height 31
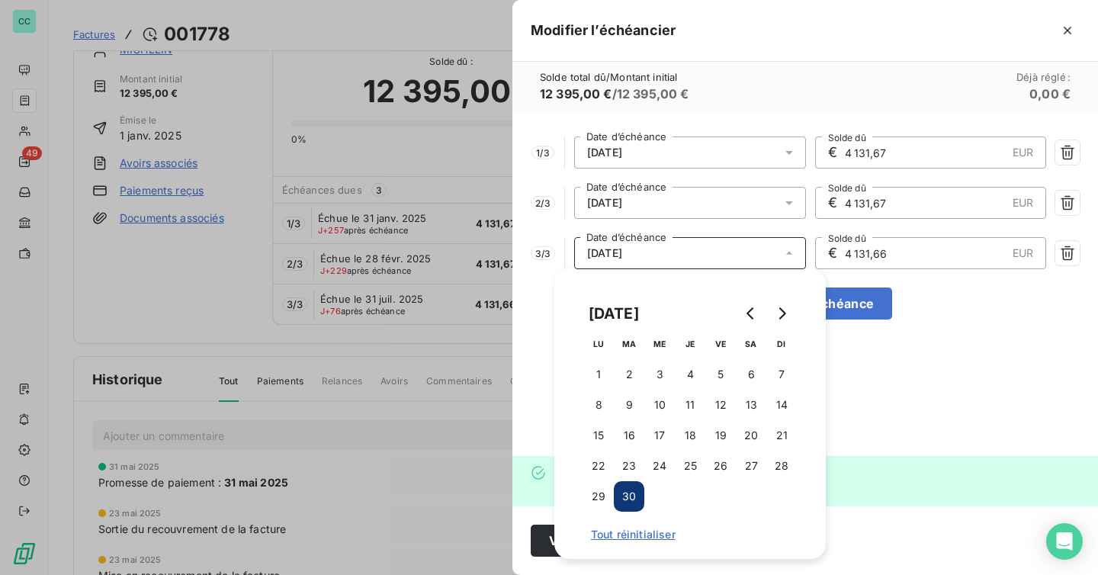
click at [880, 392] on div "1 / 3 [DATE] Date d’échéance € 4 131,67 EUR Solde dû 2 / 3 [DATE] Date d’échéan…" at bounding box center [805, 284] width 586 height 344
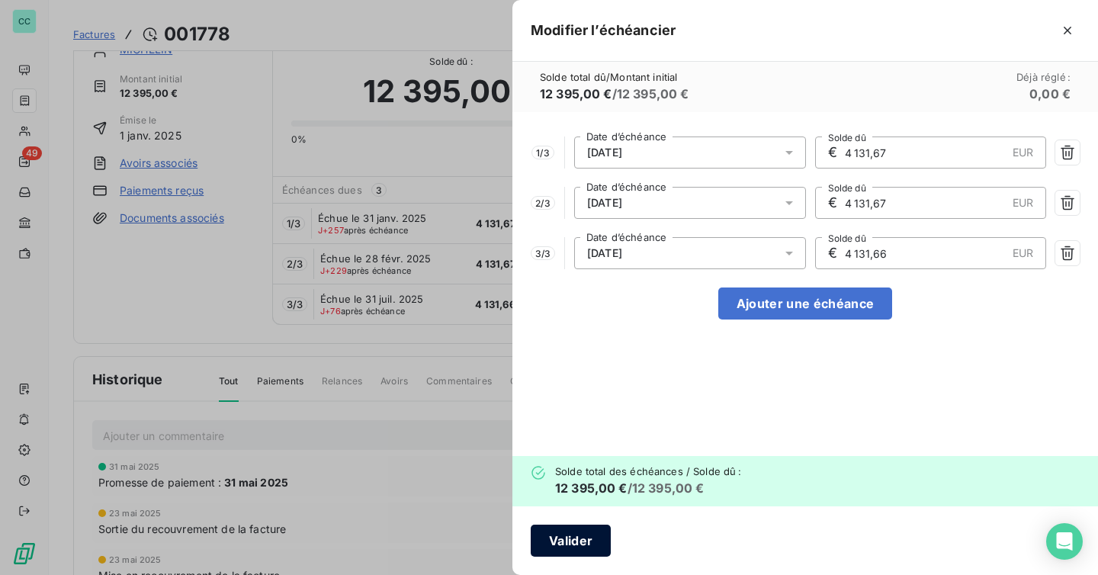
click at [589, 525] on button "Valider" at bounding box center [571, 541] width 80 height 32
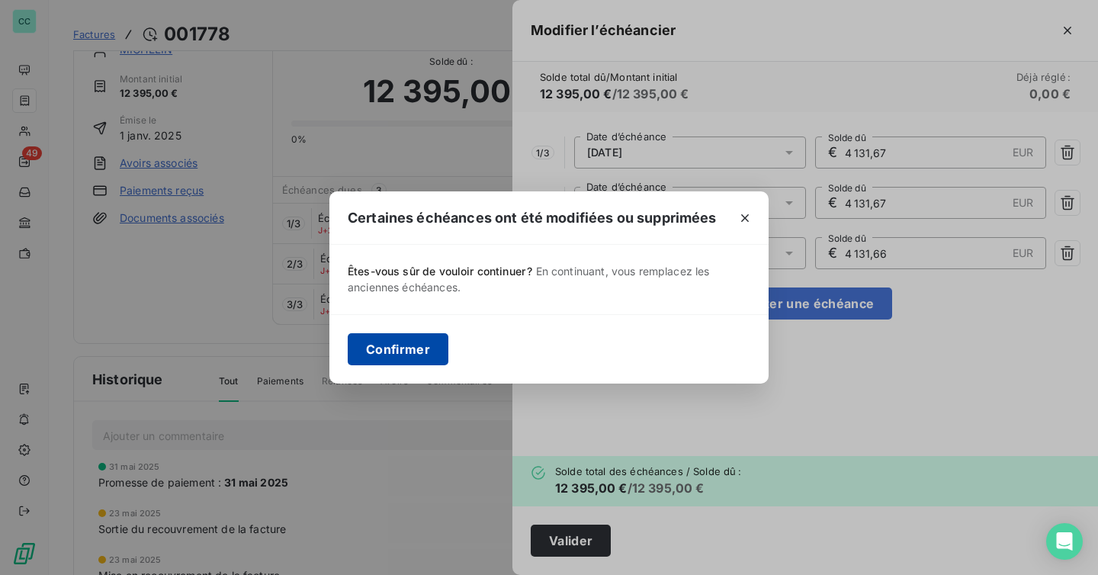
click at [434, 339] on button "Confirmer" at bounding box center [398, 349] width 101 height 32
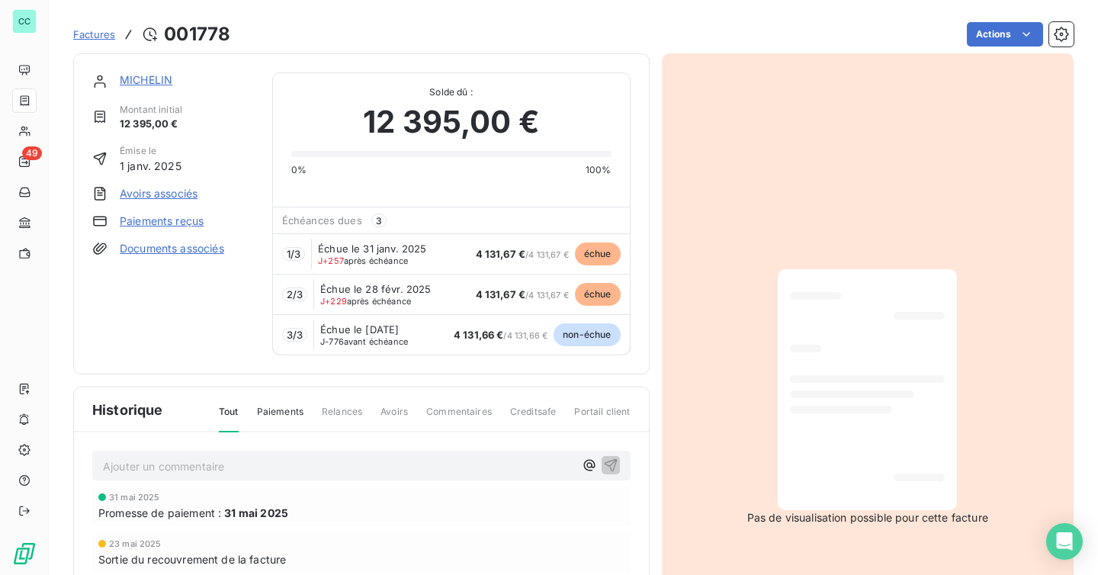
scroll to position [0, 0]
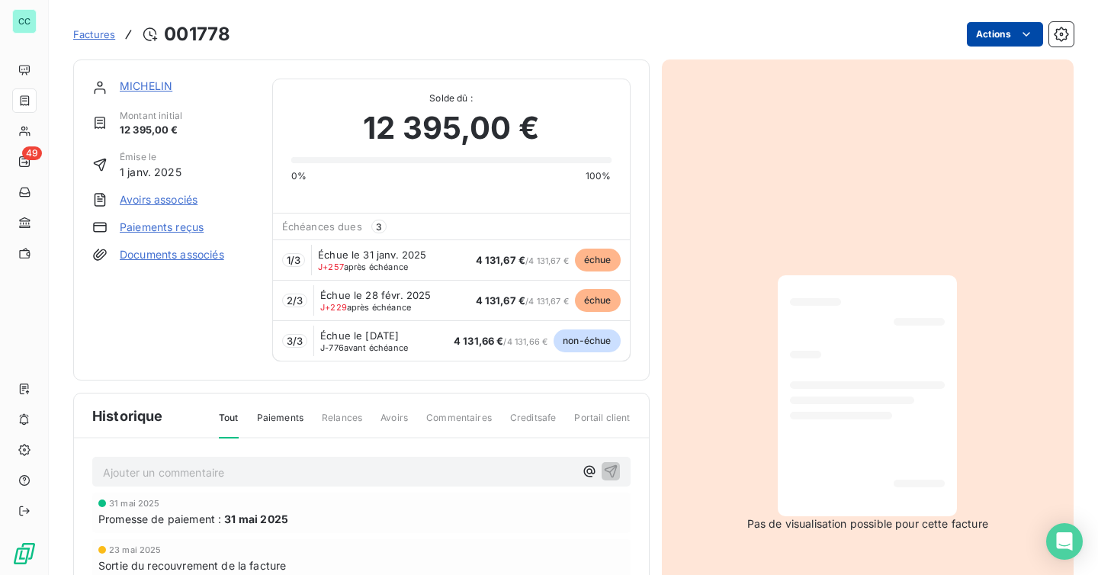
click at [982, 37] on html "CC 49 Factures 001778 Actions MICHELIN Montant initial 12 395,00 € Émise le [DA…" at bounding box center [549, 287] width 1098 height 575
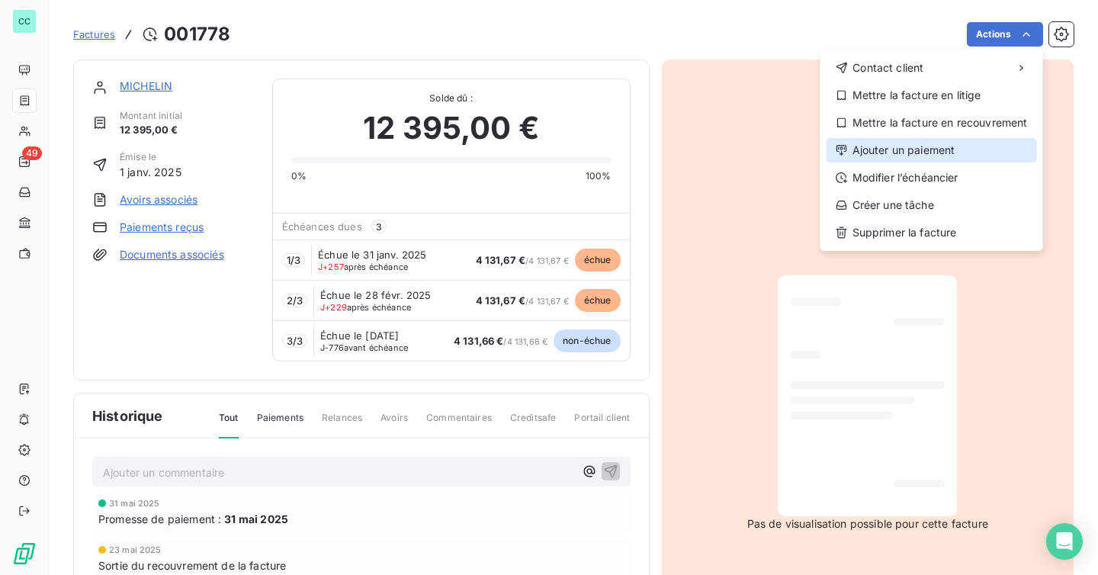
click at [917, 144] on div "Ajouter un paiement" at bounding box center [932, 150] width 210 height 24
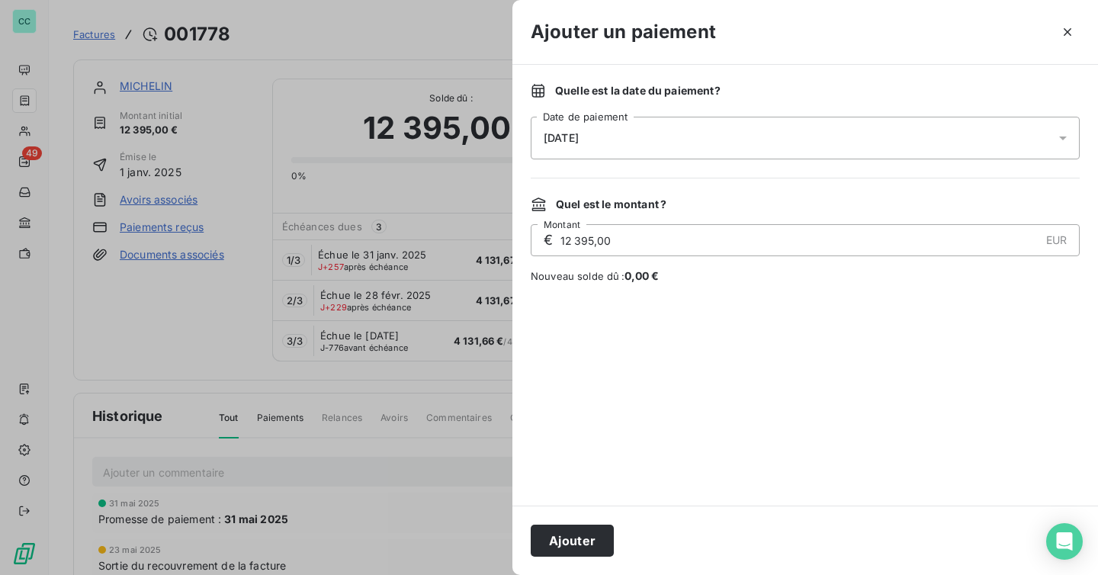
click at [808, 235] on input "12 395,00" at bounding box center [799, 240] width 480 height 31
type input "4 131,67"
click at [560, 538] on button "Ajouter" at bounding box center [572, 541] width 83 height 32
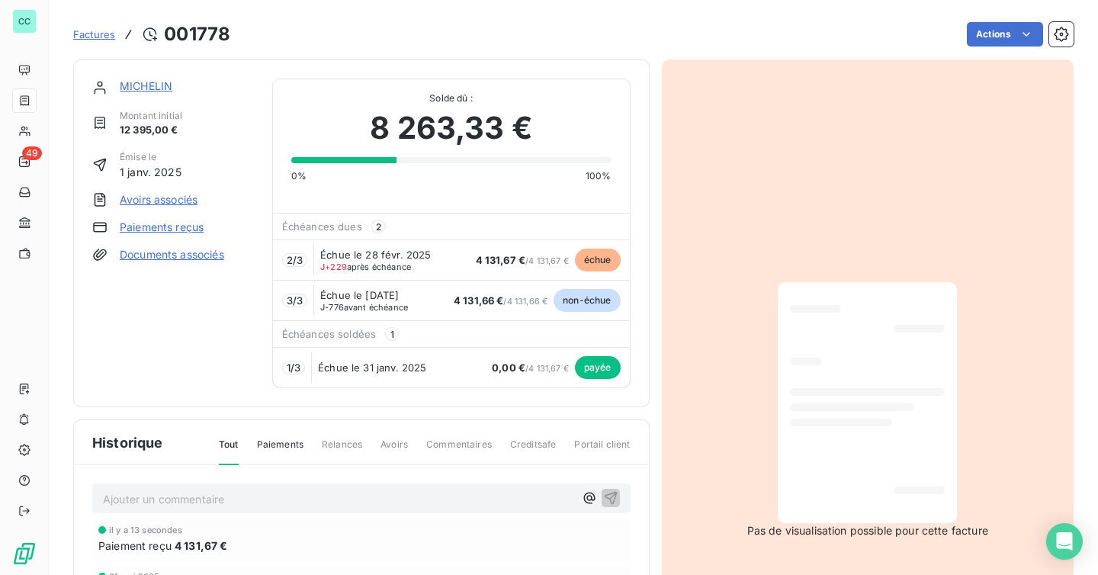
click at [153, 85] on link "MICHELIN" at bounding box center [146, 85] width 53 height 13
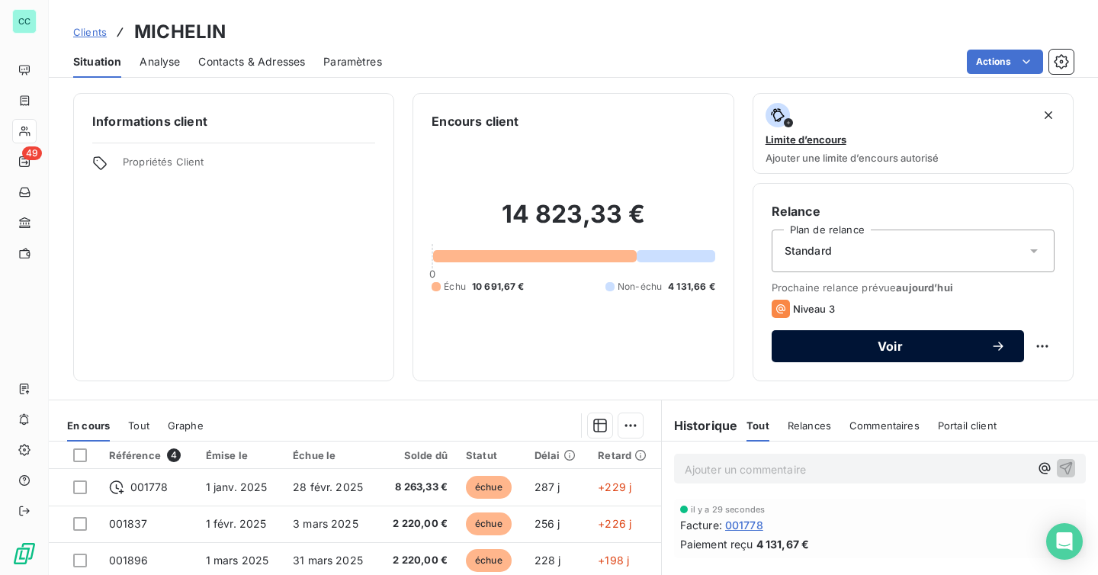
click at [891, 338] on button "Voir" at bounding box center [898, 346] width 252 height 32
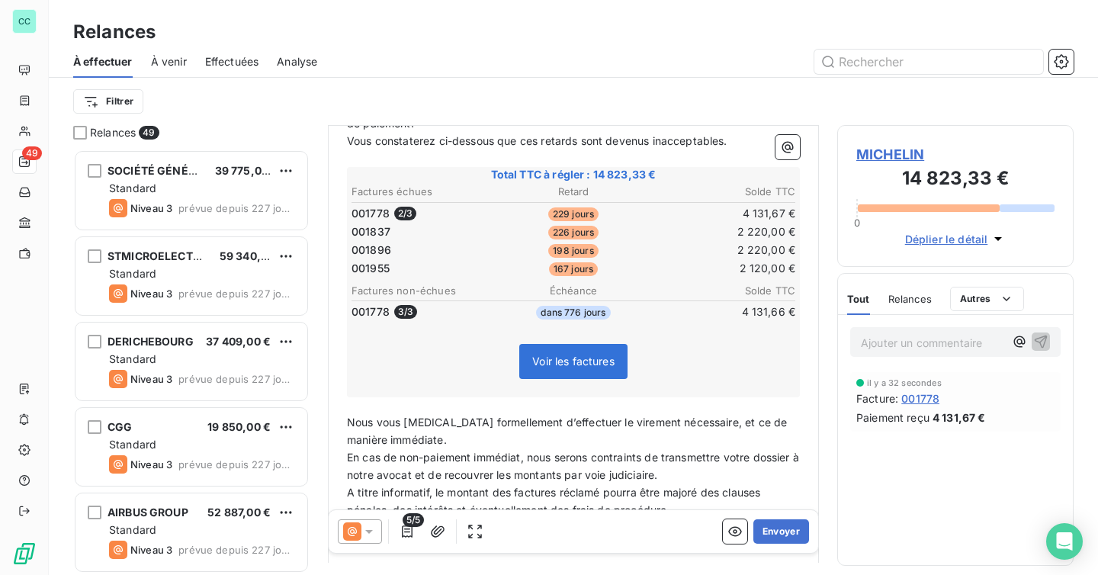
scroll to position [212, 0]
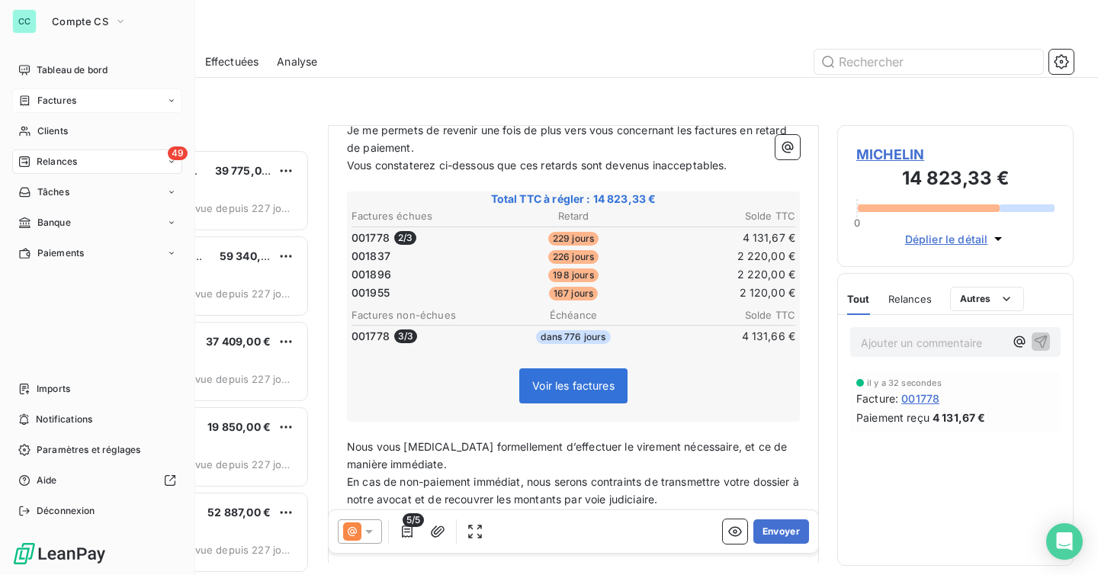
click at [92, 92] on div "Factures" at bounding box center [97, 100] width 170 height 24
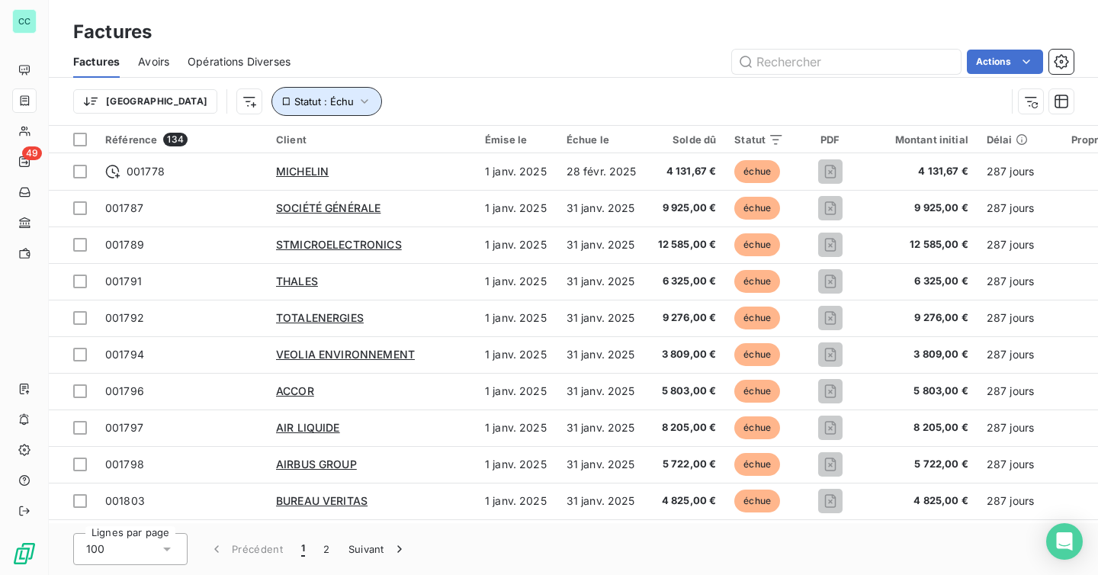
click at [357, 95] on icon "button" at bounding box center [364, 101] width 15 height 15
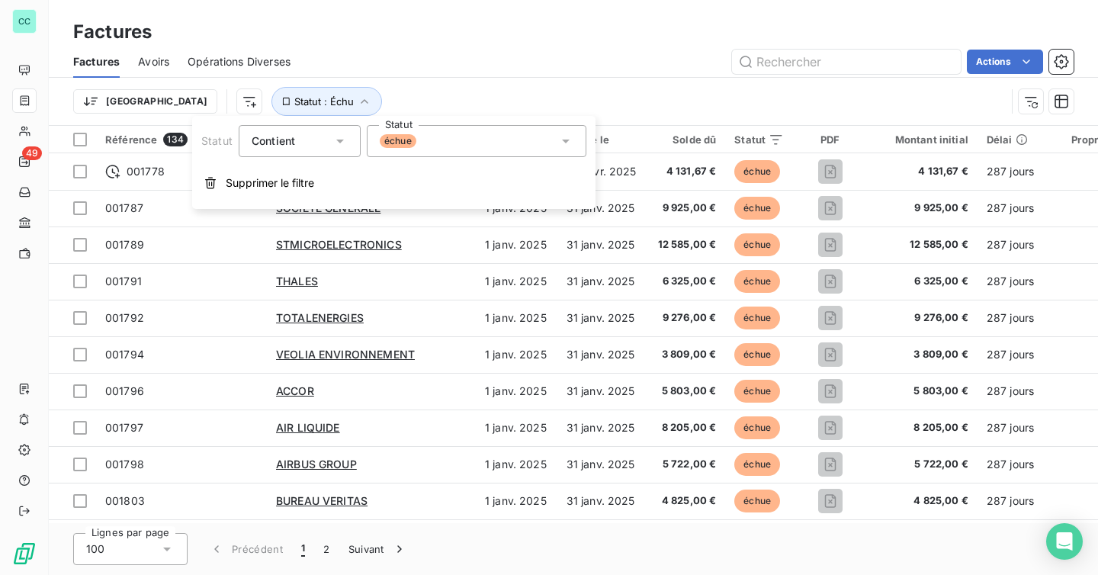
click at [449, 127] on div "échue" at bounding box center [477, 141] width 220 height 32
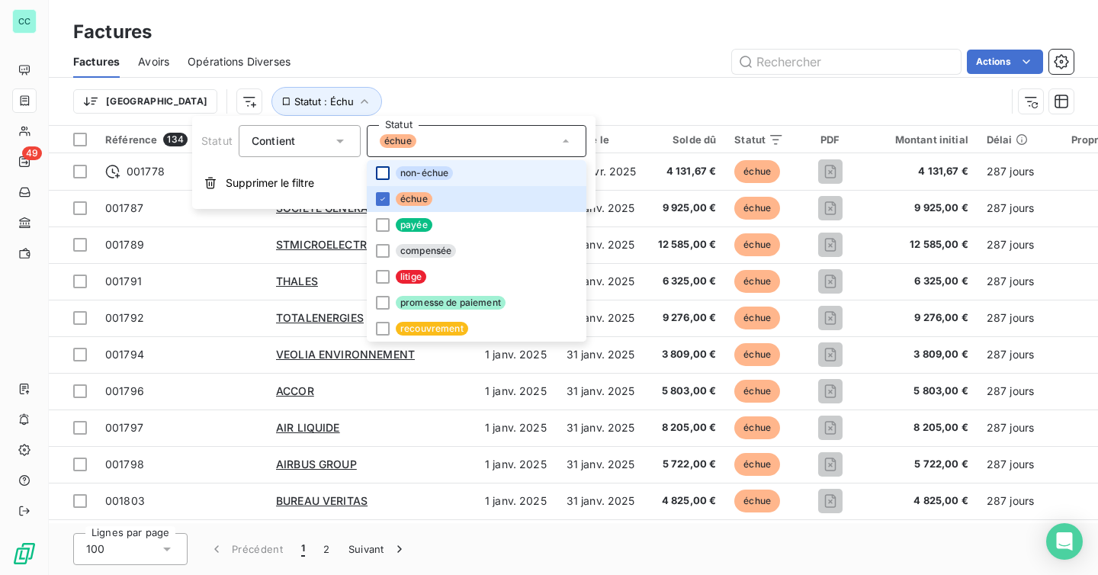
click at [383, 169] on div at bounding box center [383, 173] width 14 height 14
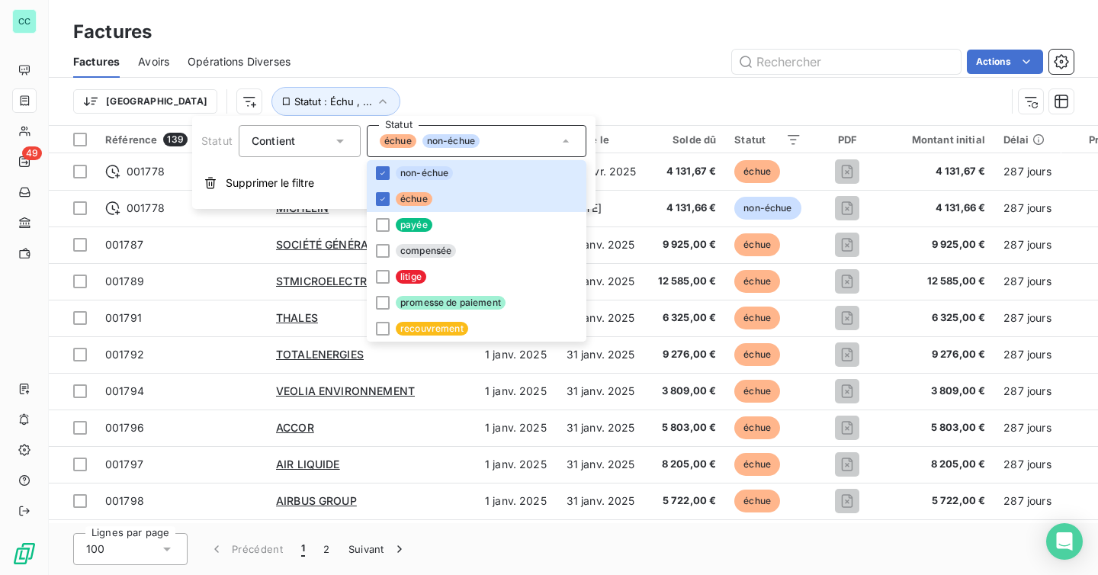
click at [406, 63] on div "Actions" at bounding box center [691, 62] width 765 height 24
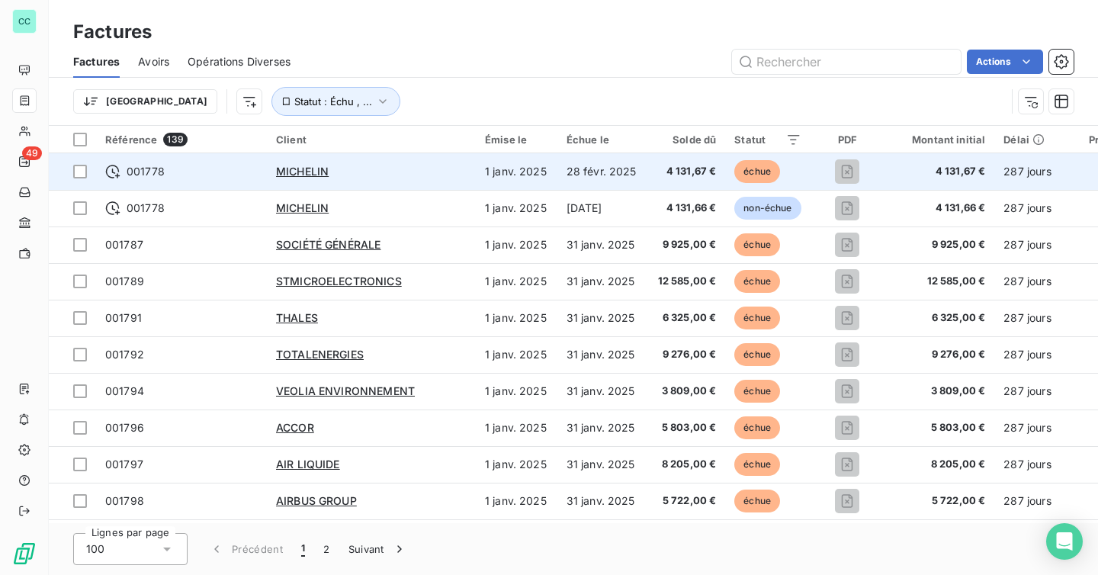
click at [235, 185] on td "001778" at bounding box center [181, 171] width 171 height 37
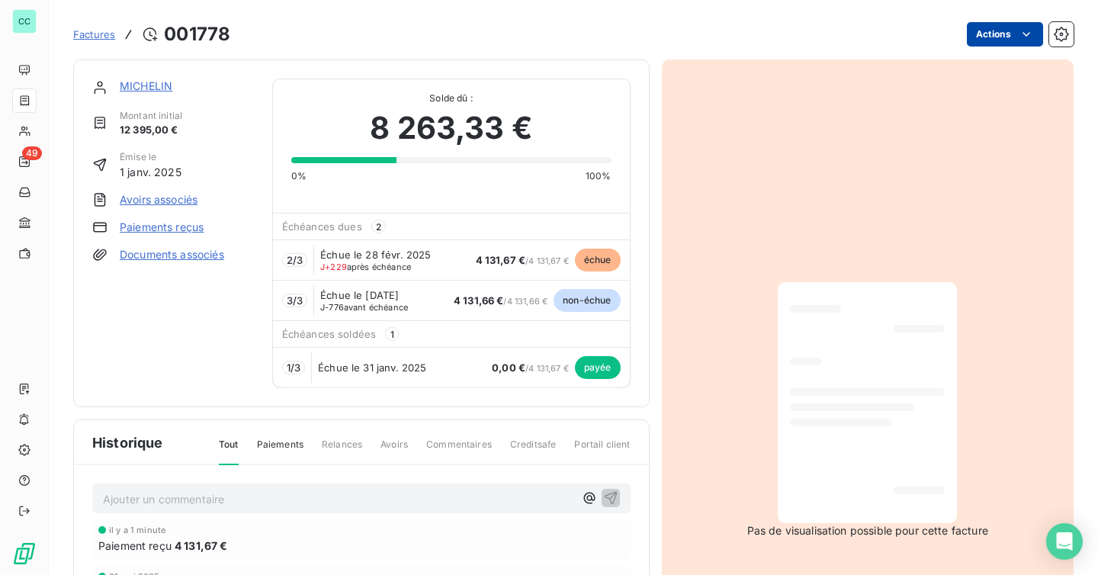
click at [993, 26] on html "CC 49 Factures 001778 Actions MICHELIN Montant initial 12 395,00 € Émise le [DA…" at bounding box center [549, 287] width 1098 height 575
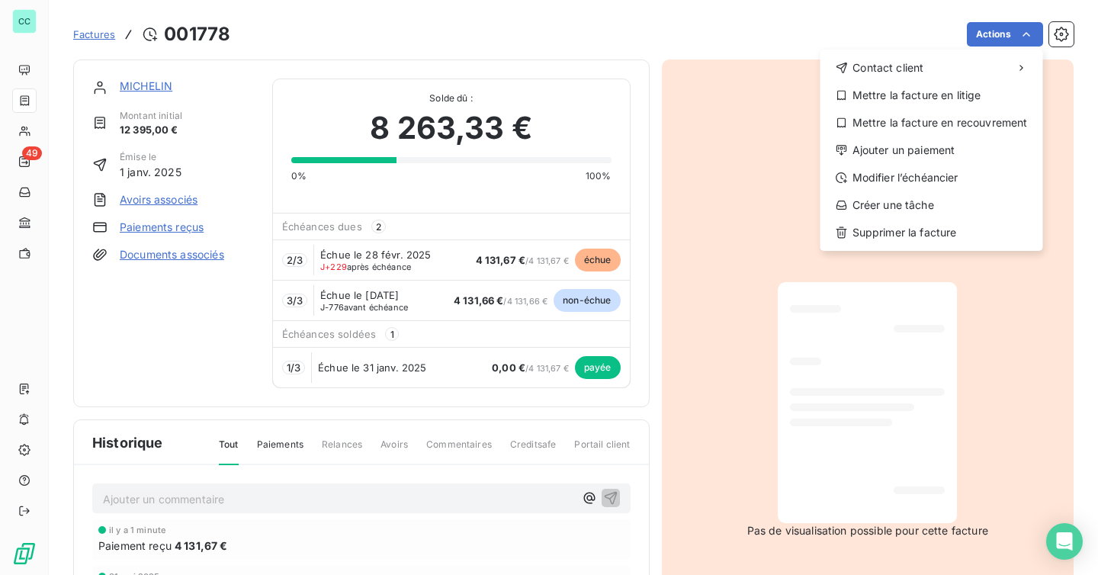
click at [198, 373] on html "CC 49 Factures 001778 Actions Contact client Mettre la facture en litige Mettre…" at bounding box center [549, 287] width 1098 height 575
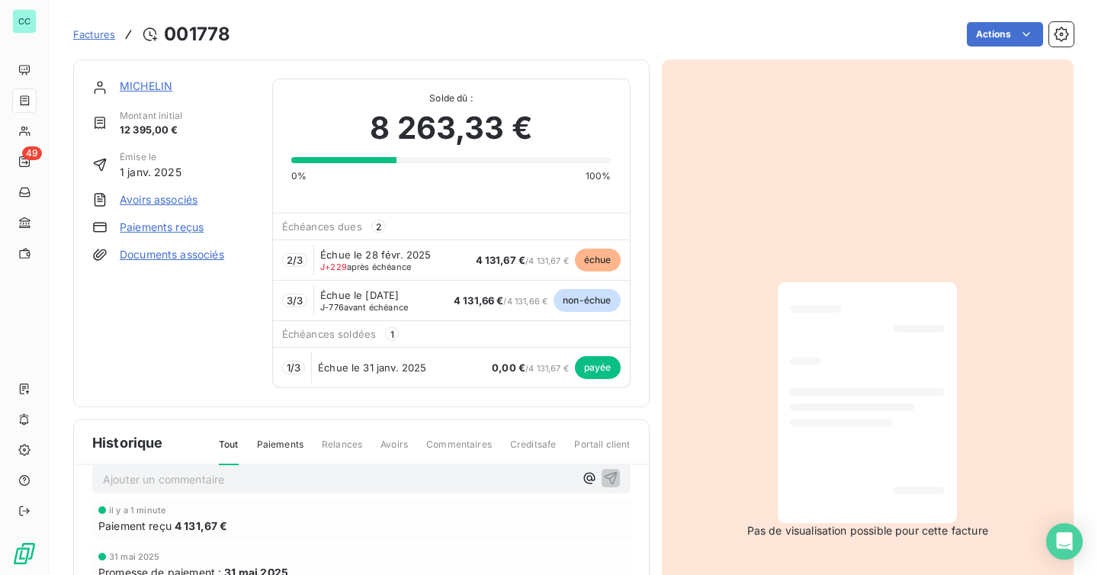
scroll to position [22, 0]
click at [1008, 31] on html "CC 49 Factures 001778 Actions MICHELIN Montant initial 12 395,00 € Émise le [DA…" at bounding box center [549, 287] width 1098 height 575
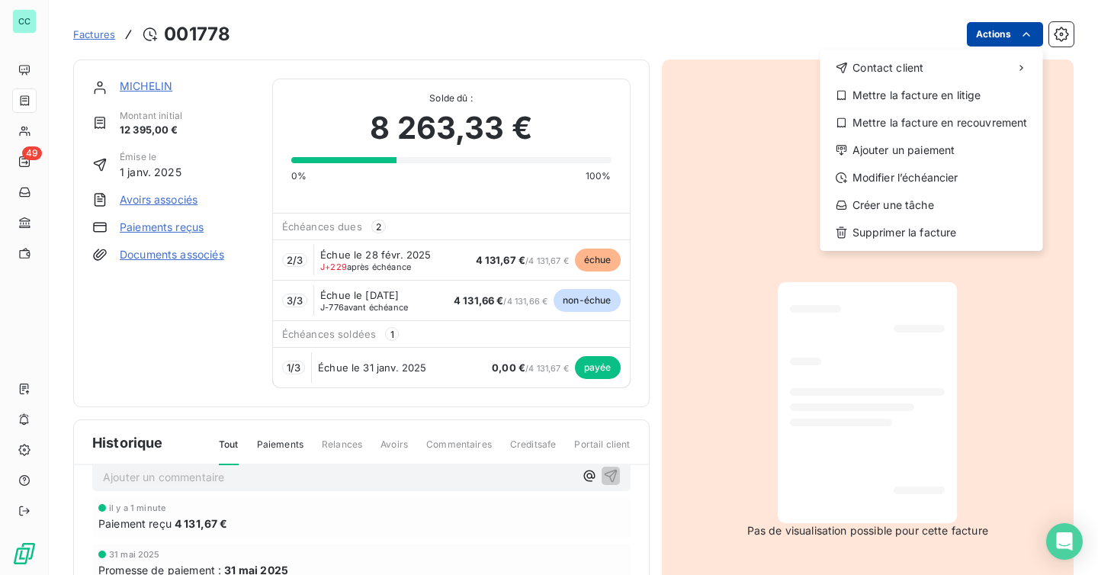
click at [1008, 31] on html "CC 49 Factures 001778 Actions Contact client Mettre la facture en litige Mettre…" at bounding box center [549, 287] width 1098 height 575
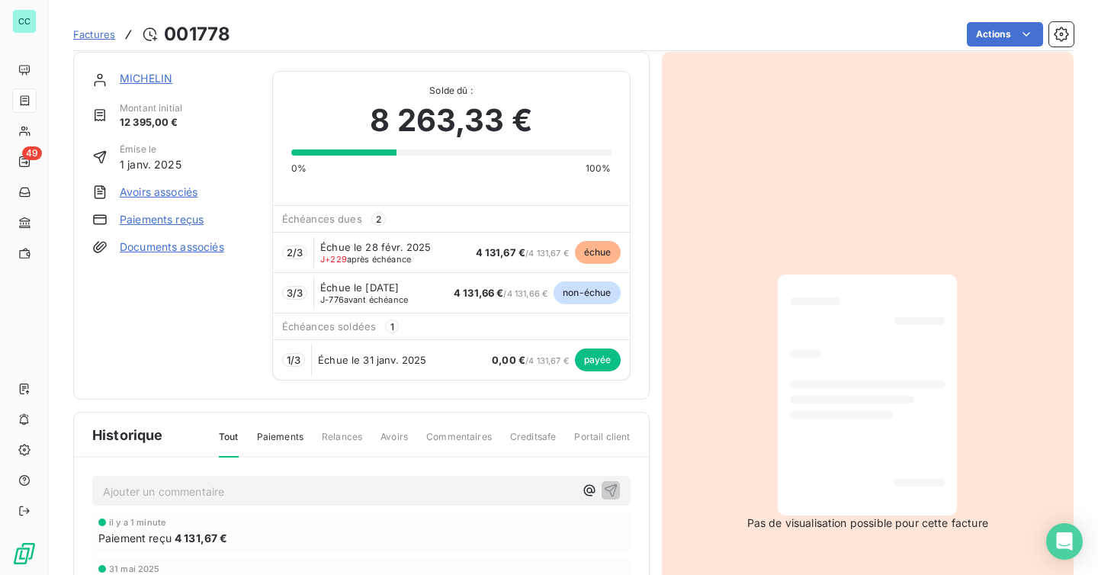
scroll to position [9, 0]
click at [1004, 41] on html "CC 49 Factures 001778 Actions MICHELIN Montant initial 12 395,00 € Émise le [DA…" at bounding box center [549, 287] width 1098 height 575
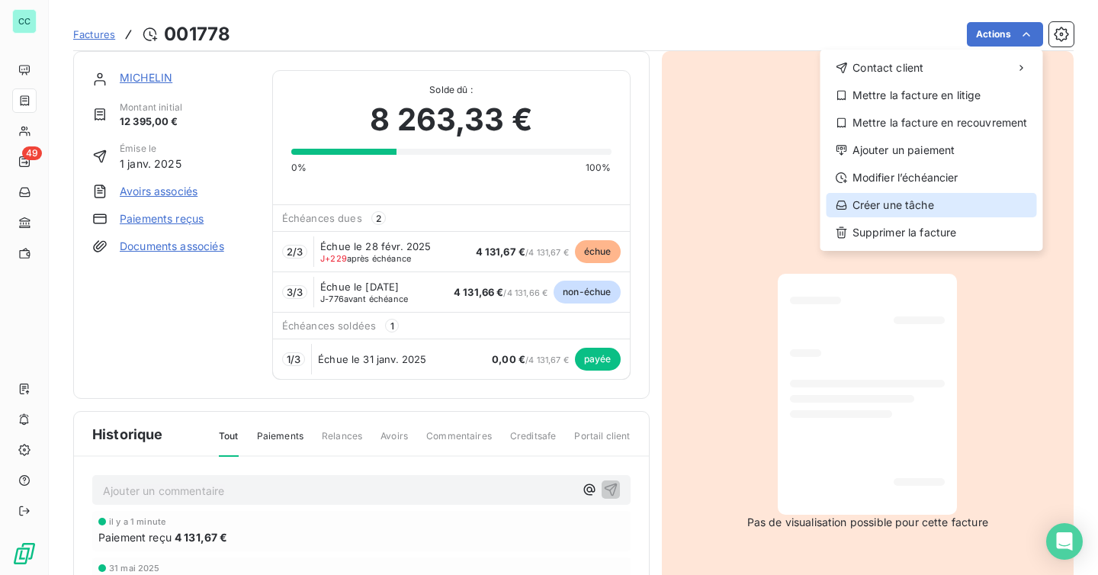
click at [901, 206] on div "Créer une tâche" at bounding box center [932, 205] width 210 height 24
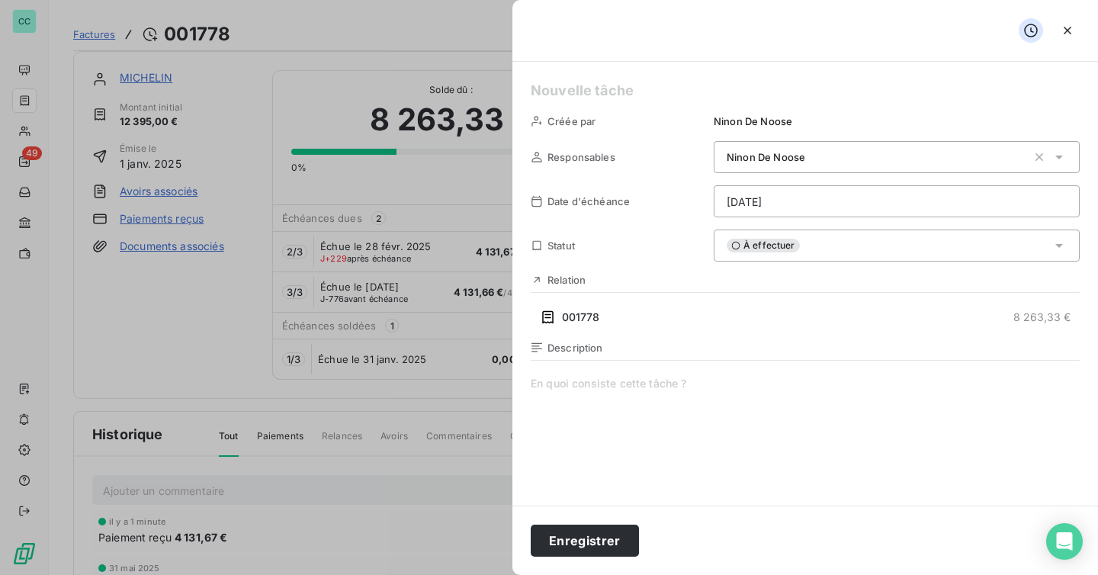
click at [836, 153] on div "Ninon De Noose" at bounding box center [877, 156] width 300 height 15
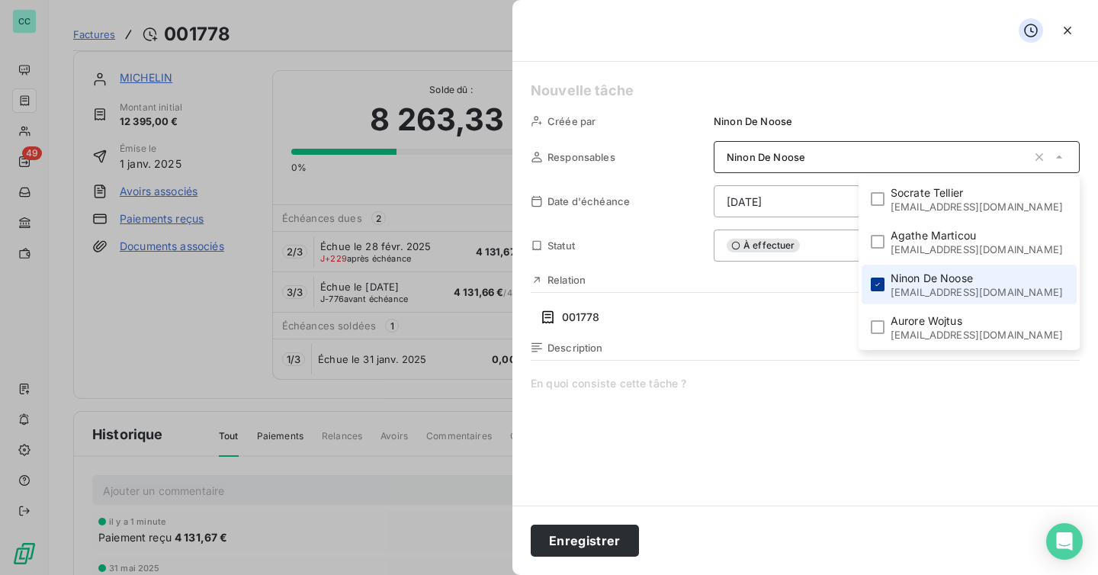
click at [884, 281] on div at bounding box center [878, 285] width 14 height 14
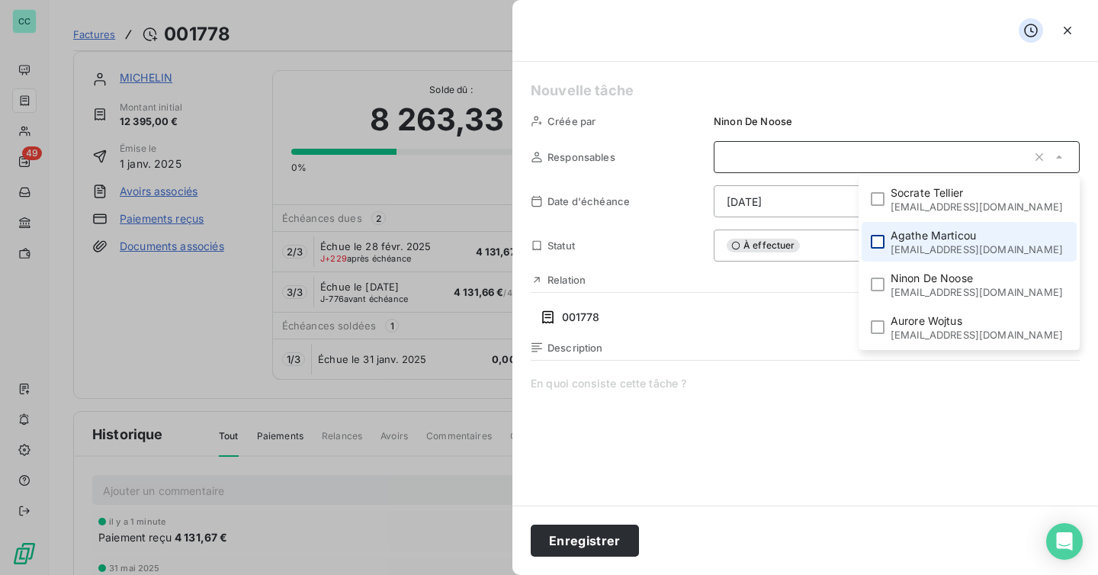
click at [882, 241] on div at bounding box center [878, 242] width 14 height 14
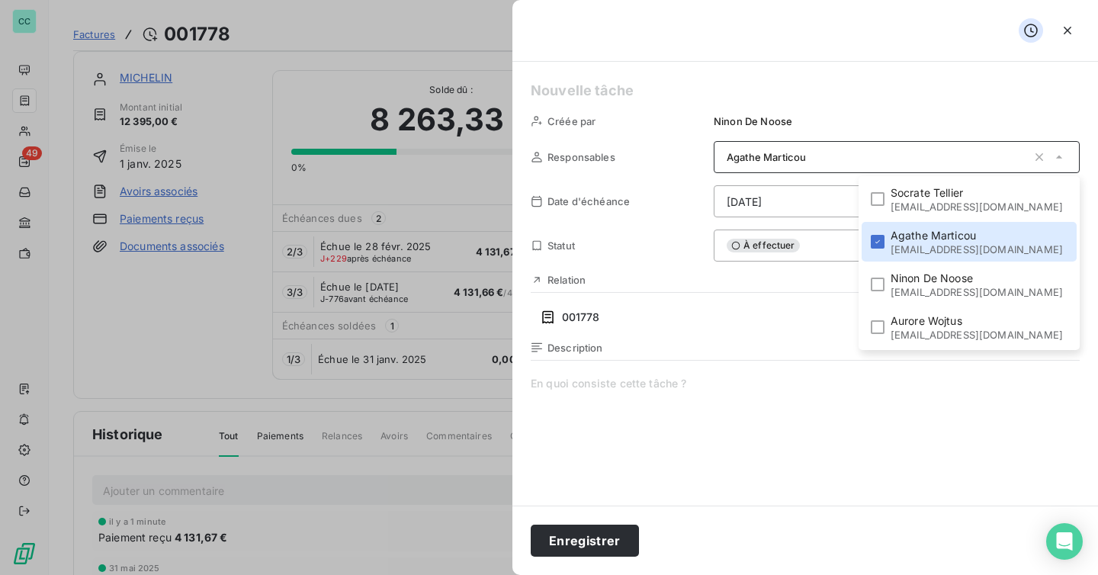
click at [748, 353] on div "Description" at bounding box center [805, 348] width 549 height 12
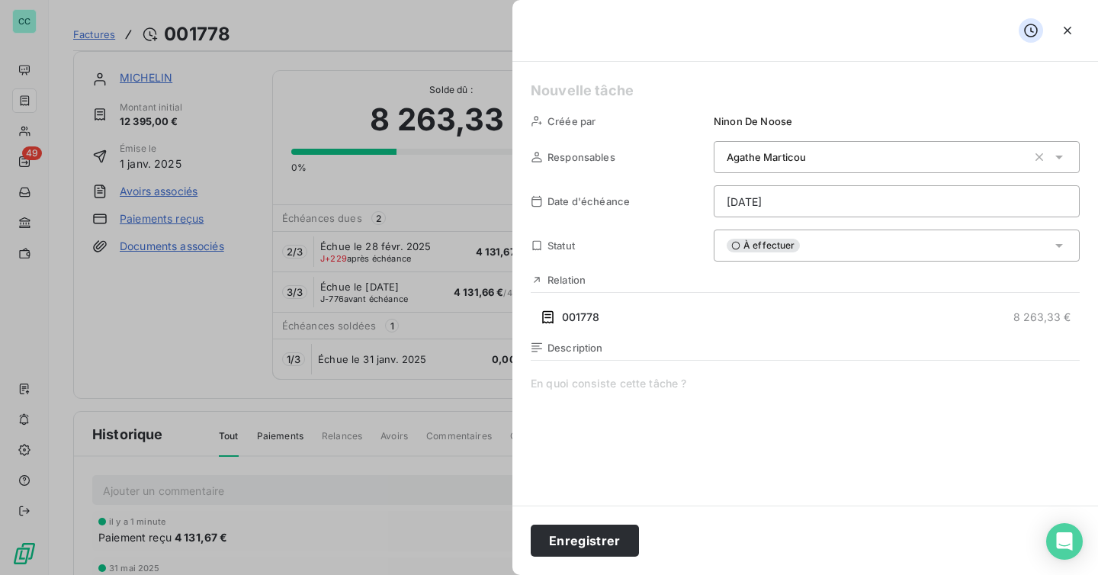
click at [802, 202] on html "CC 49 Factures 001778 Actions MICHELIN Montant initial 12 395,00 € Émise le [DA…" at bounding box center [549, 287] width 1098 height 575
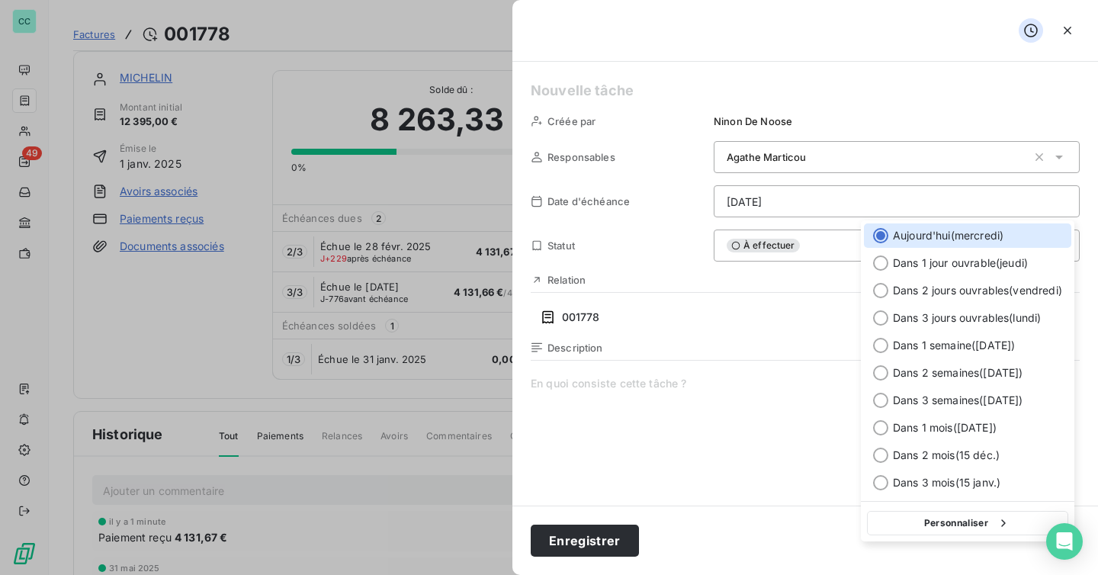
click at [802, 202] on html "CC 49 Factures 001778 Actions MICHELIN Montant initial 12 395,00 € Émise le [DA…" at bounding box center [549, 287] width 1098 height 575
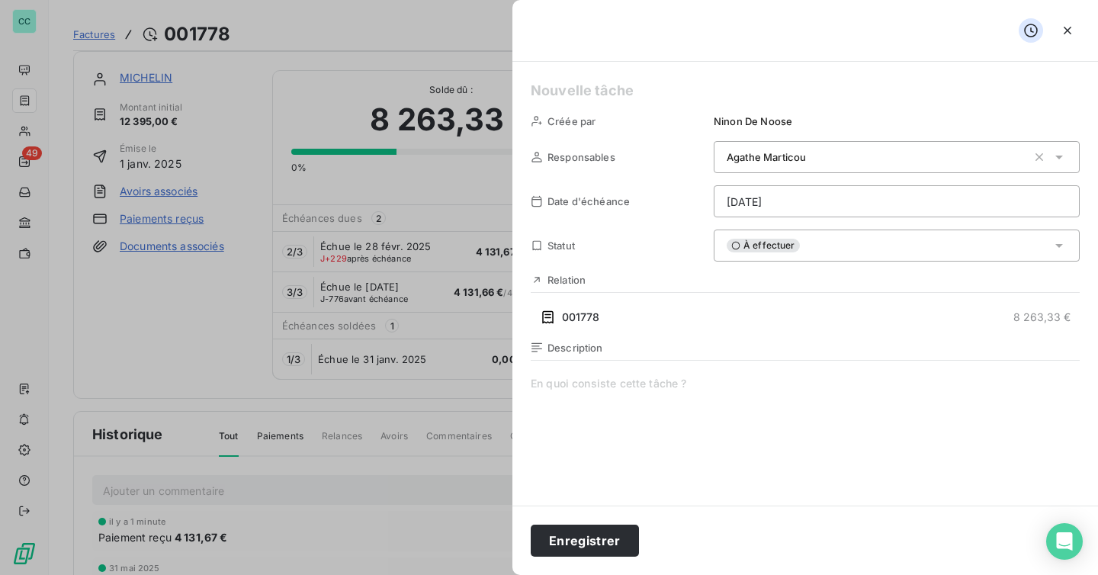
click at [812, 237] on div "À effectuer" at bounding box center [897, 246] width 366 height 32
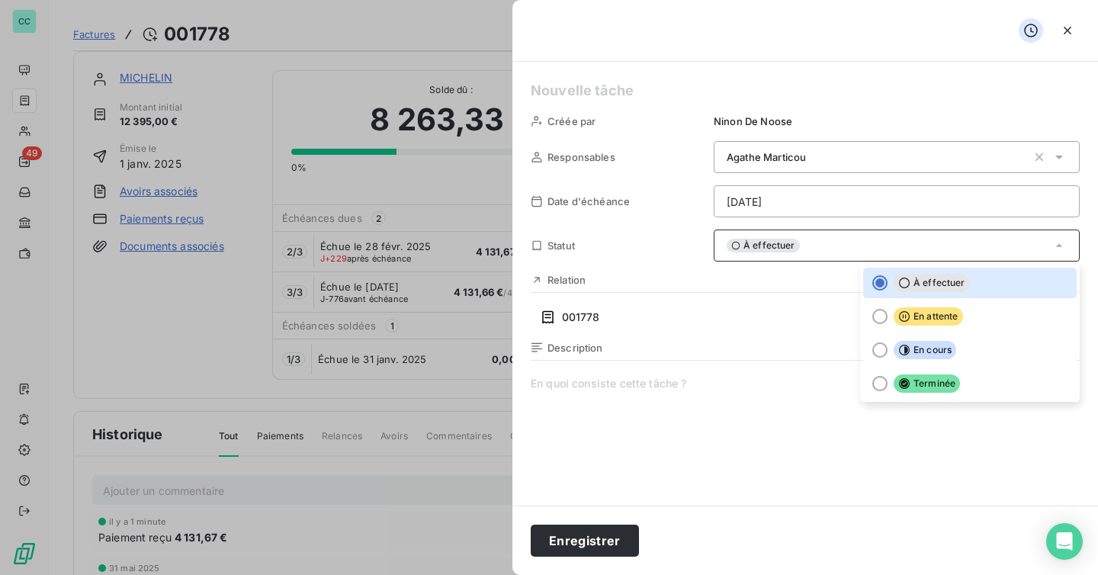
click at [806, 246] on div "À effectuer" at bounding box center [897, 246] width 366 height 32
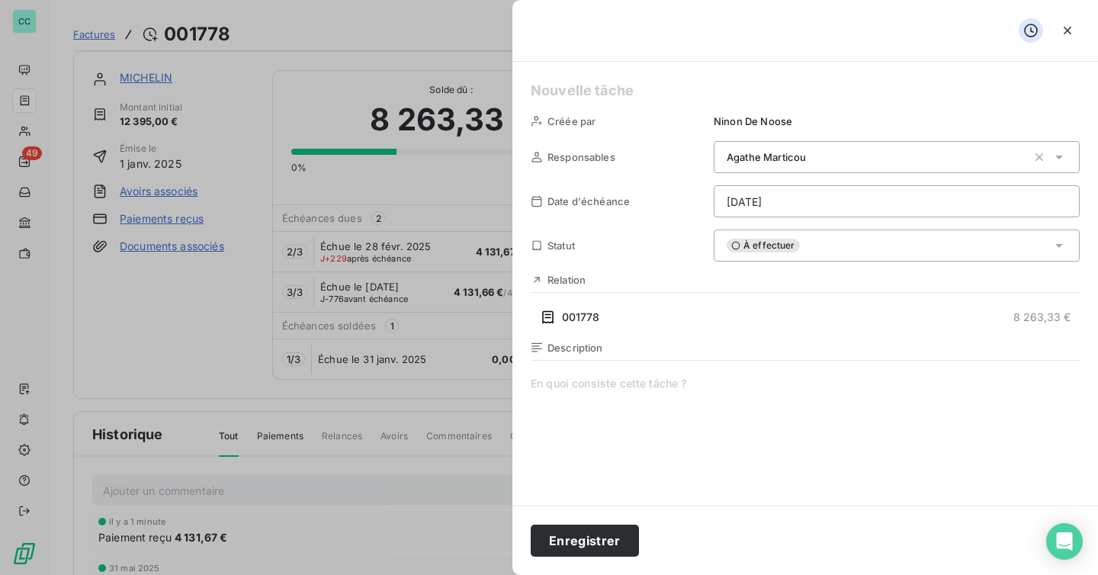
click at [806, 246] on div "À effectuer" at bounding box center [897, 246] width 366 height 32
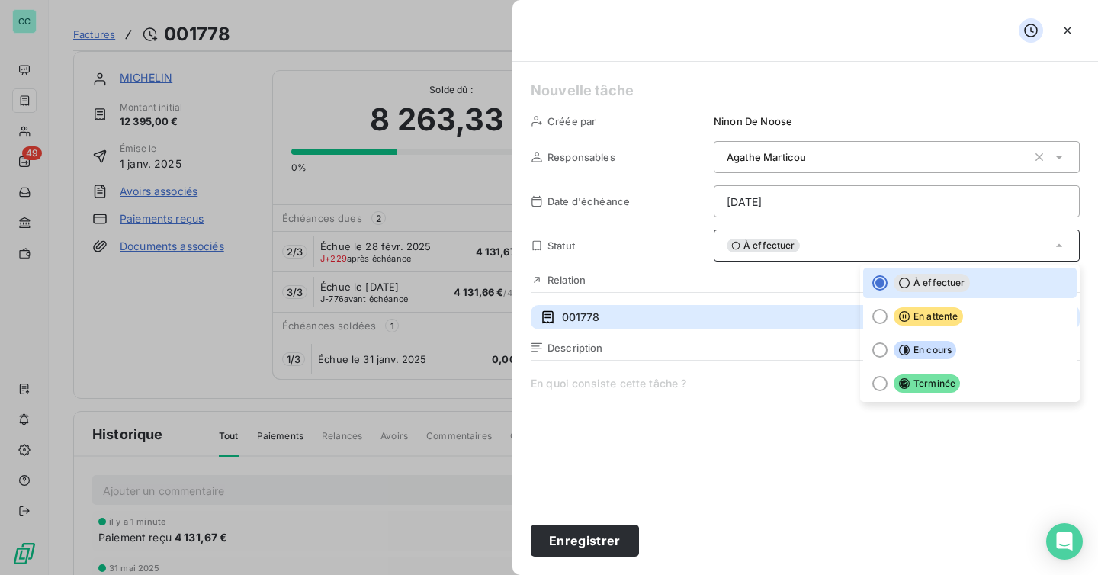
click at [686, 317] on button "001778 8 263,33 €" at bounding box center [805, 317] width 549 height 24
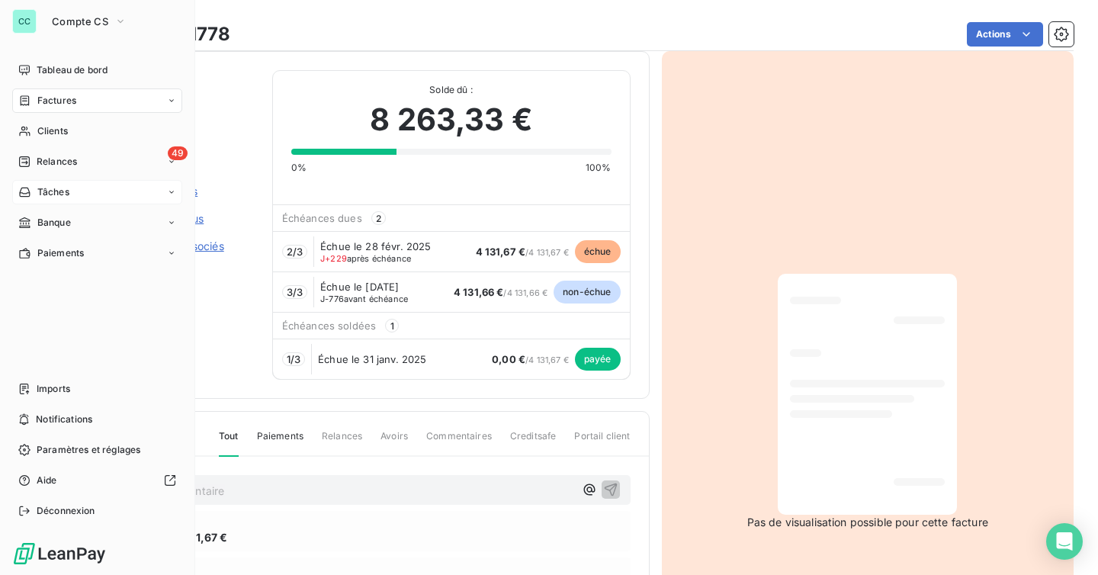
click at [56, 195] on span "Tâches" at bounding box center [53, 192] width 32 height 14
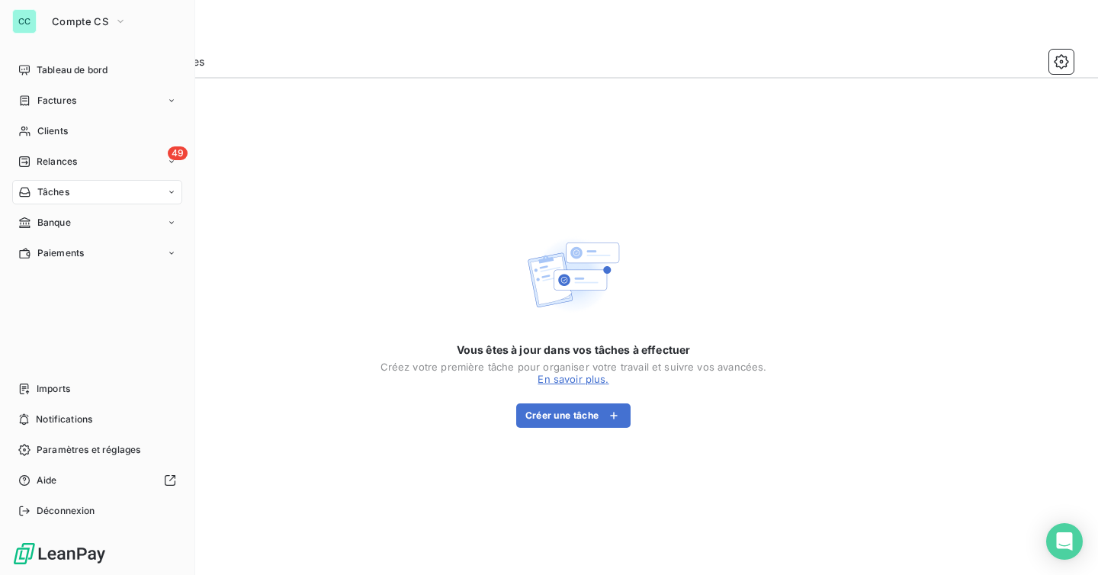
click at [43, 104] on span "Factures" at bounding box center [56, 101] width 39 height 14
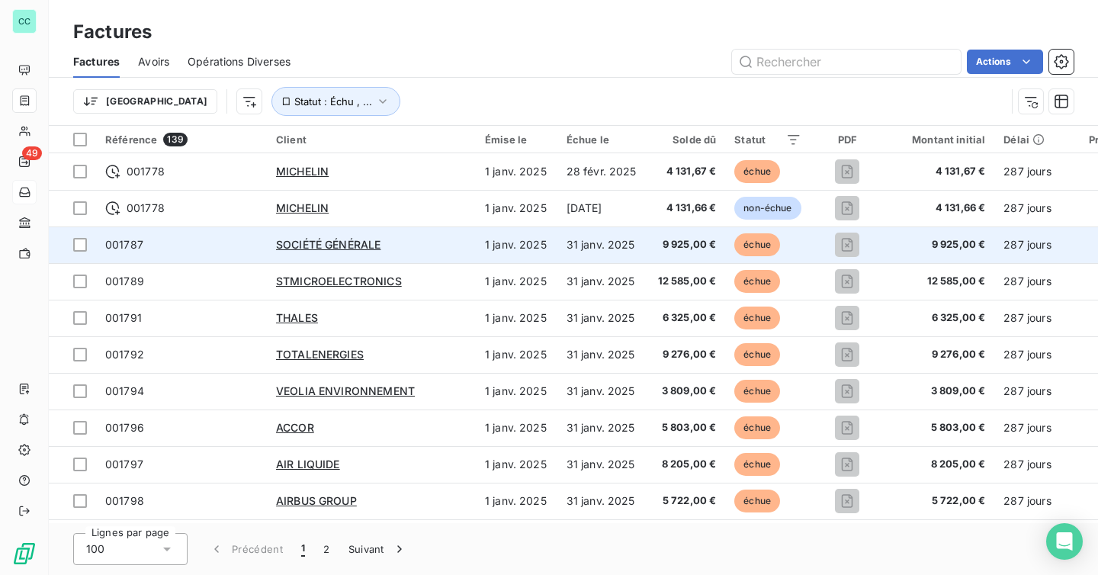
click at [237, 248] on span "001787" at bounding box center [181, 244] width 153 height 15
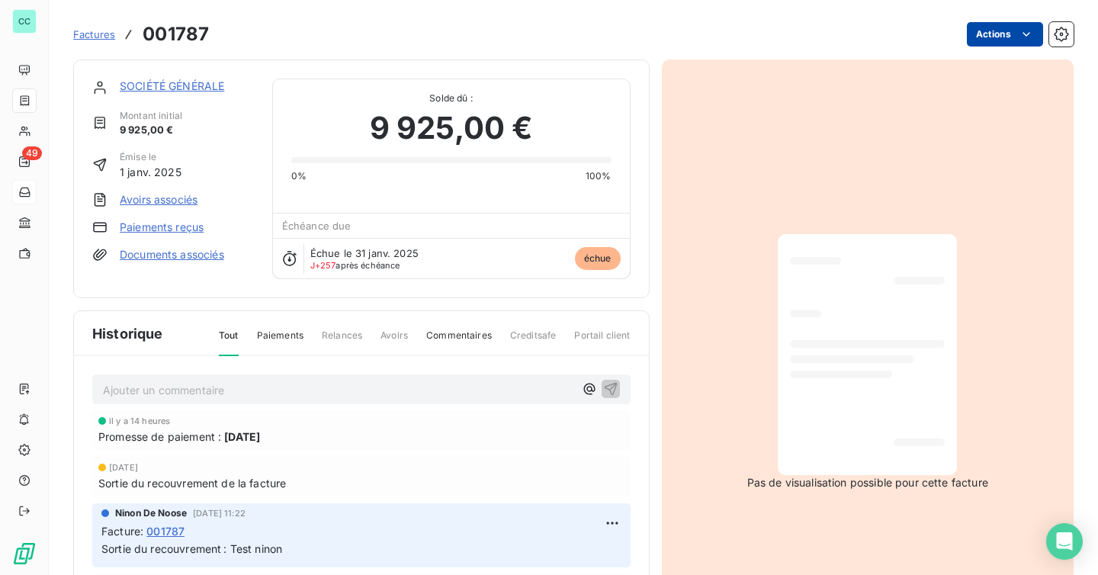
click at [994, 32] on html "CC 49 Factures 001787 Actions SOCIÉTÉ GÉNÉRALE Montant initial 9 925,00 € Émise…" at bounding box center [549, 287] width 1098 height 575
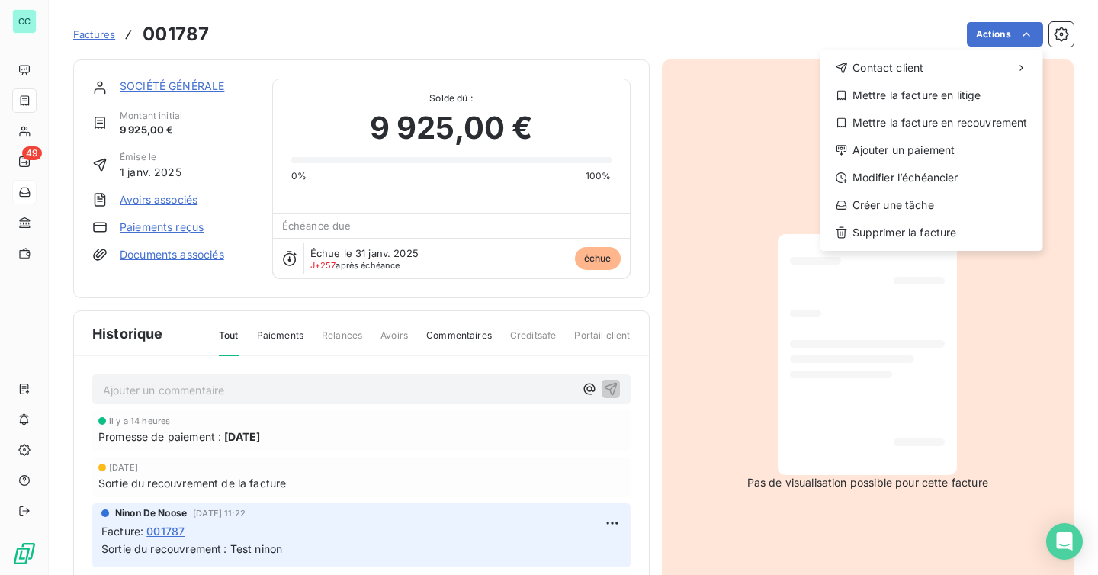
click at [775, 25] on html "CC 49 Factures 001787 Actions Contact client Mettre la facture en litige Mettre…" at bounding box center [549, 287] width 1098 height 575
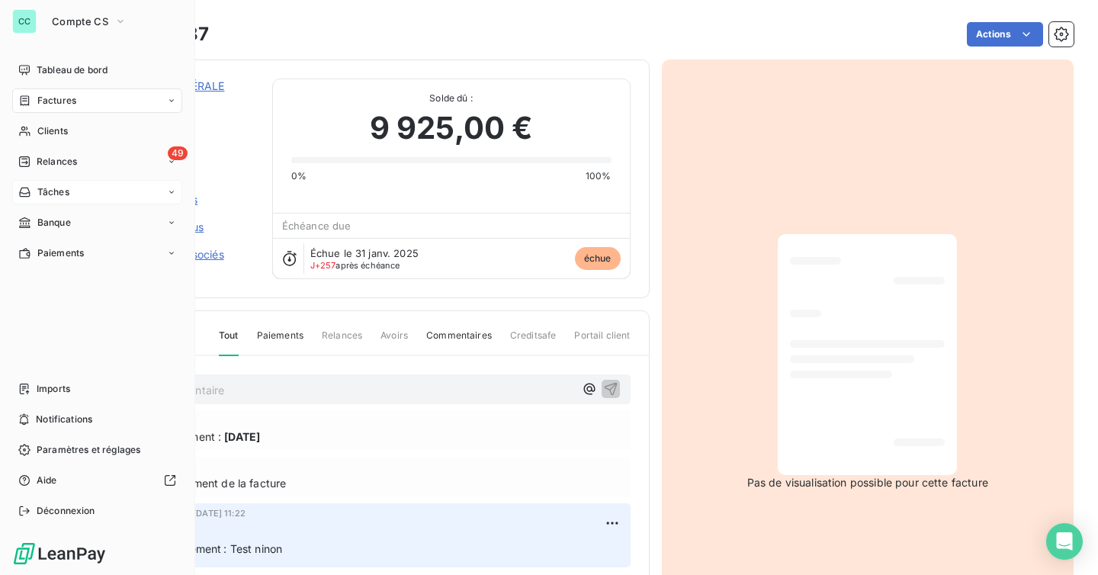
click at [74, 94] on span "Factures" at bounding box center [56, 101] width 39 height 14
click at [126, 94] on div "Factures" at bounding box center [97, 100] width 170 height 24
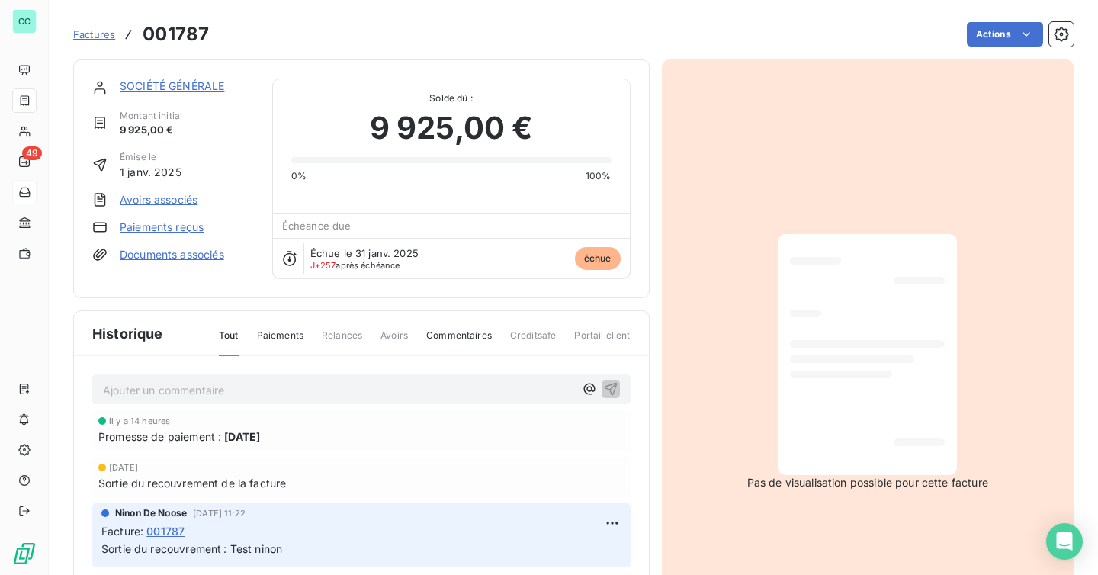
click at [328, 34] on div "Actions" at bounding box center [650, 34] width 846 height 24
click at [86, 35] on span "Factures" at bounding box center [94, 34] width 42 height 12
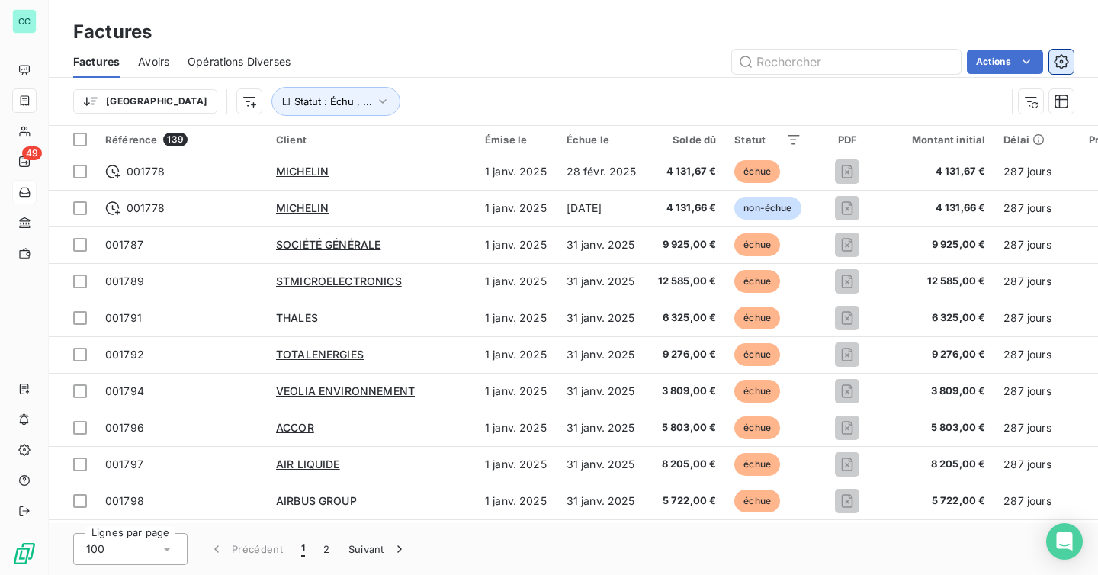
click at [1068, 60] on icon "button" at bounding box center [1061, 61] width 15 height 15
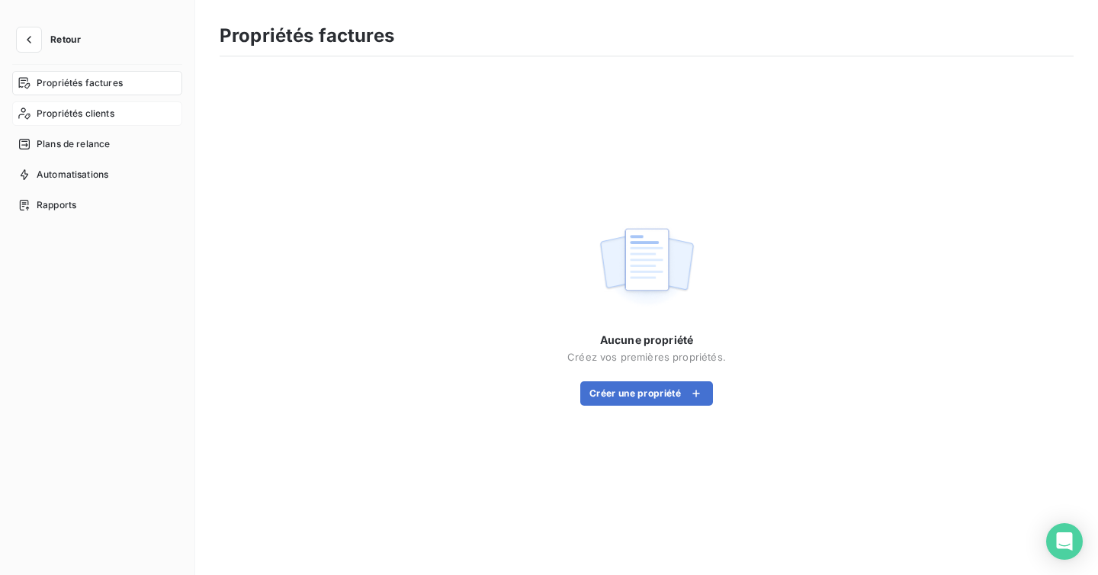
click at [91, 117] on span "Propriétés clients" at bounding box center [76, 114] width 78 height 14
click at [32, 40] on icon "button" at bounding box center [28, 39] width 15 height 15
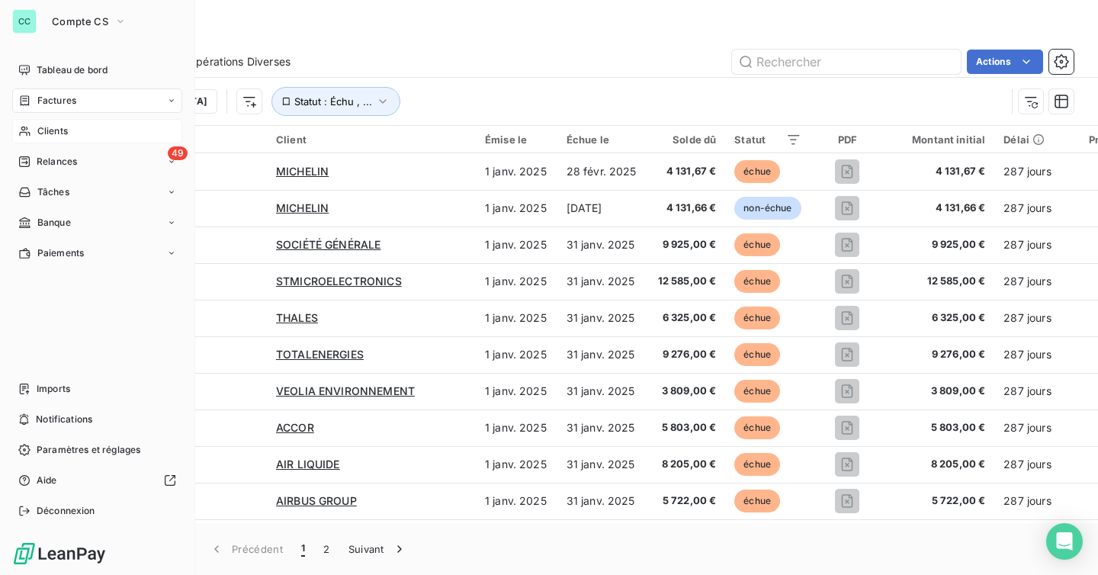
click at [69, 131] on div "Clients" at bounding box center [97, 131] width 170 height 24
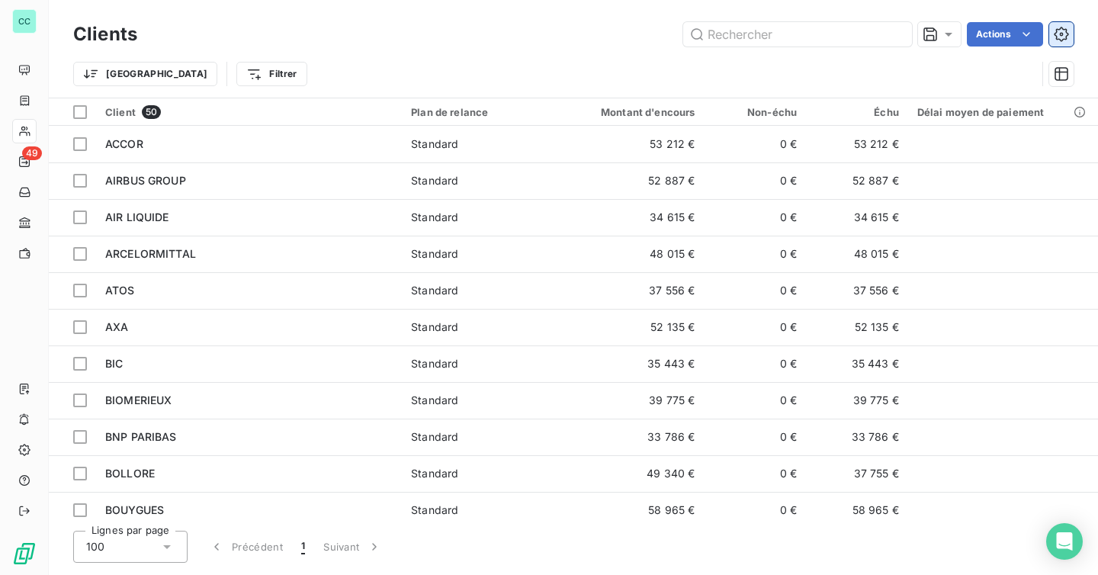
click at [1059, 35] on icon "button" at bounding box center [1061, 34] width 15 height 15
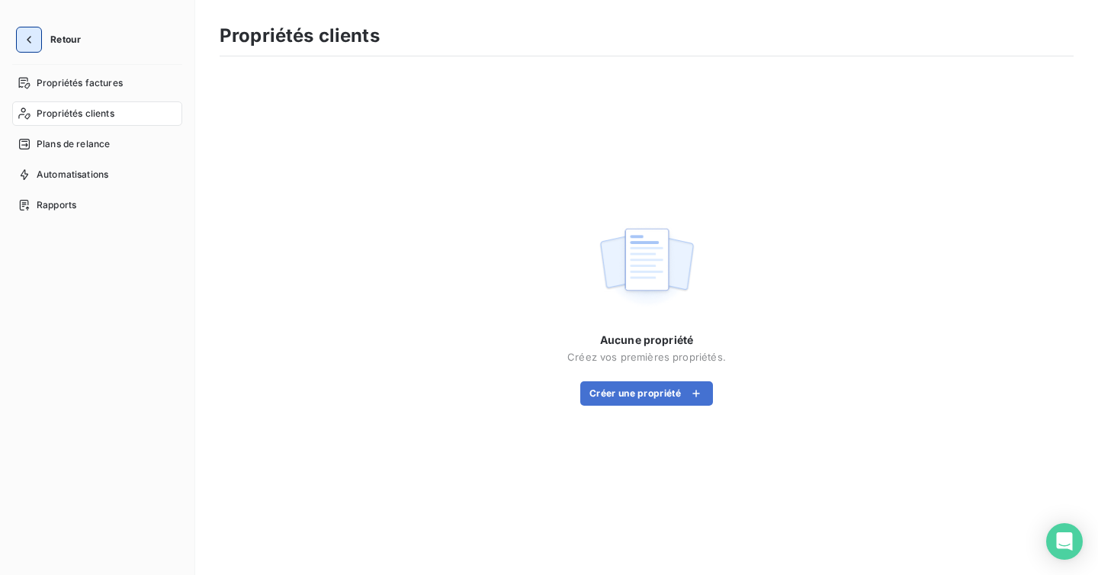
click at [37, 44] on button "button" at bounding box center [29, 39] width 24 height 24
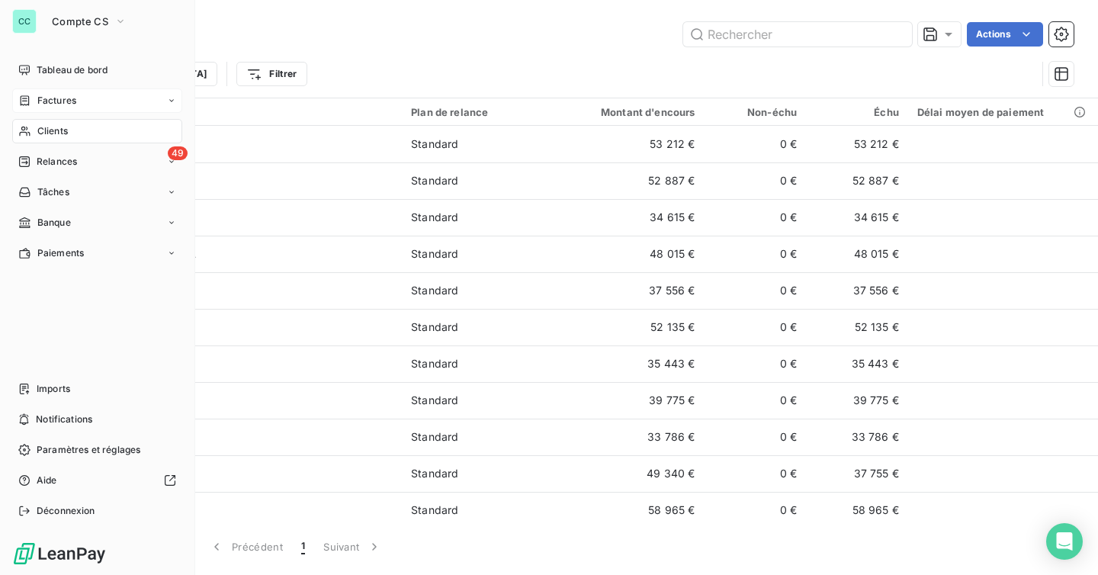
click at [62, 95] on span "Factures" at bounding box center [56, 101] width 39 height 14
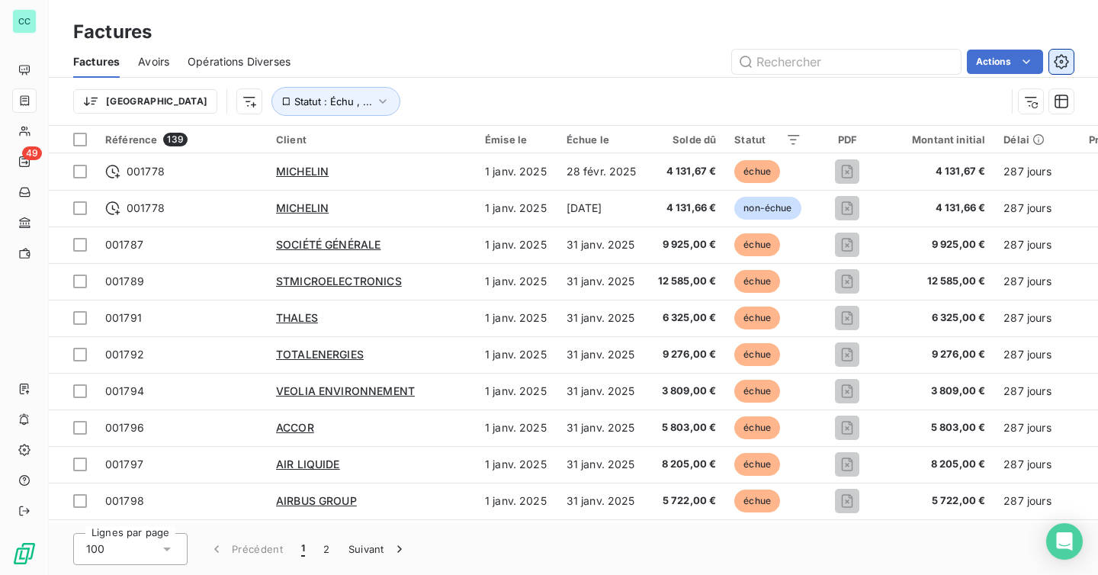
click at [1065, 57] on icon "button" at bounding box center [1061, 61] width 15 height 15
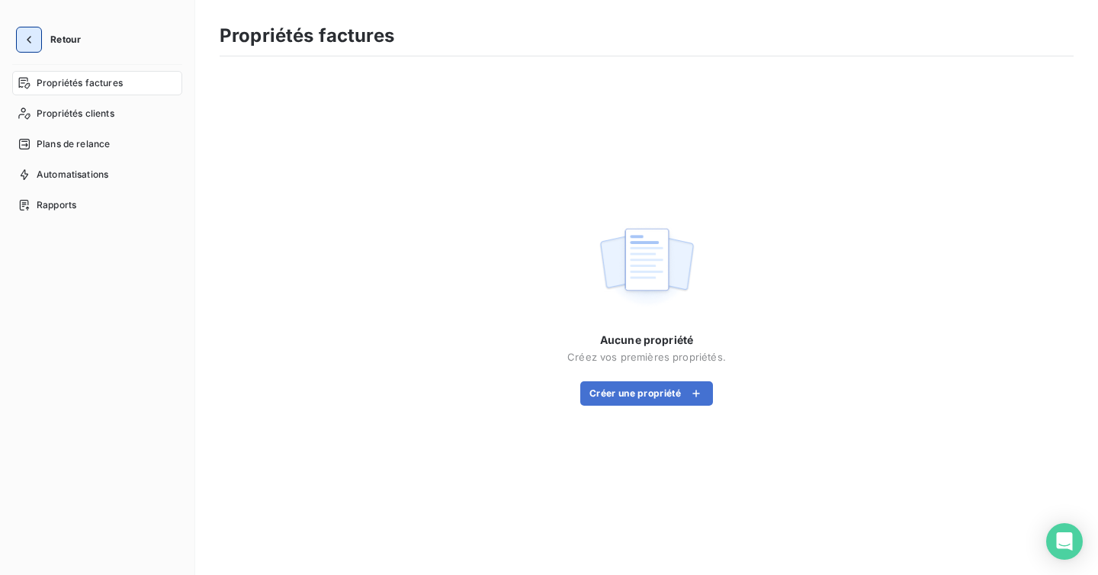
click at [25, 35] on icon "button" at bounding box center [28, 39] width 15 height 15
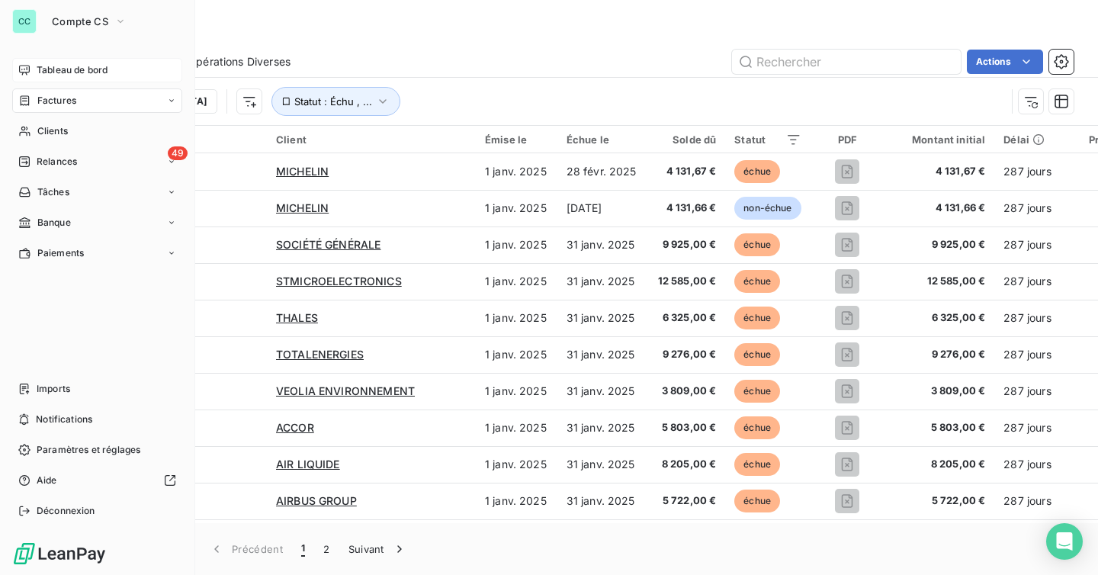
click at [57, 75] on span "Tableau de bord" at bounding box center [72, 70] width 71 height 14
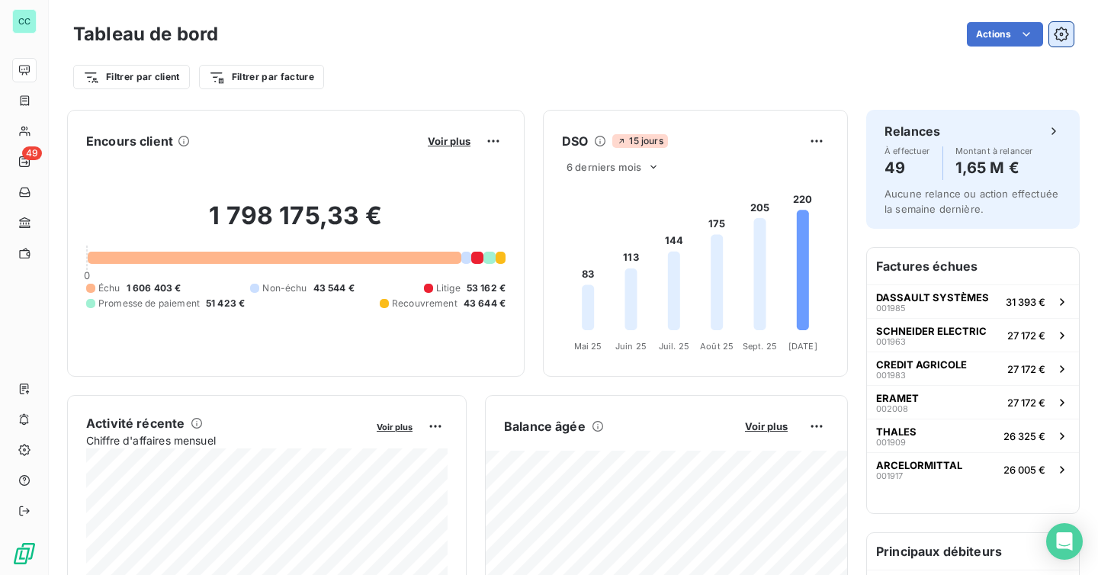
click at [1058, 38] on icon "button" at bounding box center [1061, 34] width 14 height 14
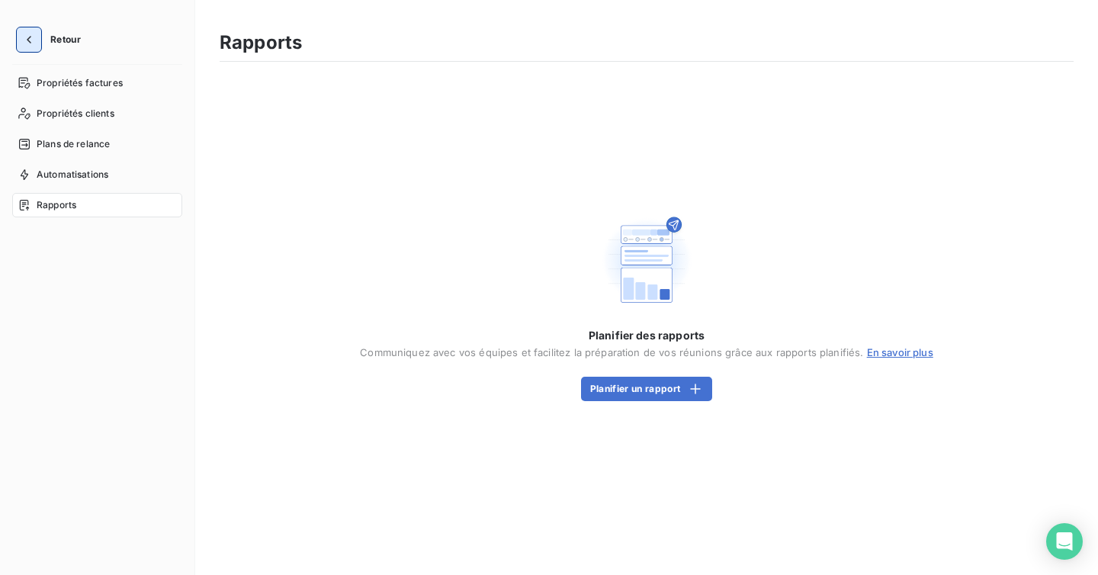
click at [36, 43] on icon "button" at bounding box center [28, 39] width 15 height 15
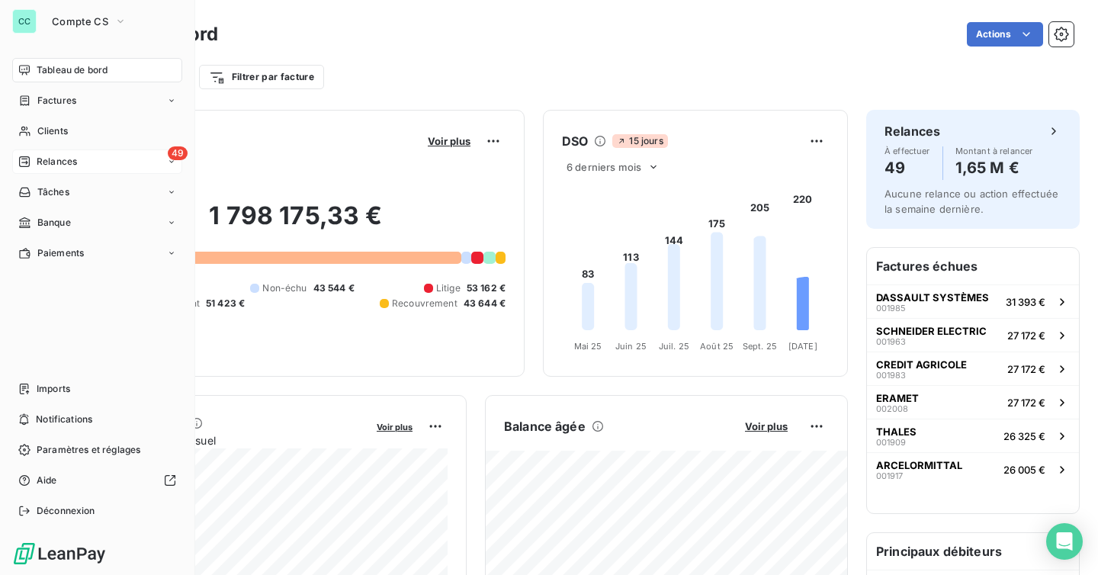
click at [78, 167] on div "49 Relances" at bounding box center [97, 161] width 170 height 24
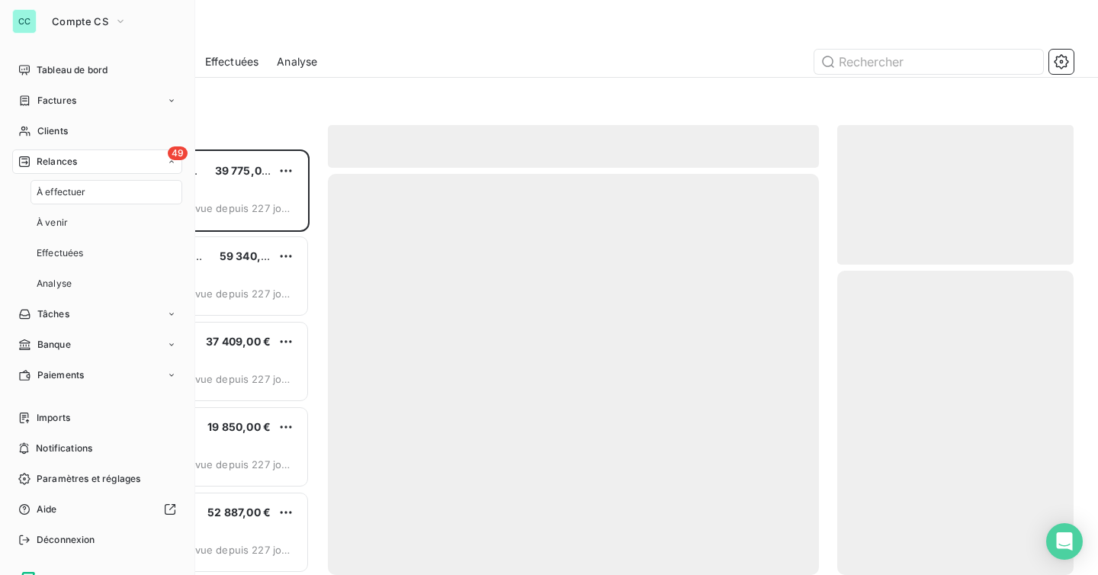
scroll to position [426, 236]
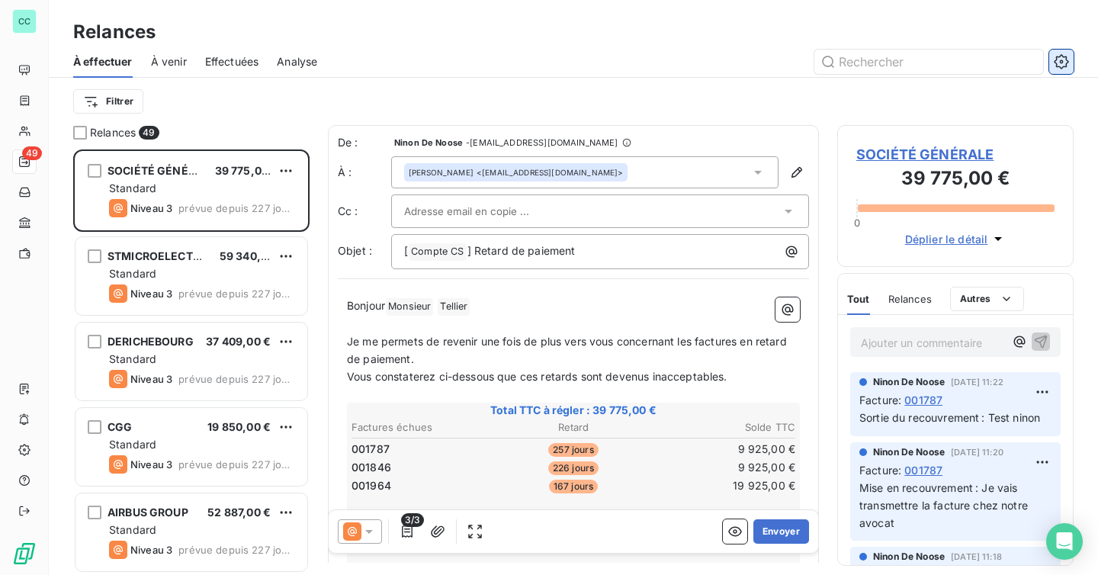
click at [1065, 65] on icon "button" at bounding box center [1061, 61] width 15 height 15
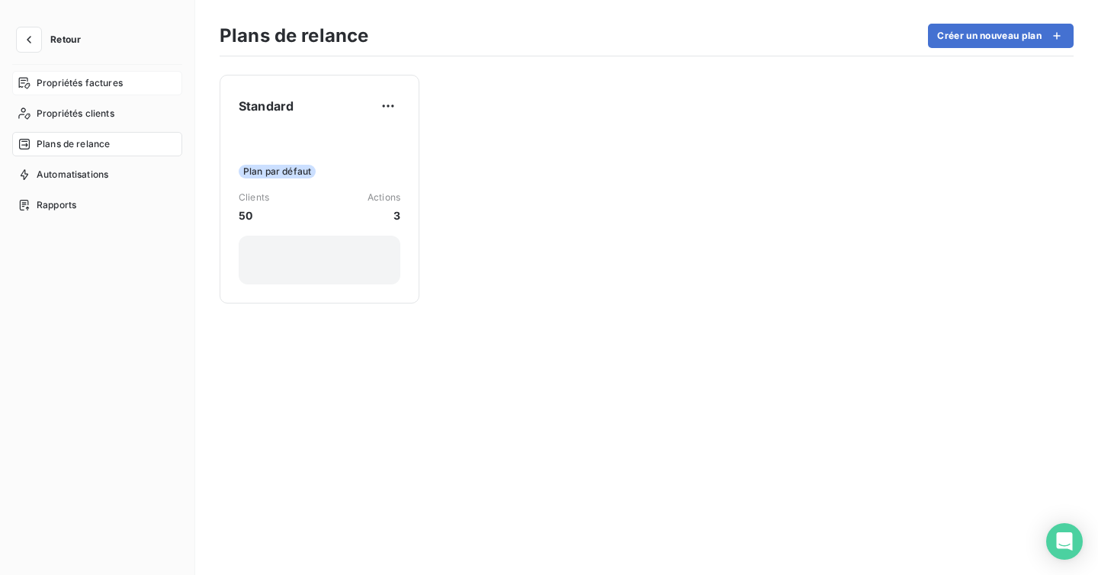
click at [64, 88] on span "Propriétés factures" at bounding box center [80, 83] width 86 height 14
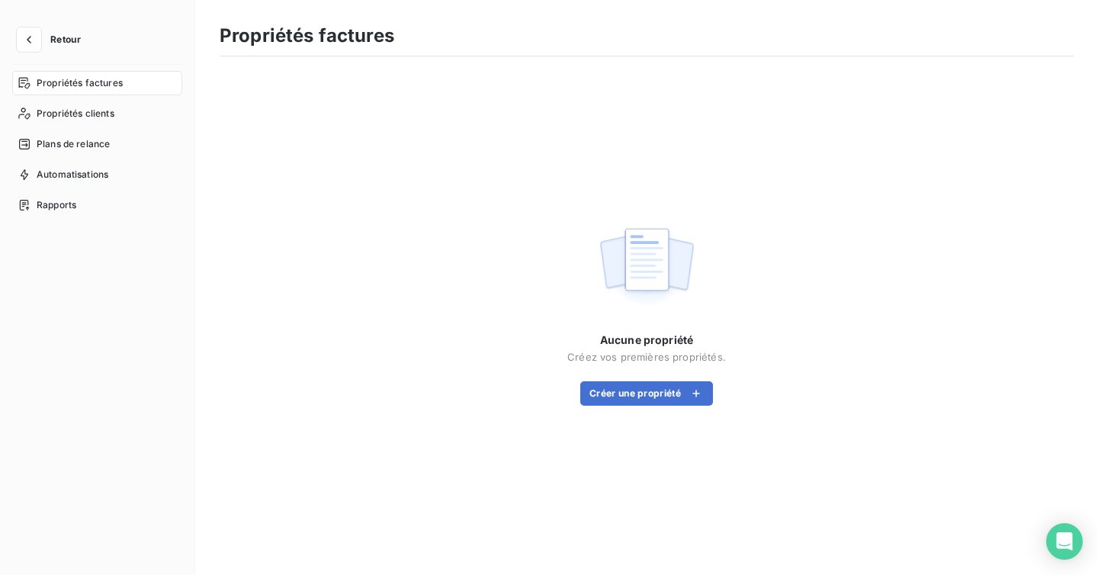
click at [43, 43] on button "Retour" at bounding box center [52, 39] width 81 height 24
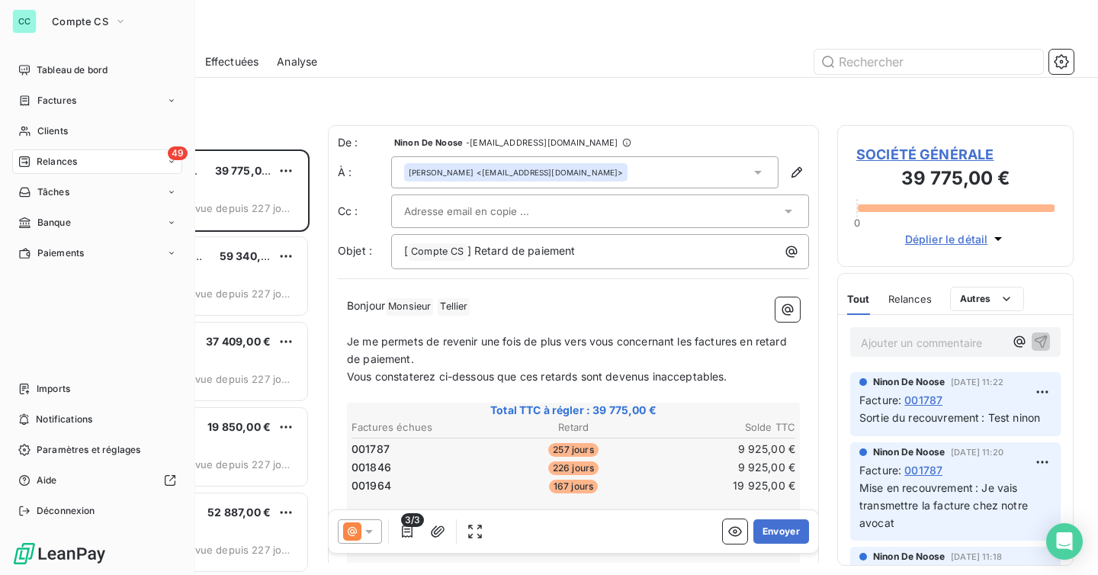
scroll to position [426, 236]
click at [38, 133] on span "Clients" at bounding box center [52, 131] width 31 height 14
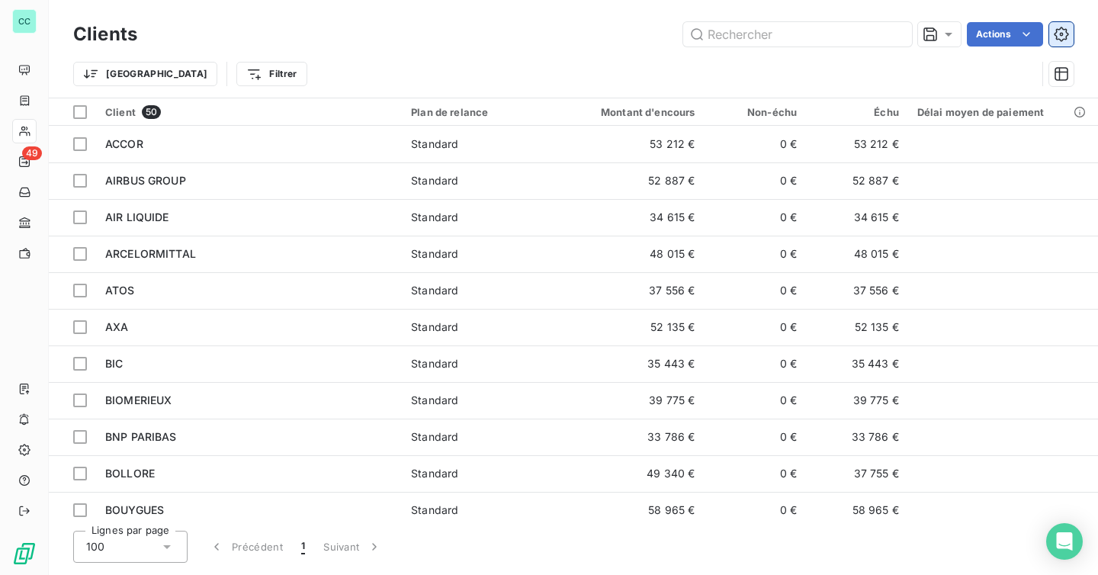
click at [1054, 33] on icon "button" at bounding box center [1061, 34] width 15 height 15
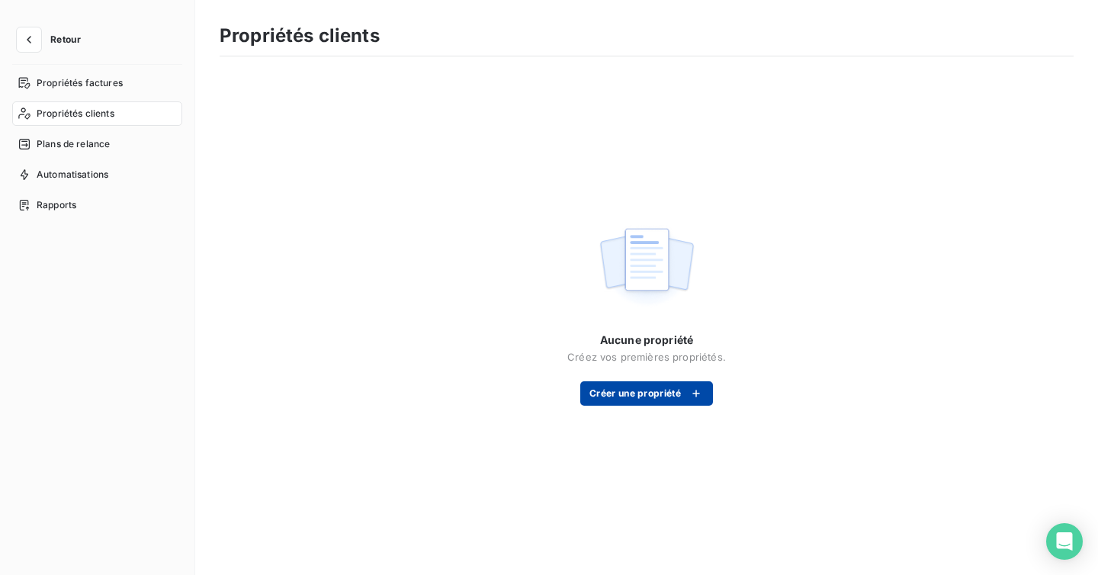
click at [632, 397] on button "Créer une propriété" at bounding box center [646, 393] width 133 height 24
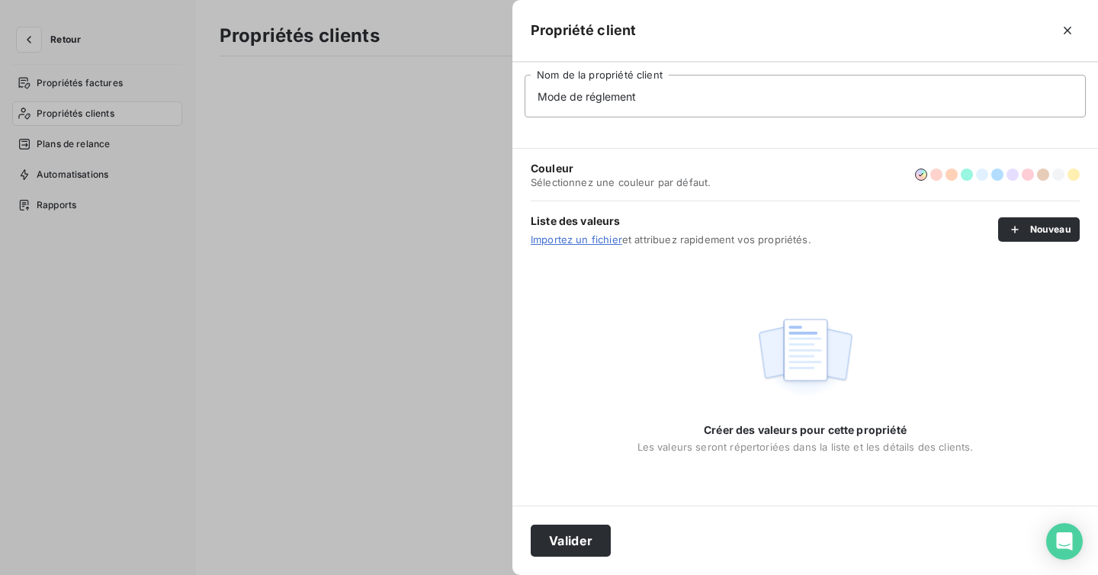
click at [593, 101] on input "Mode de réglement" at bounding box center [805, 96] width 561 height 43
type input "Mode de règlement"
click at [703, 324] on div "Créer des valeurs pour cette propriété Les valeurs seront répertoriées dans la …" at bounding box center [805, 381] width 336 height 143
click at [1029, 228] on button "Nouveau" at bounding box center [1039, 229] width 82 height 24
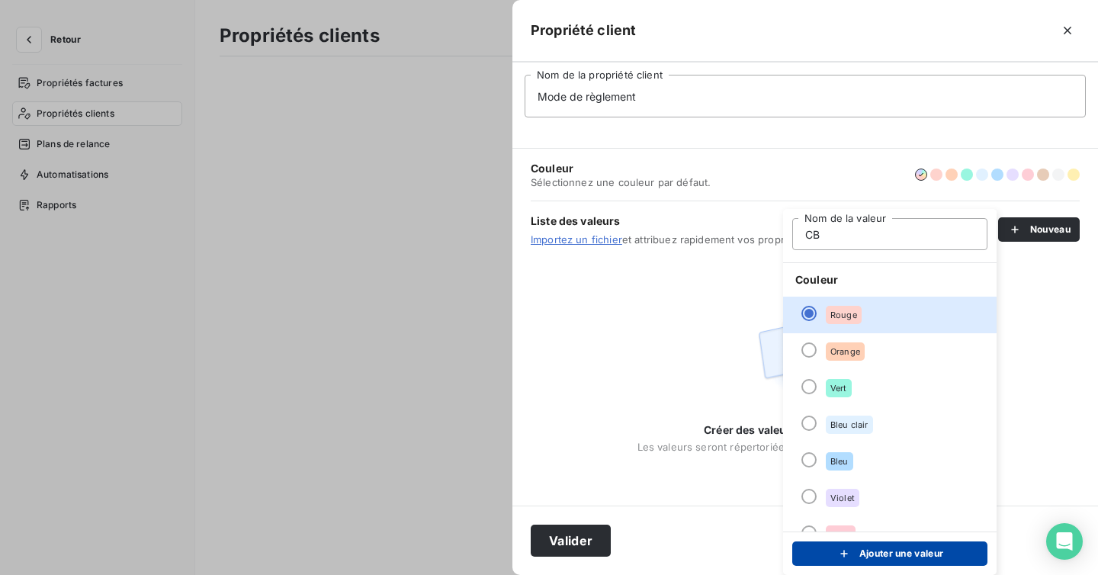
type input "CB"
click at [885, 553] on button "Ajouter une valeur" at bounding box center [889, 553] width 195 height 24
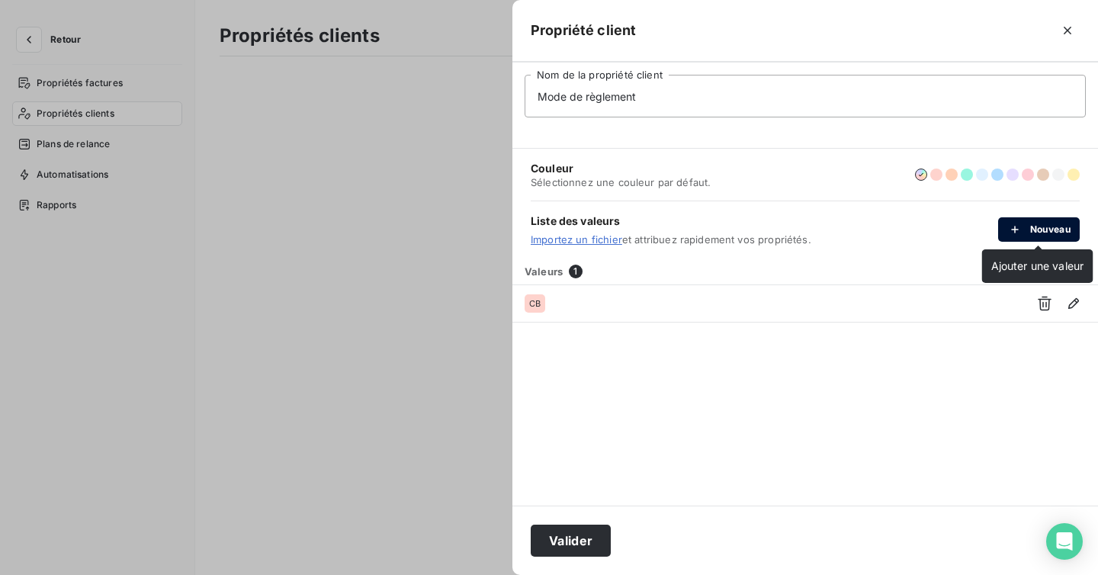
click at [1043, 228] on button "Nouveau" at bounding box center [1039, 229] width 82 height 24
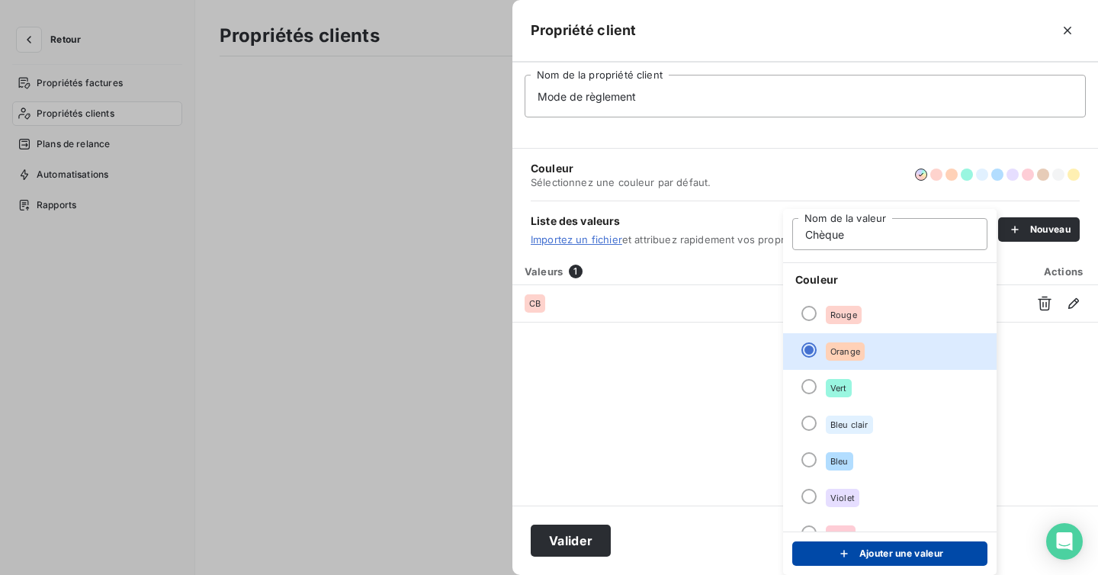
type input "Chèque"
click at [852, 548] on div "submit" at bounding box center [848, 553] width 23 height 15
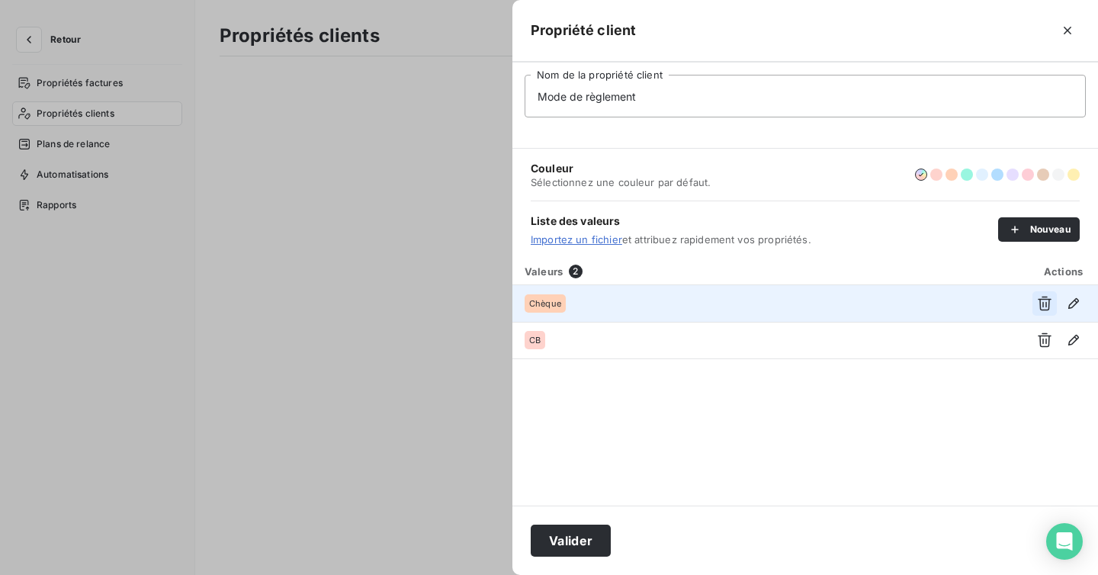
click at [1043, 307] on icon "button" at bounding box center [1045, 304] width 14 height 14
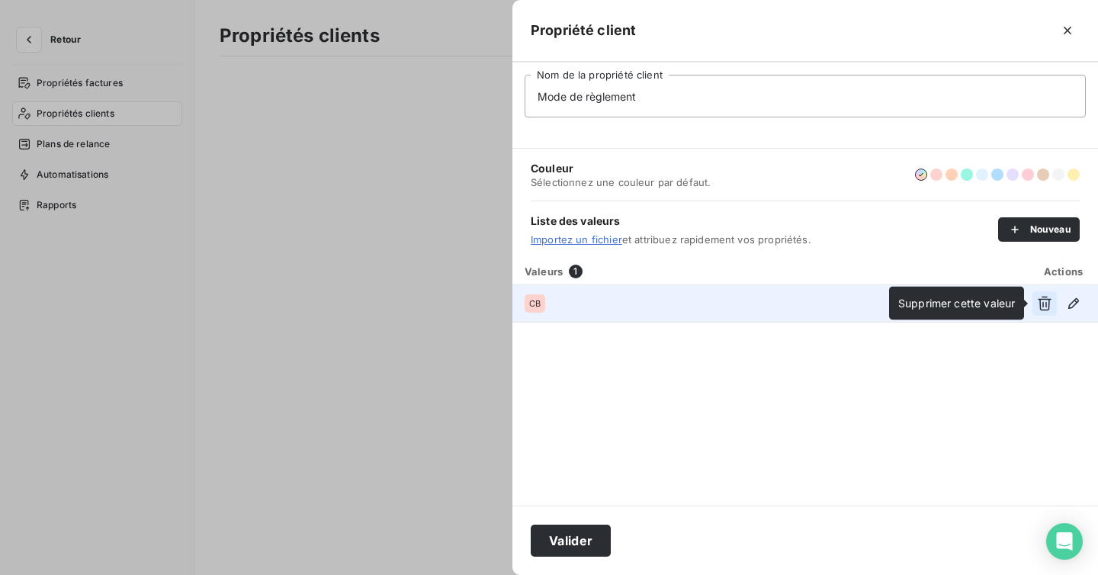
click at [1038, 298] on icon "button" at bounding box center [1044, 303] width 15 height 15
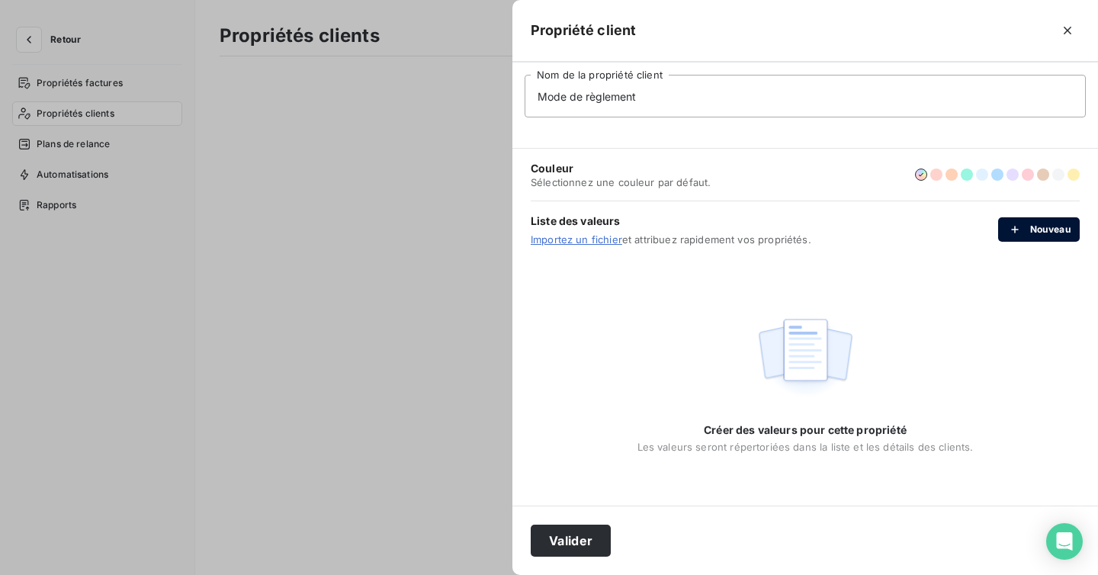
click at [1023, 227] on div "button" at bounding box center [1018, 229] width 23 height 15
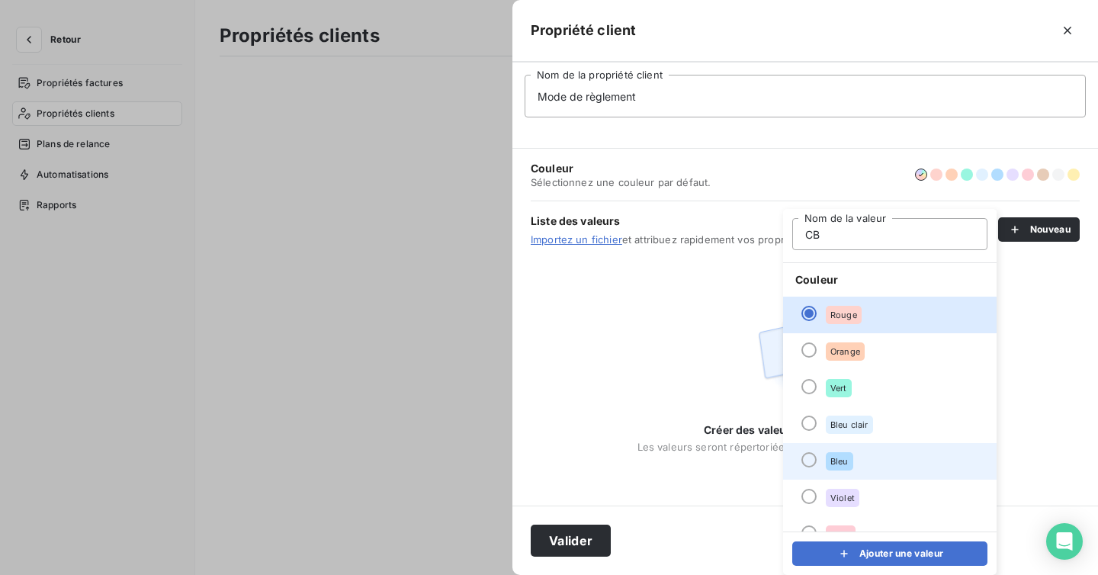
type input "CB"
click at [811, 458] on div at bounding box center [808, 459] width 15 height 15
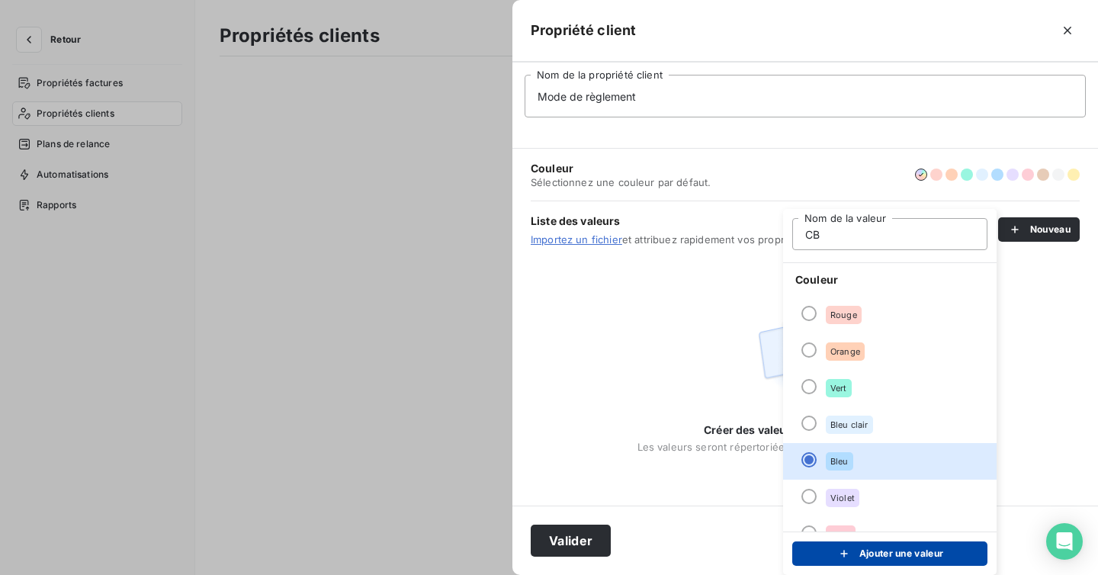
click at [875, 546] on button "Ajouter une valeur" at bounding box center [889, 553] width 195 height 24
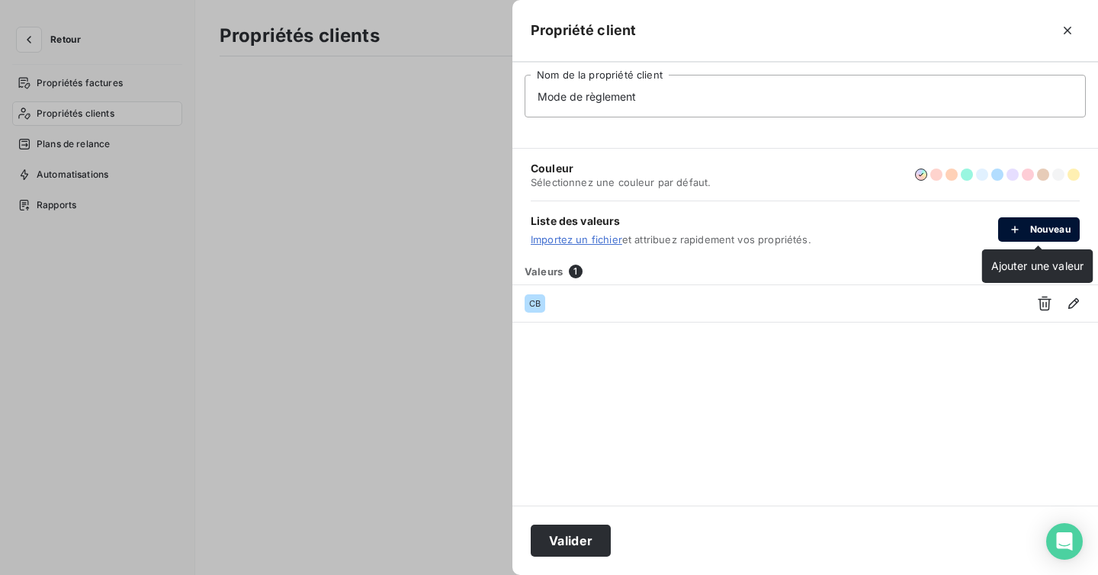
click at [1027, 224] on div "button" at bounding box center [1018, 229] width 23 height 15
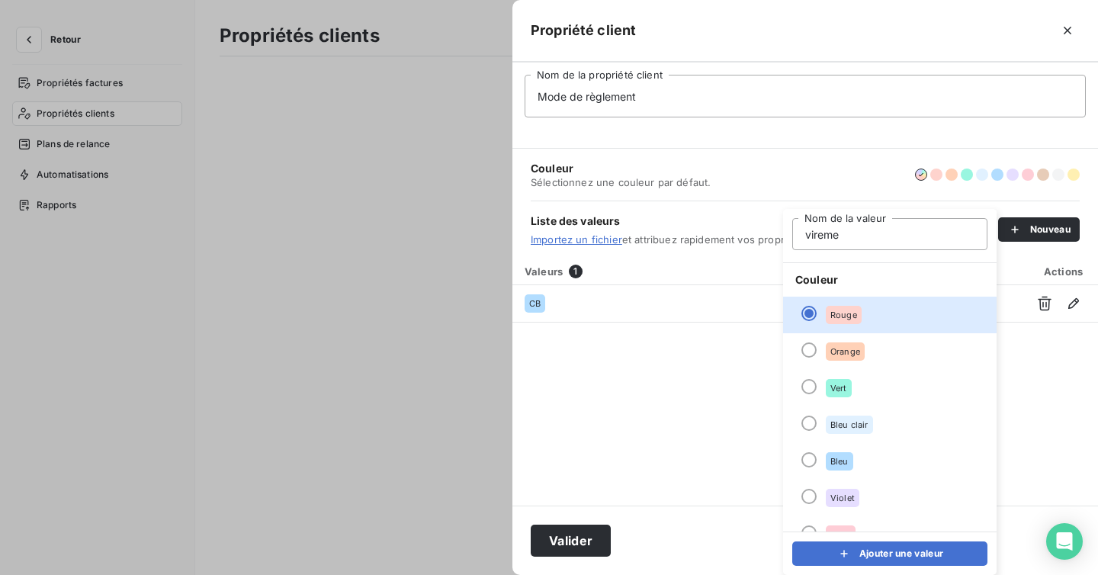
type input "Virement"
click at [846, 350] on span "Orange" at bounding box center [845, 351] width 30 height 9
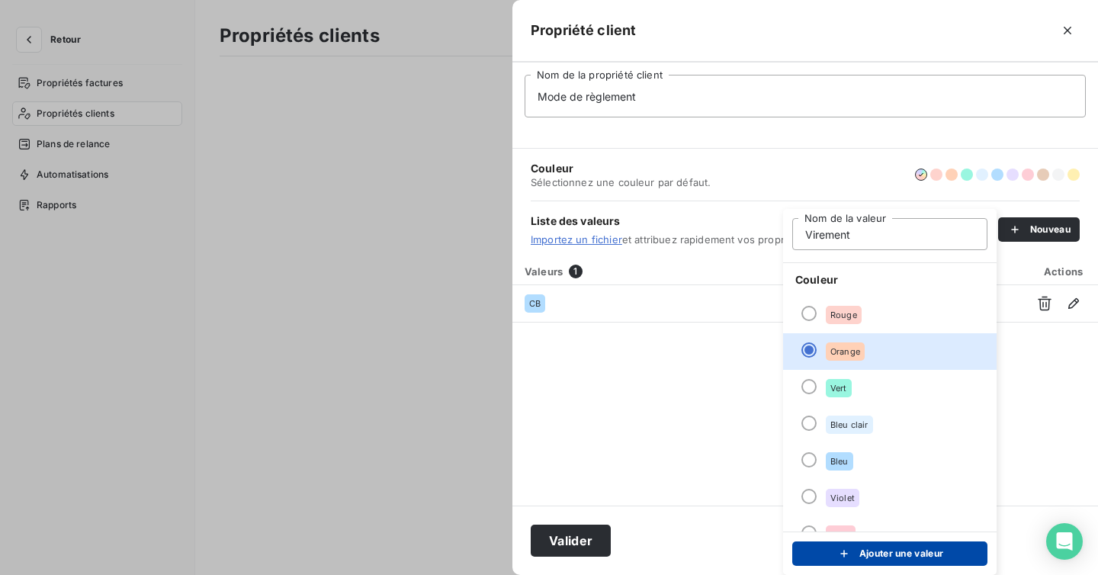
click at [872, 554] on button "Ajouter une valeur" at bounding box center [889, 553] width 195 height 24
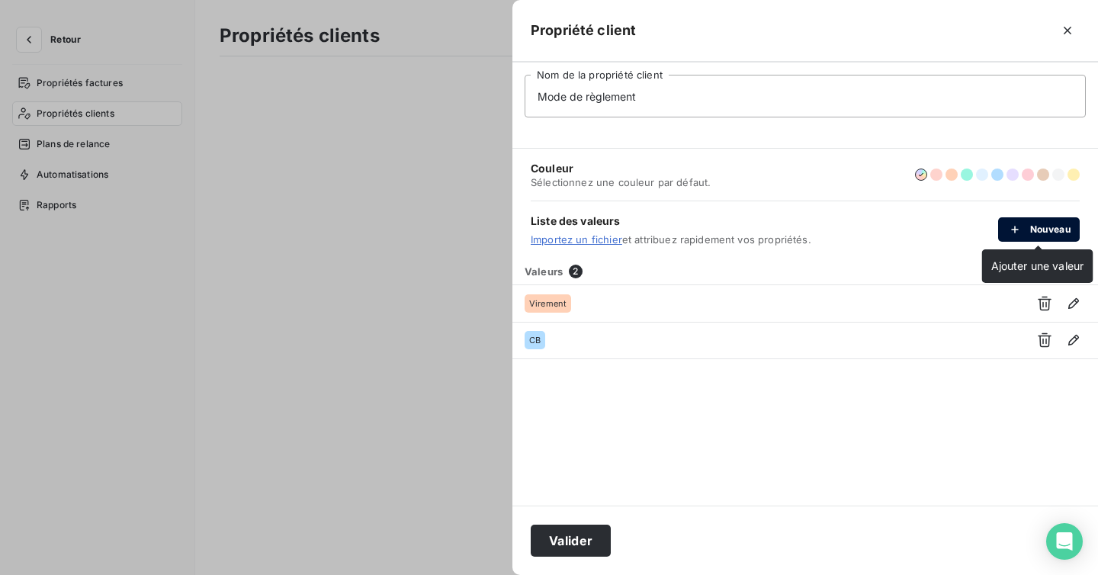
click at [1036, 229] on button "Nouveau" at bounding box center [1039, 229] width 82 height 24
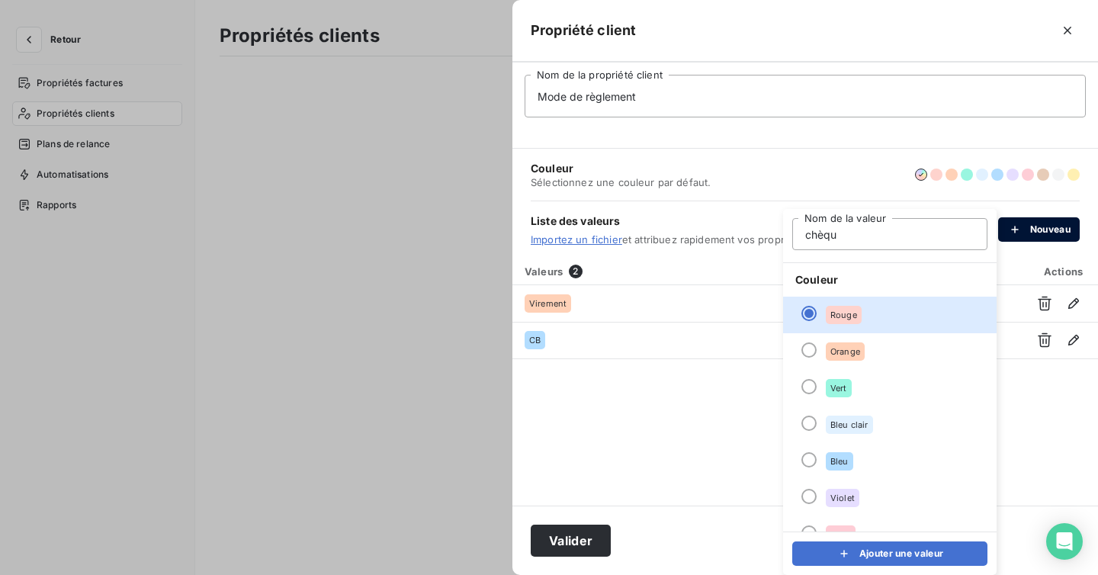
type input "chèque"
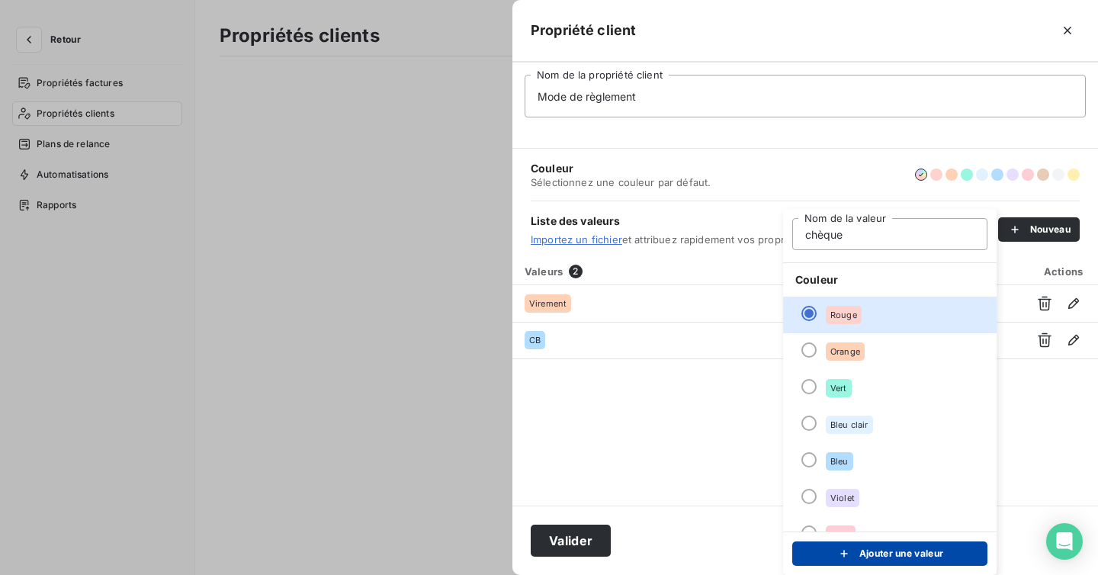
click at [880, 551] on button "Ajouter une valeur" at bounding box center [889, 553] width 195 height 24
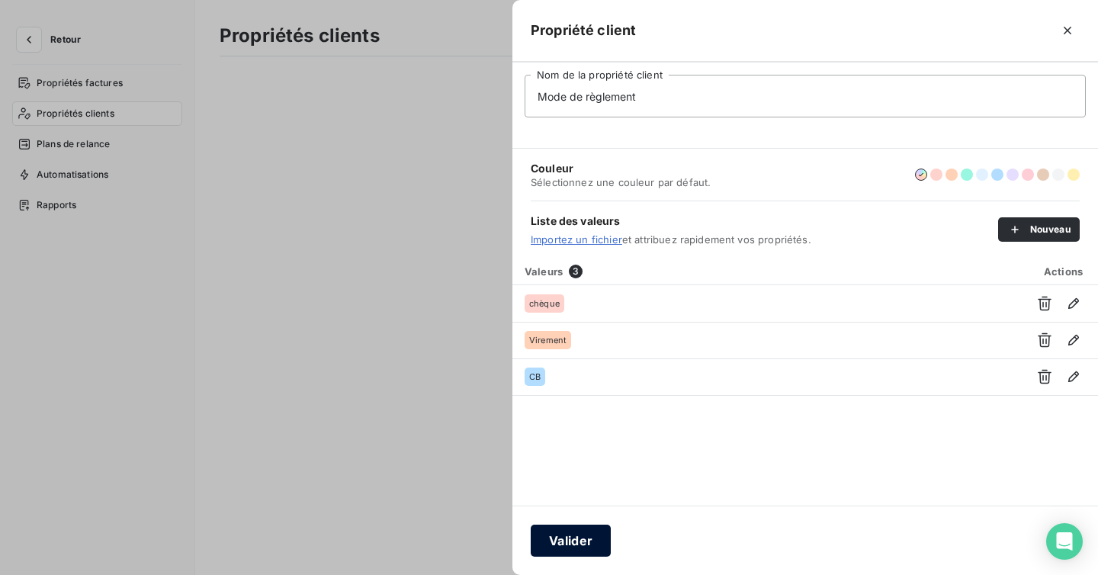
click at [553, 543] on button "Valider" at bounding box center [571, 541] width 80 height 32
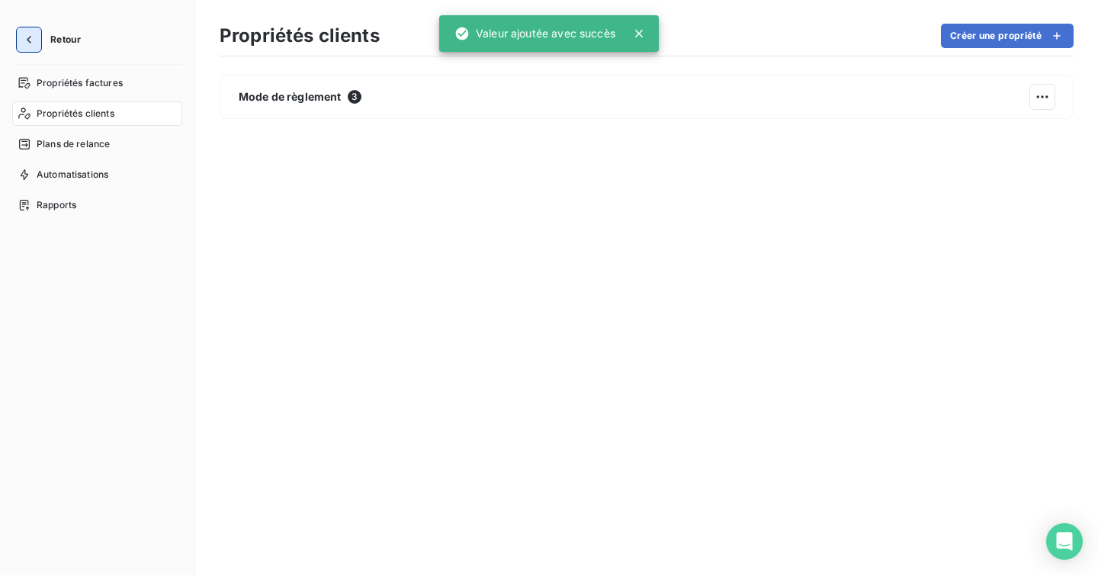
click at [40, 41] on button "button" at bounding box center [29, 39] width 24 height 24
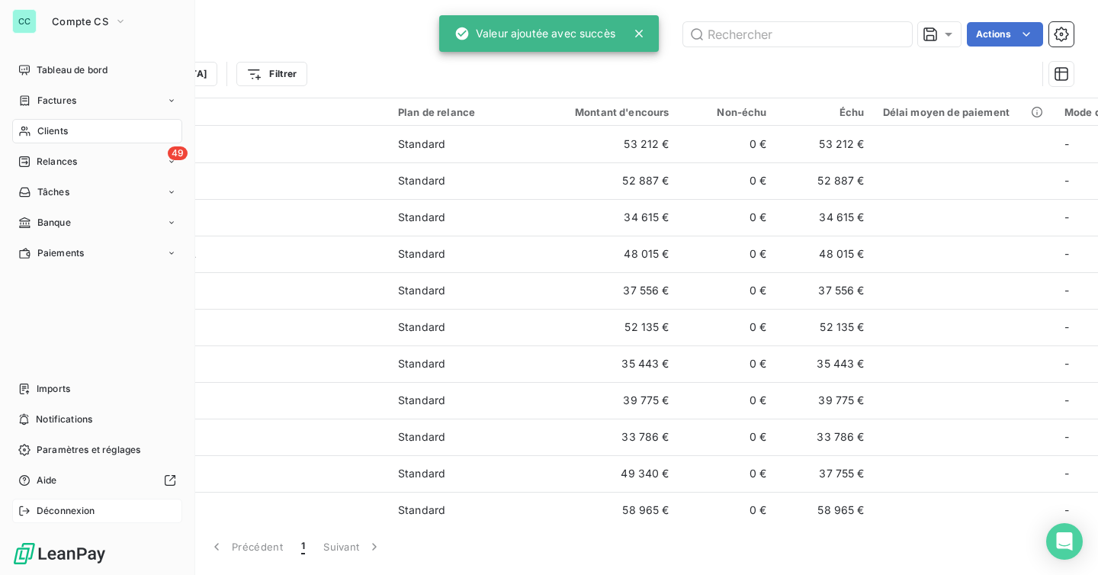
click at [66, 508] on span "Déconnexion" at bounding box center [66, 511] width 59 height 14
